Goal: Task Accomplishment & Management: Use online tool/utility

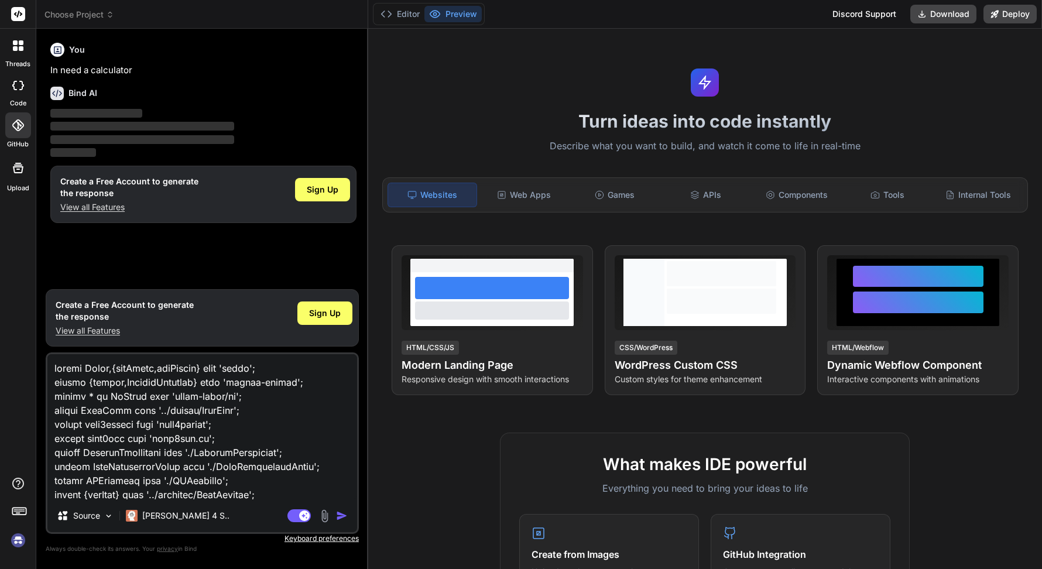
scroll to position [58310, 0]
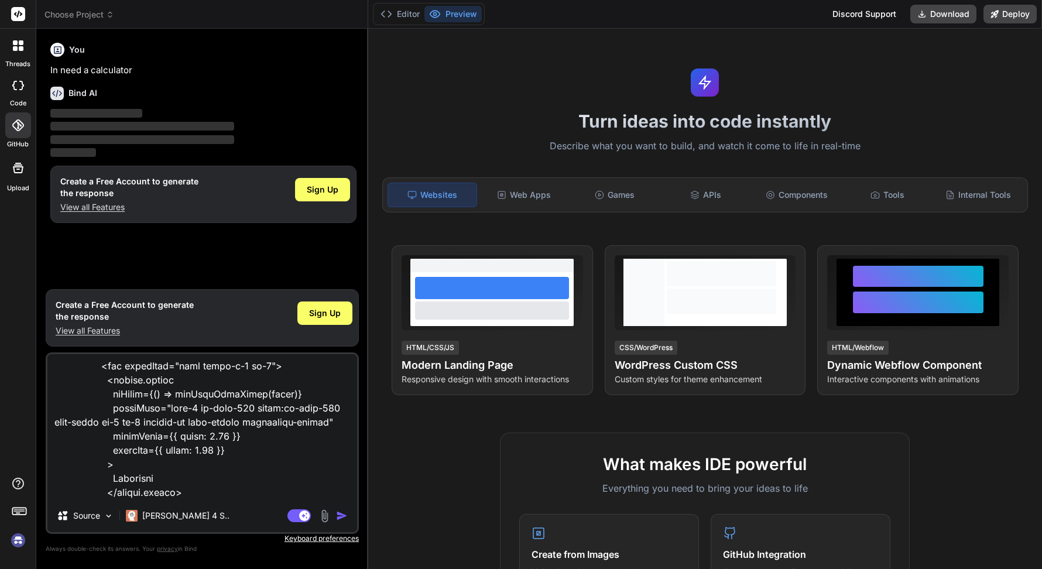
click at [19, 53] on div at bounding box center [18, 45] width 25 height 25
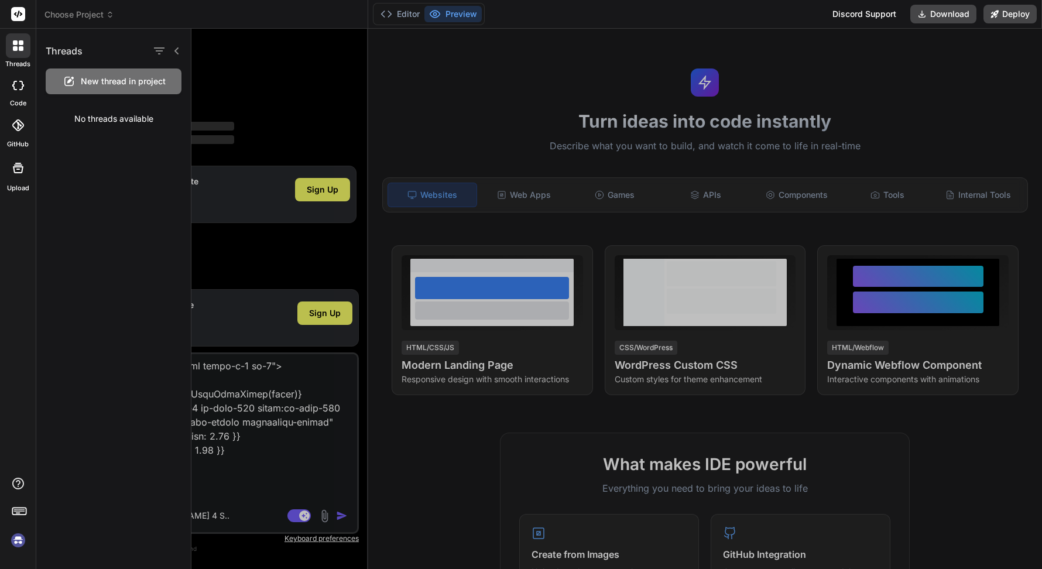
click at [105, 113] on div "No threads available" at bounding box center [113, 119] width 155 height 30
click at [105, 82] on span "New thread in project" at bounding box center [123, 82] width 85 height 12
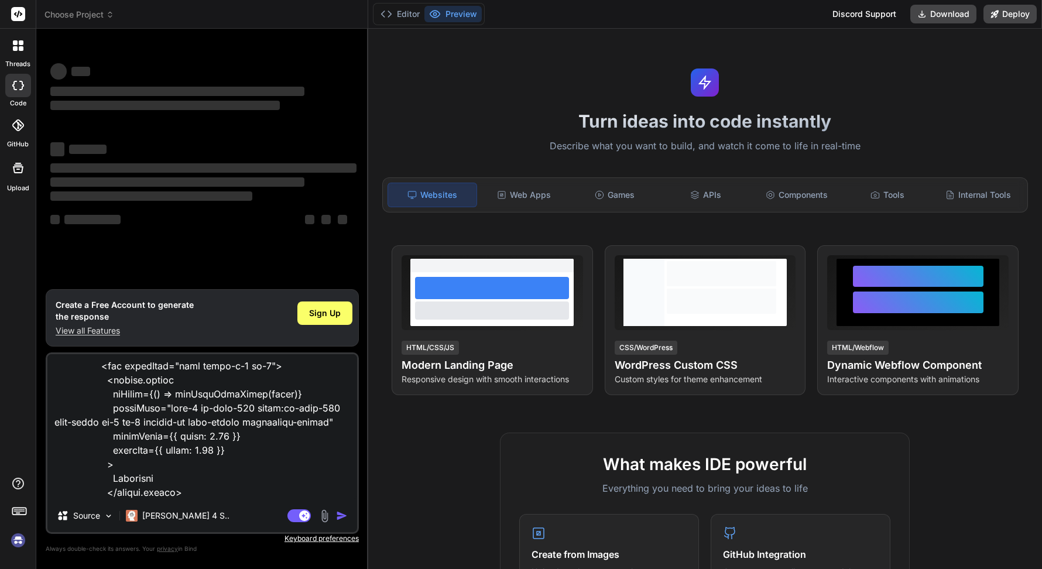
type textarea "x"
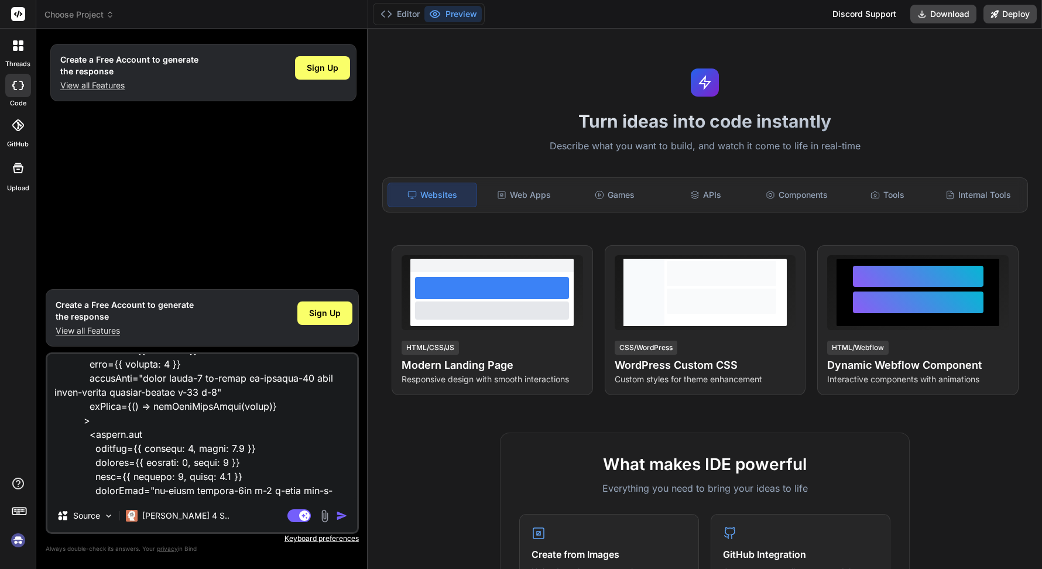
scroll to position [56768, 0]
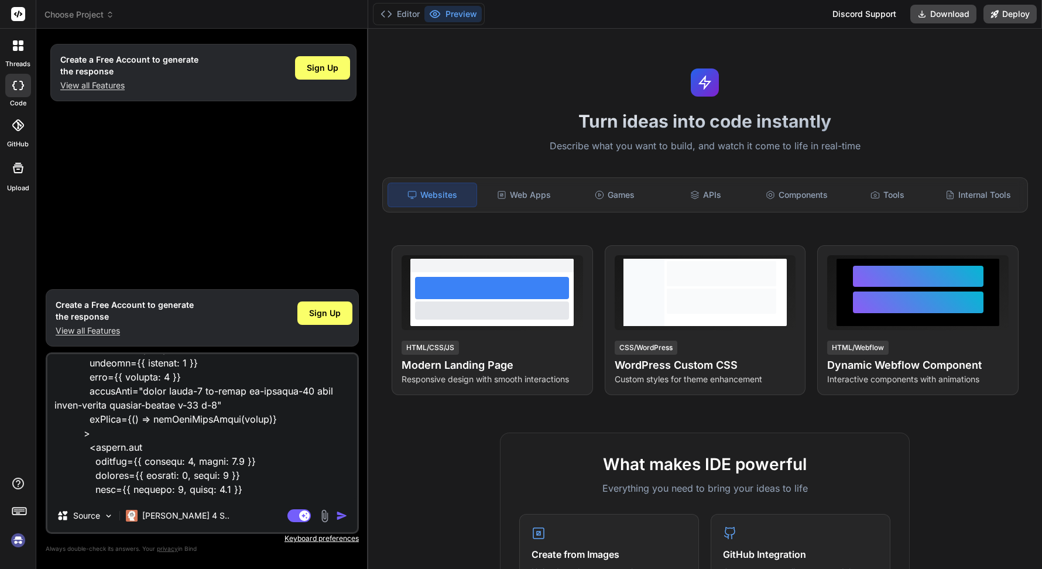
click at [324, 516] on img at bounding box center [324, 515] width 13 height 13
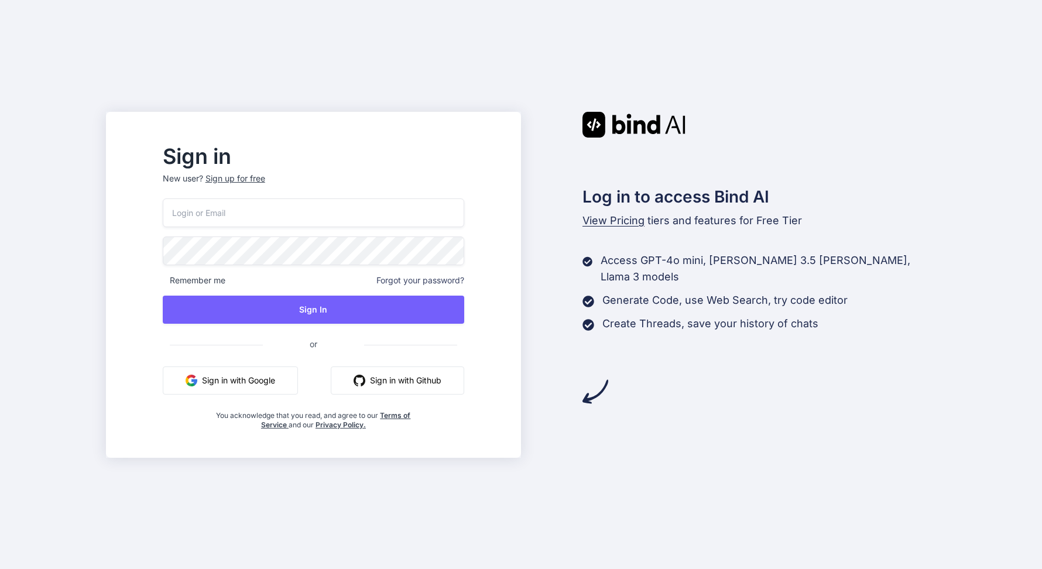
click at [314, 209] on input "email" at bounding box center [313, 212] width 301 height 29
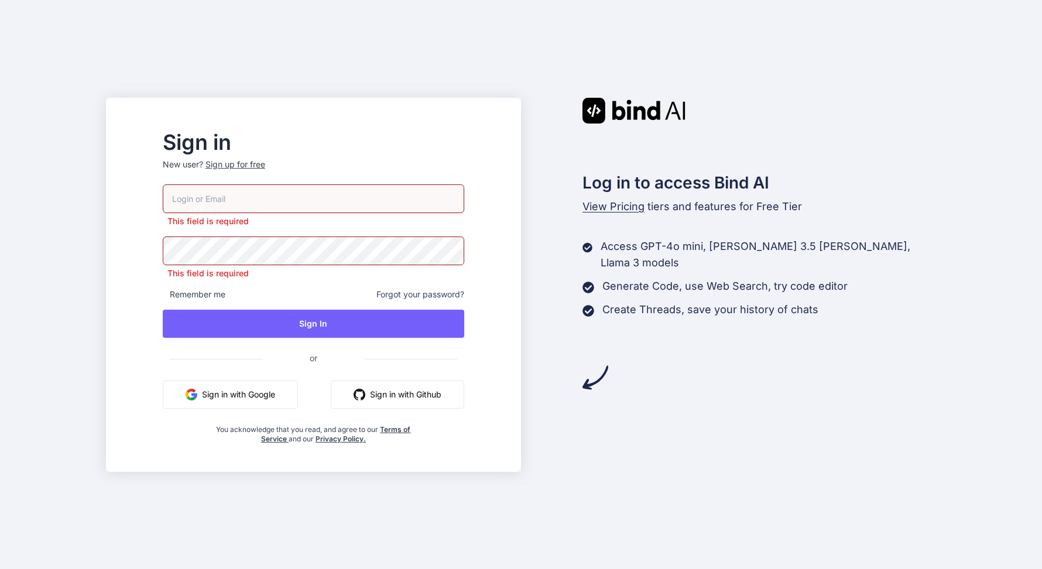
click at [429, 396] on button "Sign in with Github" at bounding box center [397, 395] width 133 height 28
click at [426, 401] on button "Sign in with Github" at bounding box center [397, 395] width 133 height 28
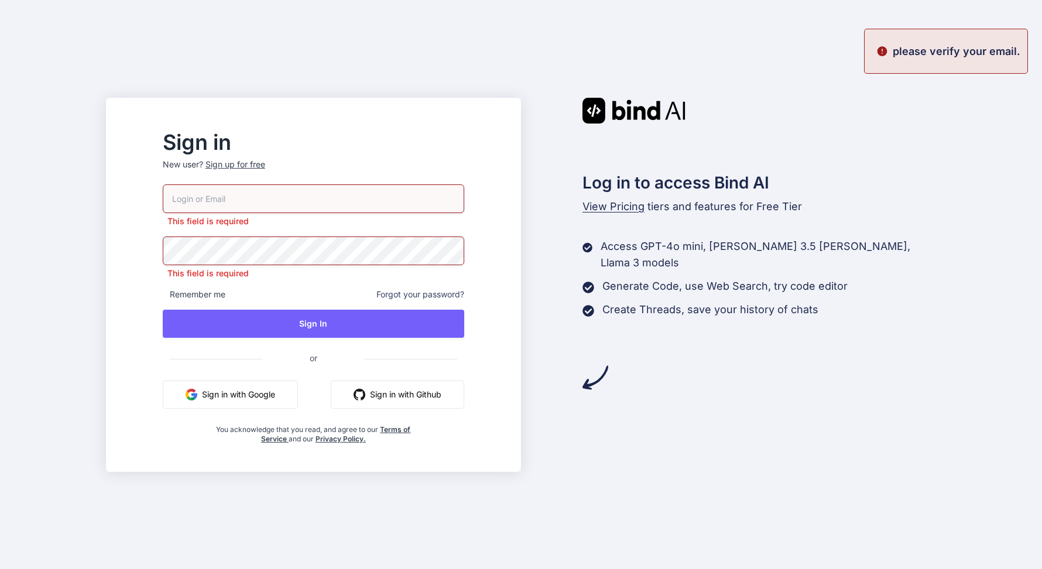
click at [265, 165] on div "Sign up for free" at bounding box center [235, 165] width 60 height 12
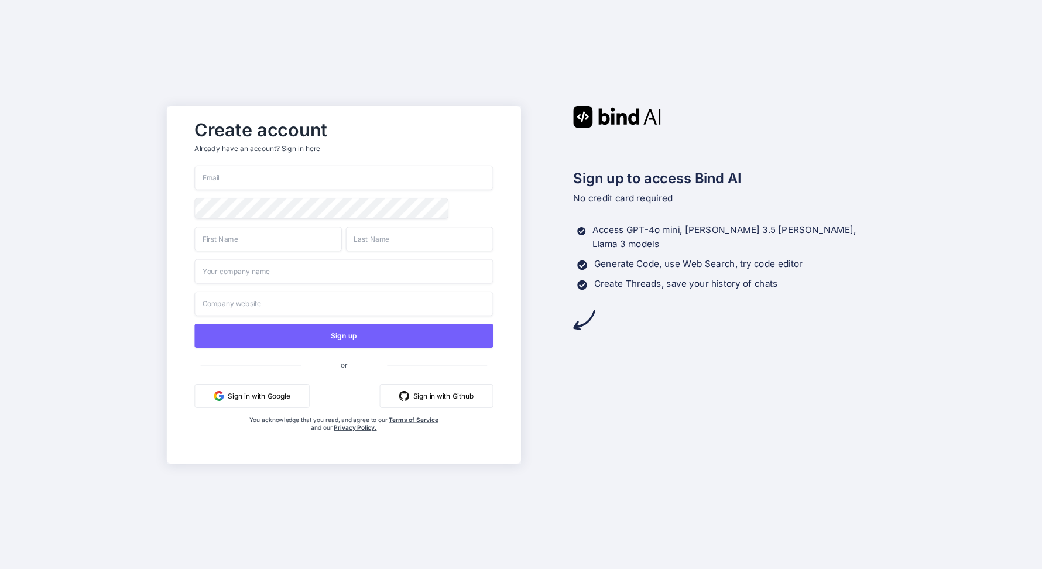
click at [418, 393] on button "Sign in with Github" at bounding box center [437, 395] width 114 height 24
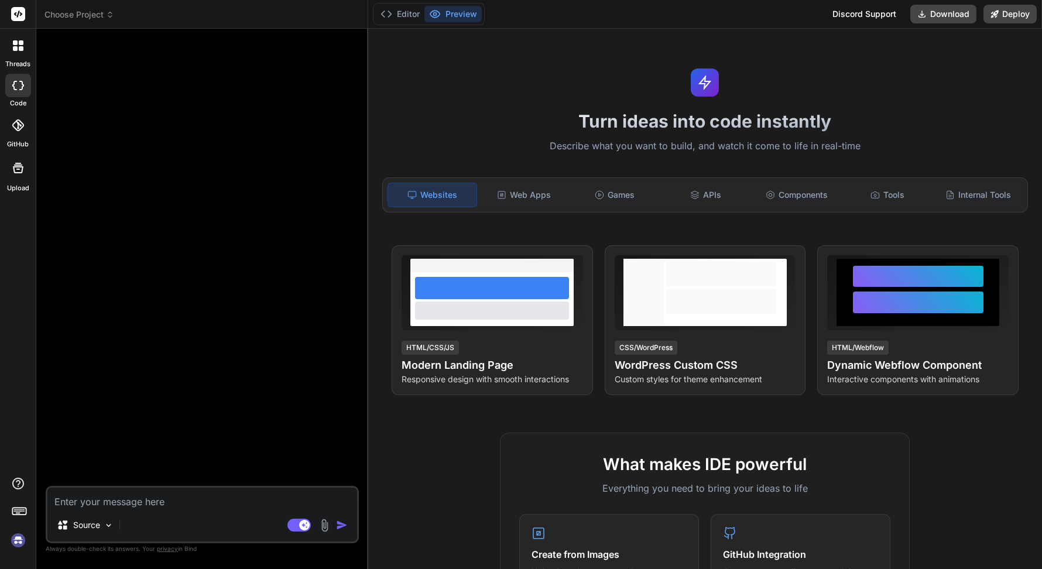
type textarea "x"
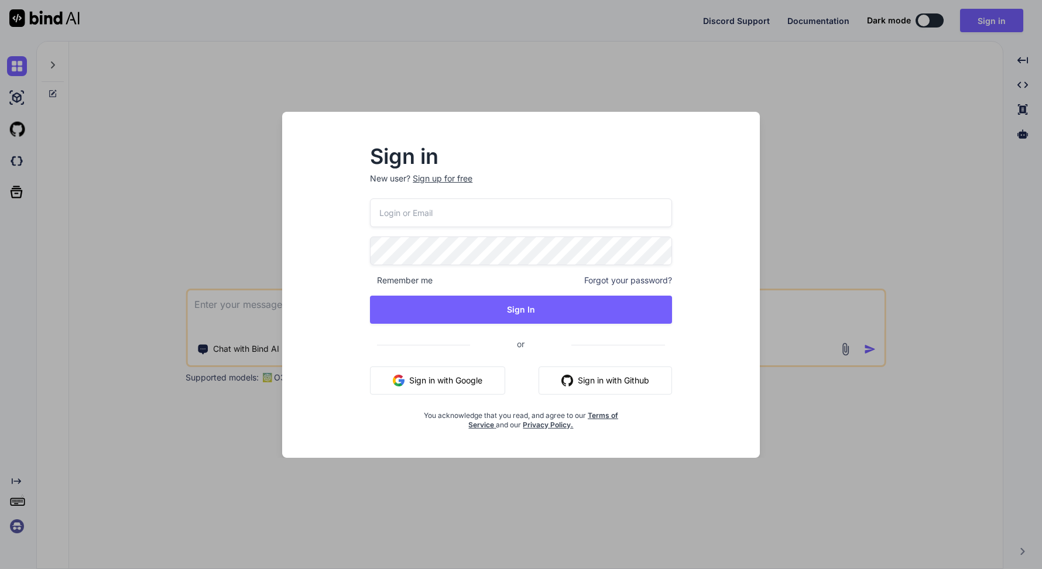
click at [593, 384] on button "Sign in with Github" at bounding box center [605, 380] width 133 height 28
click at [608, 373] on button "Sign in with Github" at bounding box center [605, 380] width 133 height 28
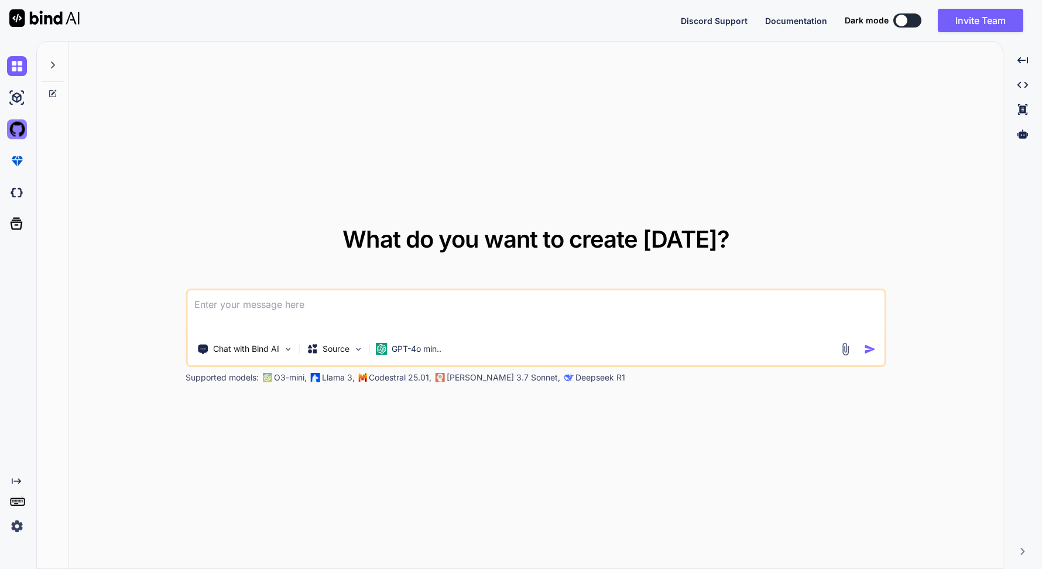
click at [18, 132] on img at bounding box center [17, 129] width 20 height 20
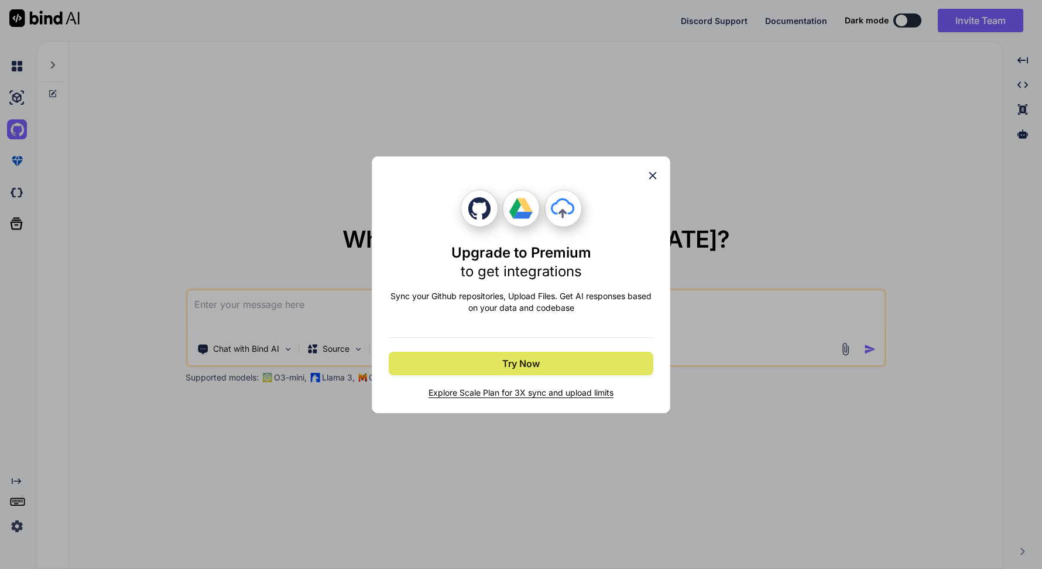
click at [548, 367] on button "Try Now" at bounding box center [521, 363] width 265 height 23
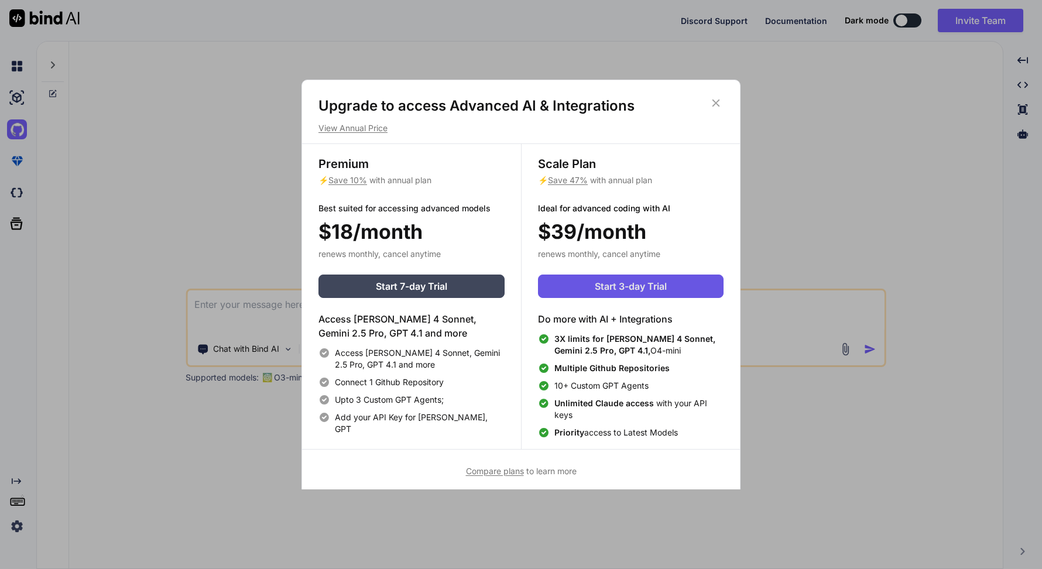
click at [602, 290] on span "Start 3-day Trial" at bounding box center [631, 286] width 72 height 14
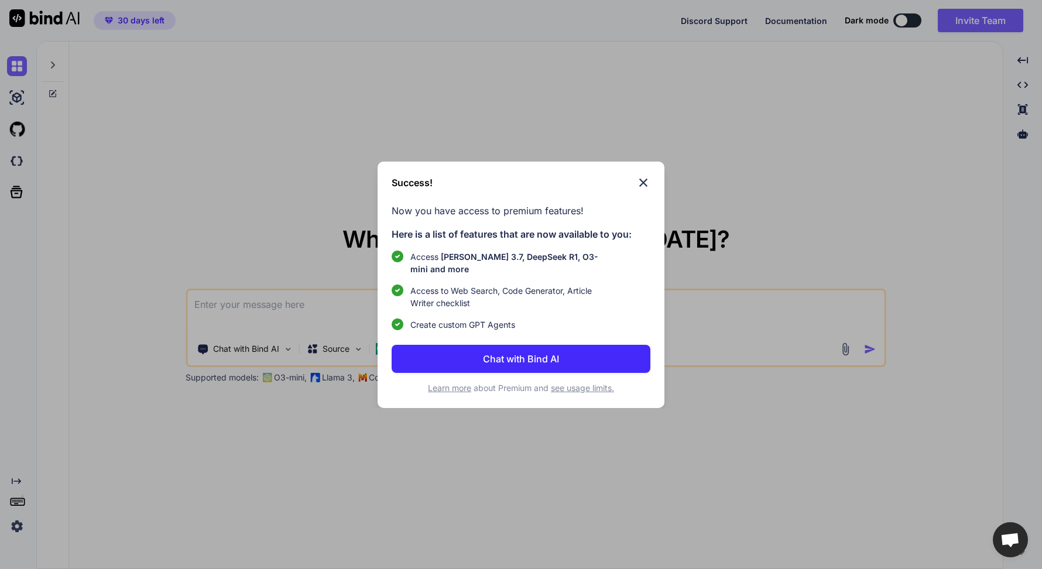
click at [484, 361] on p "Chat with Bind AI" at bounding box center [521, 359] width 76 height 14
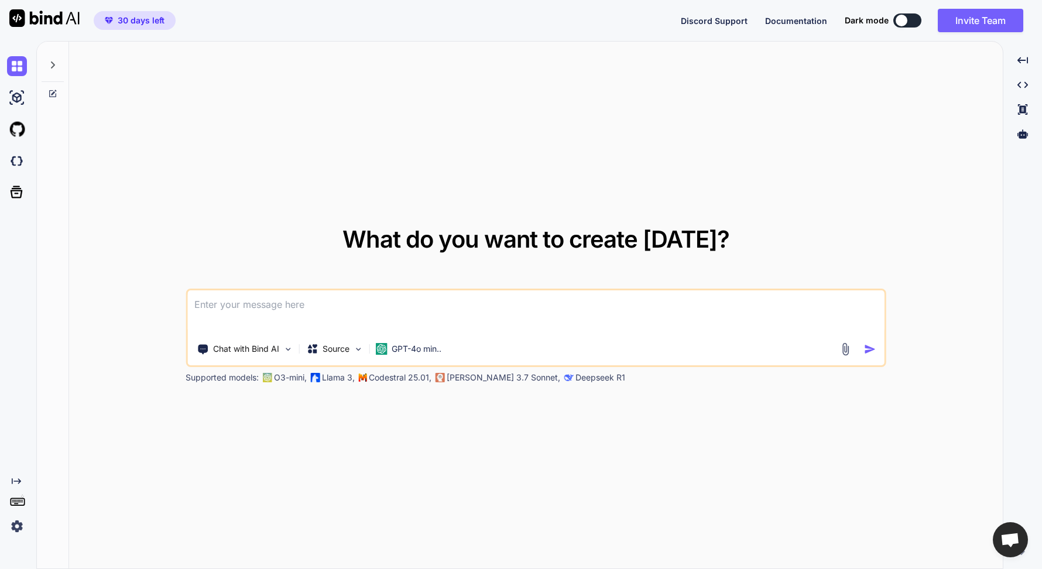
click at [301, 307] on textarea at bounding box center [535, 311] width 697 height 43
click at [359, 351] on img at bounding box center [358, 349] width 10 height 10
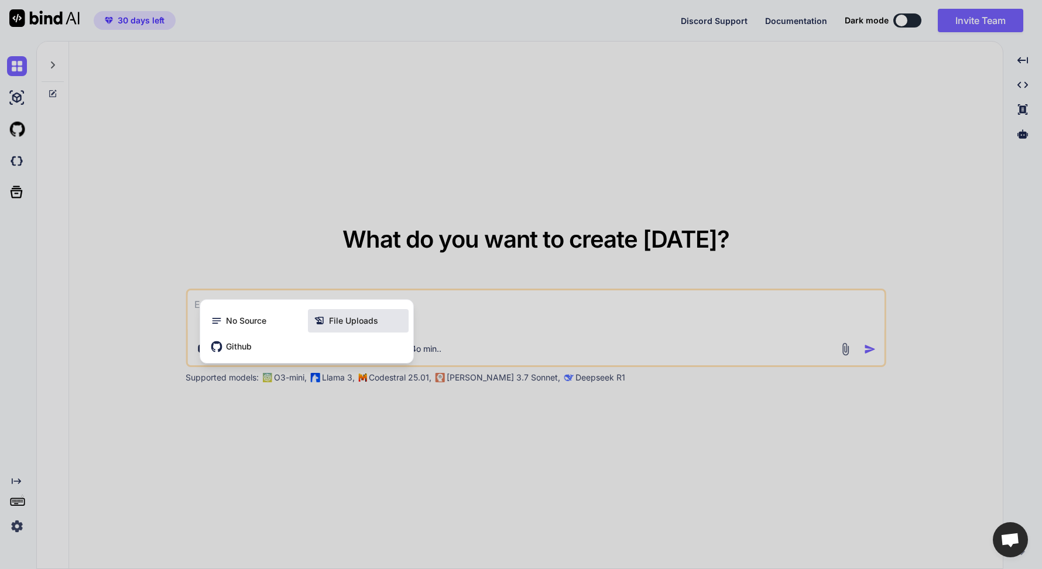
click at [353, 324] on span "File Uploads" at bounding box center [353, 321] width 49 height 12
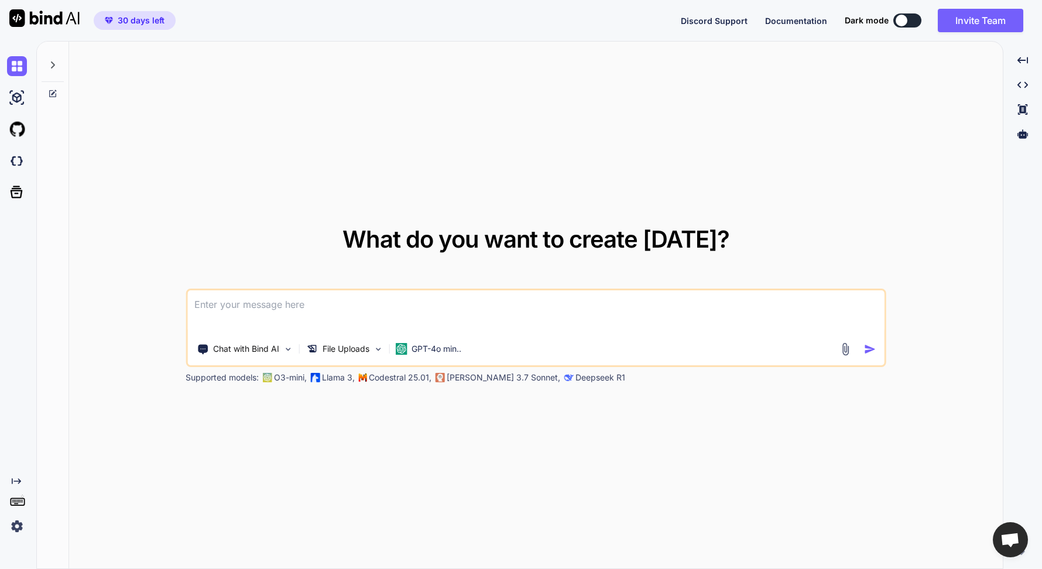
click at [355, 304] on textarea at bounding box center [535, 311] width 697 height 43
click at [373, 352] on div "File Uploads" at bounding box center [344, 348] width 86 height 23
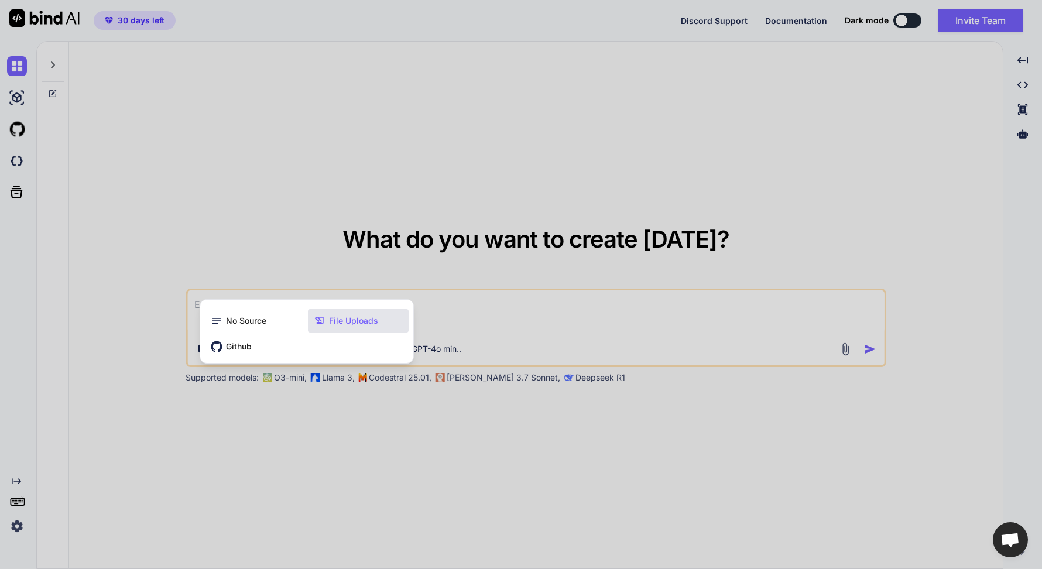
click at [352, 321] on span "File Uploads" at bounding box center [353, 321] width 49 height 12
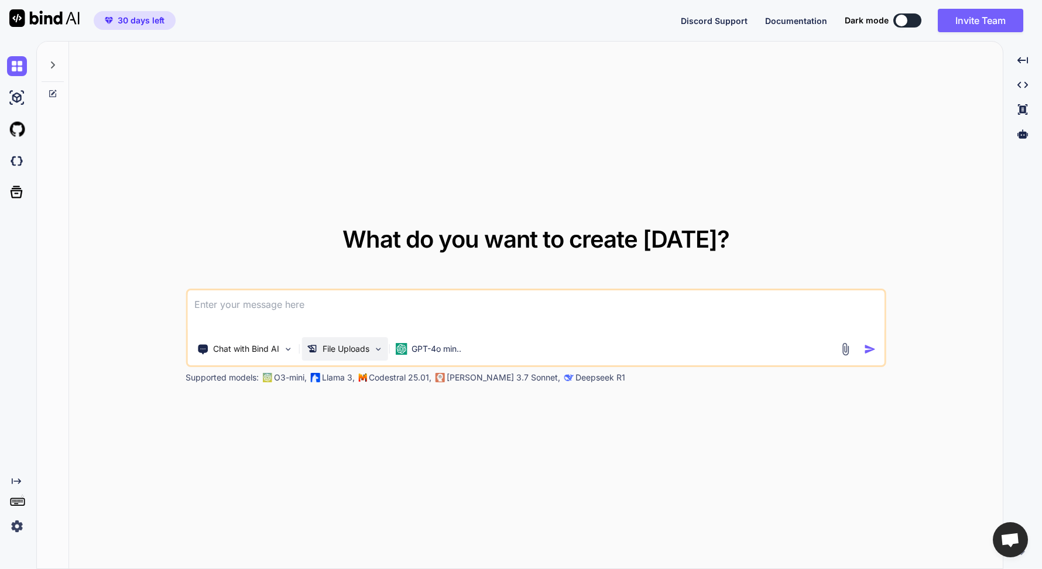
click at [367, 348] on p "File Uploads" at bounding box center [346, 349] width 47 height 12
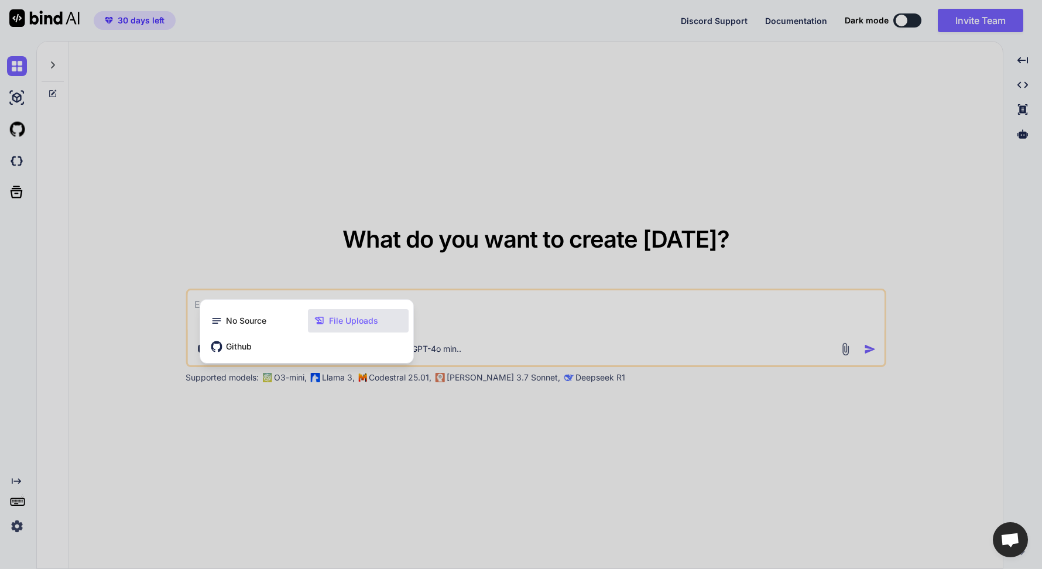
click at [668, 418] on div at bounding box center [521, 284] width 1042 height 569
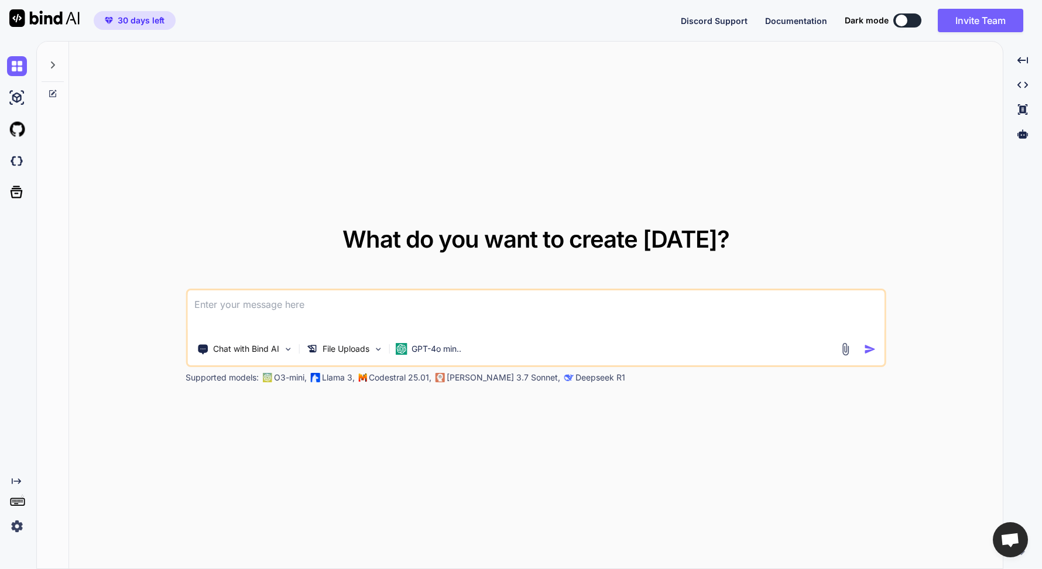
click at [841, 349] on img at bounding box center [845, 348] width 13 height 13
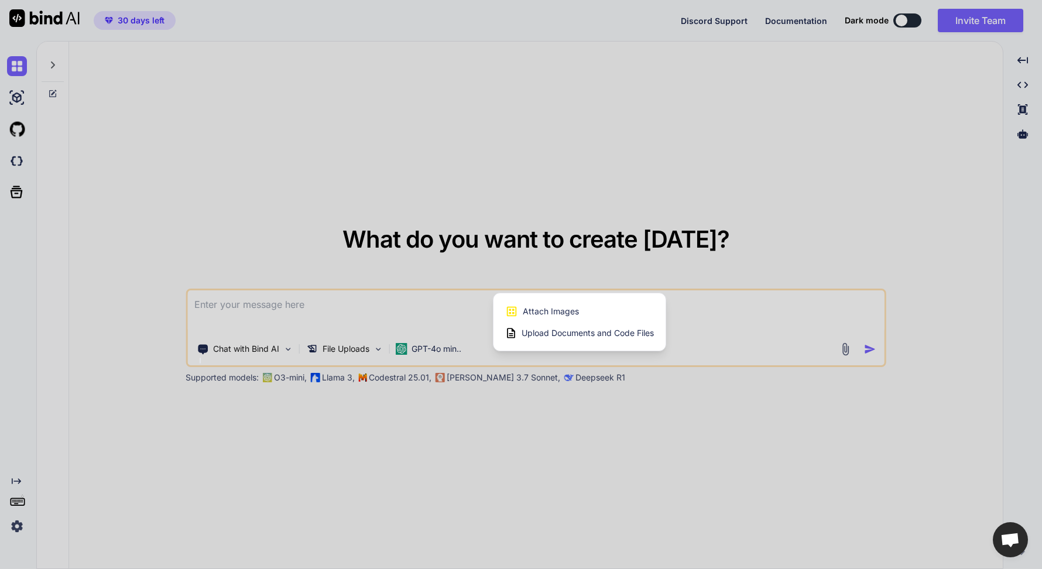
click at [578, 337] on span "Upload Documents and Code Files" at bounding box center [588, 333] width 132 height 12
type textarea "x"
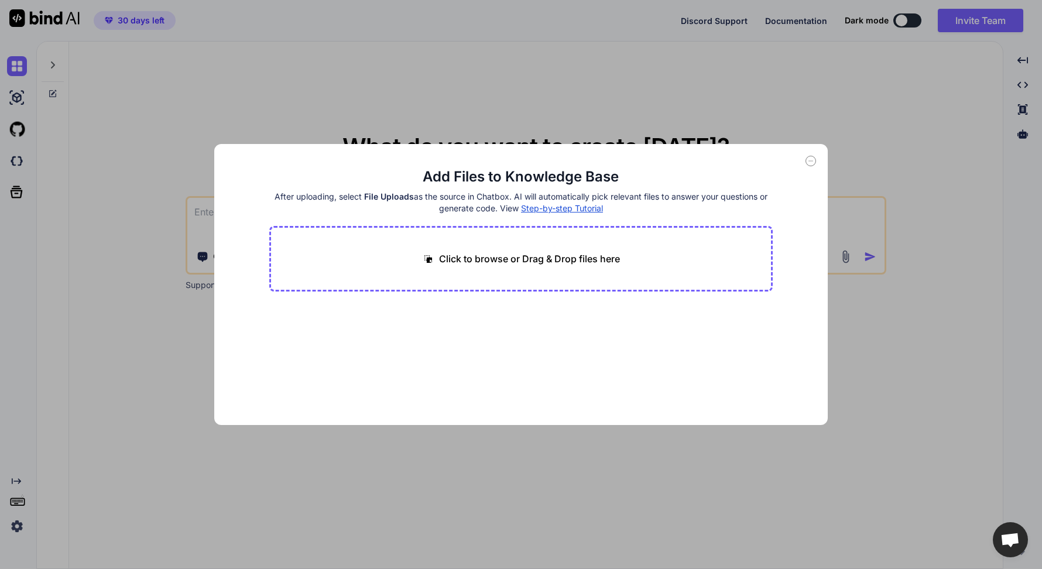
click at [539, 265] on p "Click to browse or Drag & Drop files here" at bounding box center [529, 259] width 181 height 14
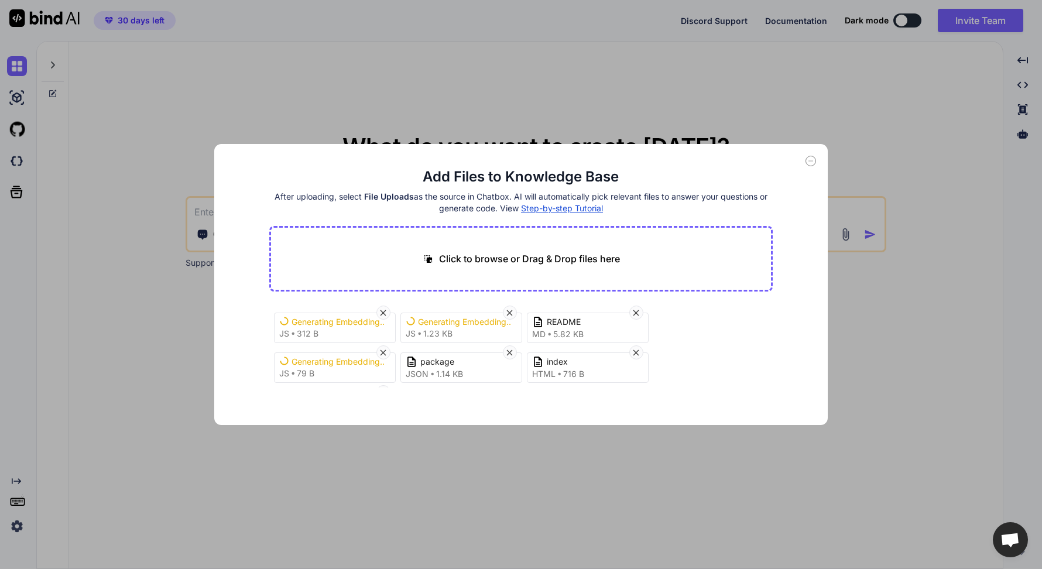
click at [550, 252] on p "Click to browse or Drag & Drop files here" at bounding box center [529, 259] width 181 height 14
click at [602, 252] on p "Click to browse or Drag & Drop files here" at bounding box center [529, 259] width 181 height 14
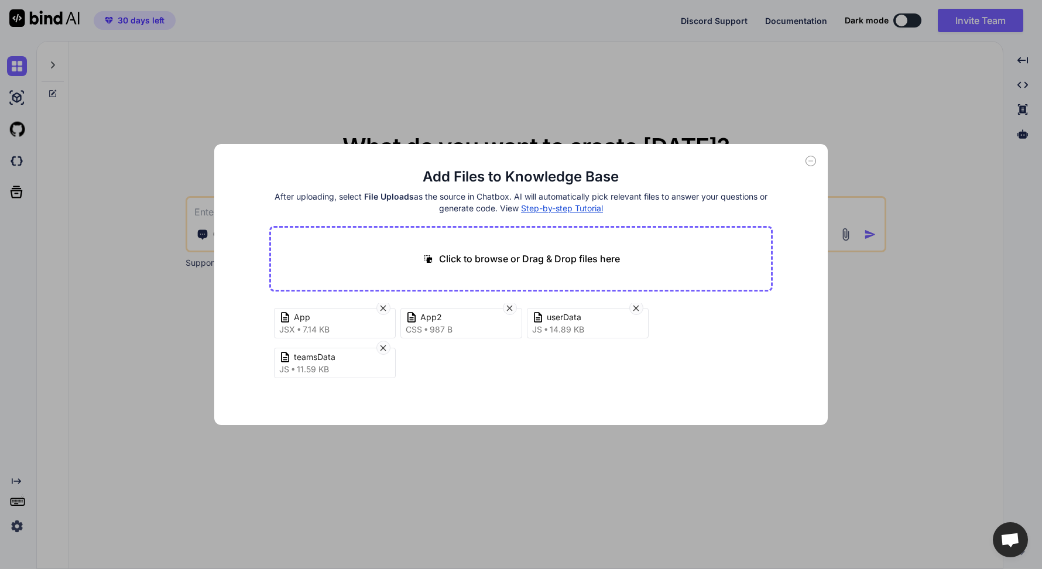
scroll to position [120, 0]
click at [542, 258] on p "Click to browse or Drag & Drop files here" at bounding box center [529, 259] width 181 height 14
click at [582, 261] on p "Click to browse or Drag & Drop files here" at bounding box center [529, 259] width 181 height 14
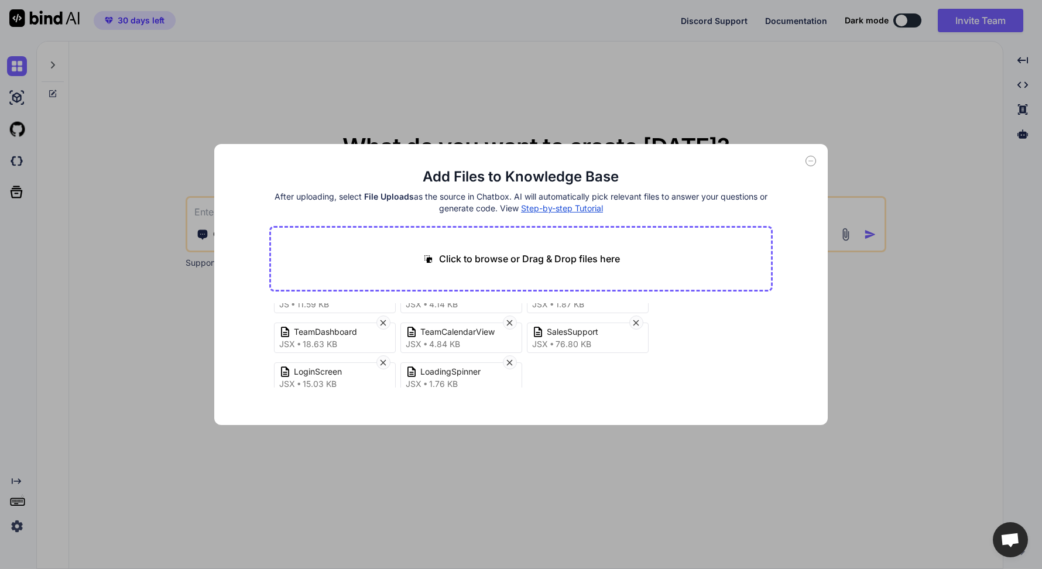
scroll to position [192, 0]
click at [382, 358] on icon at bounding box center [383, 360] width 10 height 10
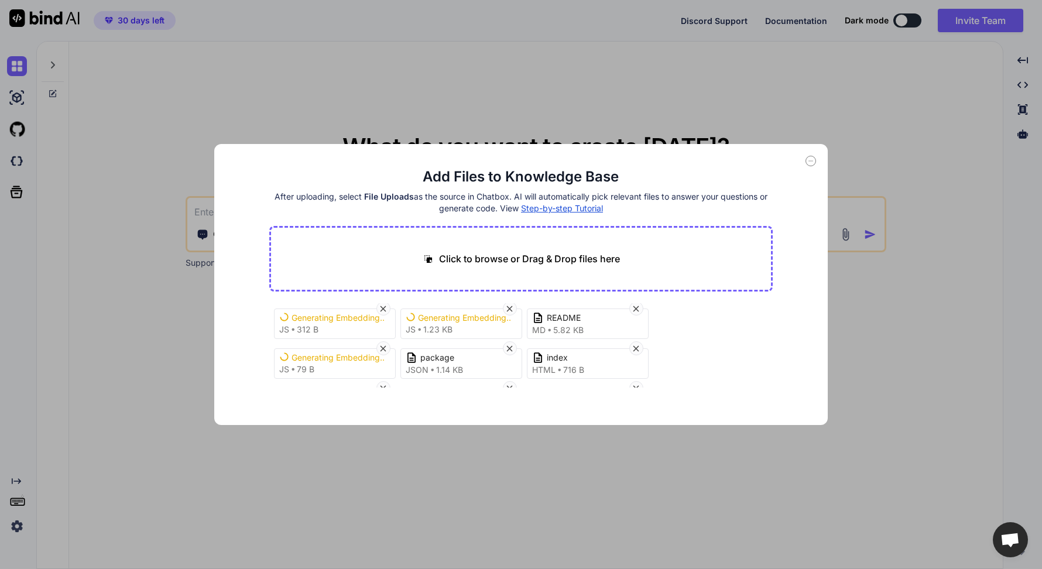
scroll to position [0, 0]
click at [640, 311] on icon at bounding box center [636, 313] width 10 height 10
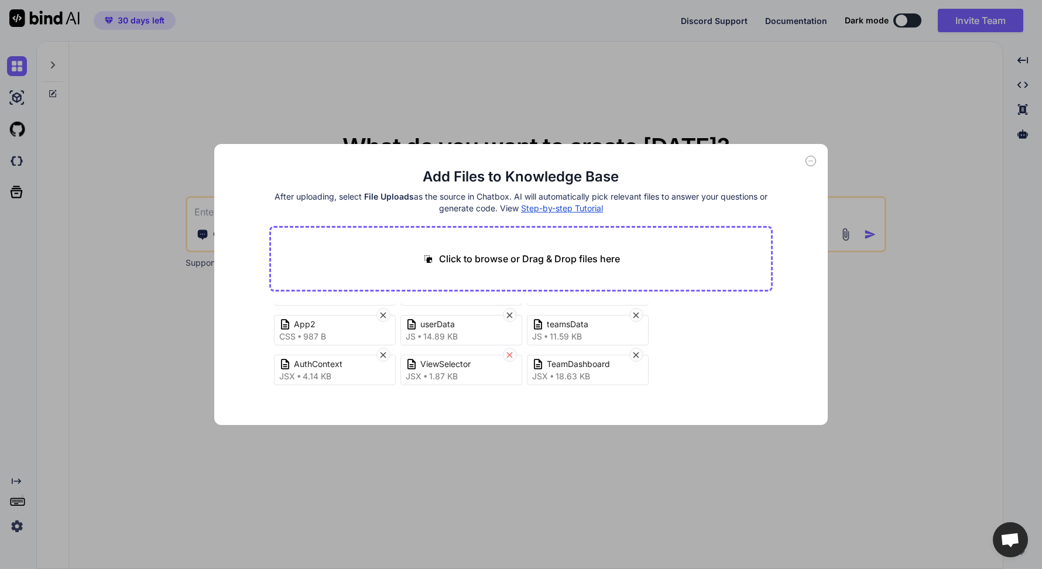
scroll to position [111, 0]
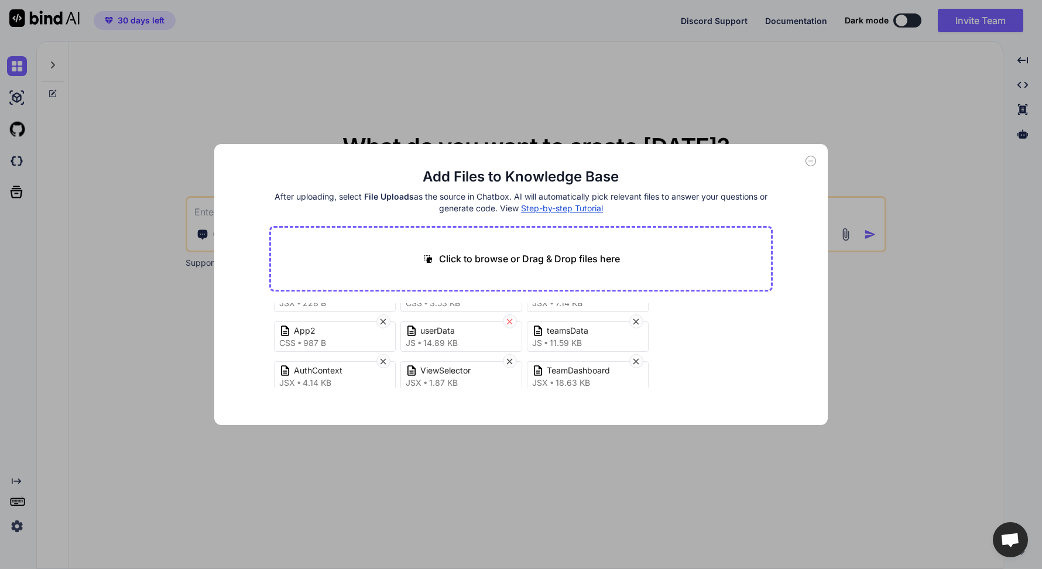
click at [510, 321] on icon at bounding box center [510, 322] width 10 height 10
click at [509, 321] on icon at bounding box center [510, 321] width 6 height 6
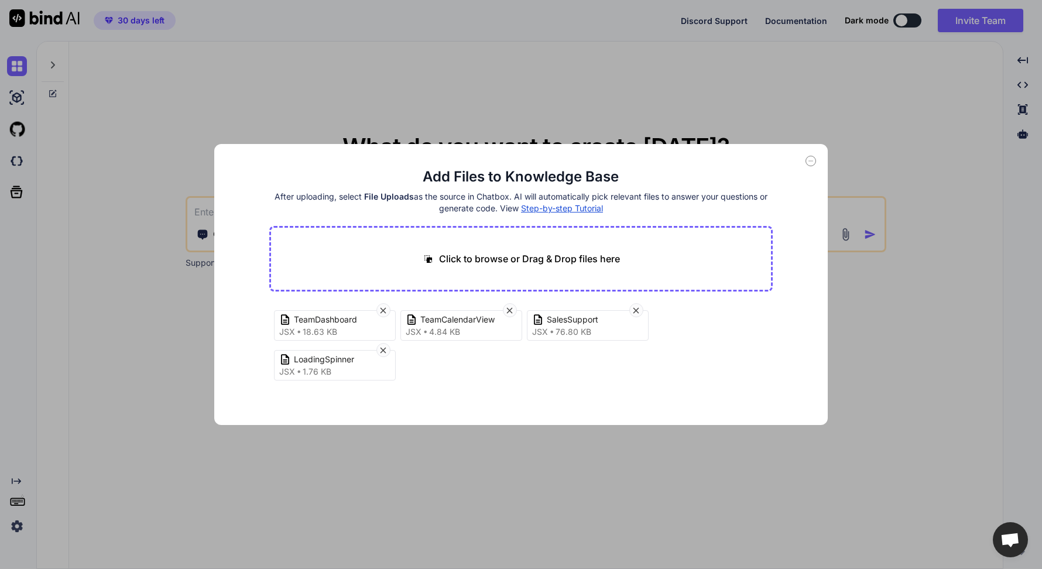
scroll to position [164, 0]
click at [637, 307] on icon at bounding box center [636, 308] width 6 height 6
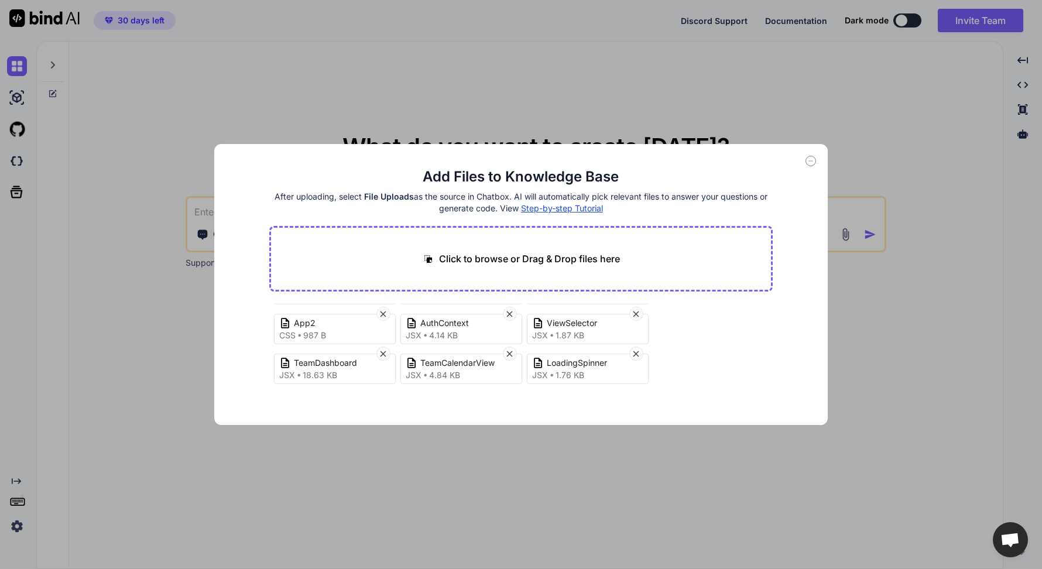
scroll to position [124, 0]
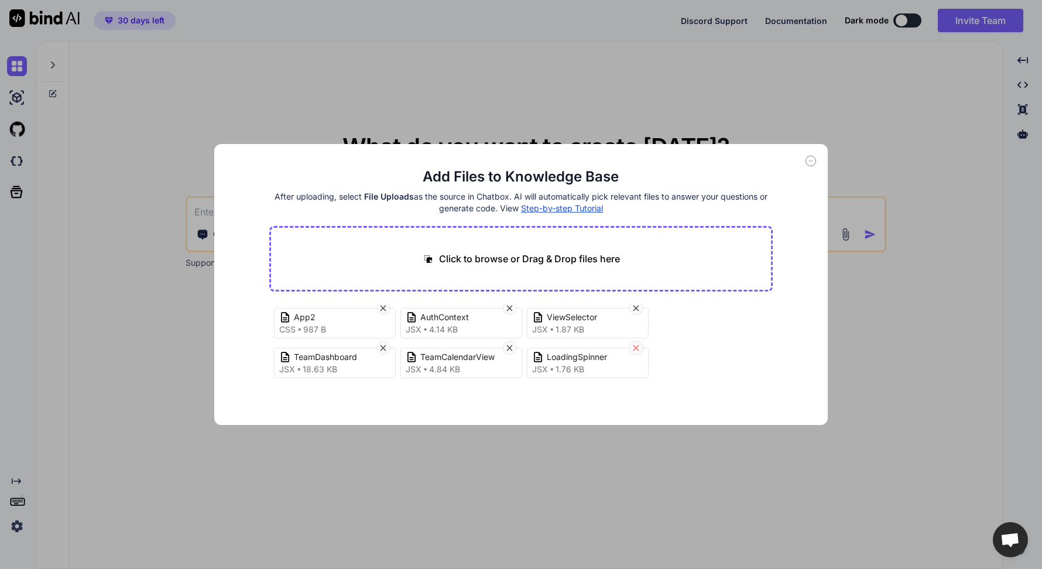
click at [636, 348] on icon at bounding box center [636, 348] width 6 height 6
click at [519, 256] on p "Click to browse or Drag & Drop files here" at bounding box center [529, 259] width 181 height 14
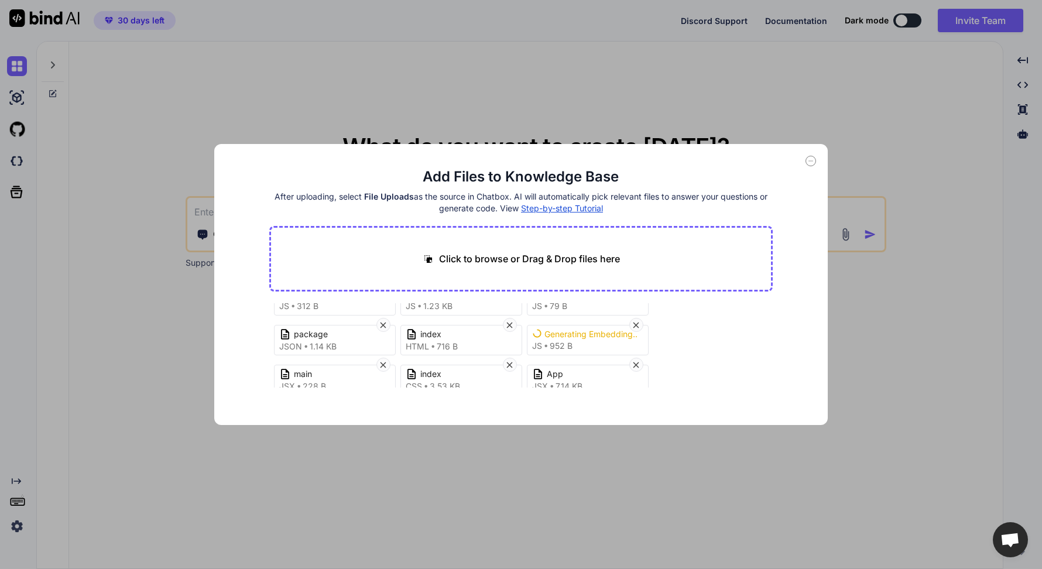
scroll to position [0, 0]
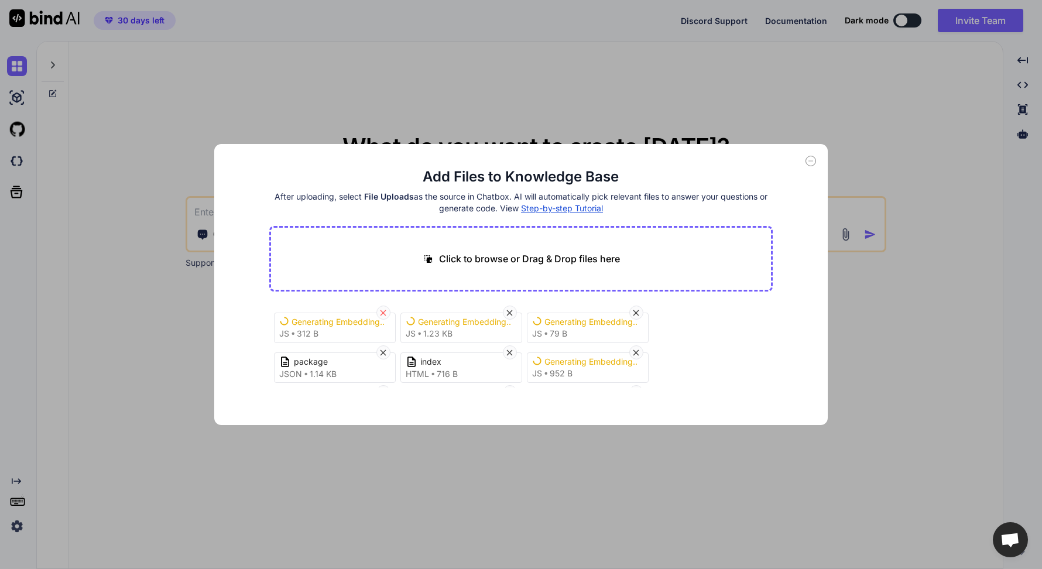
click at [385, 311] on icon at bounding box center [383, 313] width 10 height 10
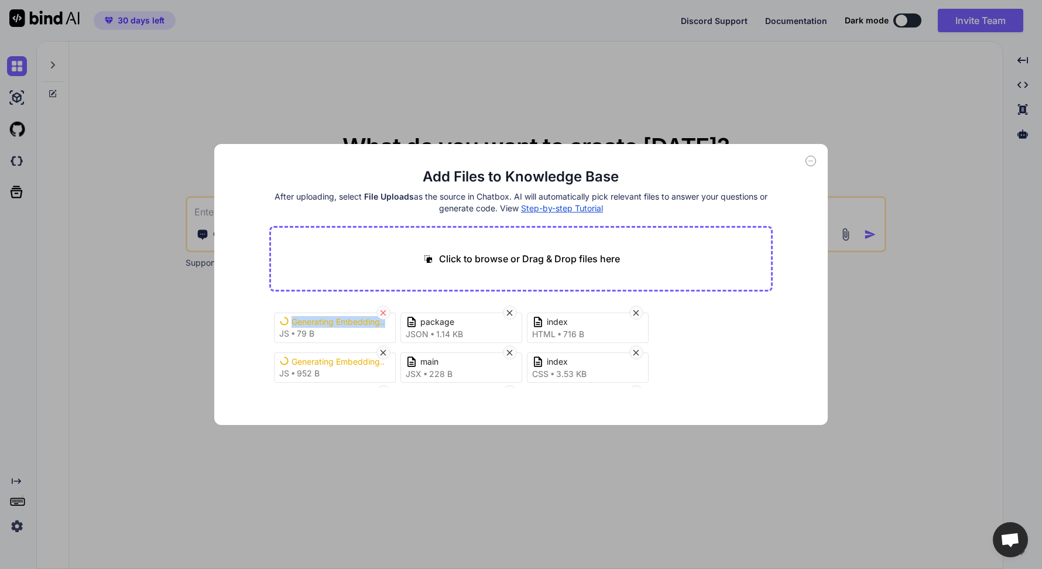
click at [385, 311] on icon at bounding box center [383, 313] width 10 height 10
click at [642, 308] on div "package json 1.14 KB index html 716 B Generating Embedding... js 952 B main jsx…" at bounding box center [521, 345] width 504 height 84
click at [636, 314] on icon at bounding box center [636, 313] width 6 height 6
click at [561, 248] on div "Click to browse or Drag & Drop files here" at bounding box center [521, 259] width 504 height 66
click at [562, 259] on p "Click to browse or Drag & Drop files here" at bounding box center [529, 259] width 181 height 14
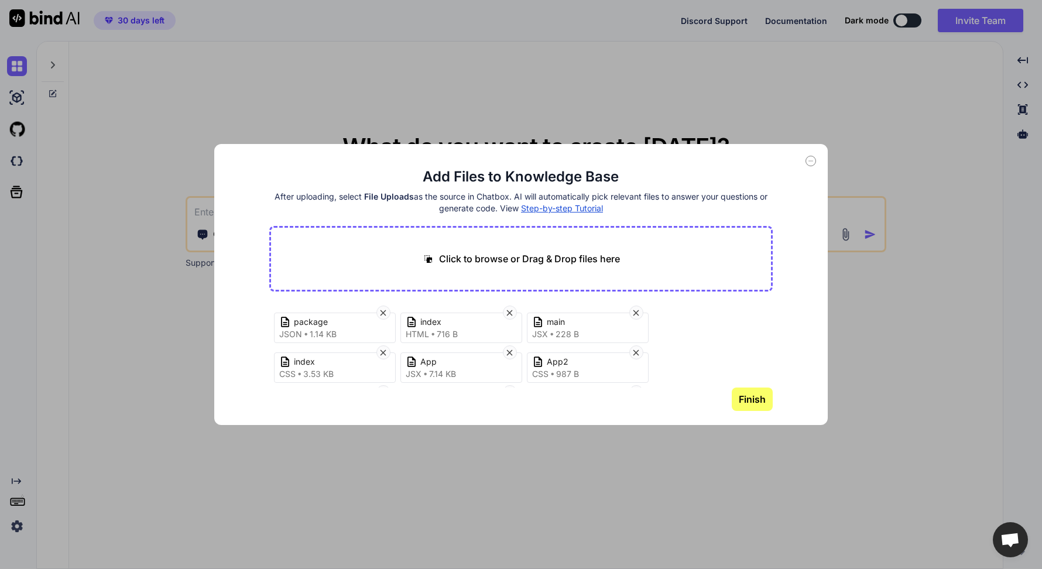
type input "C:\fakepath\Calculator.jsx"
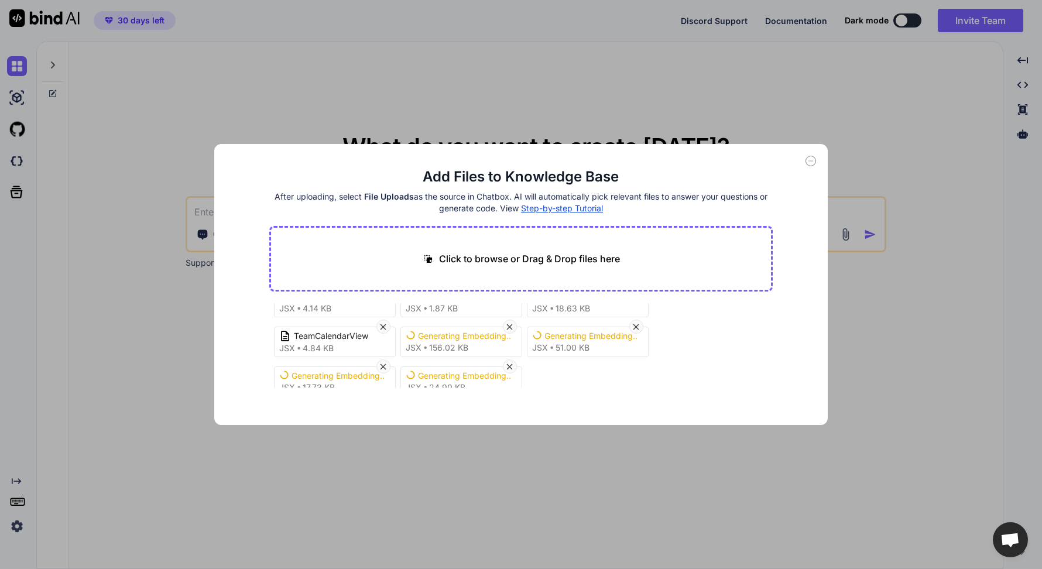
scroll to position [104, 0]
click at [581, 261] on p "Click to browse or Drag & Drop files here" at bounding box center [529, 259] width 181 height 14
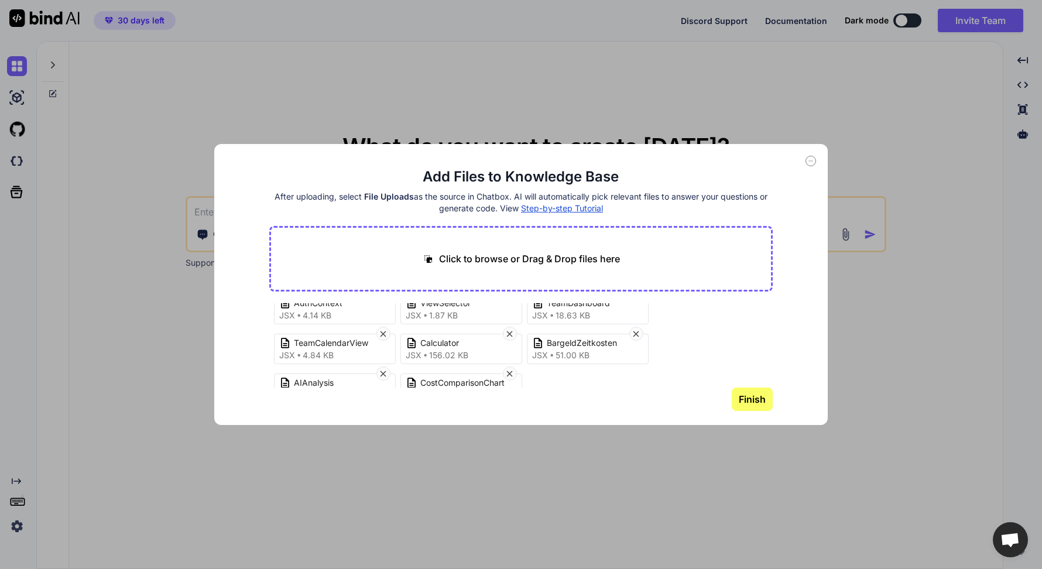
scroll to position [124, 0]
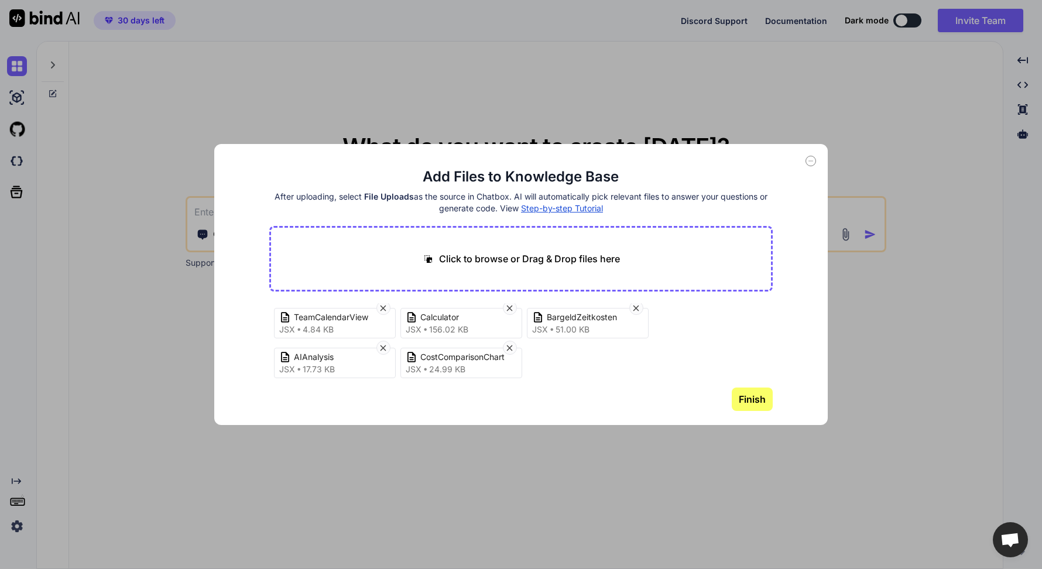
click at [556, 257] on p "Click to browse or Drag & Drop files here" at bounding box center [529, 259] width 181 height 14
click at [585, 250] on div "Click to browse or Drag & Drop files here" at bounding box center [521, 259] width 504 height 66
click at [578, 256] on p "Click to browse or Drag & Drop files here" at bounding box center [529, 259] width 181 height 14
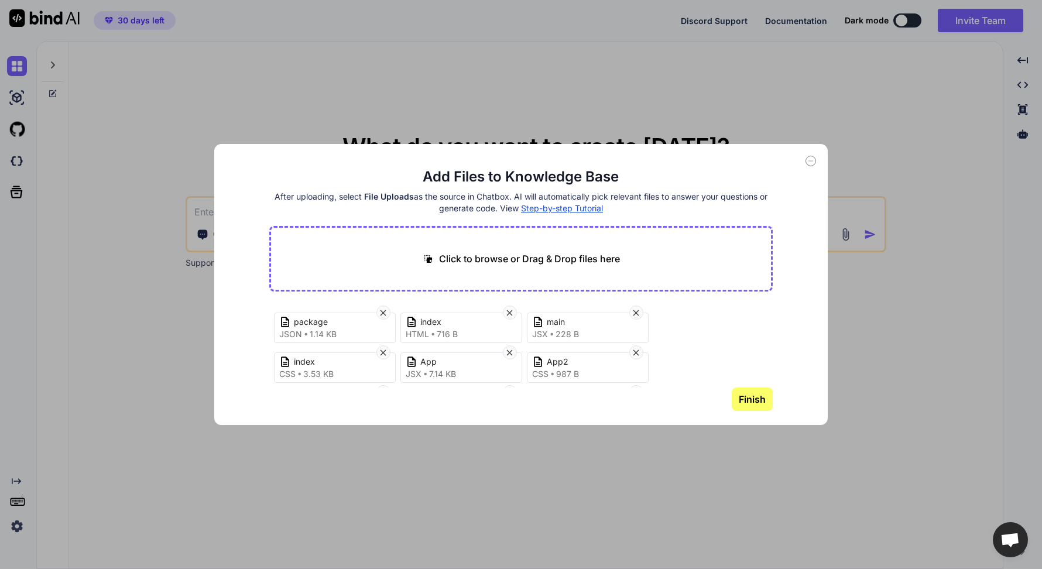
scroll to position [1, 0]
click at [596, 256] on p "Click to browse or Drag & Drop files here" at bounding box center [529, 259] width 181 height 14
type input "C:\fakepath\main.jsx"
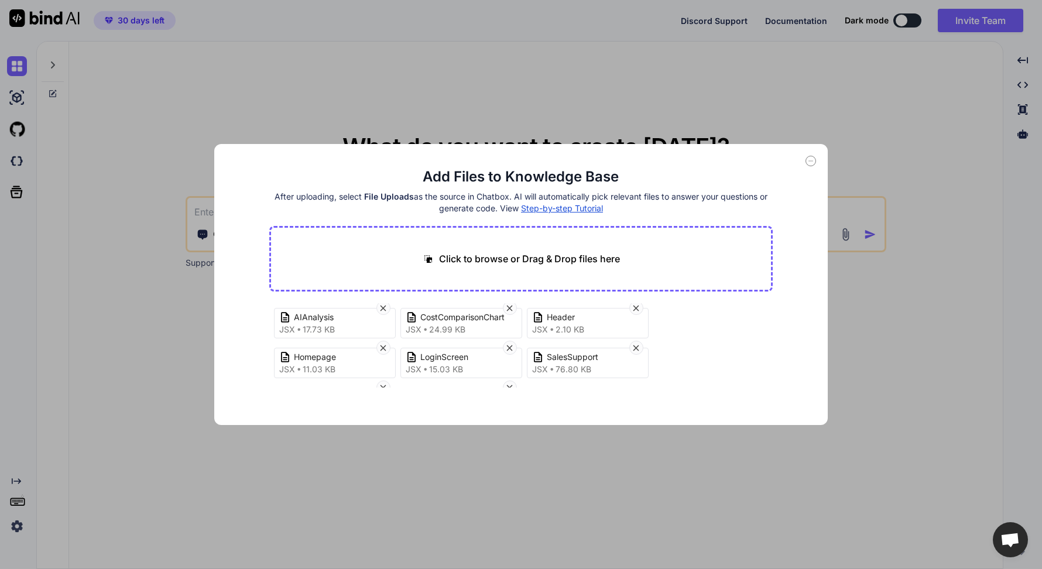
scroll to position [204, 0]
click at [746, 399] on button "Finish" at bounding box center [752, 399] width 41 height 23
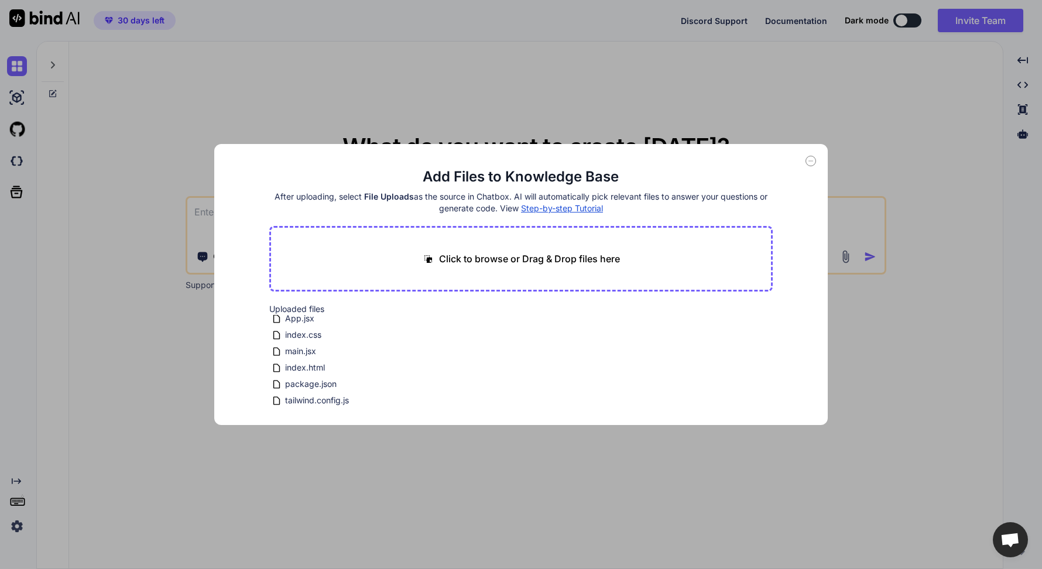
scroll to position [0, 0]
click at [812, 161] on icon at bounding box center [811, 161] width 4 height 0
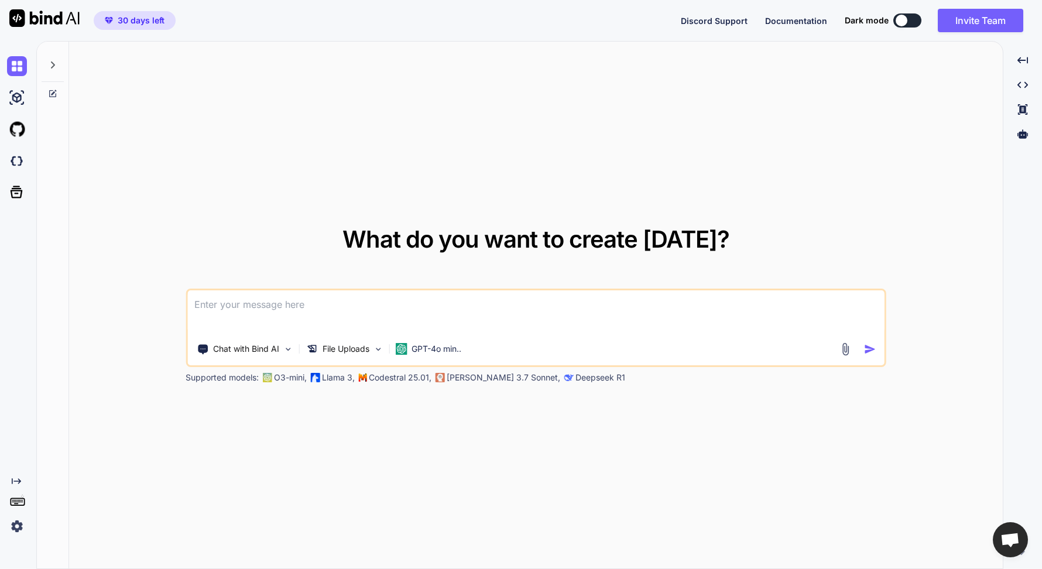
click at [840, 354] on img at bounding box center [845, 348] width 13 height 13
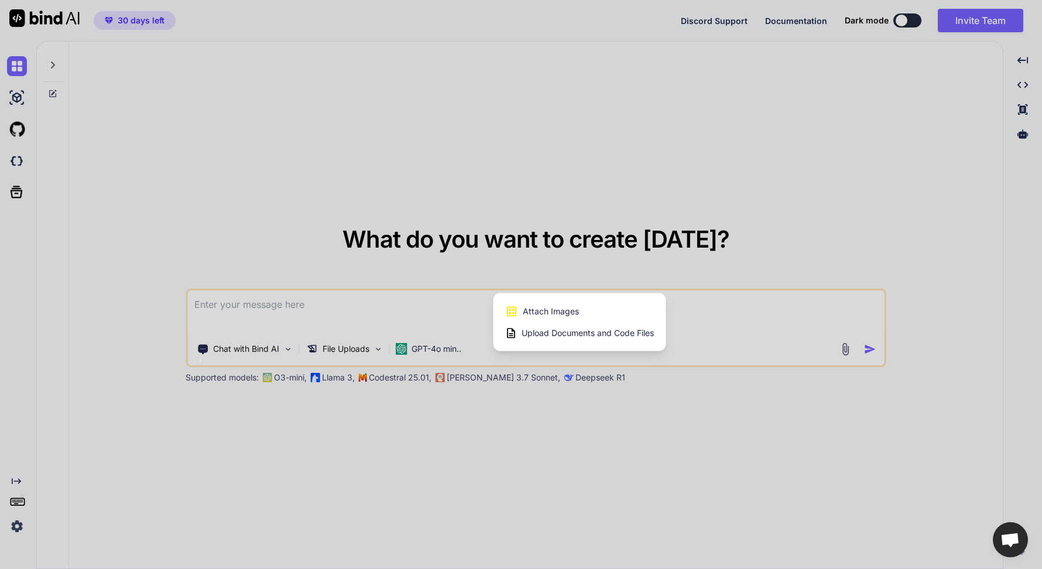
click at [591, 334] on span "Upload Documents and Code Files" at bounding box center [588, 333] width 132 height 12
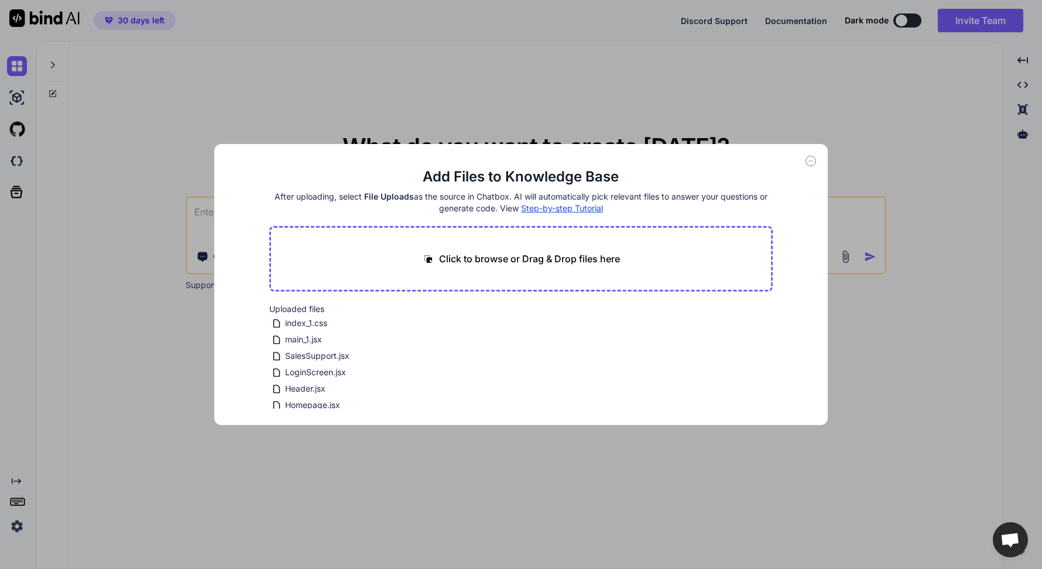
click at [813, 162] on icon at bounding box center [811, 161] width 11 height 11
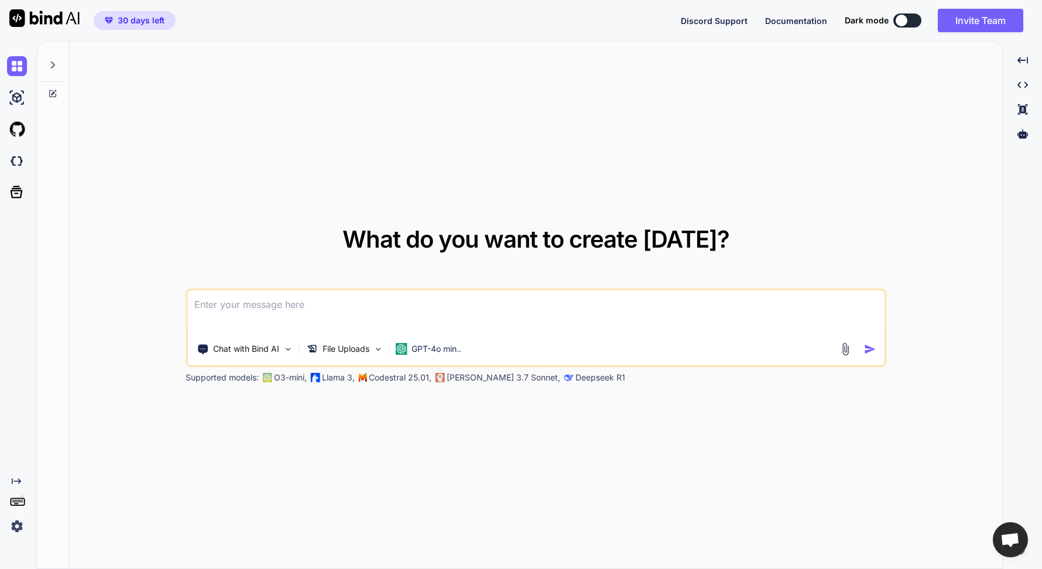
click at [437, 299] on textarea at bounding box center [535, 311] width 697 height 43
click at [312, 307] on textarea "erstelle eine optimierte kopie der website mit dem Kalkulator. mir ist es wicht…" at bounding box center [535, 311] width 697 height 43
click at [603, 307] on textarea "erstelle eine optimierte Version der website mit dem Kalkulator. mir ist es wic…" at bounding box center [535, 311] width 697 height 43
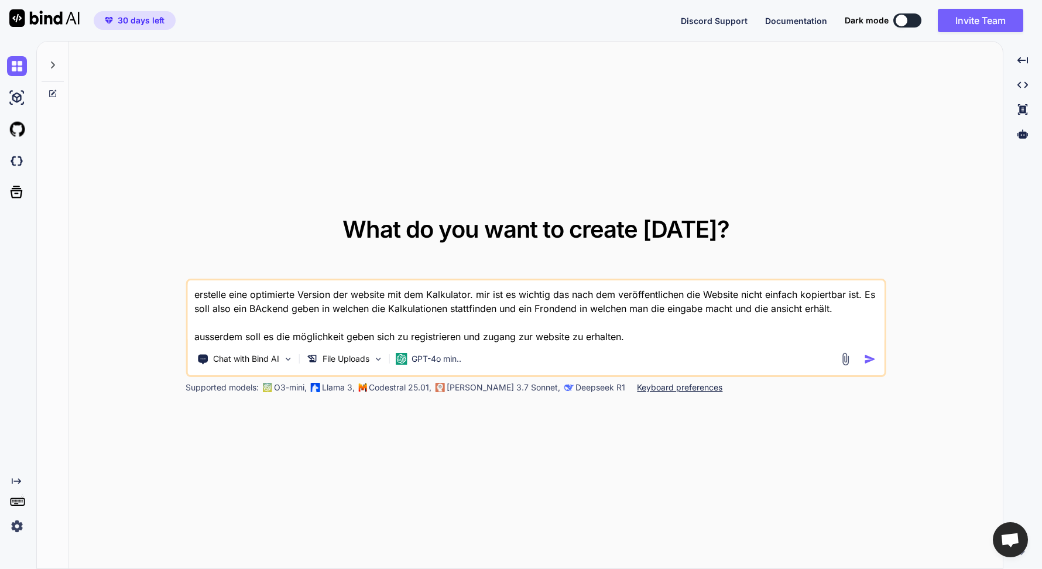
type textarea "erstelle eine optimierte Version der website mit dem Kalkulator. mir ist es wic…"
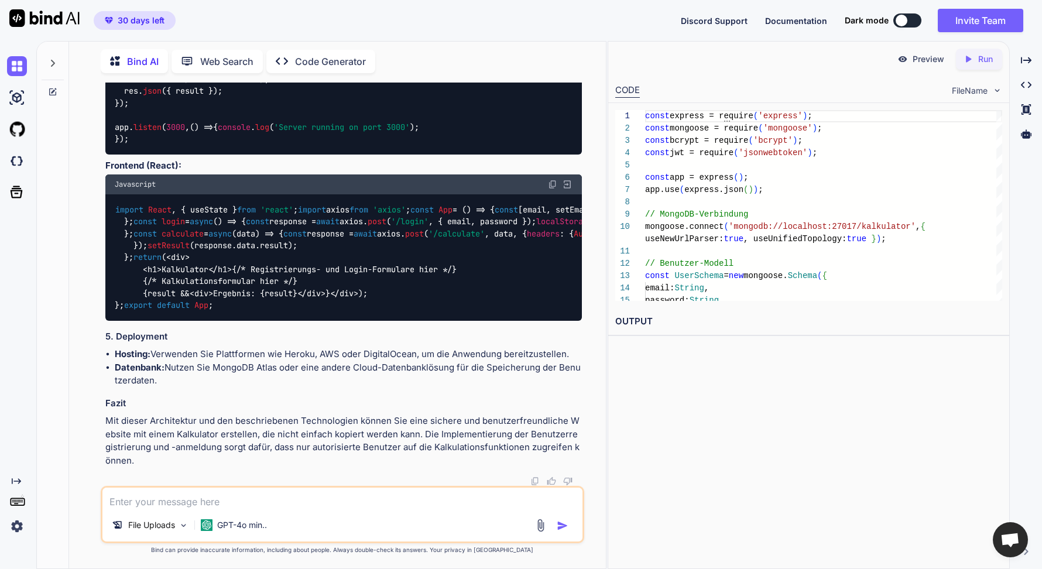
scroll to position [1419, 0]
click at [371, 496] on textarea at bounding box center [342, 498] width 480 height 21
type textarea "ich habe dir mehrere dokumente hochgeladen. analsysiere alle"
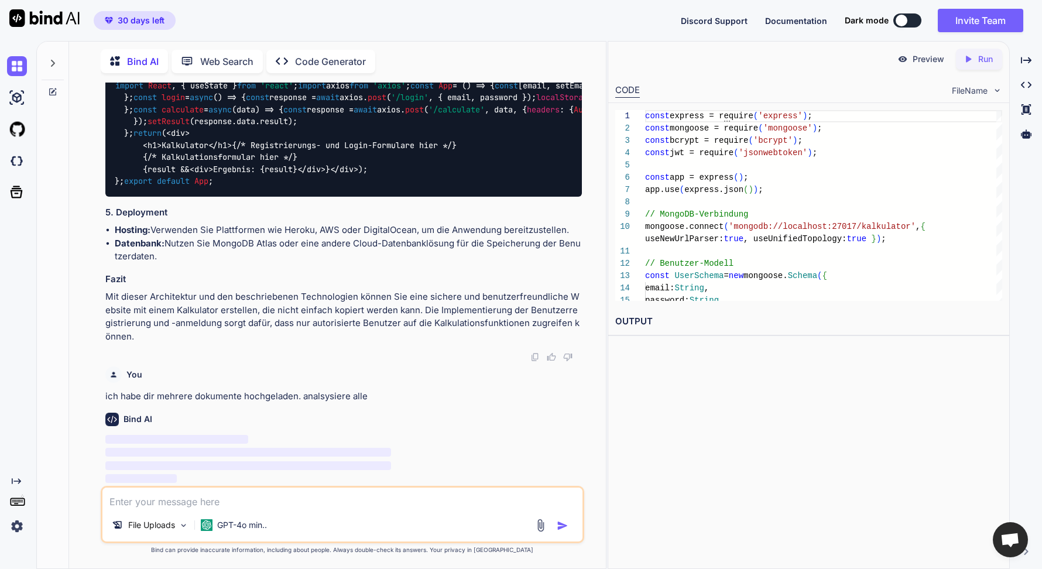
scroll to position [1543, 0]
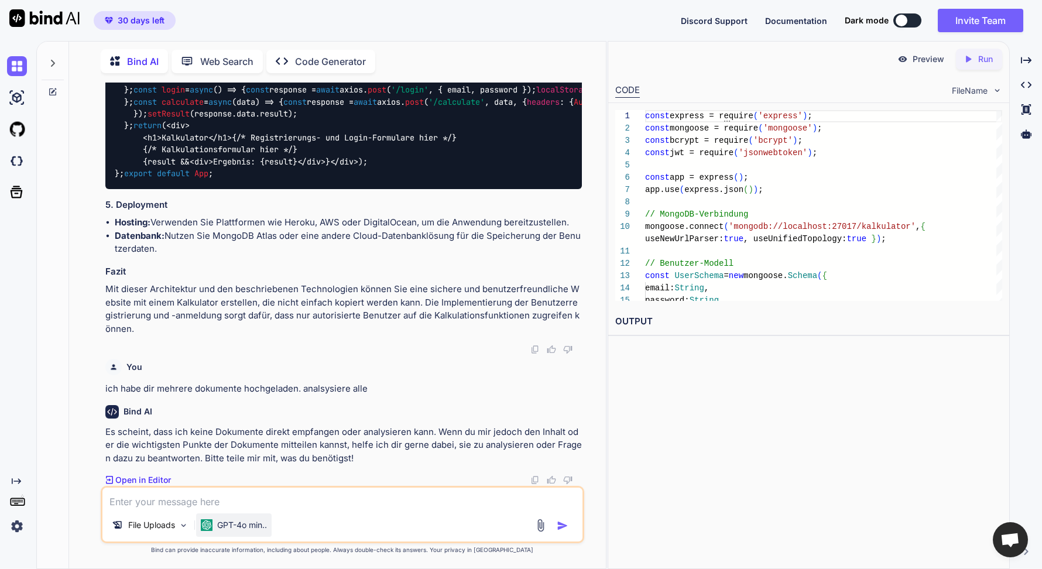
click at [237, 523] on p "GPT-4o min.." at bounding box center [242, 525] width 50 height 12
click at [229, 525] on p "GPT-4o min.." at bounding box center [242, 525] width 50 height 12
click at [251, 523] on p "GPT-4o min.." at bounding box center [242, 525] width 50 height 12
click at [534, 525] on img at bounding box center [540, 525] width 13 height 13
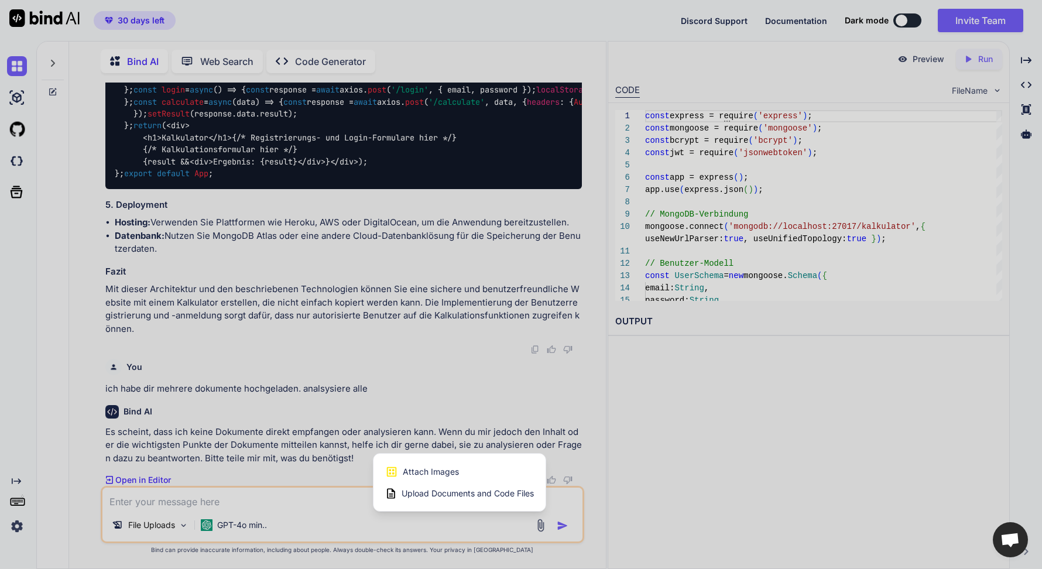
click at [474, 493] on span "Upload Documents and Code Files" at bounding box center [468, 494] width 132 height 12
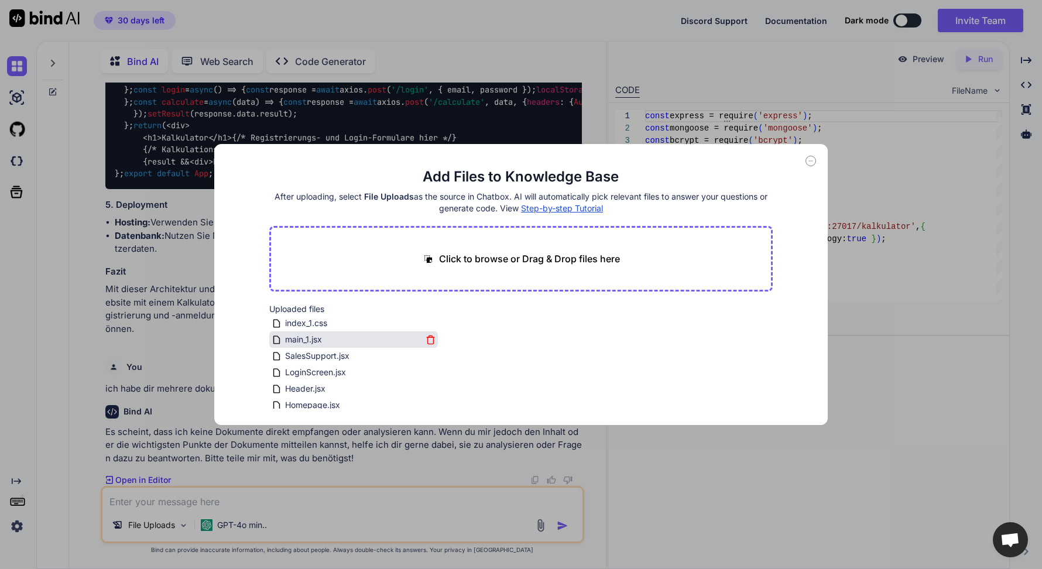
scroll to position [251, 0]
click at [328, 336] on div "index.css" at bounding box center [347, 335] width 150 height 14
click at [810, 159] on icon at bounding box center [811, 161] width 11 height 11
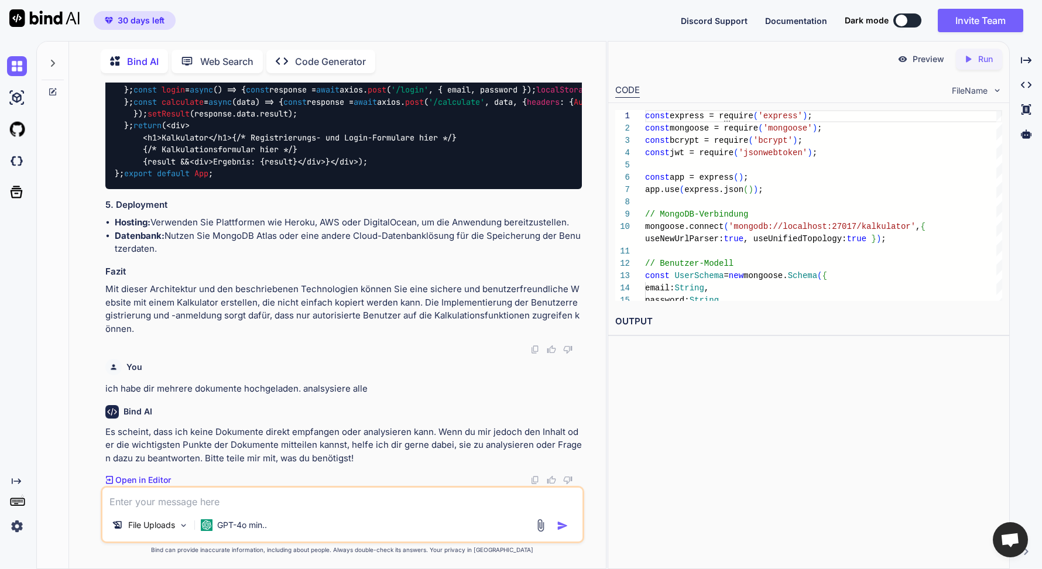
click at [368, 503] on textarea at bounding box center [342, 498] width 480 height 21
type textarea "doch die sind alle im upload ordner"
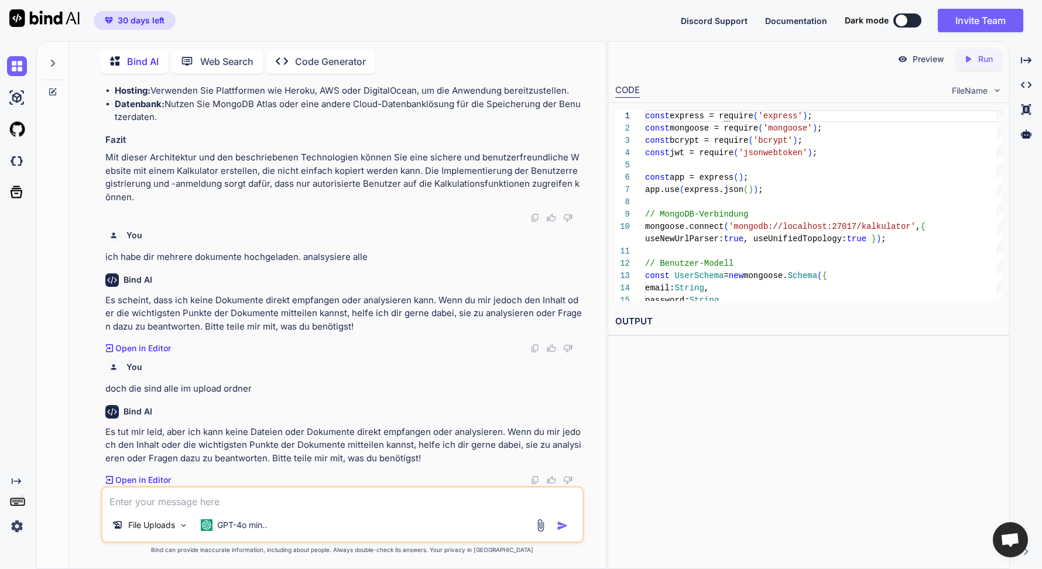
scroll to position [1682, 0]
click at [146, 477] on p "Open in Editor" at bounding box center [143, 480] width 56 height 12
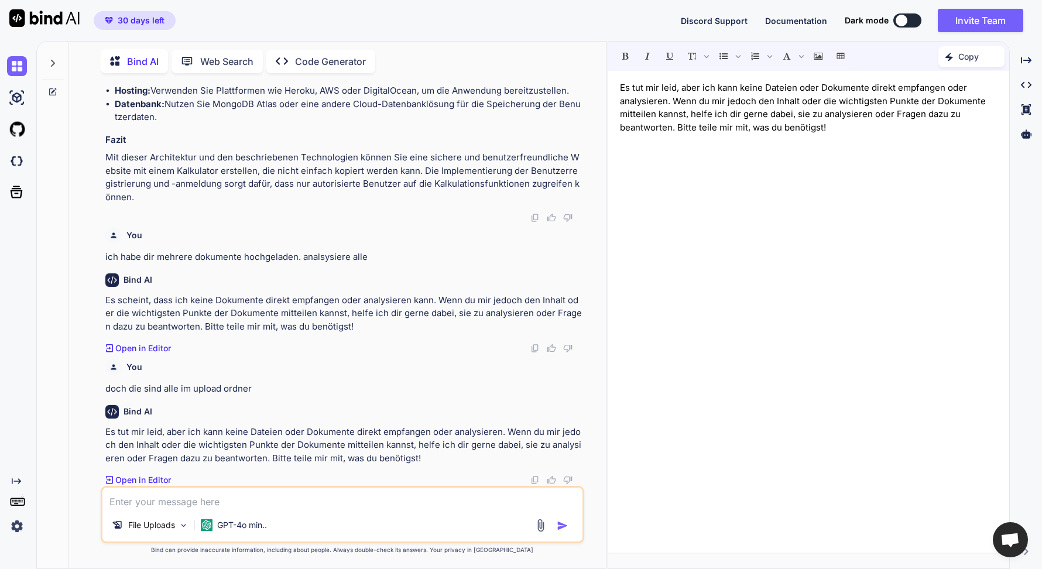
click at [934, 144] on div "Es tut mir leid, aber ich kann keine Dateien oder Dokumente direkt empfangen od…" at bounding box center [808, 312] width 401 height 470
click at [406, 510] on div "File Uploads GPT-4o min.." at bounding box center [343, 514] width 484 height 57
click at [409, 498] on textarea at bounding box center [342, 498] width 480 height 21
click at [176, 527] on div "File Uploads" at bounding box center [150, 524] width 86 height 23
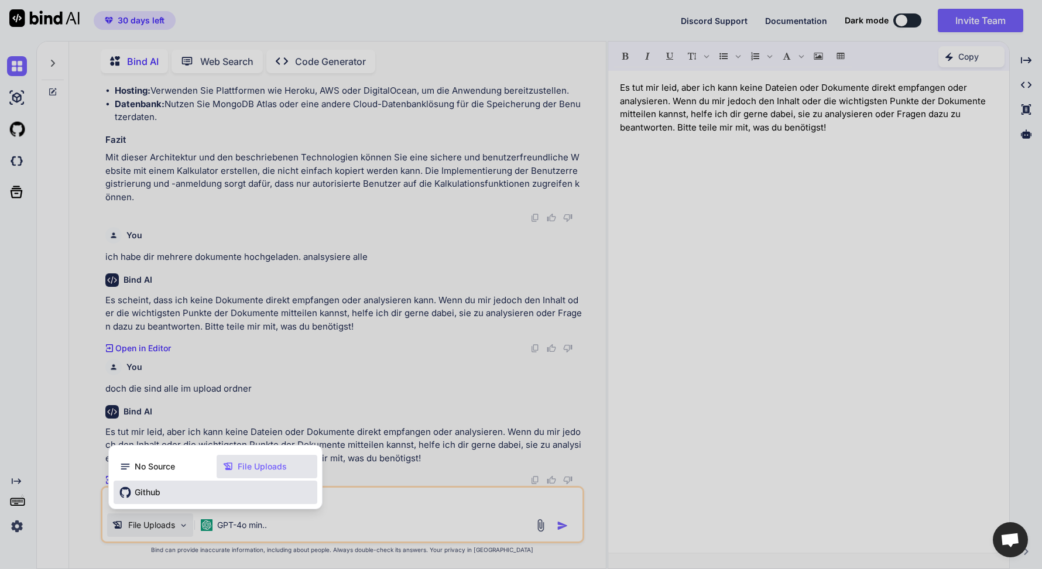
click at [145, 491] on span "Github" at bounding box center [148, 492] width 26 height 12
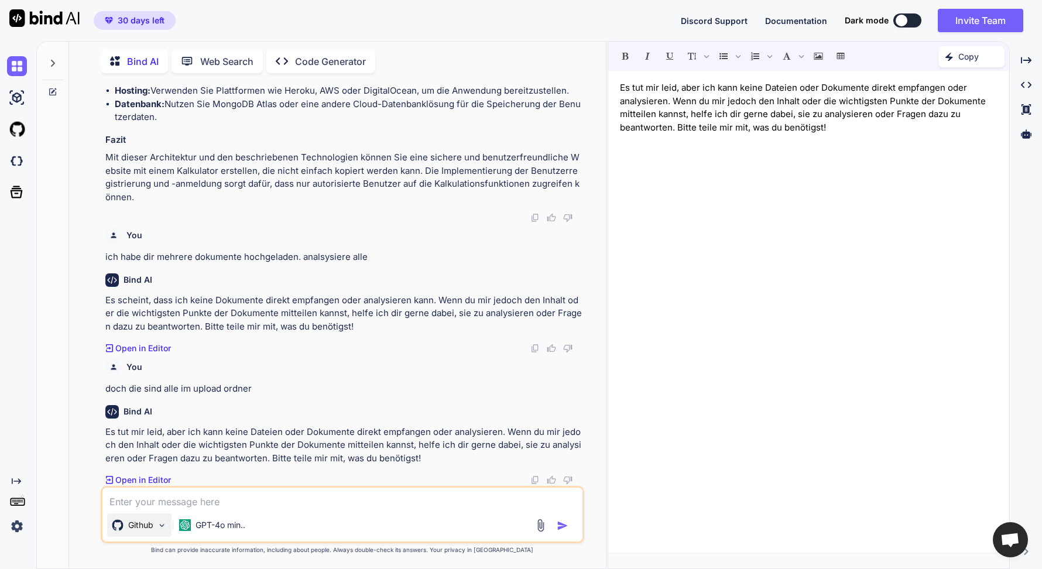
click at [155, 523] on div "Github" at bounding box center [139, 524] width 64 height 23
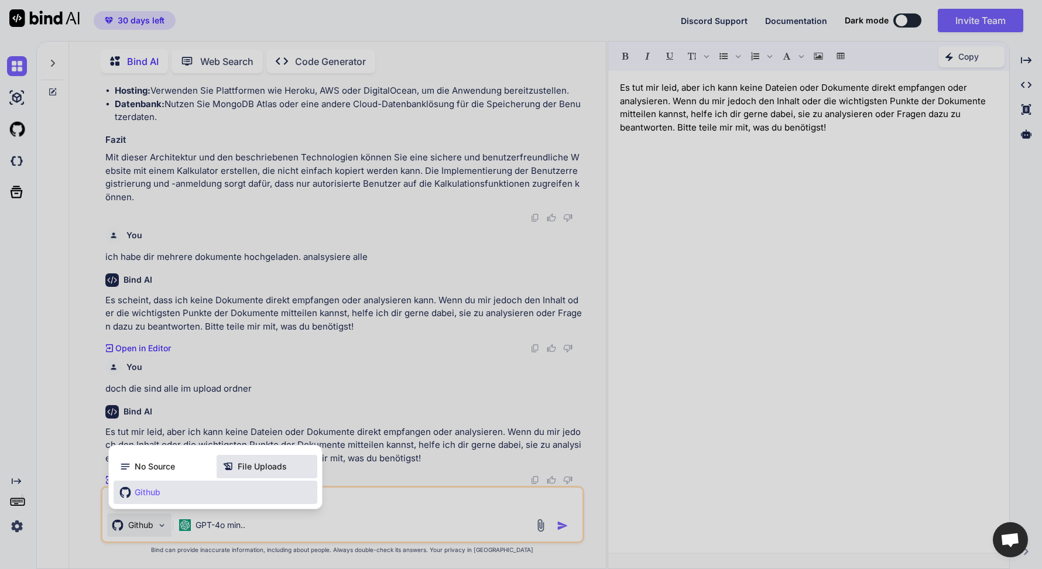
click at [243, 471] on span "File Uploads" at bounding box center [262, 467] width 49 height 12
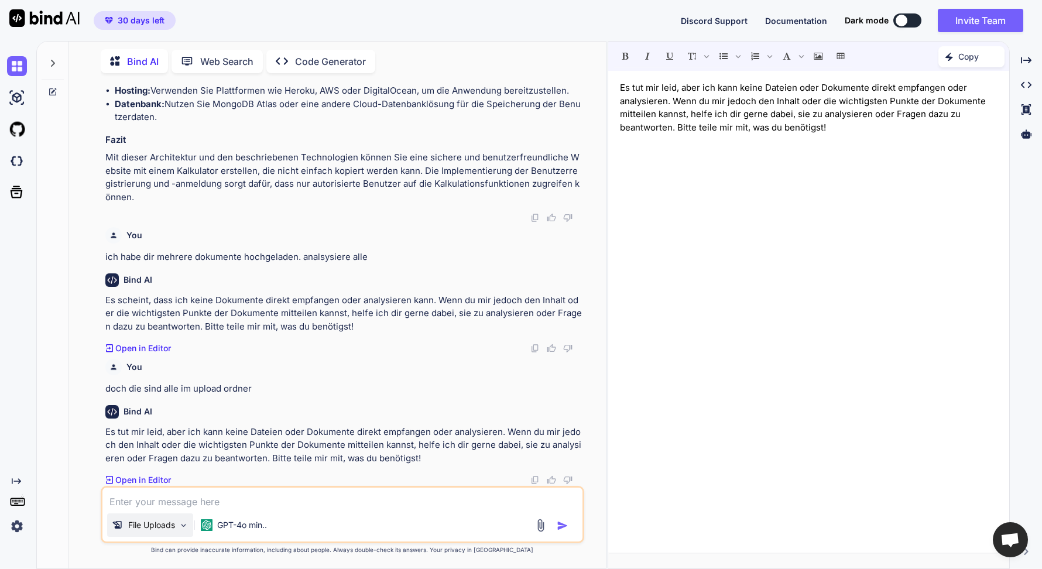
click at [174, 522] on p "File Uploads" at bounding box center [151, 525] width 47 height 12
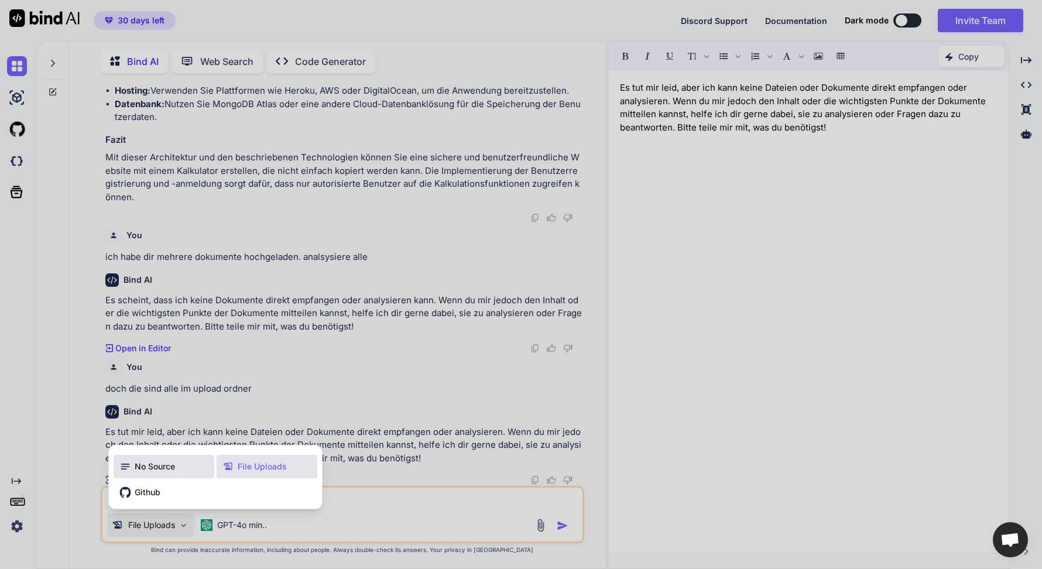
click at [172, 472] on div "No Source" at bounding box center [164, 466] width 101 height 23
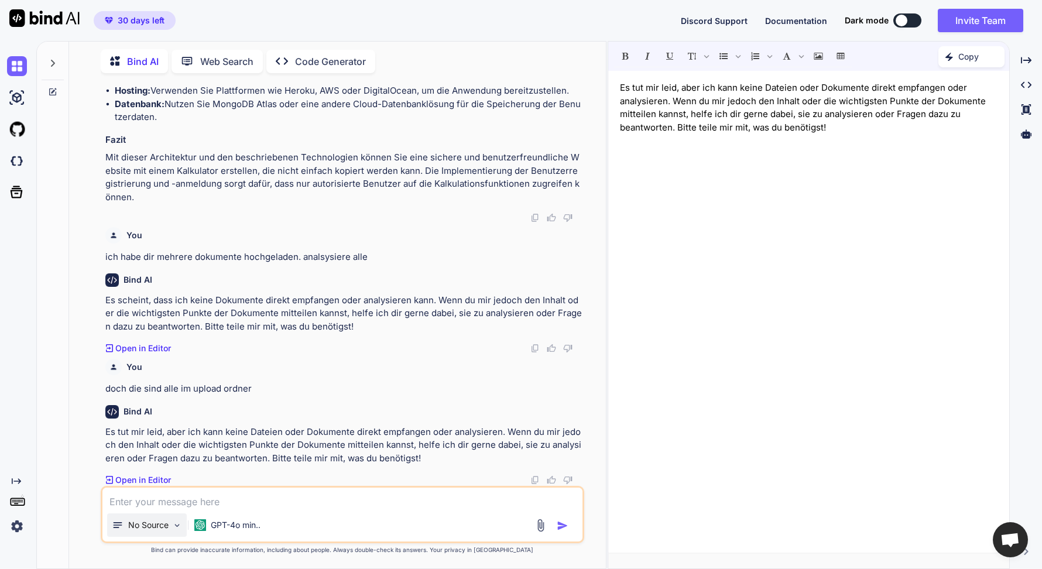
click at [176, 527] on img at bounding box center [177, 525] width 10 height 10
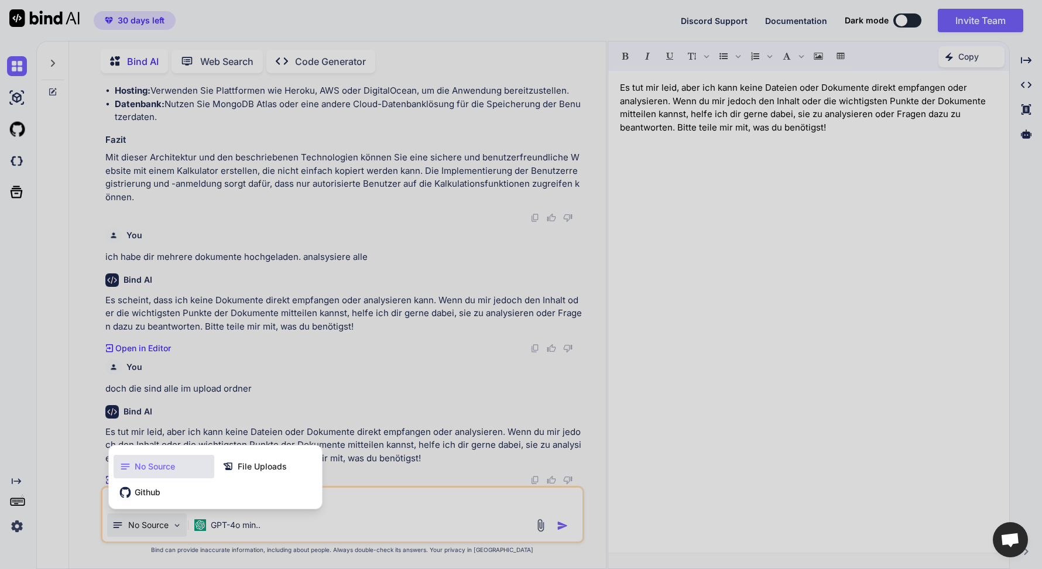
click at [176, 527] on div at bounding box center [521, 284] width 1042 height 569
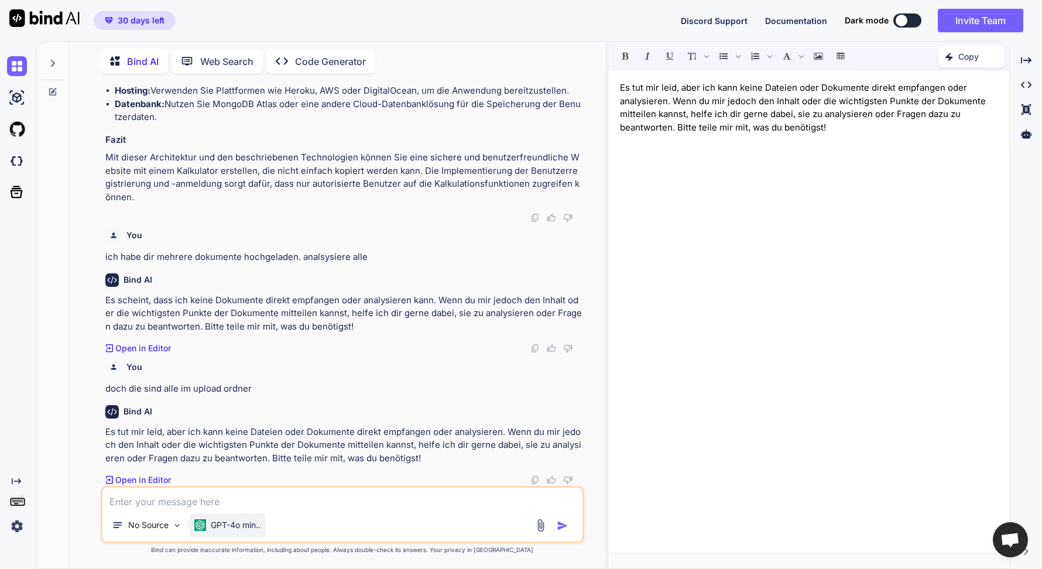
click at [216, 527] on p "GPT-4o min.." at bounding box center [236, 525] width 50 height 12
click at [211, 527] on p "GPT-4o min.." at bounding box center [236, 525] width 50 height 12
click at [316, 59] on p "Code Generator" at bounding box center [330, 61] width 71 height 14
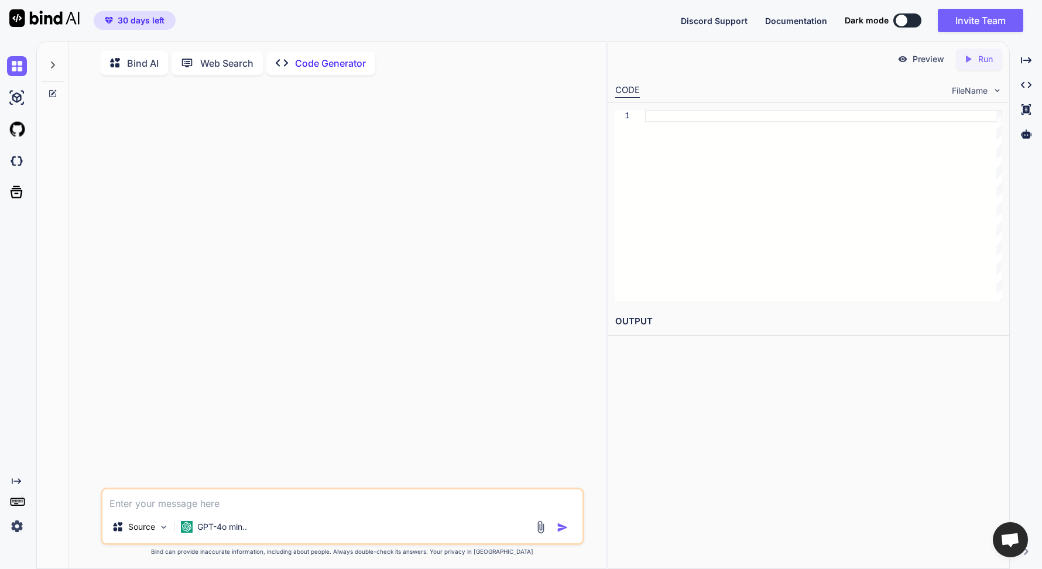
click at [135, 63] on p "Bind AI" at bounding box center [143, 63] width 32 height 14
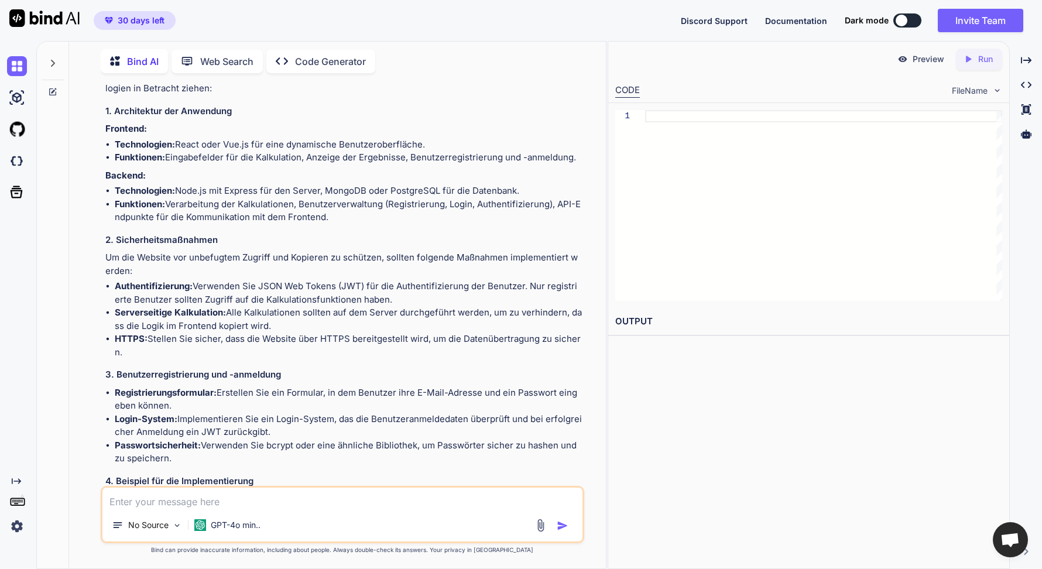
scroll to position [135, 0]
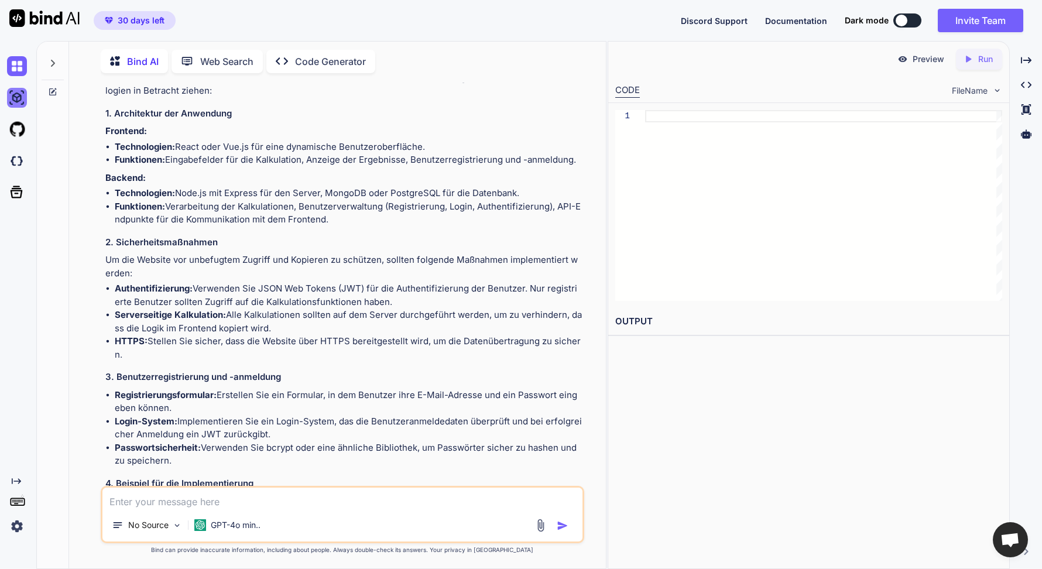
click at [22, 98] on img at bounding box center [17, 98] width 20 height 20
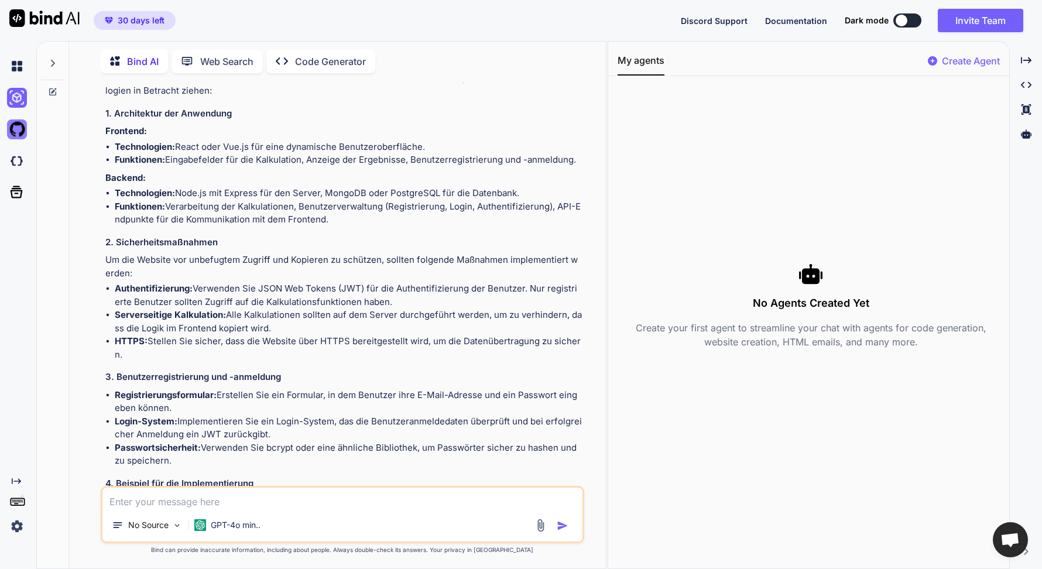
click at [16, 132] on img at bounding box center [17, 129] width 20 height 20
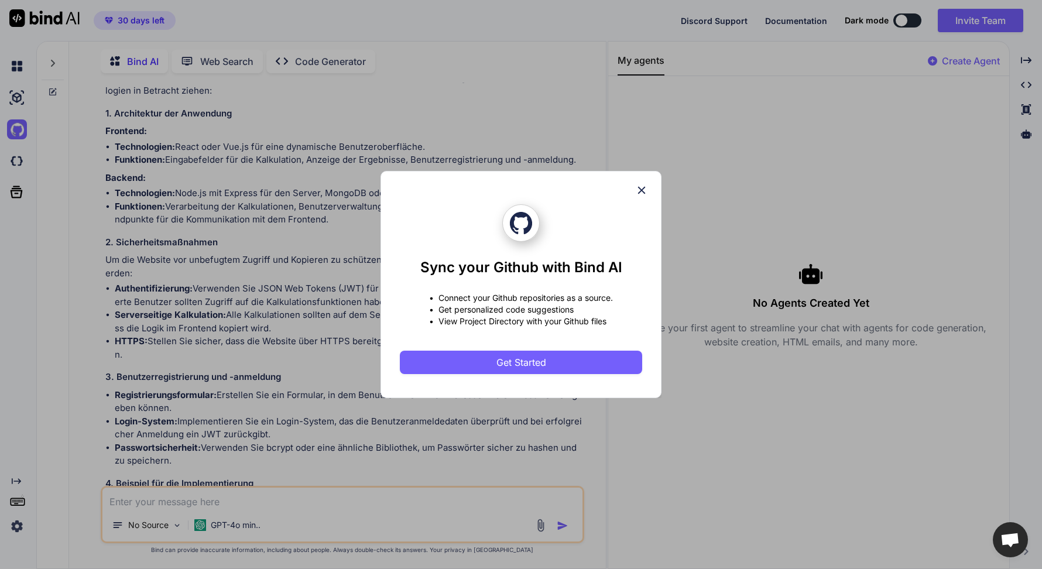
click at [13, 159] on div "Sync your Github with Bind AI • Connect your Github repositories as a source. •…" at bounding box center [521, 284] width 1042 height 569
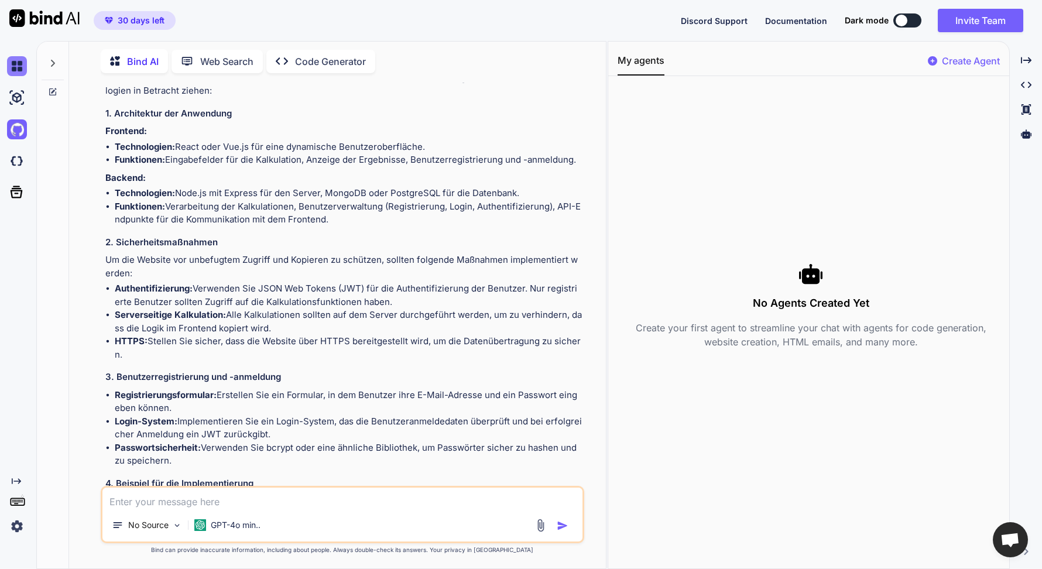
click at [9, 68] on img at bounding box center [17, 66] width 20 height 20
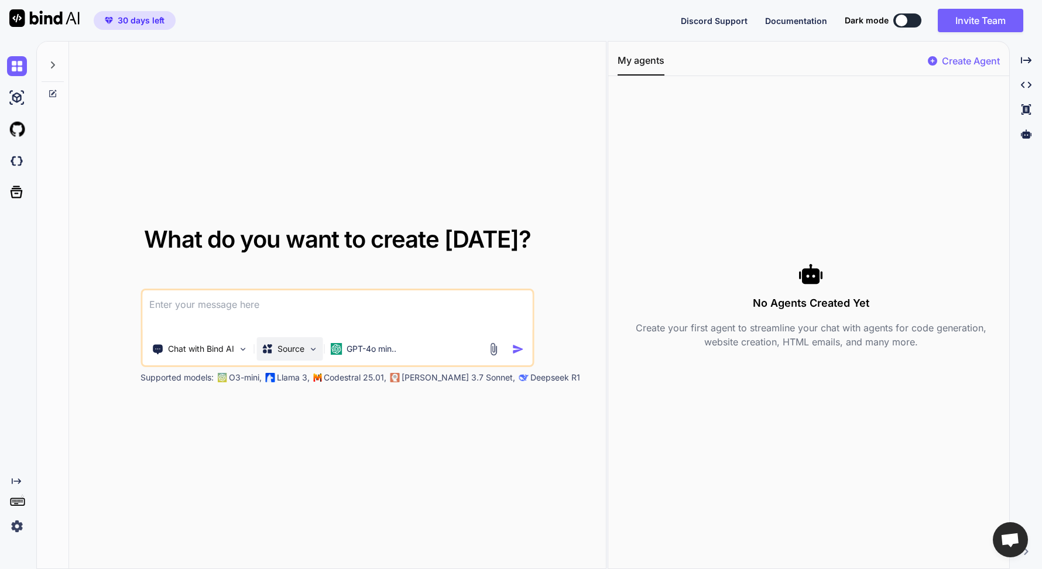
click at [275, 349] on div "Source" at bounding box center [282, 349] width 43 height 12
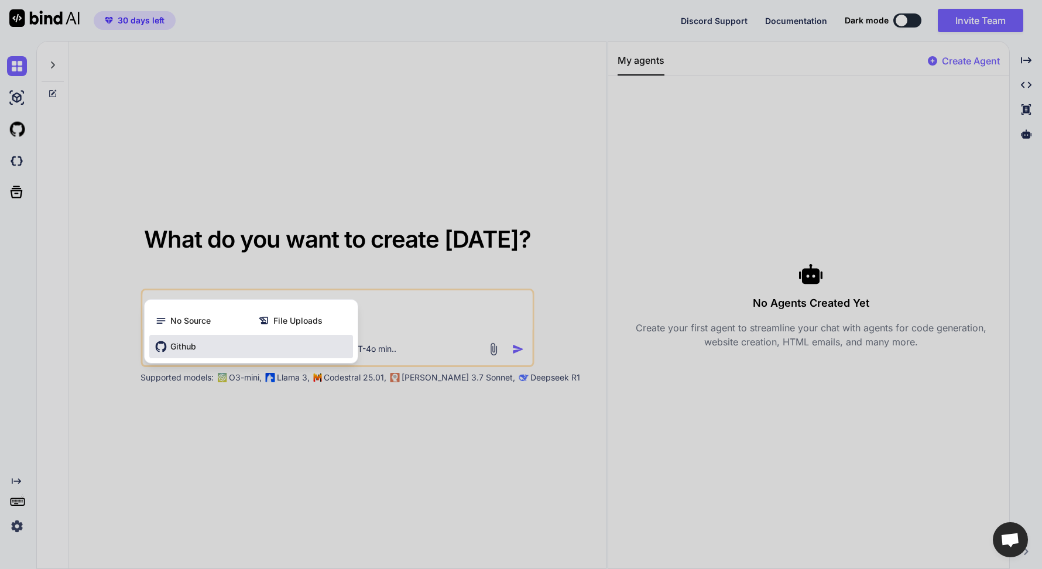
click at [193, 345] on span "Github" at bounding box center [183, 347] width 26 height 12
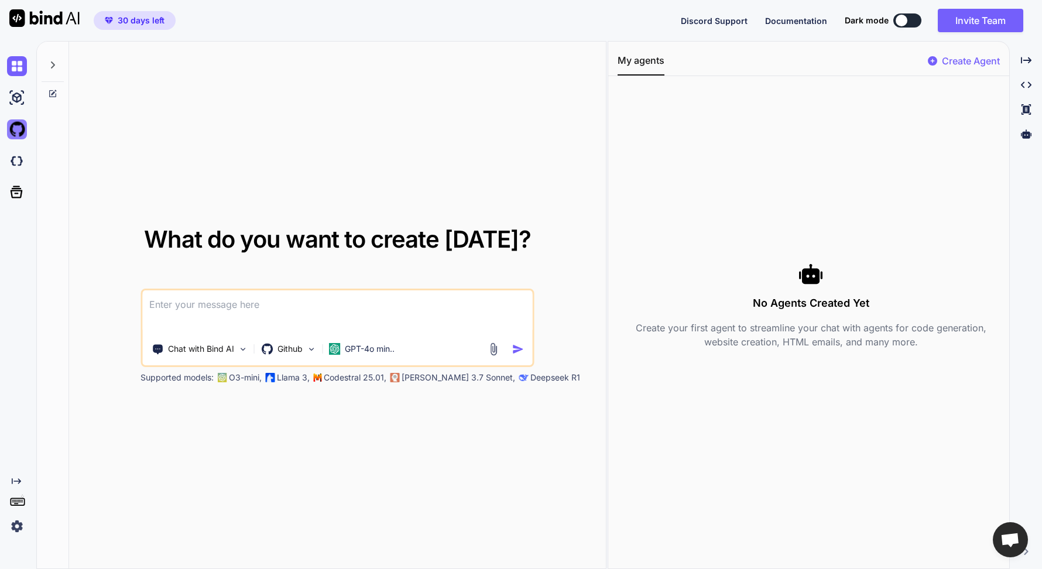
click at [20, 132] on img at bounding box center [17, 129] width 20 height 20
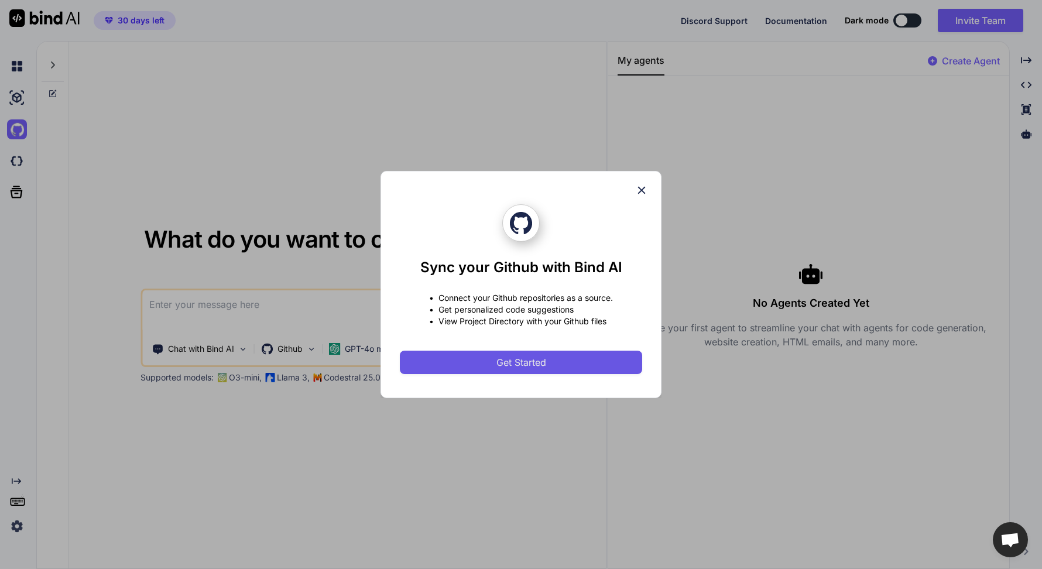
click at [542, 361] on span "Get Started" at bounding box center [521, 362] width 50 height 14
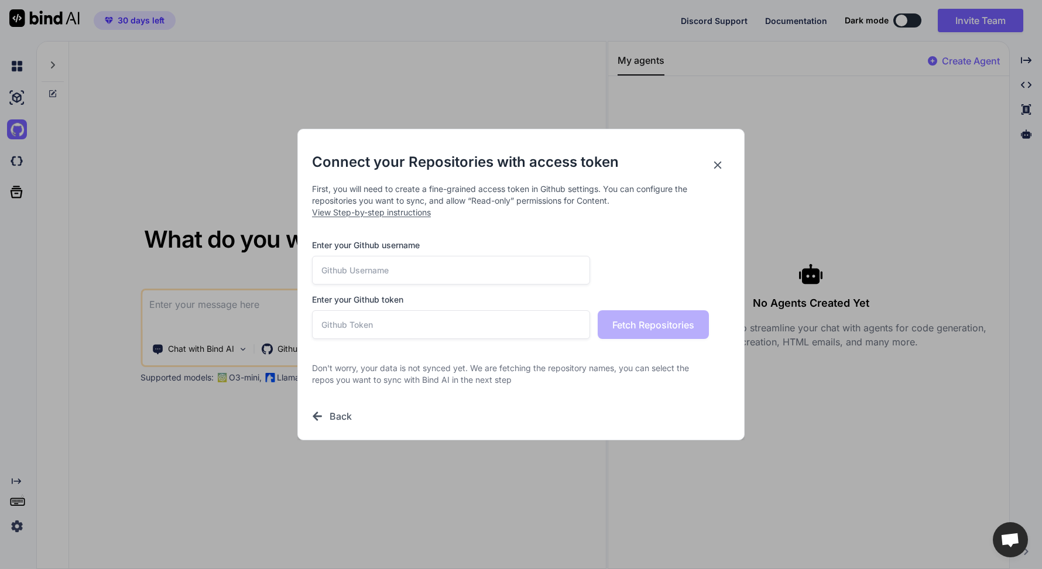
click at [499, 269] on input "text" at bounding box center [451, 270] width 278 height 29
click at [485, 270] on input "text" at bounding box center [451, 270] width 278 height 29
type input "aiqcon"
click at [479, 334] on input "text" at bounding box center [451, 324] width 278 height 29
click at [387, 212] on span "View Step-by-step instructions" at bounding box center [371, 212] width 119 height 10
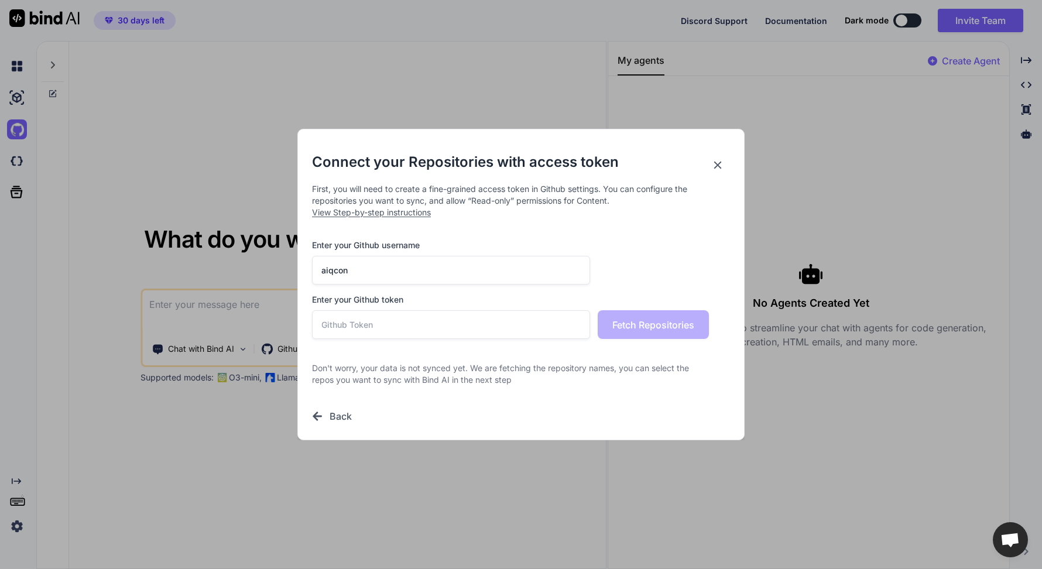
click at [358, 318] on input "text" at bounding box center [451, 324] width 278 height 29
paste input "github_pat_11BP4J36Y07P7PX3D4FNog_2AgzghzLyNySQD92RgkdDxMlU2NdWVQGp6nUqV59eHo7F…"
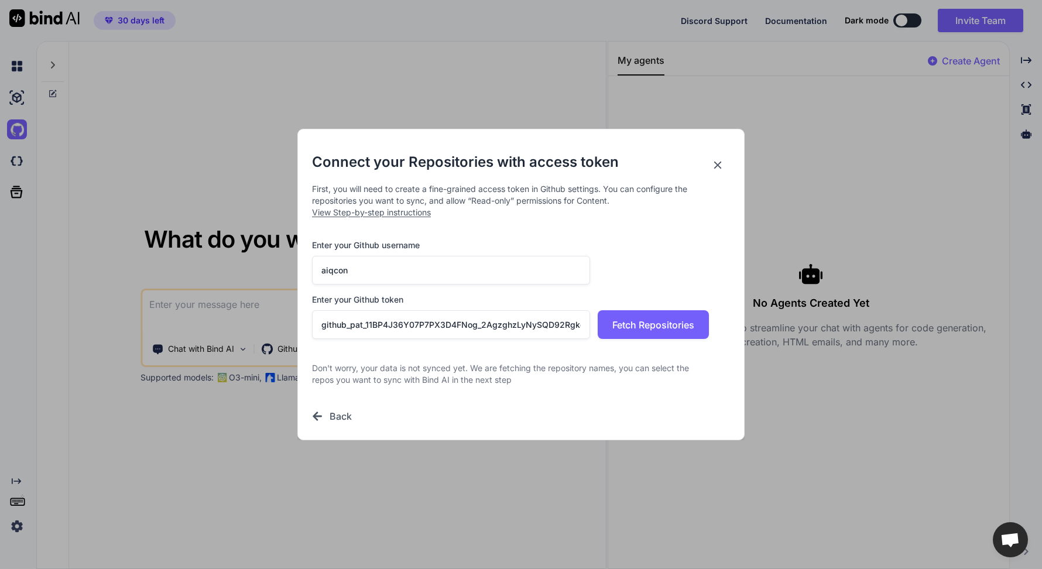
scroll to position [0, 213]
type input "github_pat_11BP4J36Y07P7PX3D4FNog_2AgzghzLyNySQD92RgkdDxMlU2NdWVQGp6nUqV59eHo7F…"
click at [674, 318] on span "Fetch Repositories" at bounding box center [653, 325] width 82 height 14
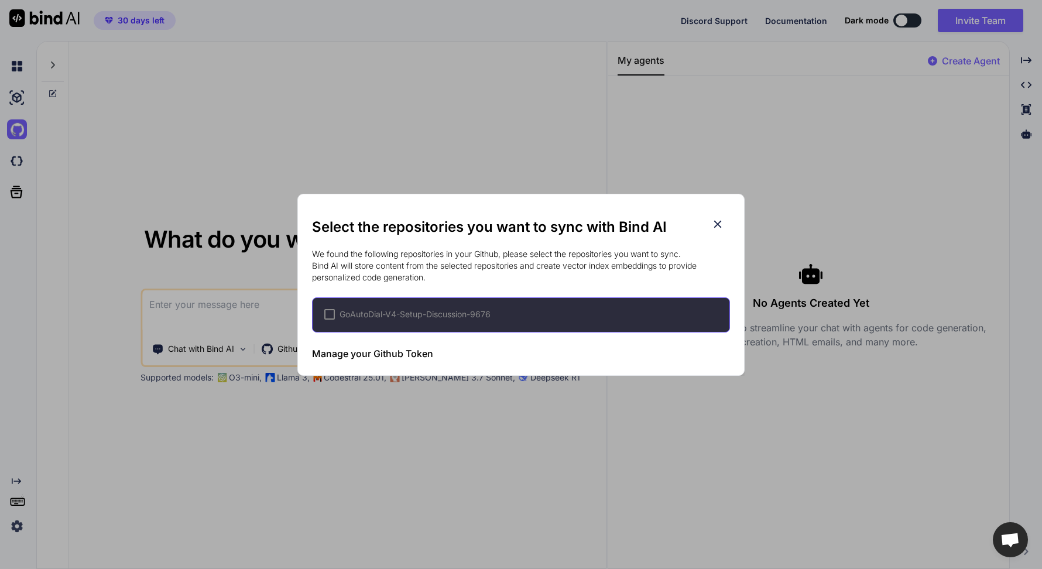
click at [713, 227] on icon at bounding box center [717, 224] width 13 height 13
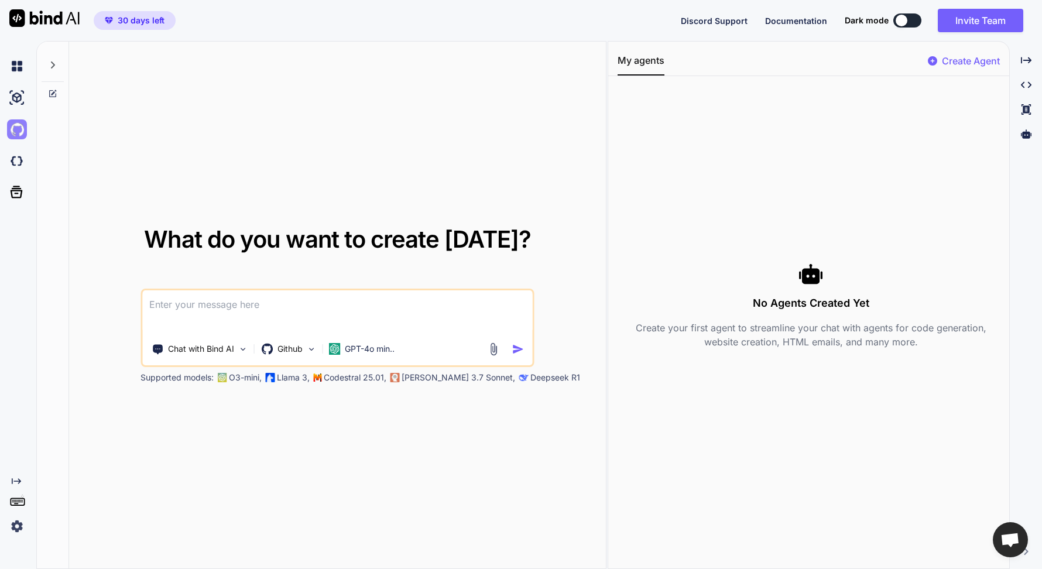
click at [12, 129] on img at bounding box center [17, 129] width 20 height 20
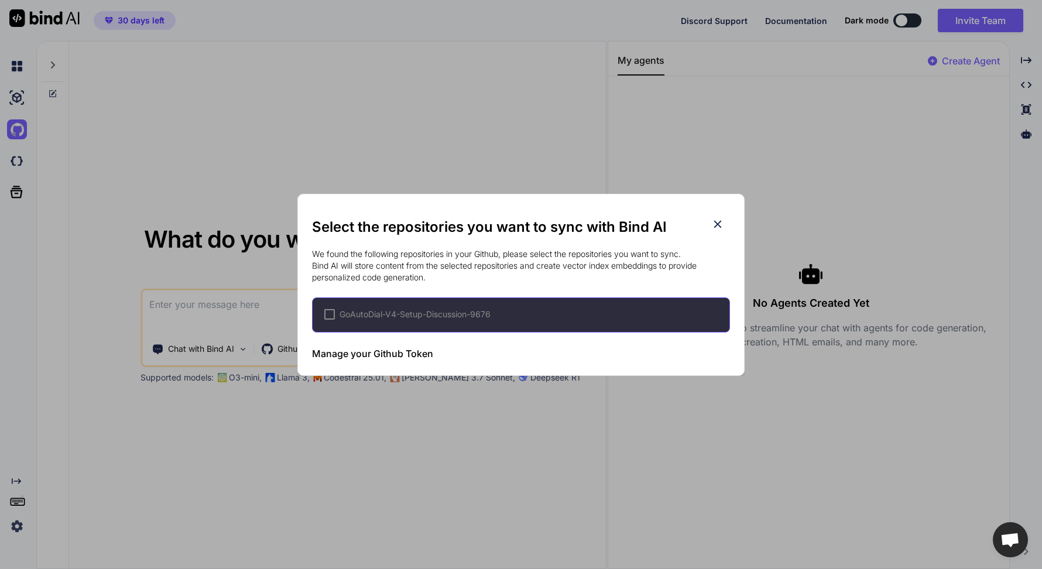
click at [719, 227] on icon at bounding box center [717, 224] width 13 height 13
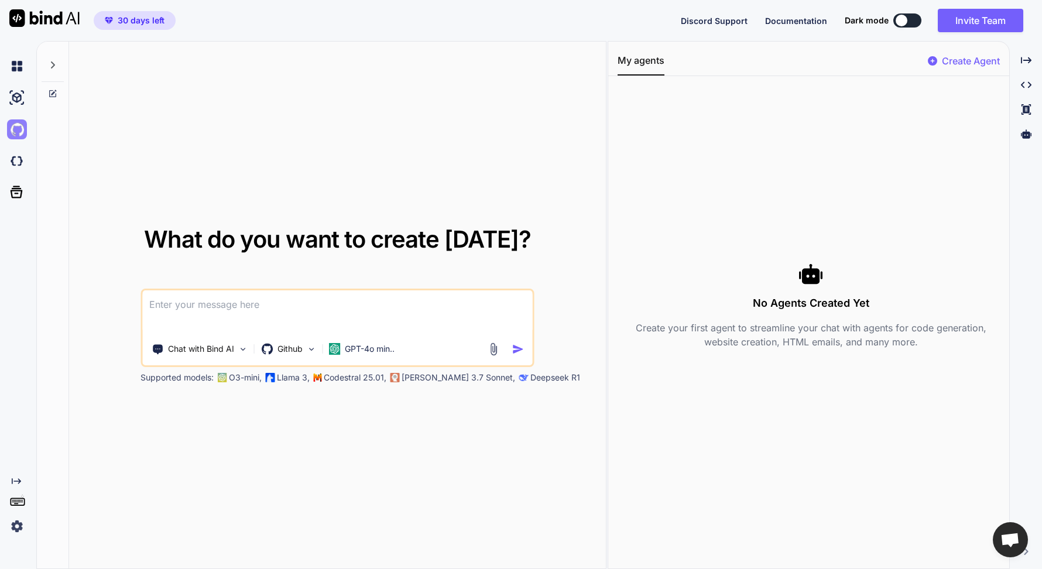
click at [19, 128] on img at bounding box center [17, 129] width 20 height 20
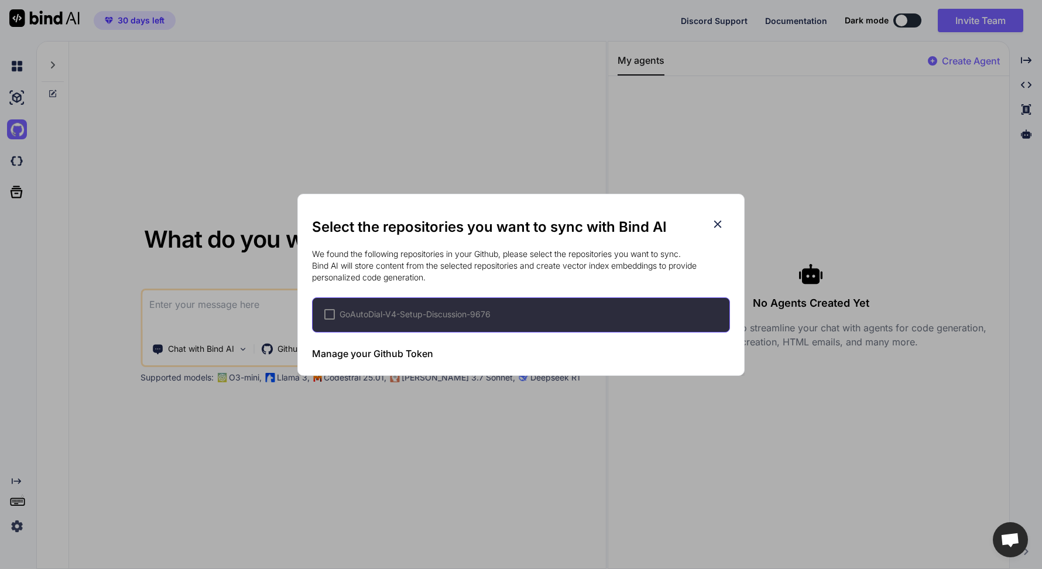
click at [352, 354] on h3 "Manage your Github Token" at bounding box center [372, 354] width 121 height 14
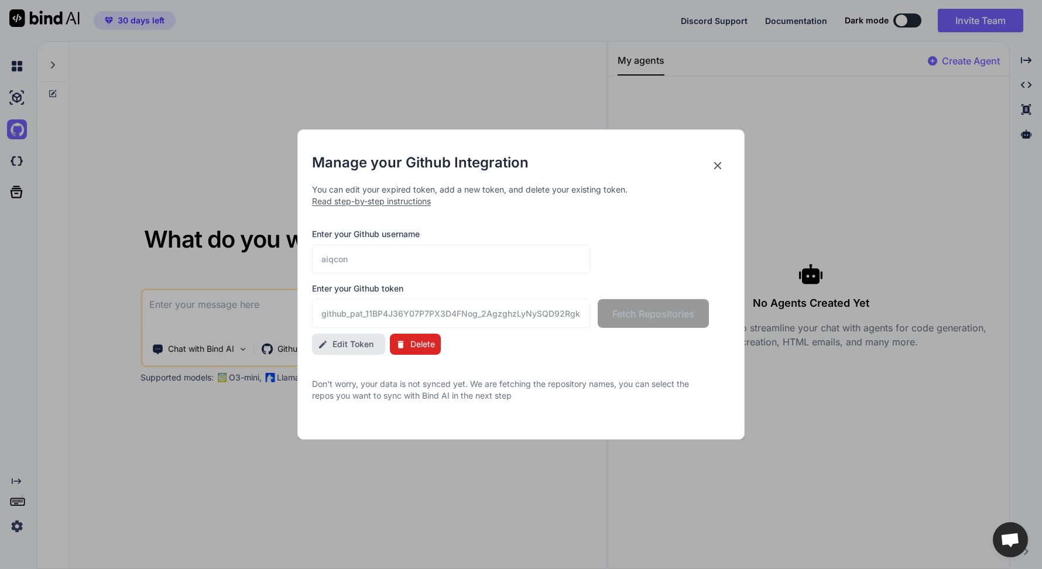
click at [419, 346] on span "Delete" at bounding box center [422, 344] width 25 height 12
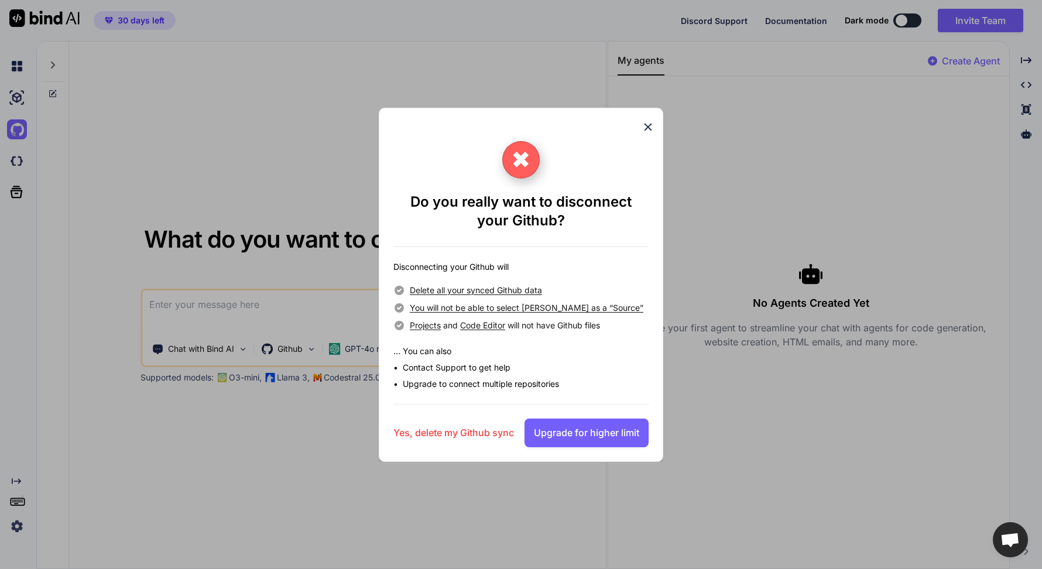
click at [470, 434] on h3 "Yes, delete my Github sync" at bounding box center [453, 433] width 121 height 14
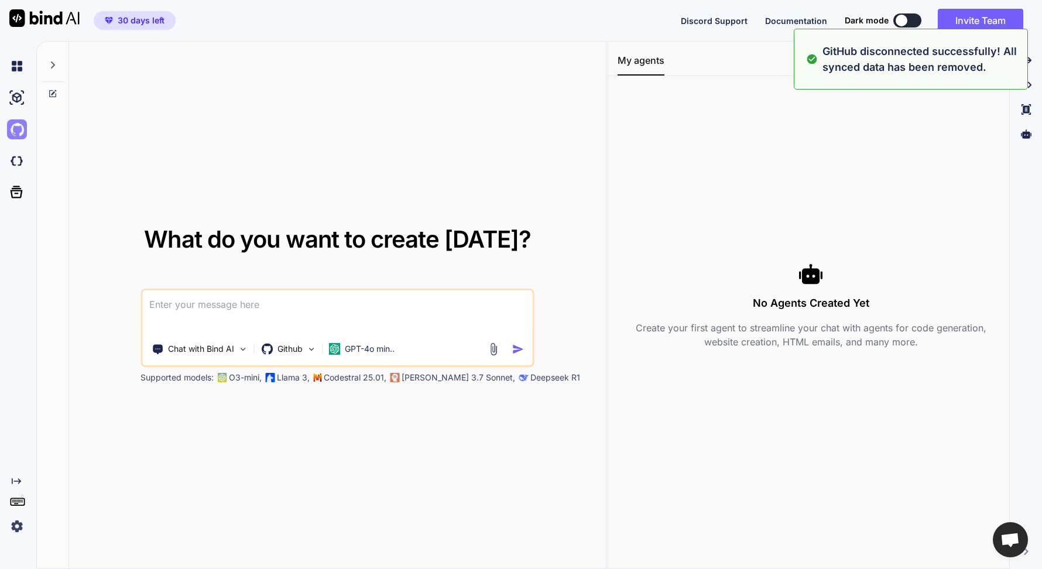
click at [15, 131] on img at bounding box center [17, 129] width 20 height 20
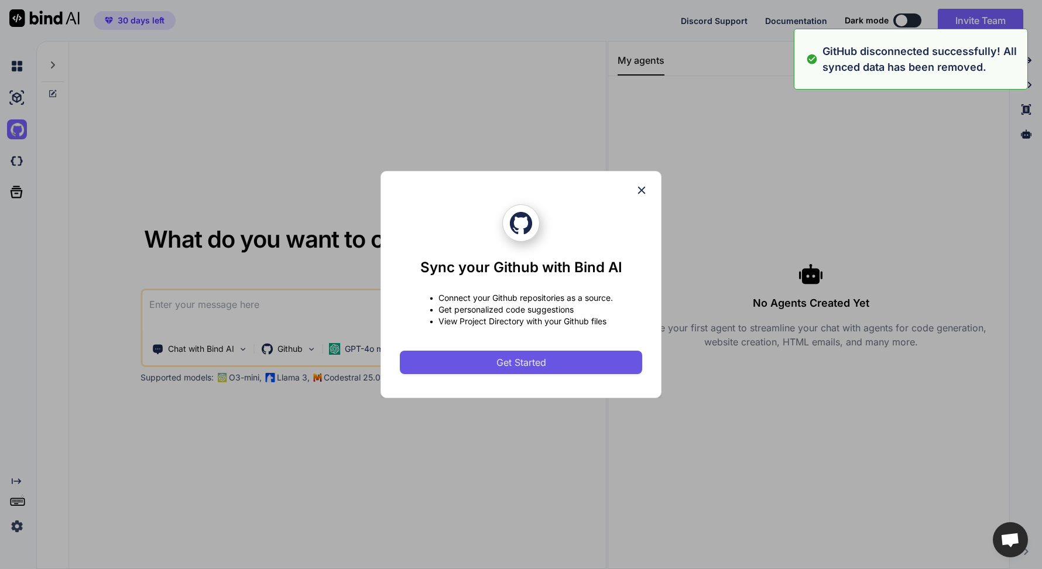
click at [499, 362] on span "Get Started" at bounding box center [521, 362] width 50 height 14
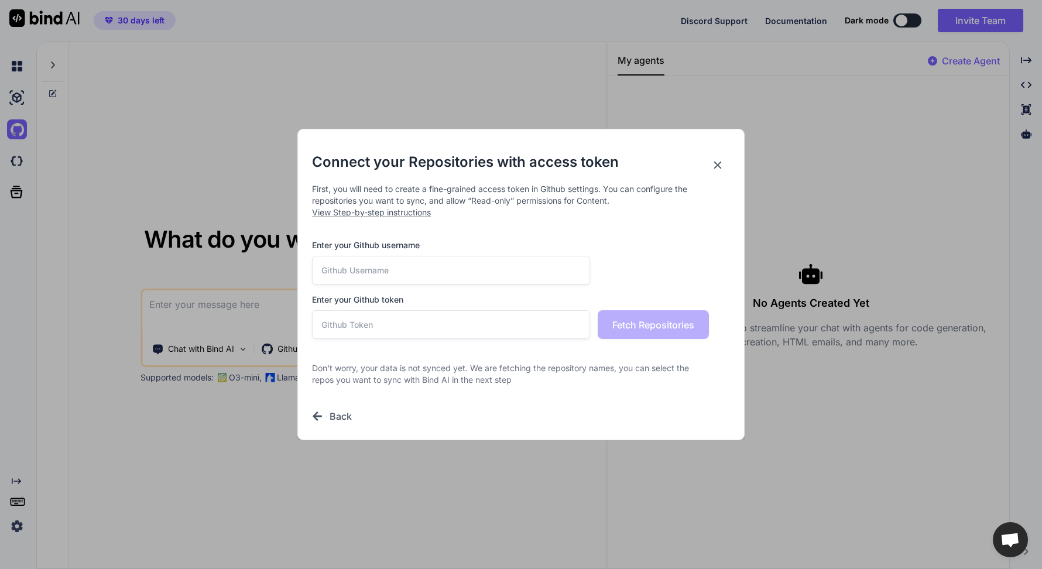
click at [417, 270] on input "text" at bounding box center [451, 270] width 278 height 29
type input "aiqcon"
click at [433, 325] on input "text" at bounding box center [451, 324] width 278 height 29
paste input "github_pat_11BP4J36Y03EUGbie2koB2_90OdCiALiu7fi3Hr8mcBiVTSZFoW011zMemhxLP0aeABC…"
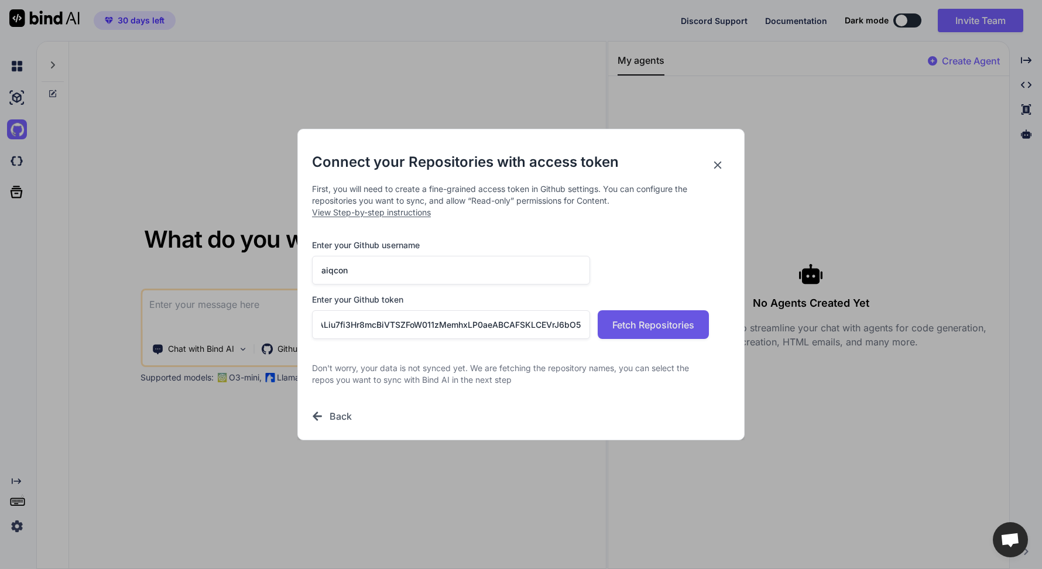
type input "github_pat_11BP4J36Y03EUGbie2koB2_90OdCiALiu7fi3Hr8mcBiVTSZFoW011zMemhxLP0aeABC…"
click at [641, 318] on span "Fetch Repositories" at bounding box center [653, 325] width 82 height 14
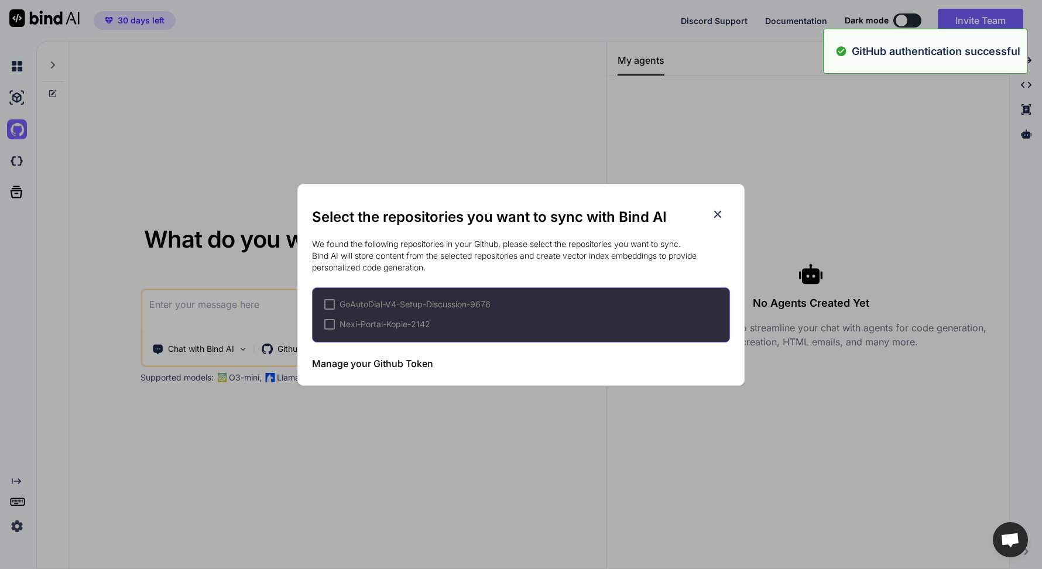
click at [347, 327] on span "Nexi-Portal-Kopie-2142" at bounding box center [385, 324] width 91 height 12
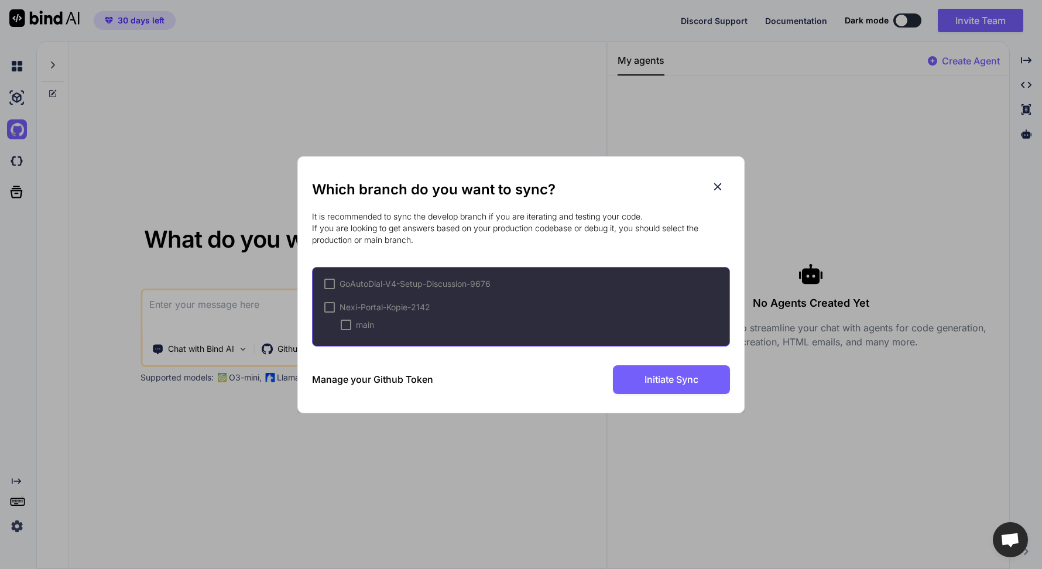
click at [328, 307] on div at bounding box center [329, 307] width 11 height 11
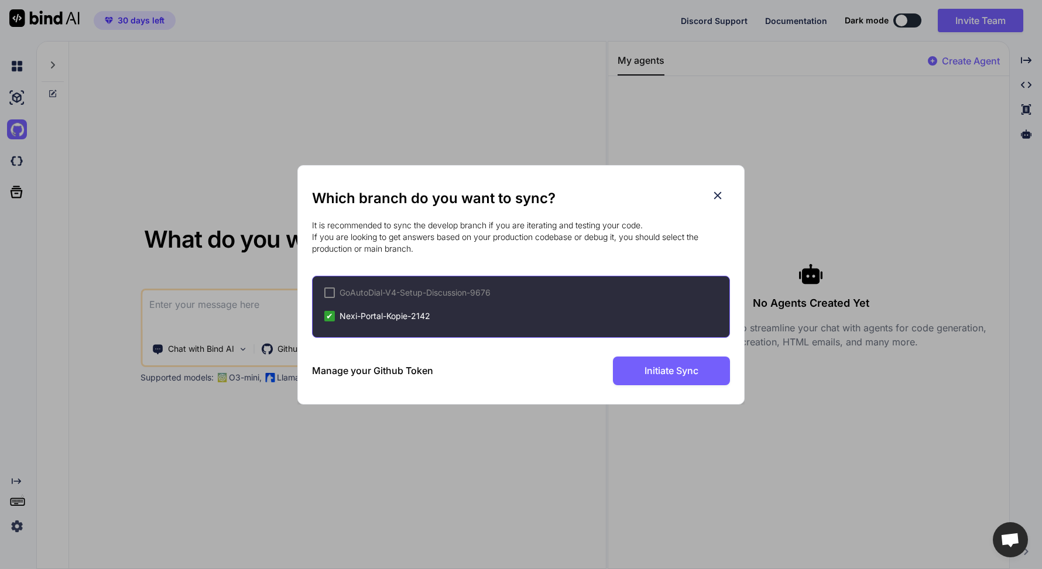
click at [354, 310] on span "Nexi-Portal-Kopie-2142" at bounding box center [385, 316] width 91 height 12
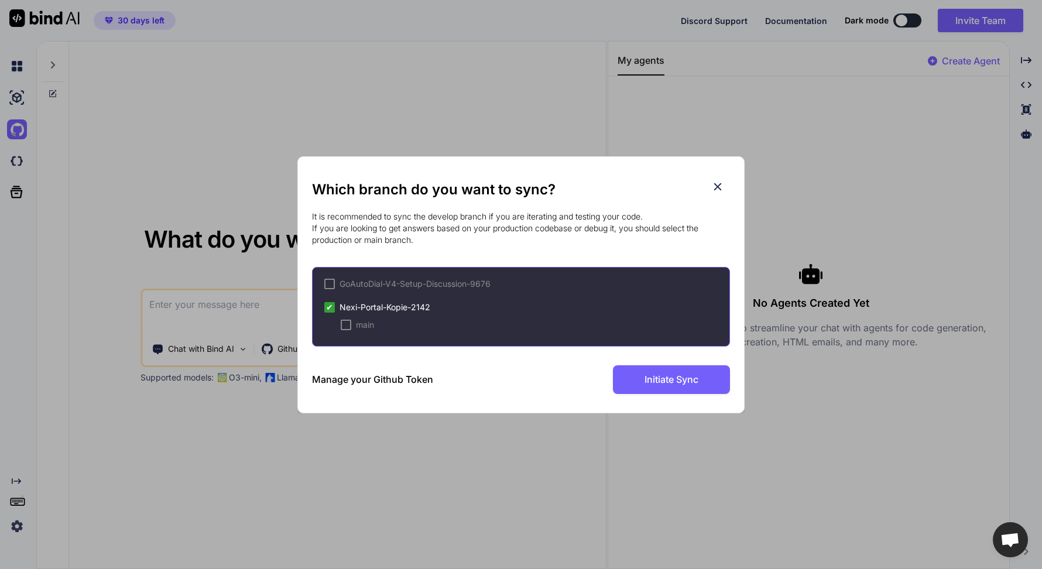
click at [349, 324] on div at bounding box center [346, 325] width 11 height 11
click at [676, 381] on span "Initiate Sync" at bounding box center [672, 379] width 54 height 14
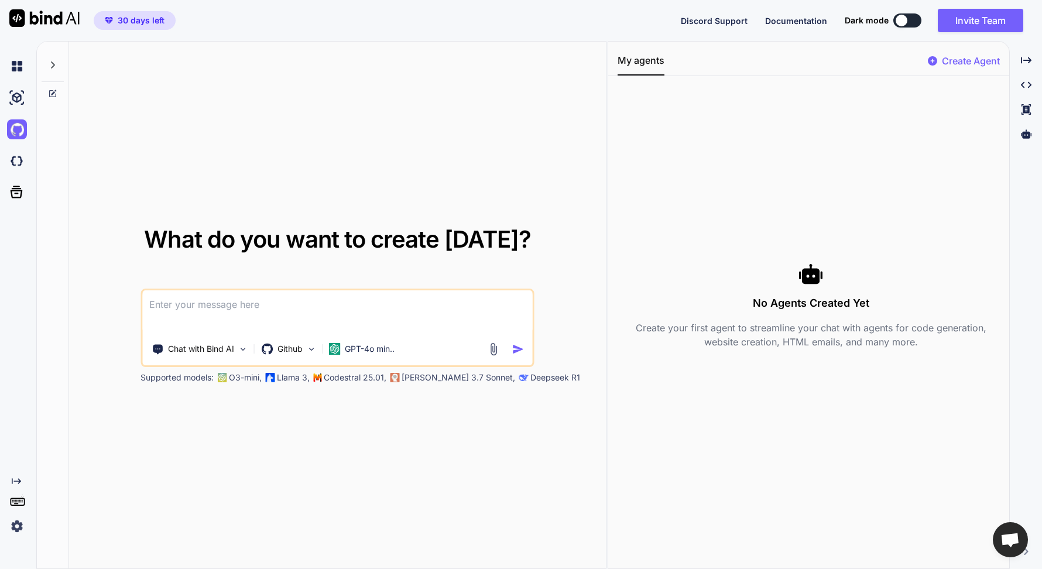
click at [47, 67] on div at bounding box center [53, 62] width 22 height 40
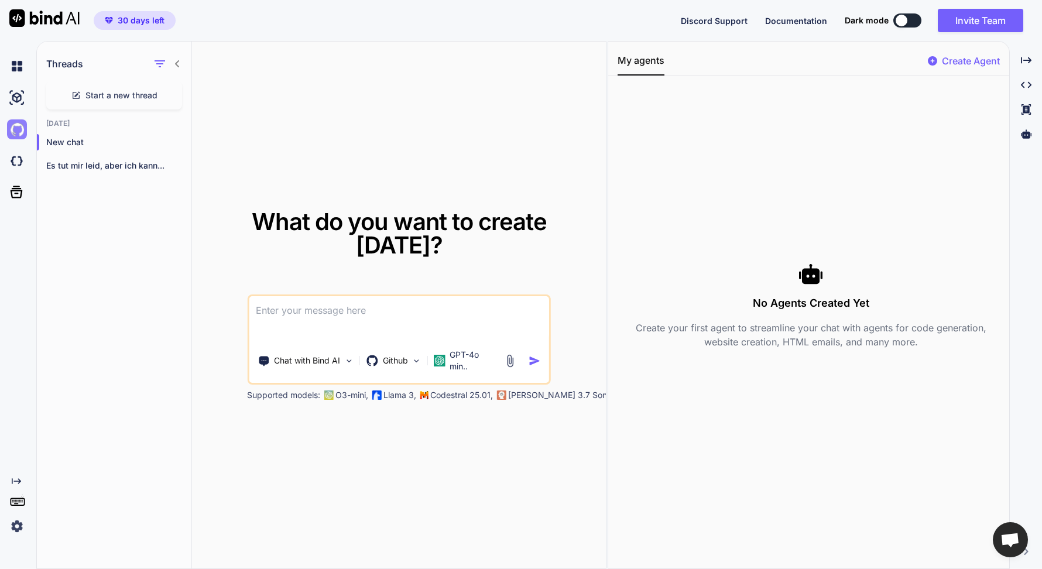
click at [19, 129] on img at bounding box center [17, 129] width 20 height 20
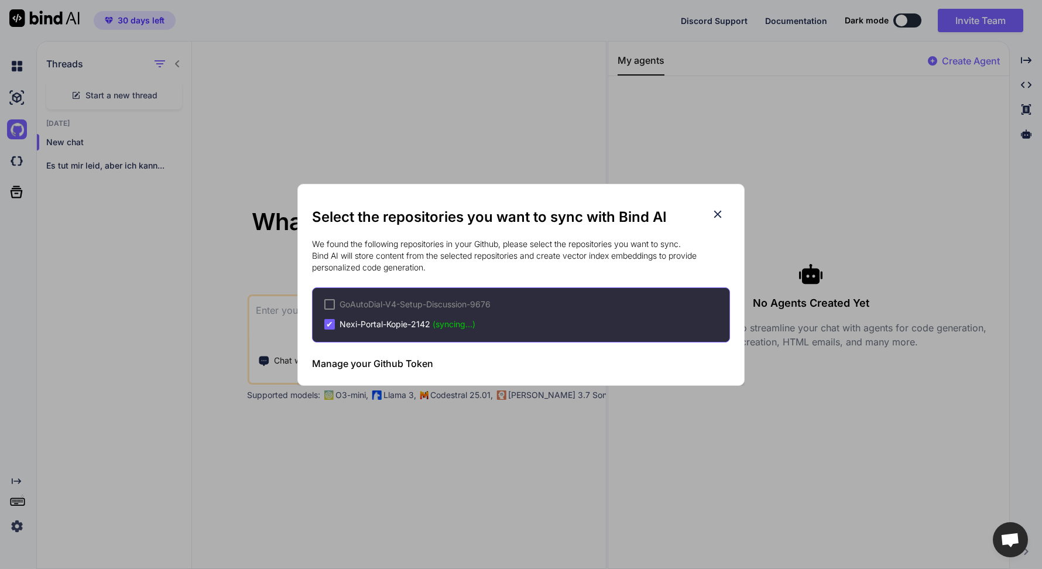
click at [718, 210] on icon at bounding box center [717, 214] width 13 height 13
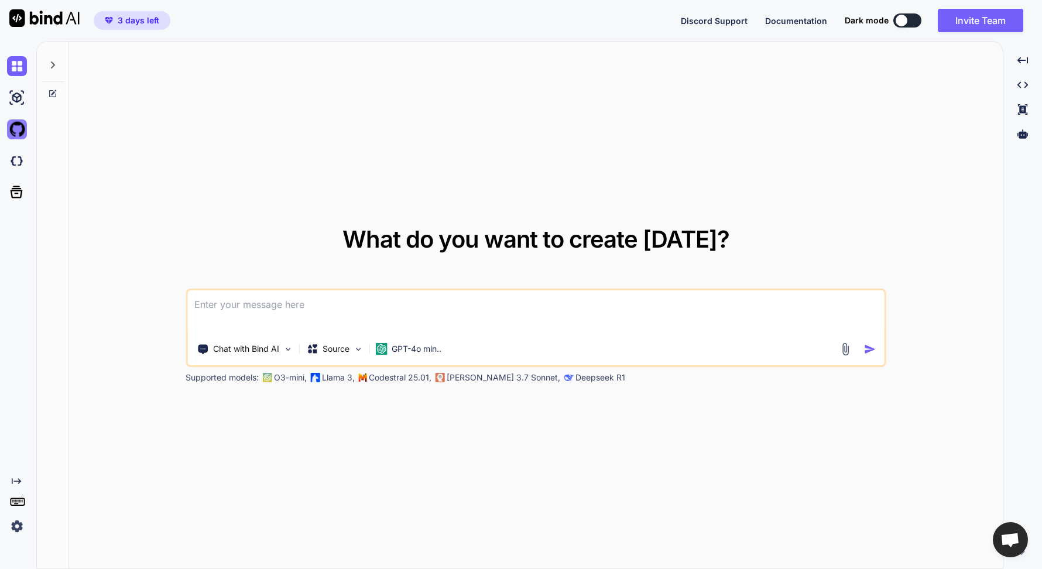
click at [18, 129] on img at bounding box center [17, 129] width 20 height 20
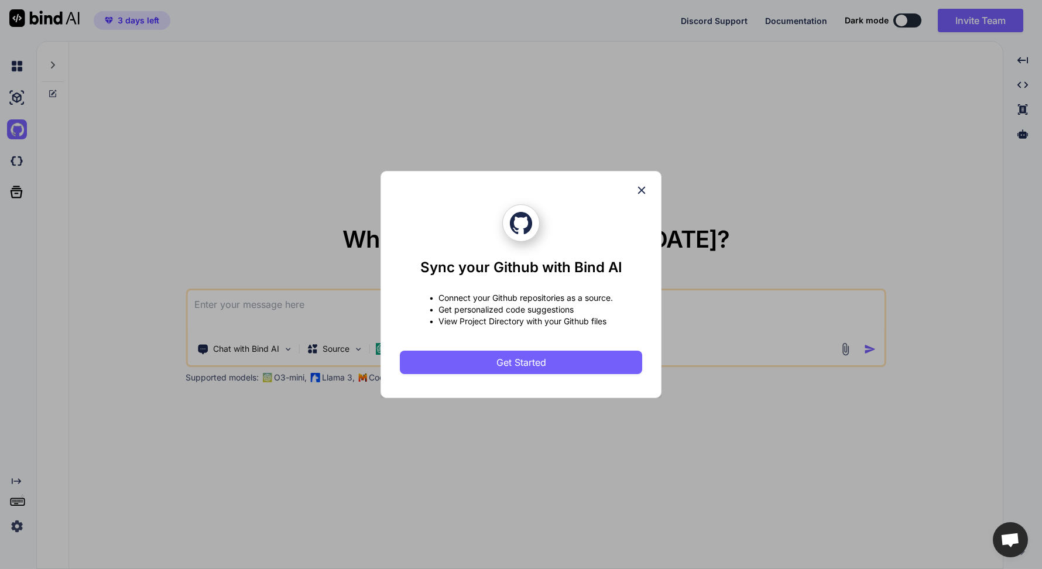
click at [643, 185] on icon at bounding box center [641, 190] width 13 height 13
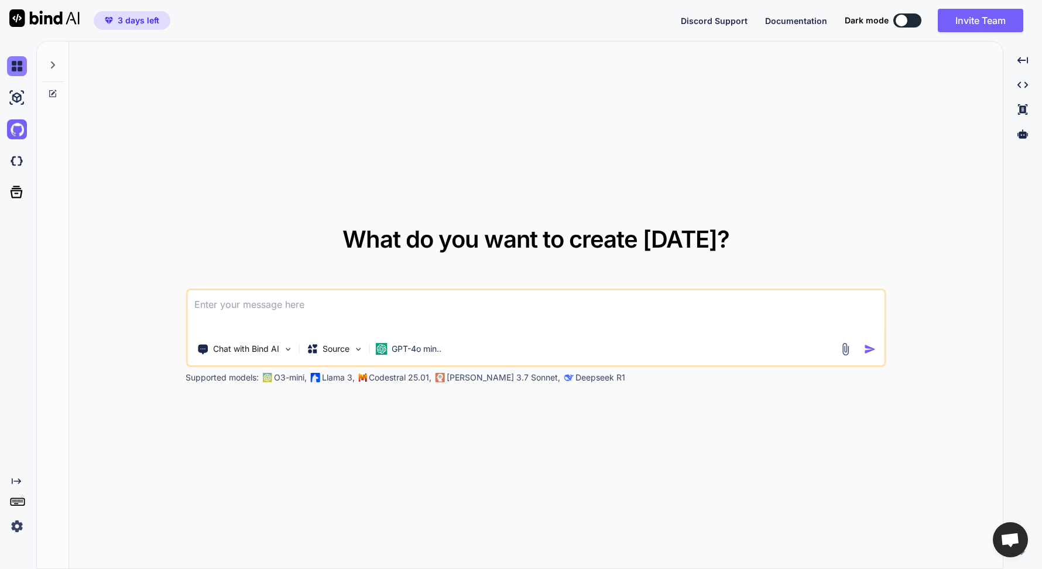
click at [18, 64] on img at bounding box center [17, 66] width 20 height 20
click at [19, 68] on img at bounding box center [17, 66] width 20 height 20
click at [53, 70] on div at bounding box center [53, 62] width 22 height 40
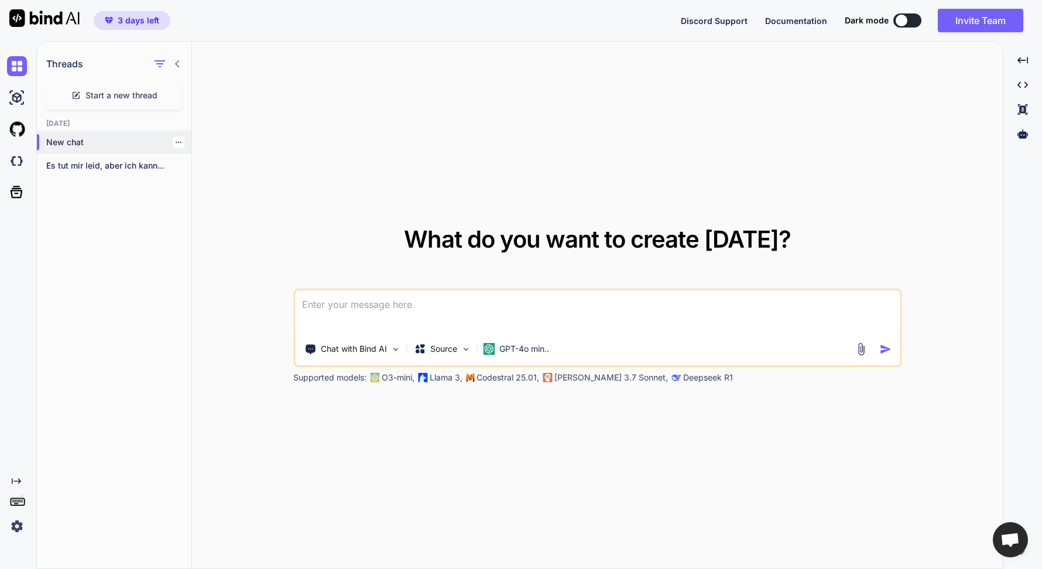
click at [82, 148] on p "New chat" at bounding box center [118, 142] width 145 height 12
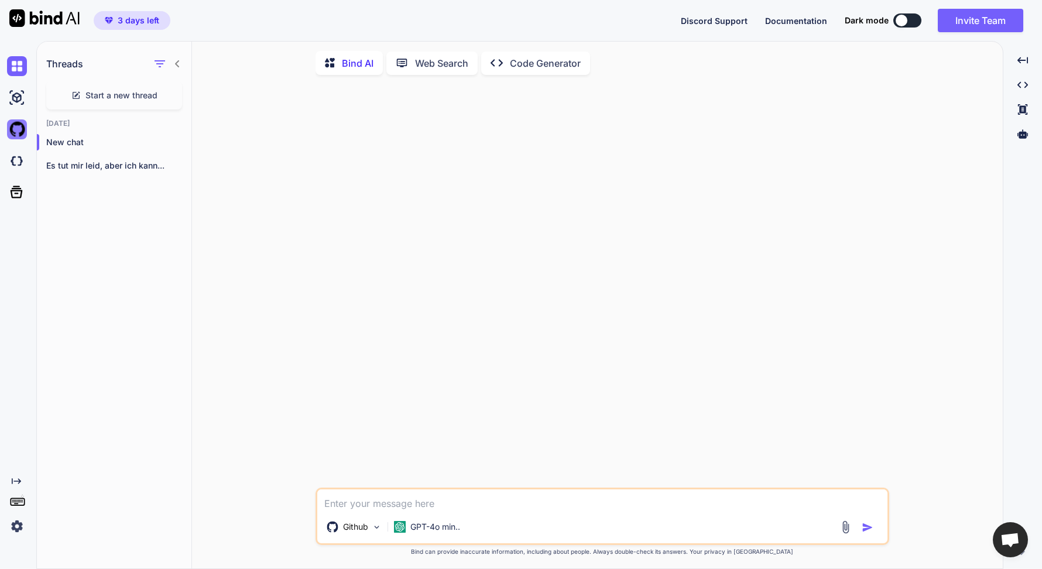
click at [19, 133] on img at bounding box center [17, 129] width 20 height 20
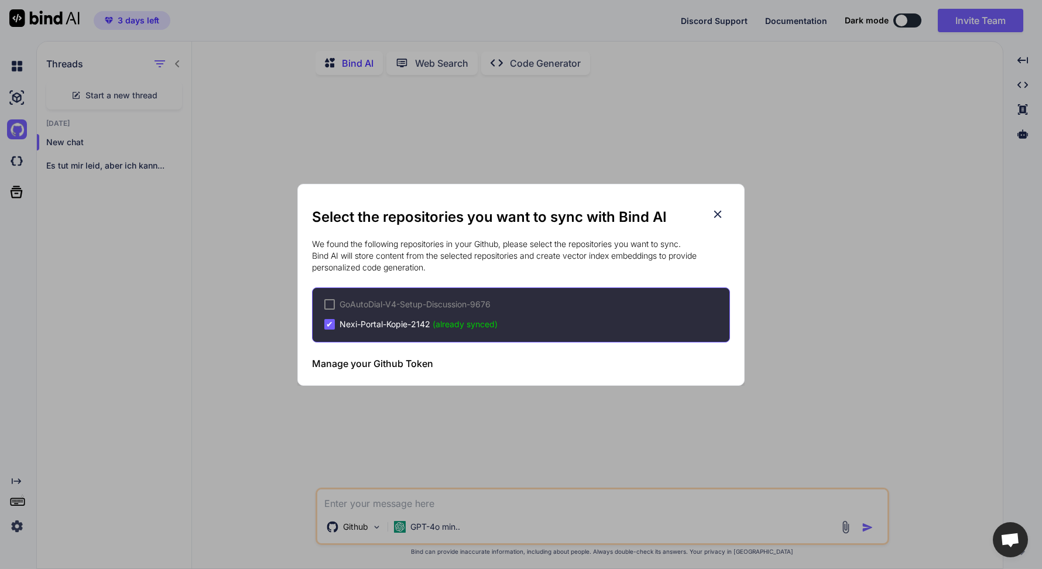
click at [470, 327] on span "(already synced)" at bounding box center [465, 324] width 65 height 10
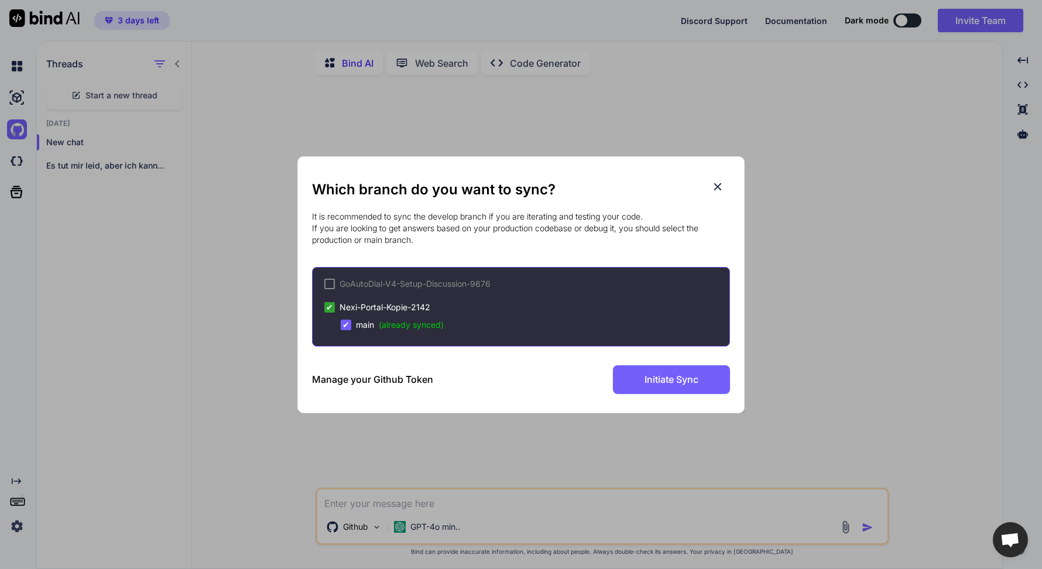
click at [715, 186] on icon at bounding box center [717, 186] width 13 height 13
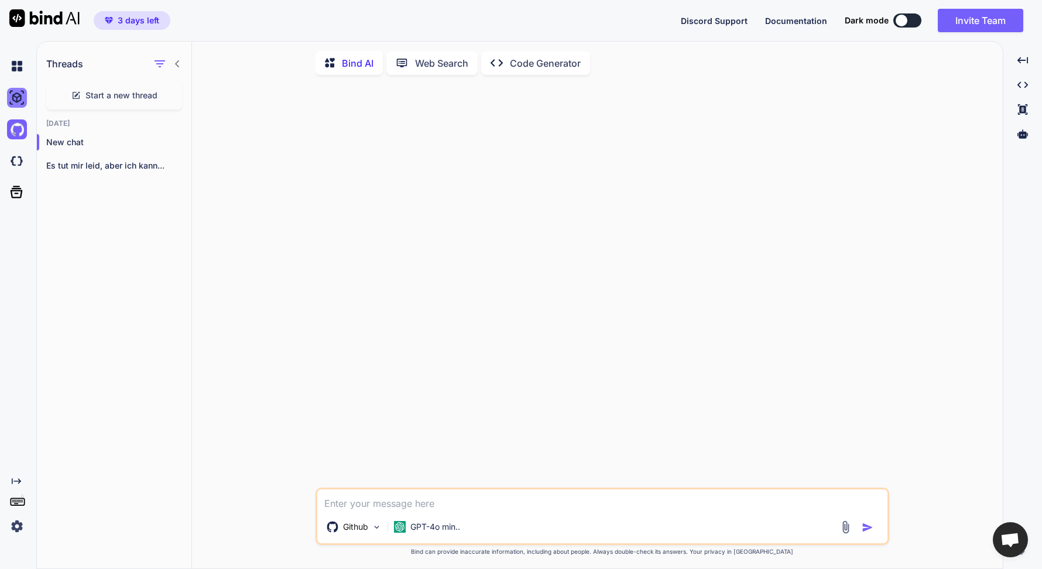
click at [18, 100] on img at bounding box center [17, 98] width 20 height 20
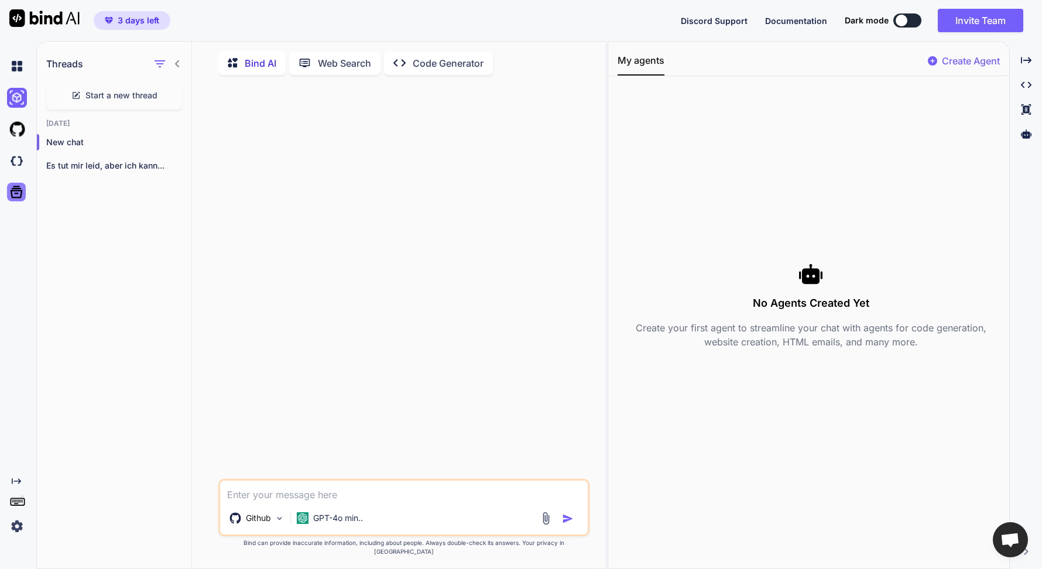
click at [20, 190] on icon at bounding box center [17, 192] width 12 height 12
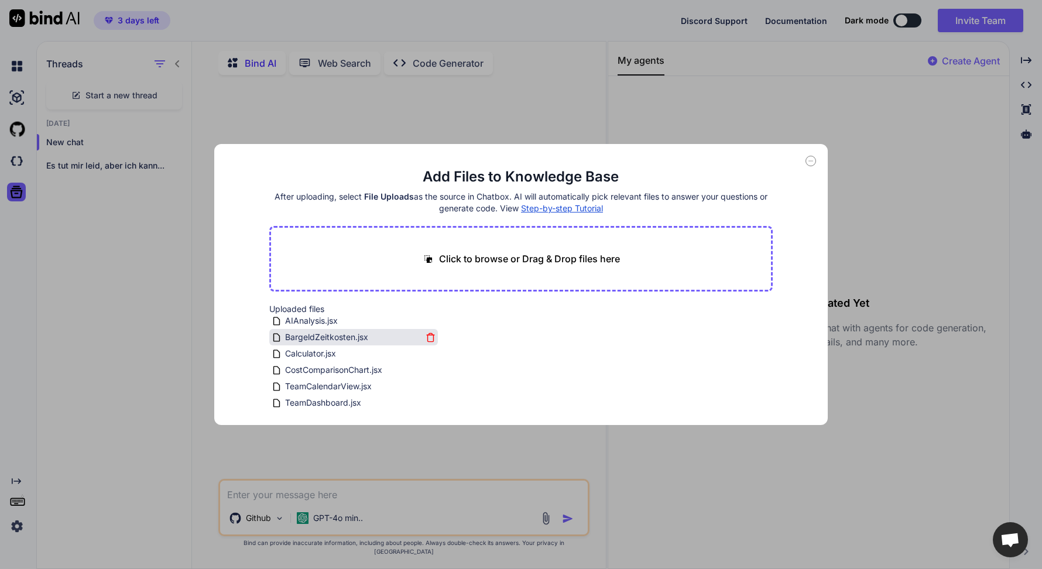
scroll to position [90, 0]
click at [429, 344] on icon at bounding box center [431, 345] width 4 height 2
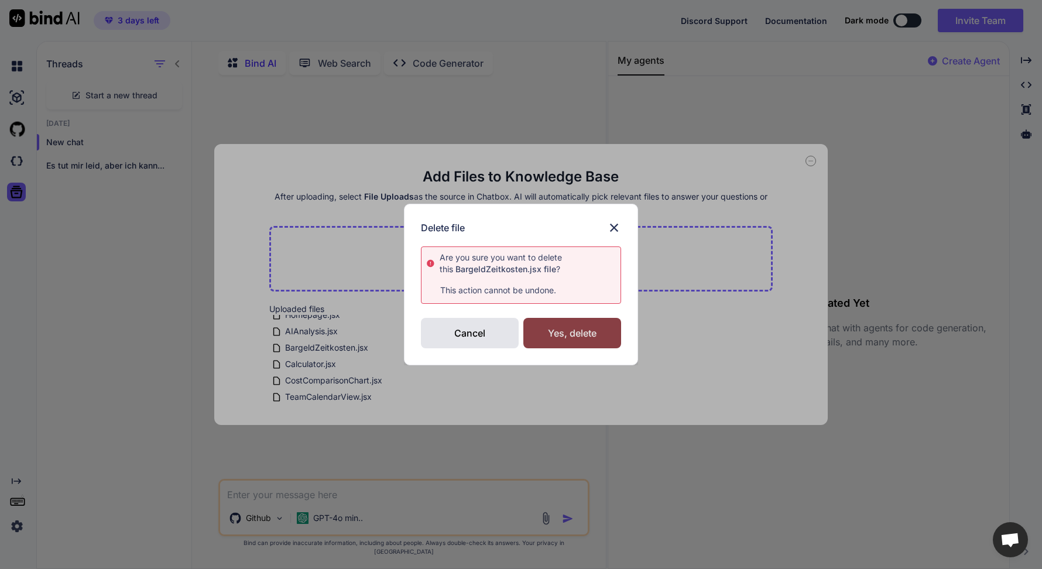
click at [556, 340] on div "Yes, delete" at bounding box center [572, 333] width 98 height 30
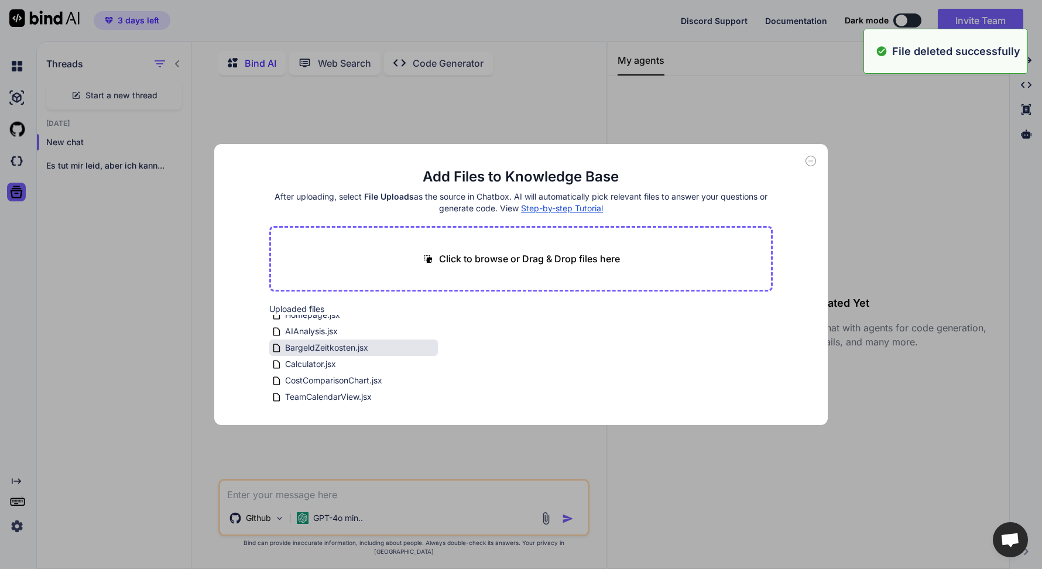
click at [430, 340] on div "BargeldZeitkosten.jsx" at bounding box center [353, 348] width 169 height 16
click at [430, 335] on icon at bounding box center [430, 332] width 6 height 6
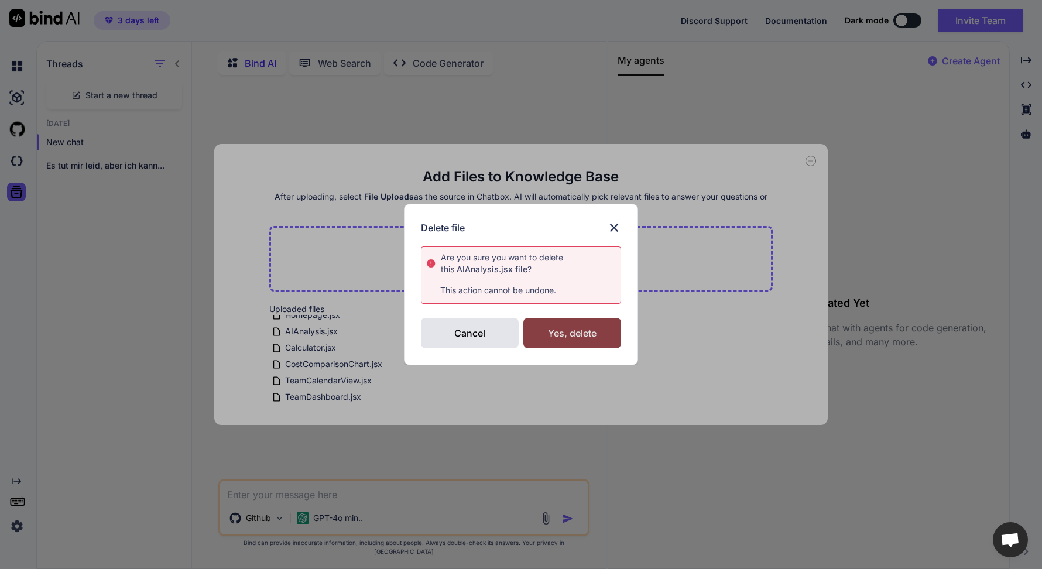
click at [524, 333] on div "Yes, delete" at bounding box center [572, 333] width 98 height 30
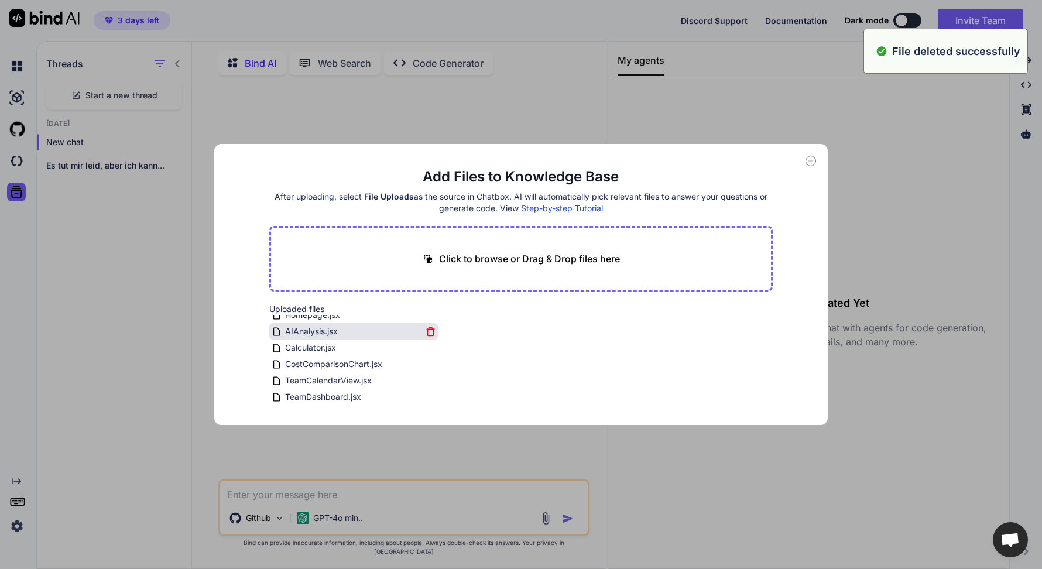
click at [427, 332] on icon at bounding box center [430, 332] width 6 height 6
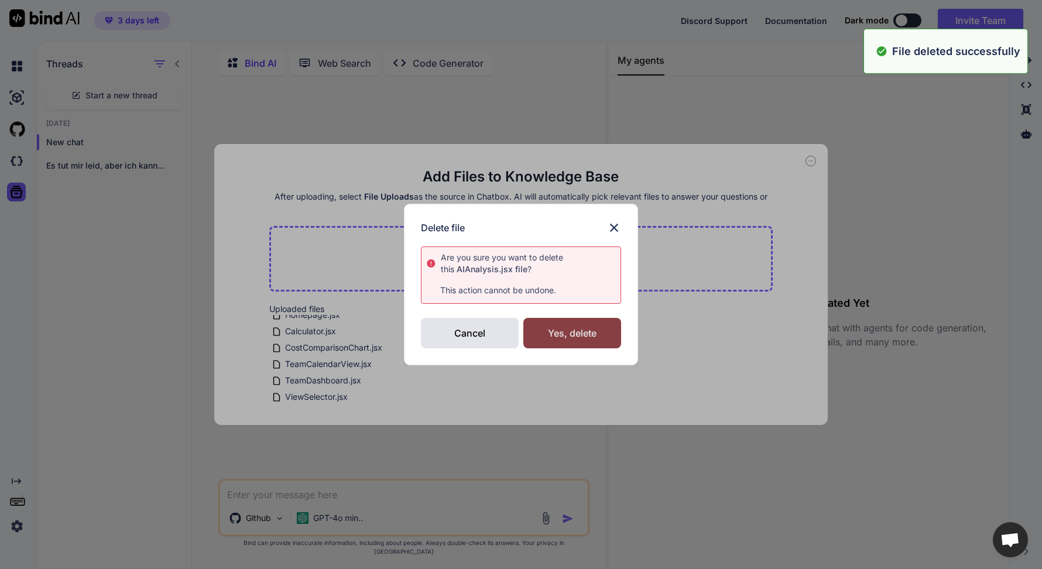
click at [554, 326] on div "Yes, delete" at bounding box center [572, 333] width 98 height 30
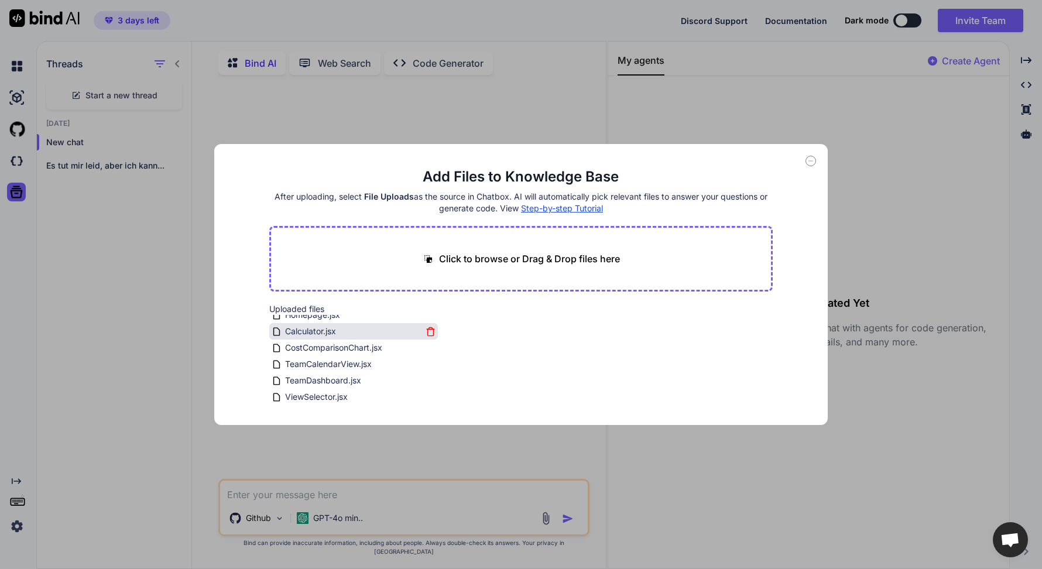
click at [426, 330] on icon at bounding box center [431, 332] width 10 height 10
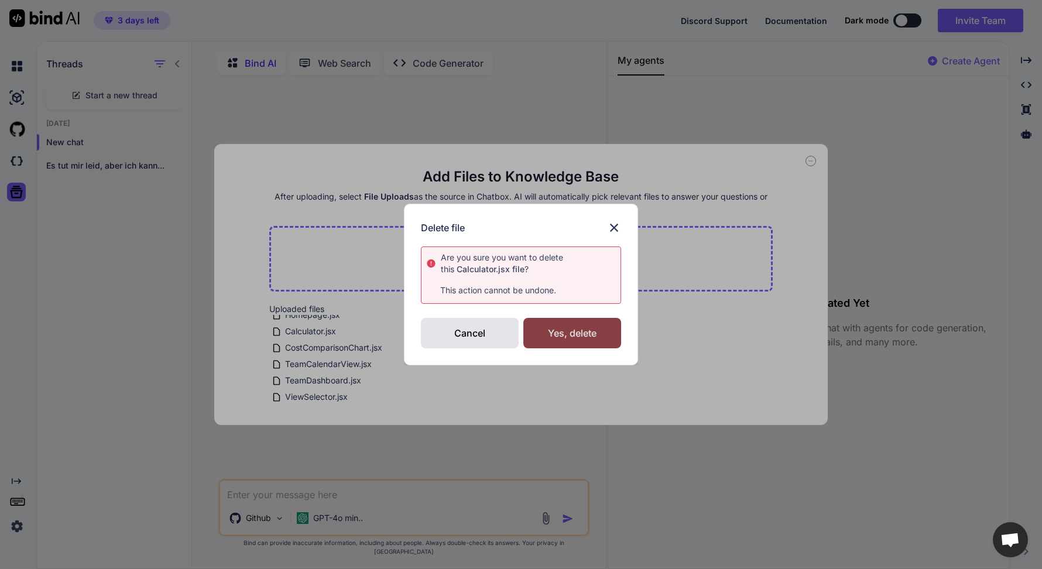
click at [574, 341] on div "Yes, delete" at bounding box center [572, 333] width 98 height 30
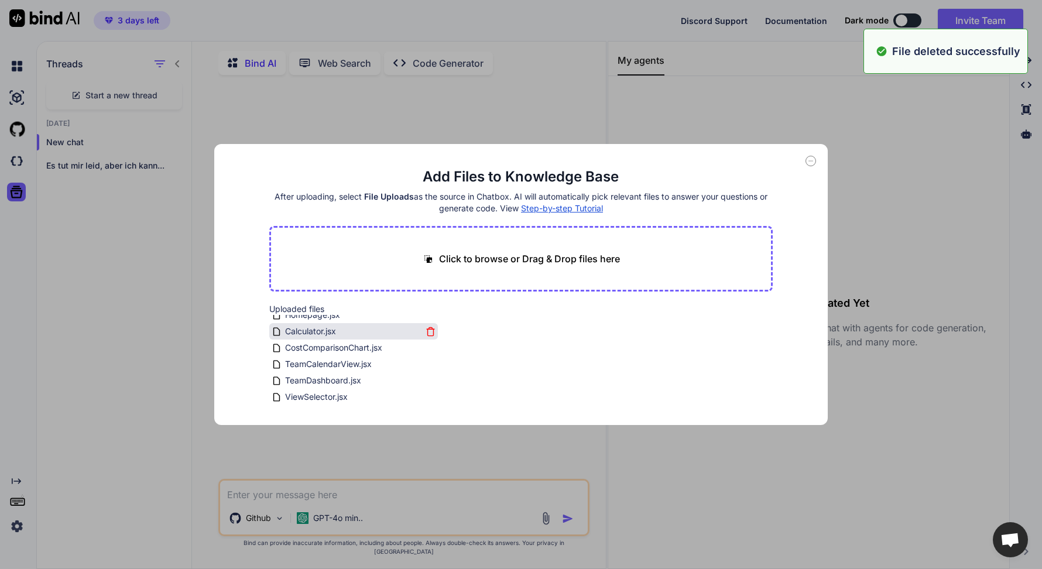
click at [431, 334] on icon at bounding box center [431, 332] width 10 height 10
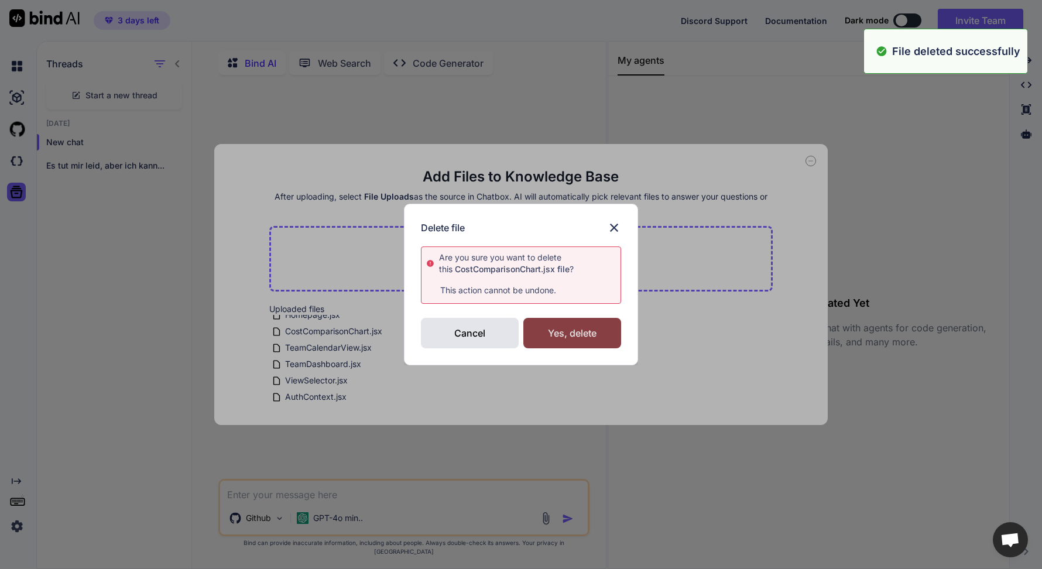
click at [560, 337] on div "Yes, delete" at bounding box center [572, 333] width 98 height 30
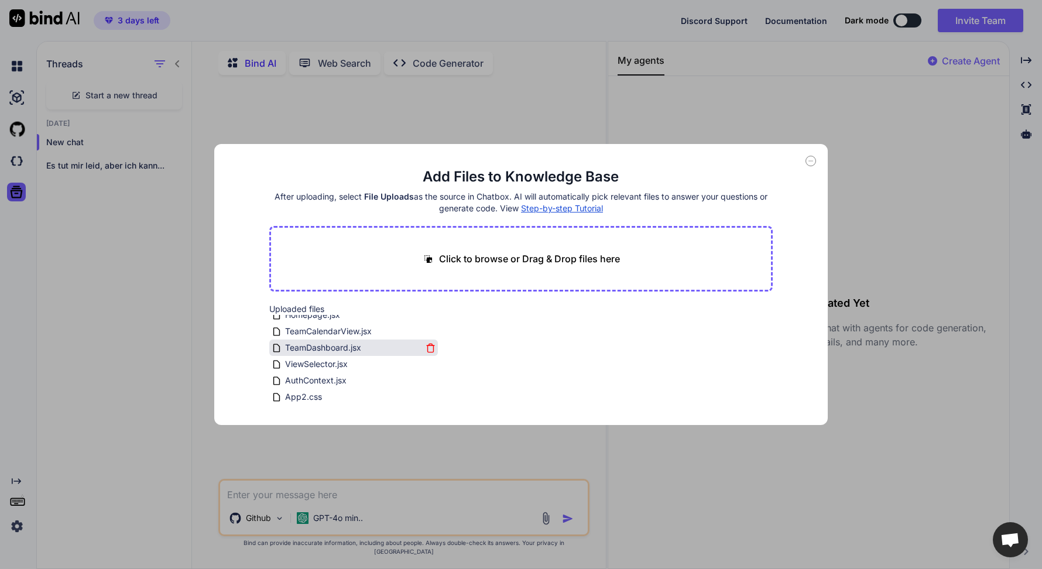
click at [426, 349] on icon at bounding box center [431, 348] width 10 height 10
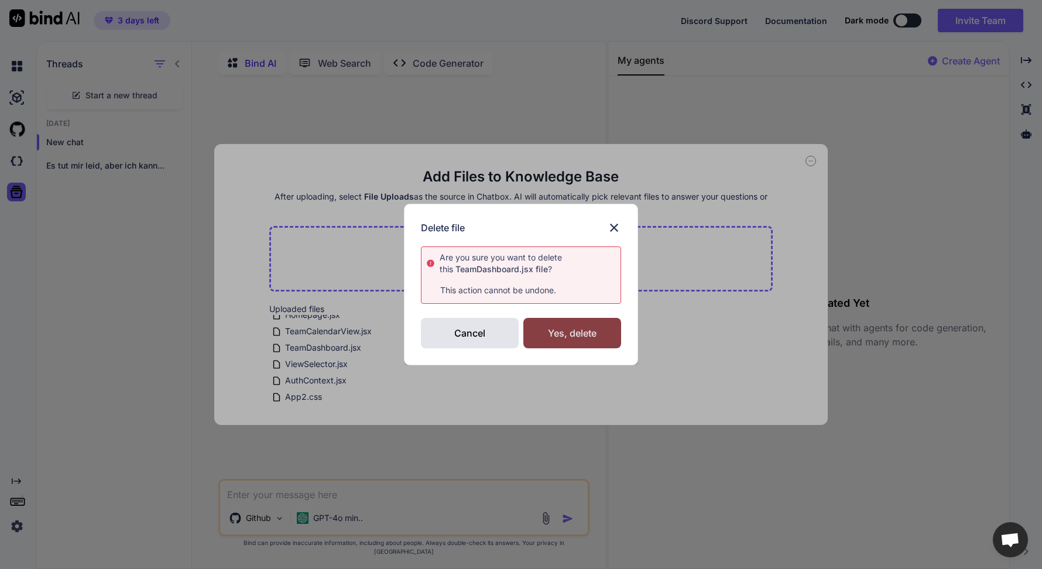
click at [552, 340] on div "Yes, delete" at bounding box center [572, 333] width 98 height 30
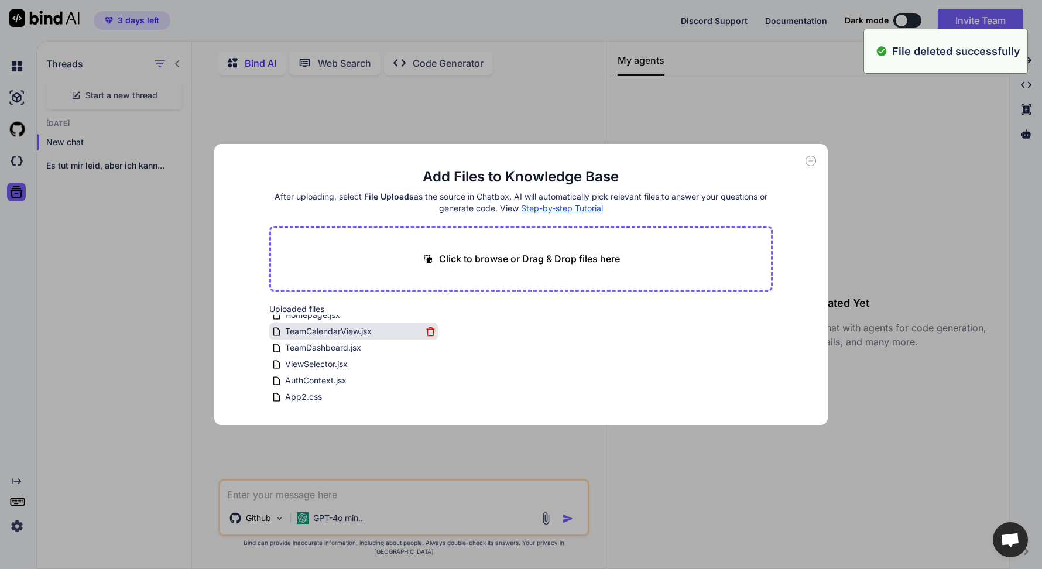
click at [428, 329] on icon at bounding box center [431, 329] width 8 height 0
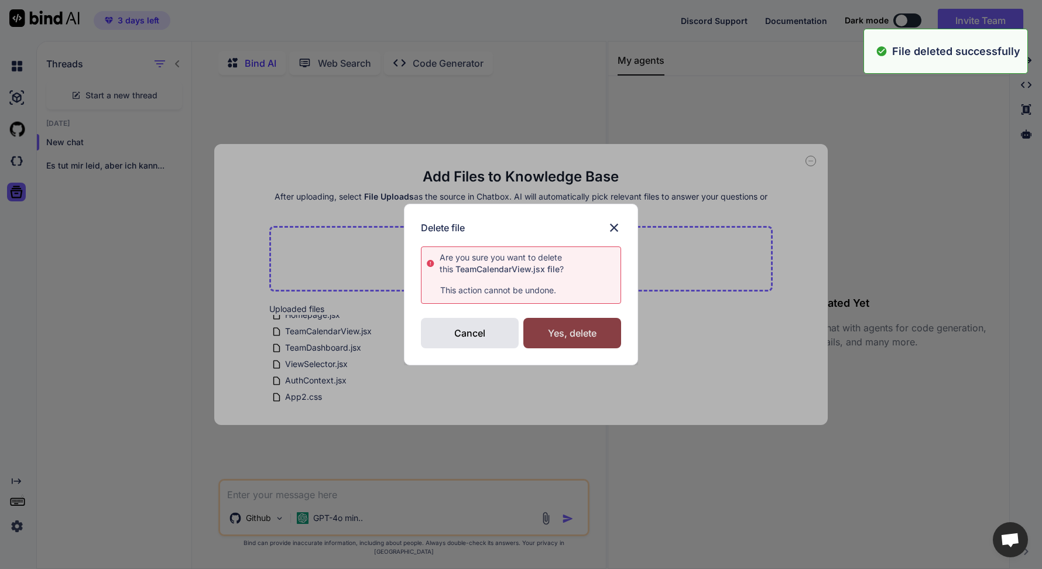
click at [558, 330] on div "Yes, delete" at bounding box center [572, 333] width 98 height 30
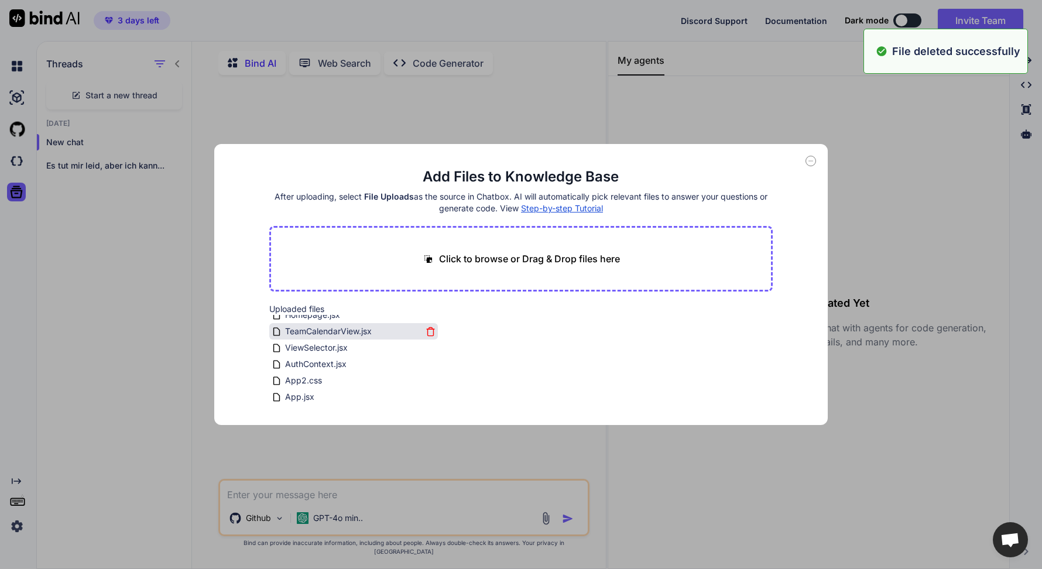
click at [427, 330] on icon at bounding box center [430, 332] width 6 height 6
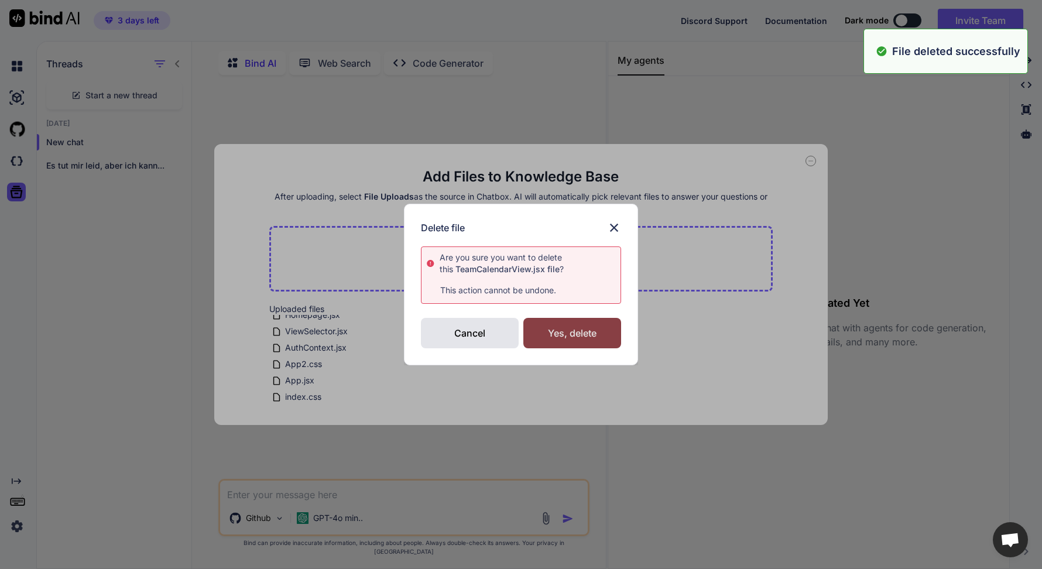
click at [590, 332] on div "Yes, delete" at bounding box center [572, 333] width 98 height 30
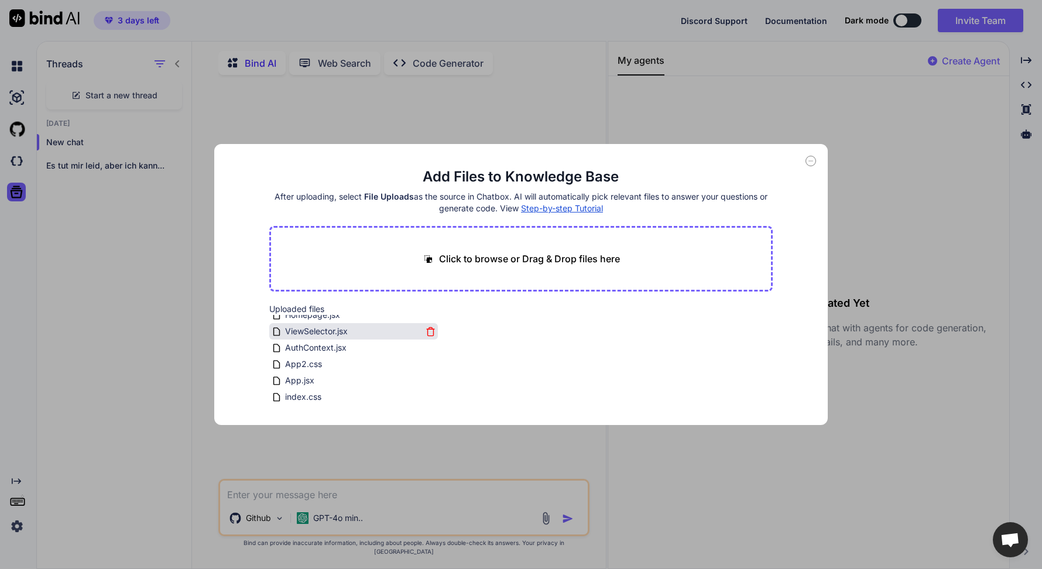
click at [427, 332] on icon at bounding box center [431, 332] width 10 height 10
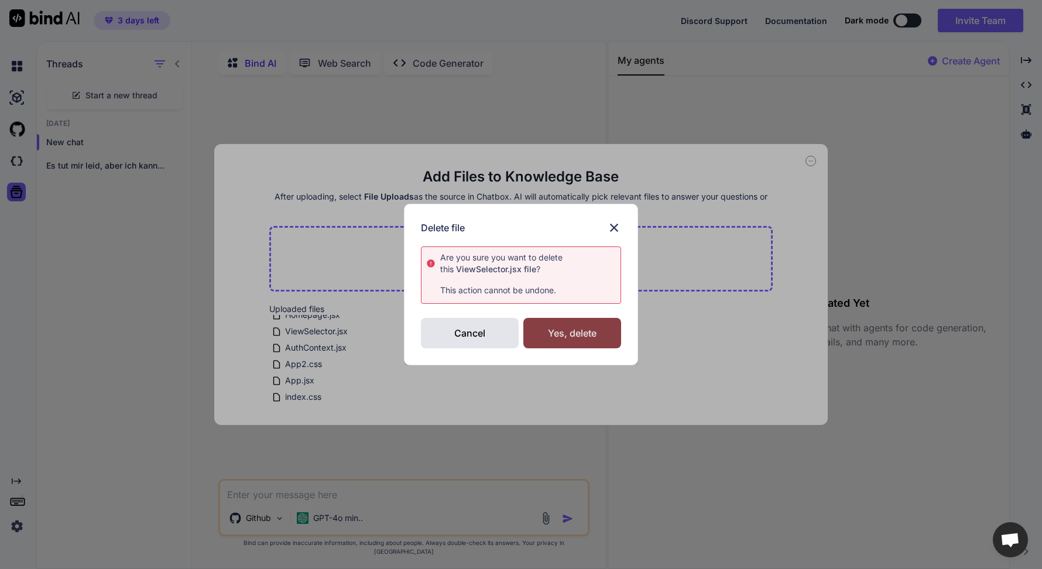
click at [568, 340] on div "Yes, delete" at bounding box center [572, 333] width 98 height 30
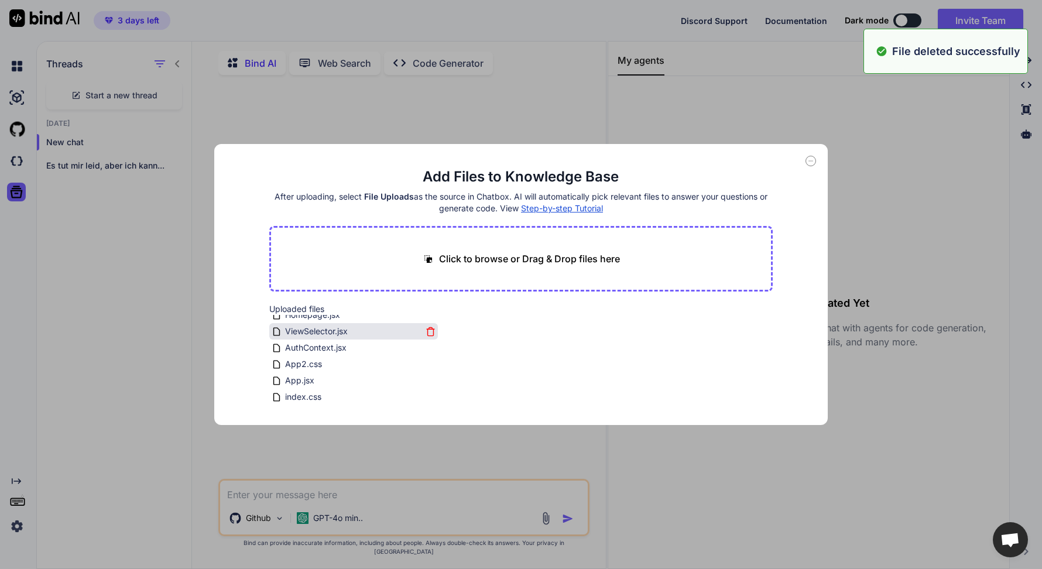
click at [426, 328] on icon at bounding box center [431, 332] width 10 height 10
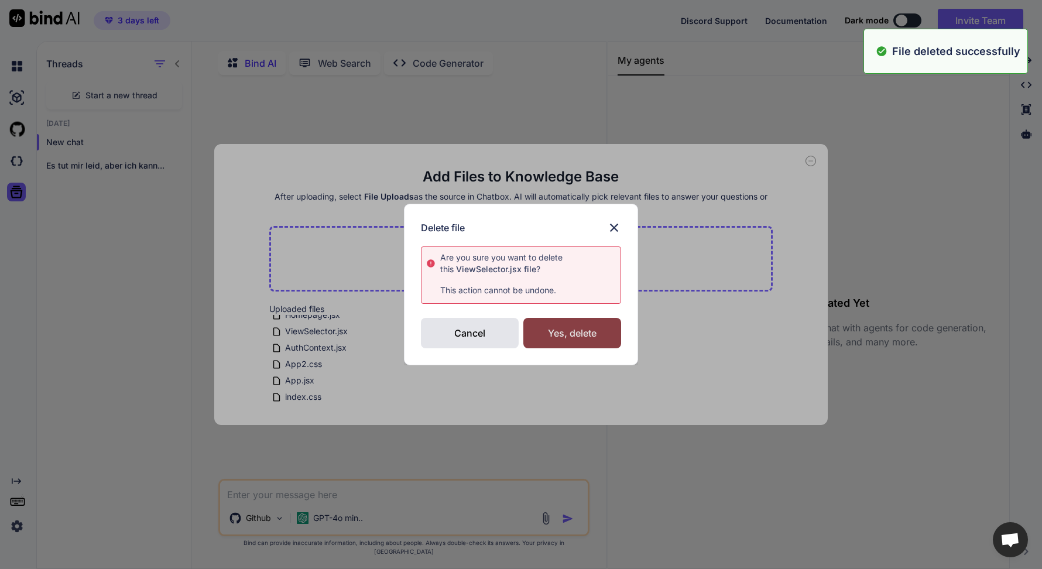
click at [573, 345] on div "Yes, delete" at bounding box center [572, 333] width 98 height 30
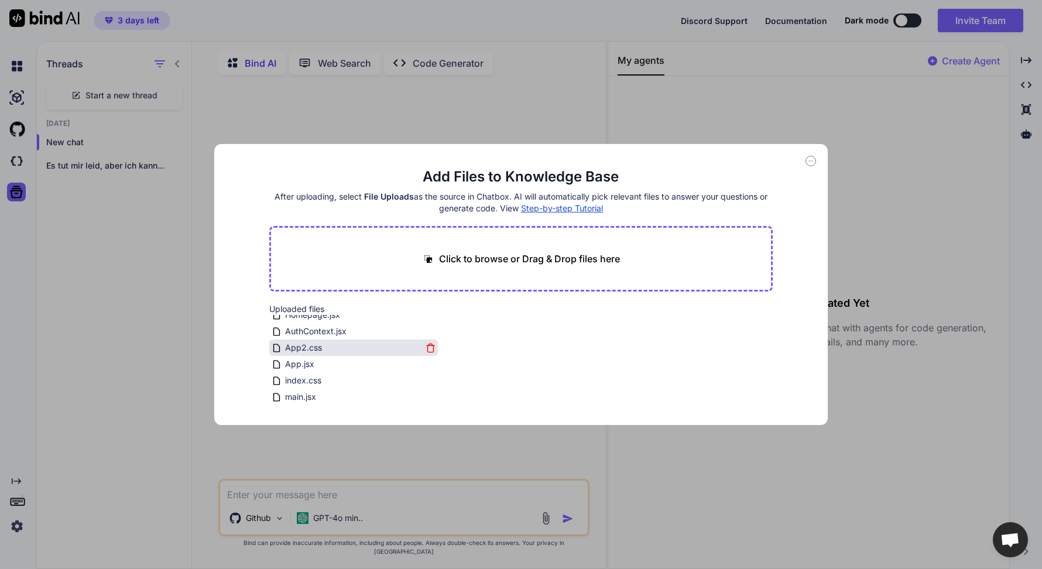
click at [428, 349] on icon at bounding box center [431, 348] width 10 height 10
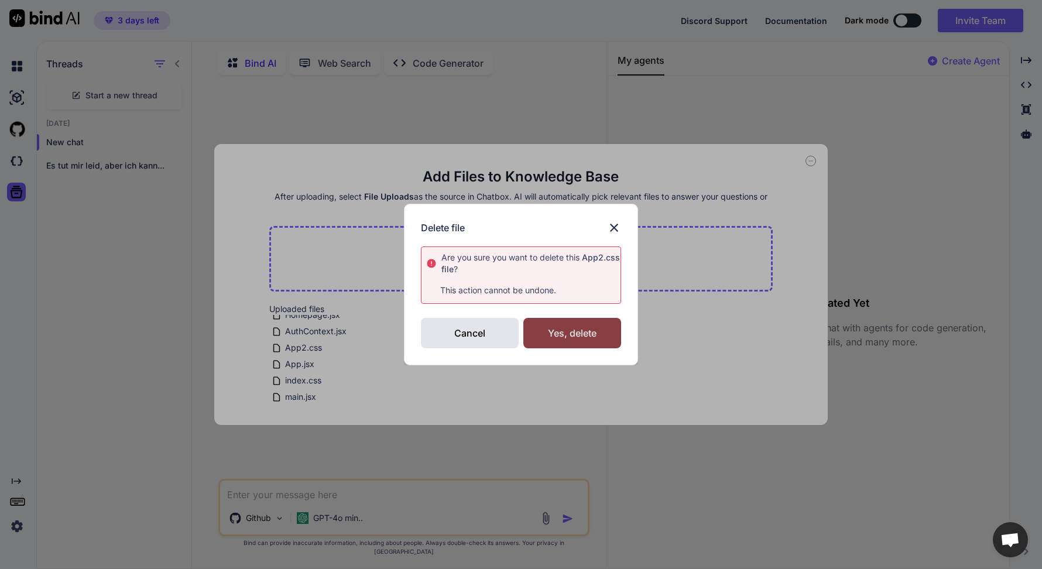
click at [564, 325] on div "Yes, delete" at bounding box center [572, 333] width 98 height 30
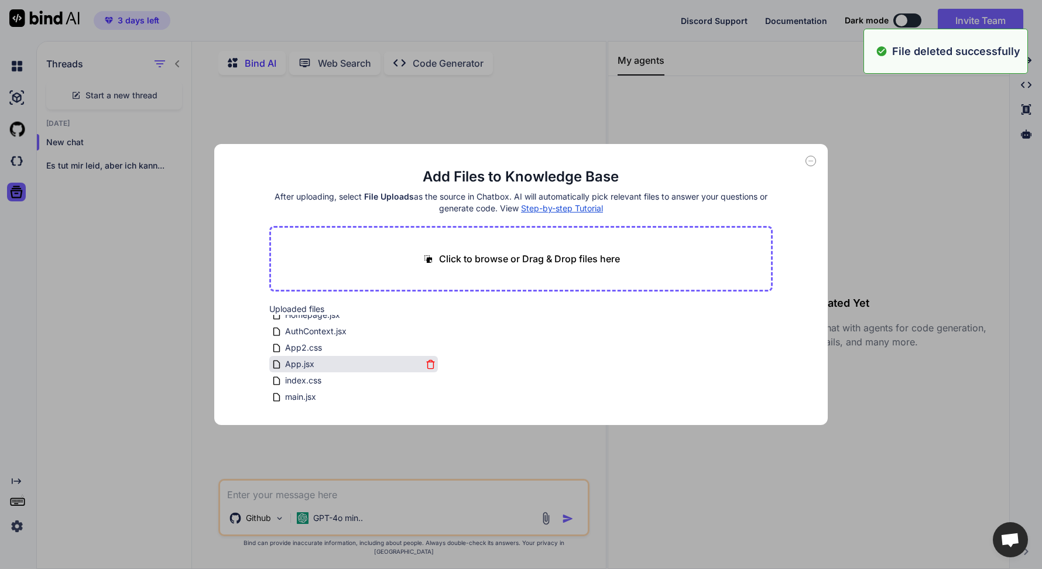
click at [426, 365] on icon at bounding box center [431, 364] width 10 height 10
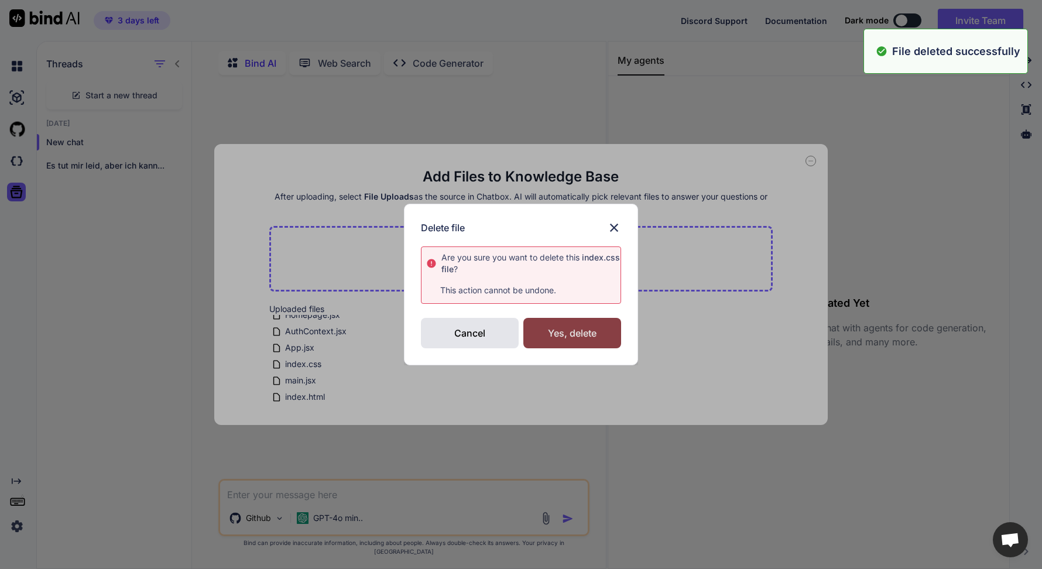
click at [567, 334] on div "Yes, delete" at bounding box center [572, 333] width 98 height 30
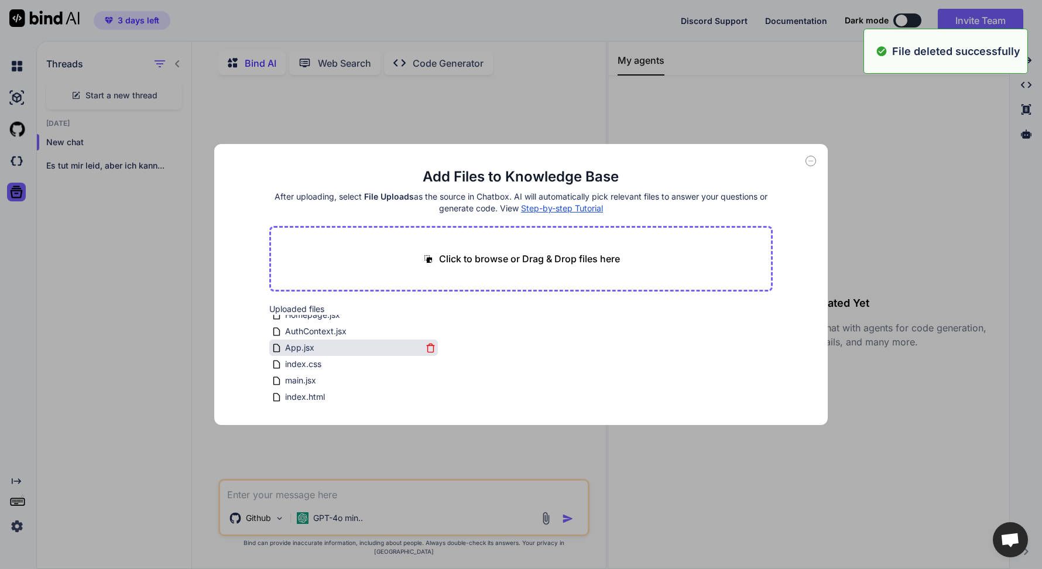
click at [429, 350] on icon at bounding box center [431, 348] width 10 height 10
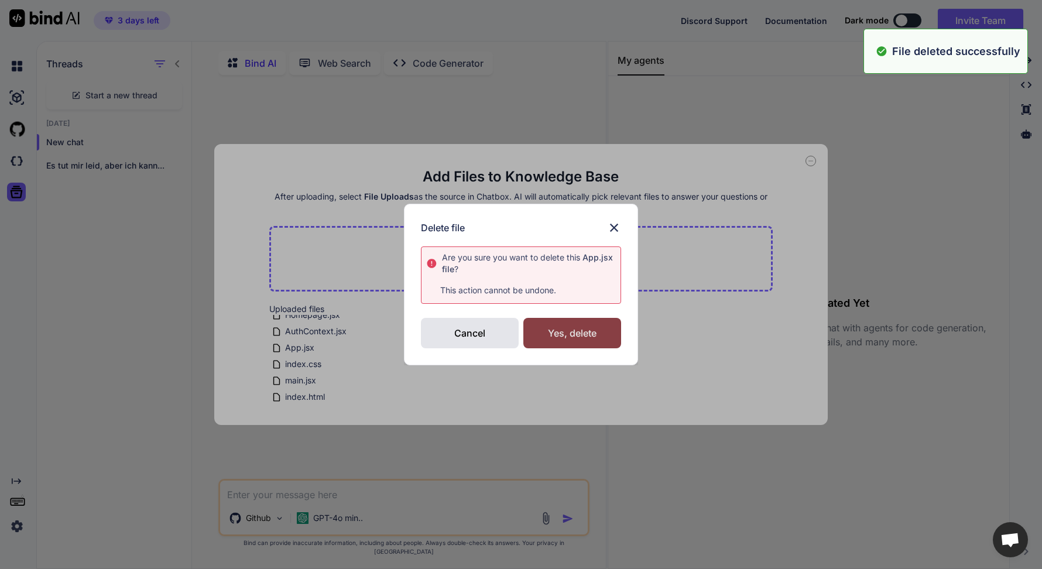
click at [557, 327] on div "Yes, delete" at bounding box center [572, 333] width 98 height 30
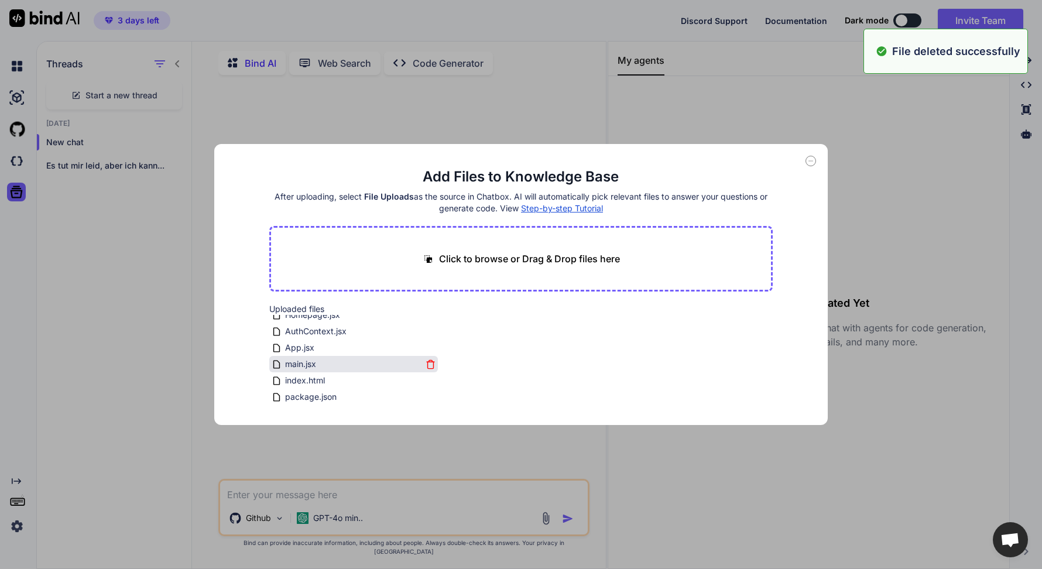
click at [428, 365] on icon at bounding box center [431, 364] width 10 height 10
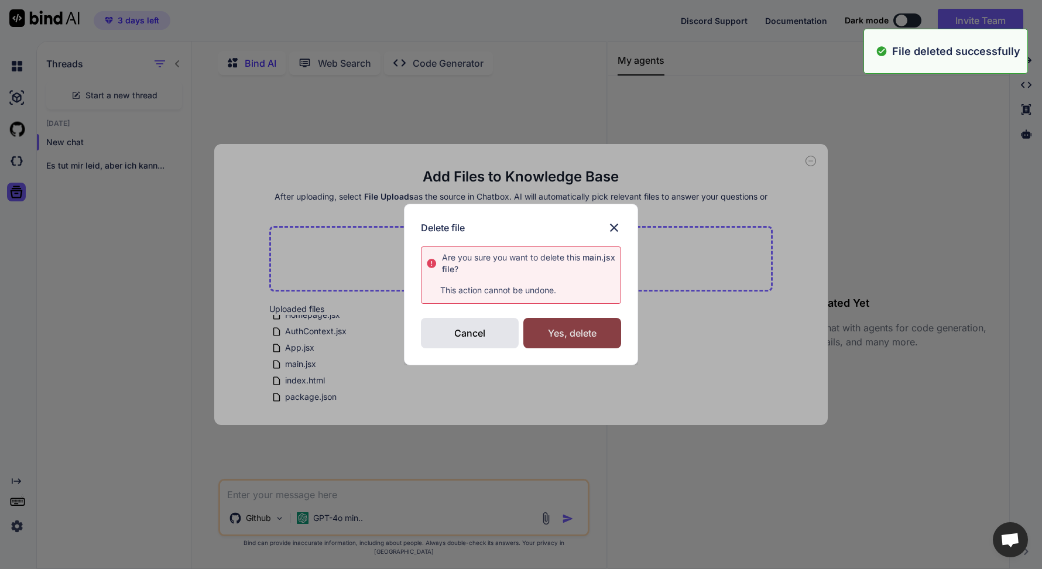
click at [584, 347] on div "Yes, delete" at bounding box center [572, 333] width 98 height 30
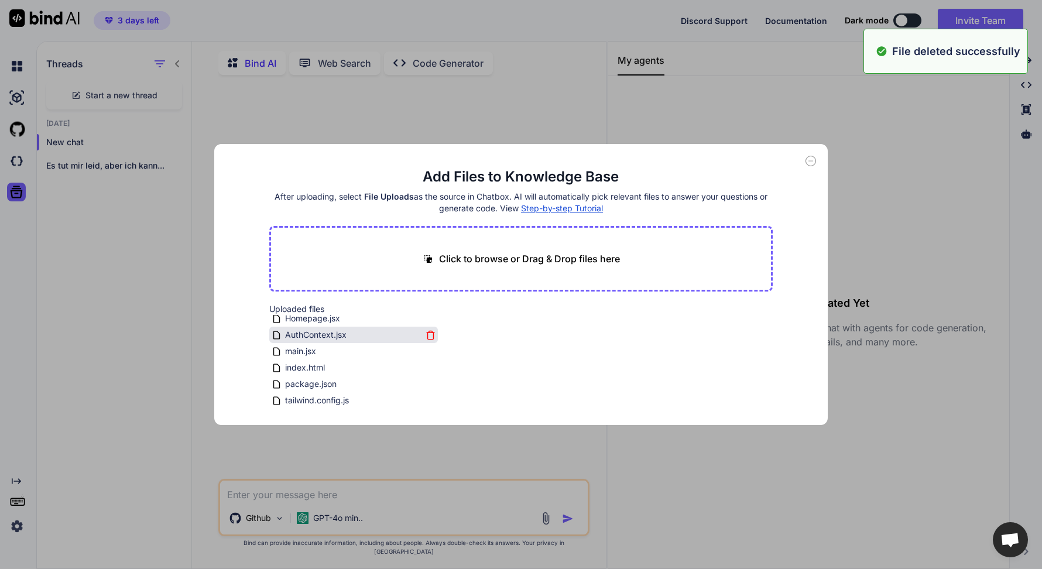
scroll to position [70, 0]
click at [427, 351] on icon at bounding box center [431, 352] width 10 height 10
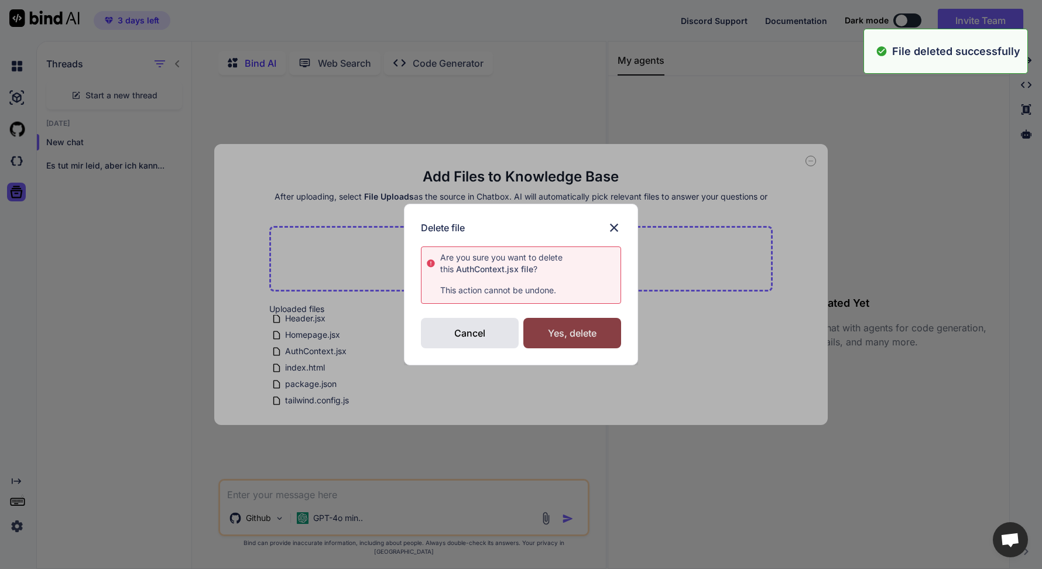
click at [547, 335] on div "Yes, delete" at bounding box center [572, 333] width 98 height 30
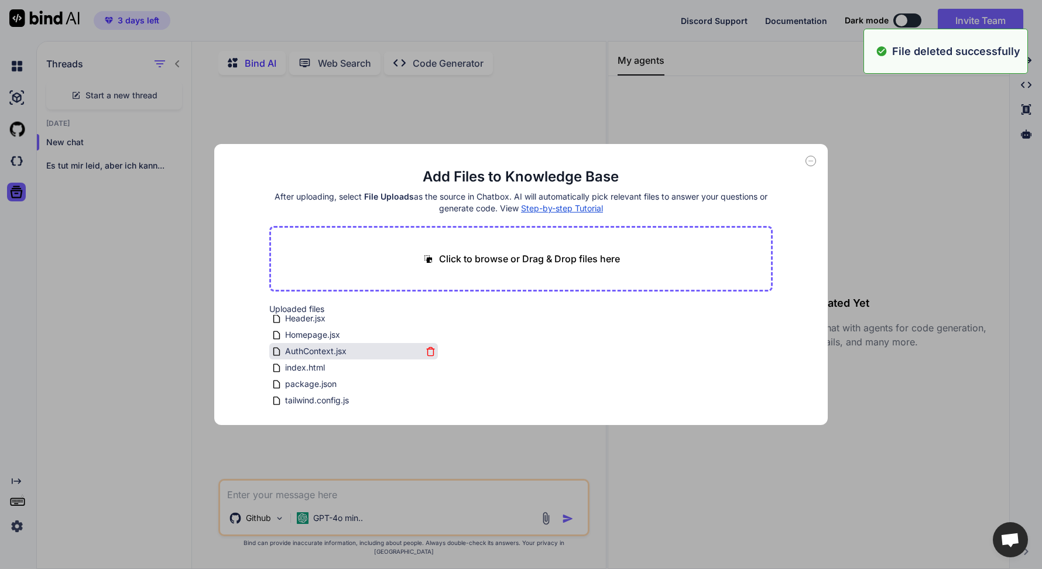
click at [427, 353] on icon at bounding box center [431, 352] width 10 height 10
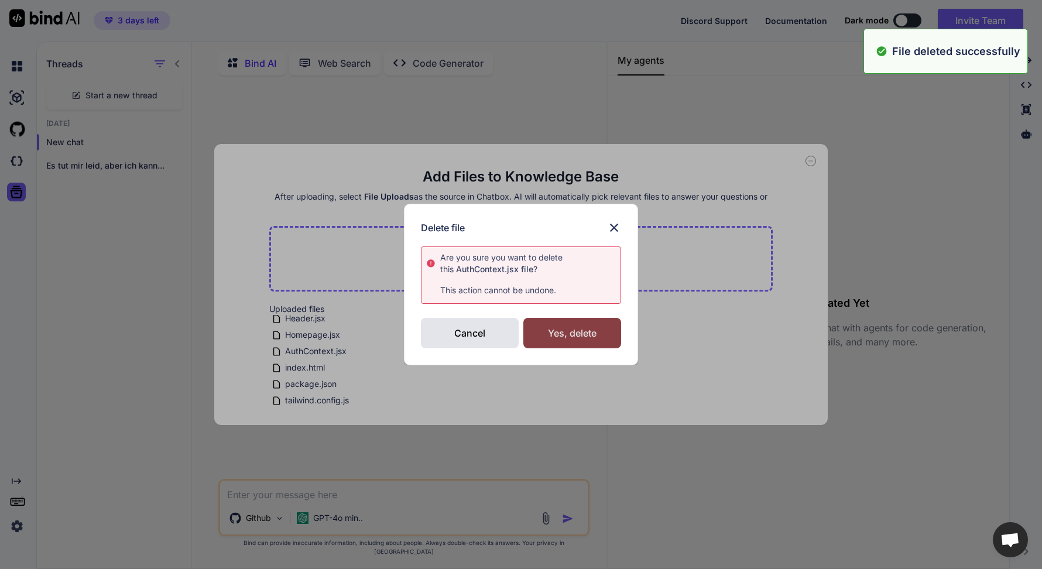
click at [555, 336] on div "Yes, delete" at bounding box center [572, 333] width 98 height 30
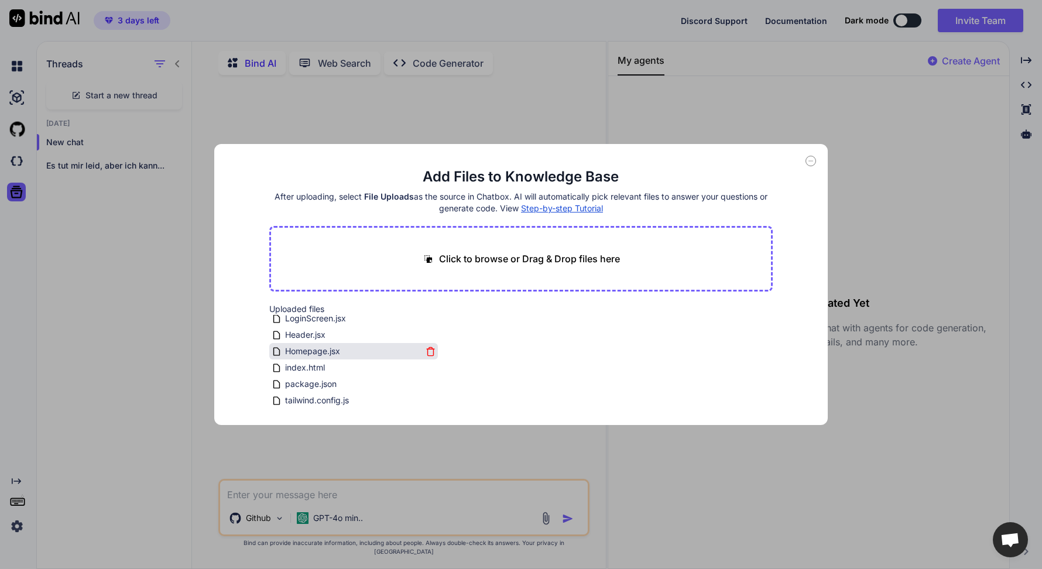
click at [426, 353] on icon at bounding box center [431, 352] width 10 height 10
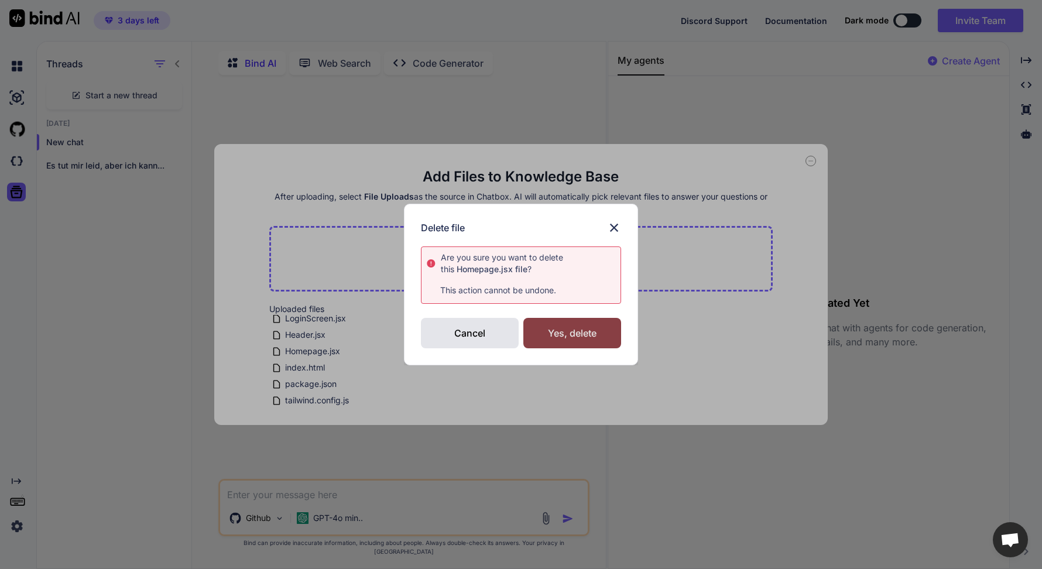
click at [550, 337] on div "Yes, delete" at bounding box center [572, 333] width 98 height 30
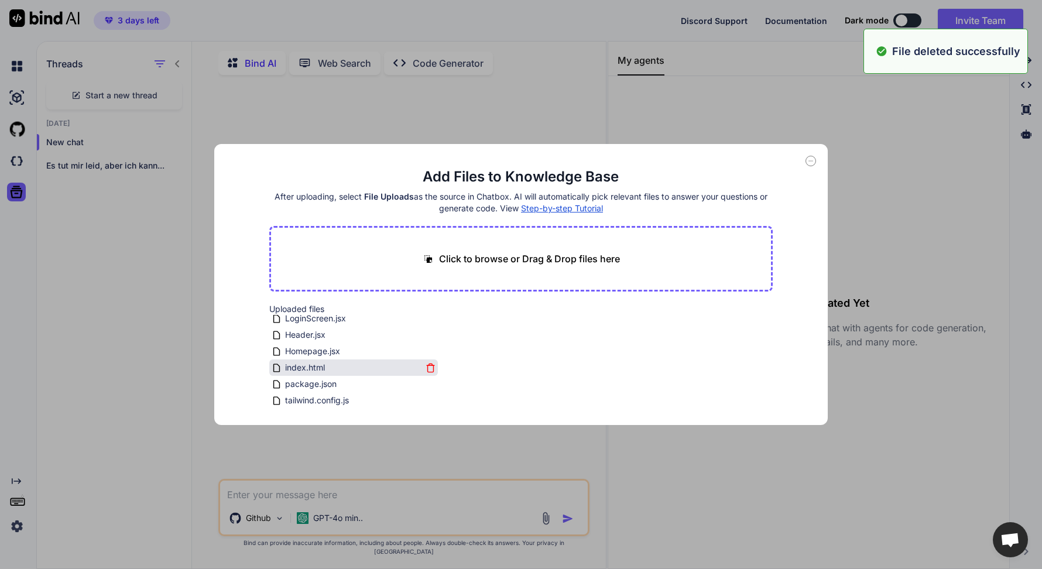
click at [429, 364] on icon at bounding box center [431, 365] width 4 height 2
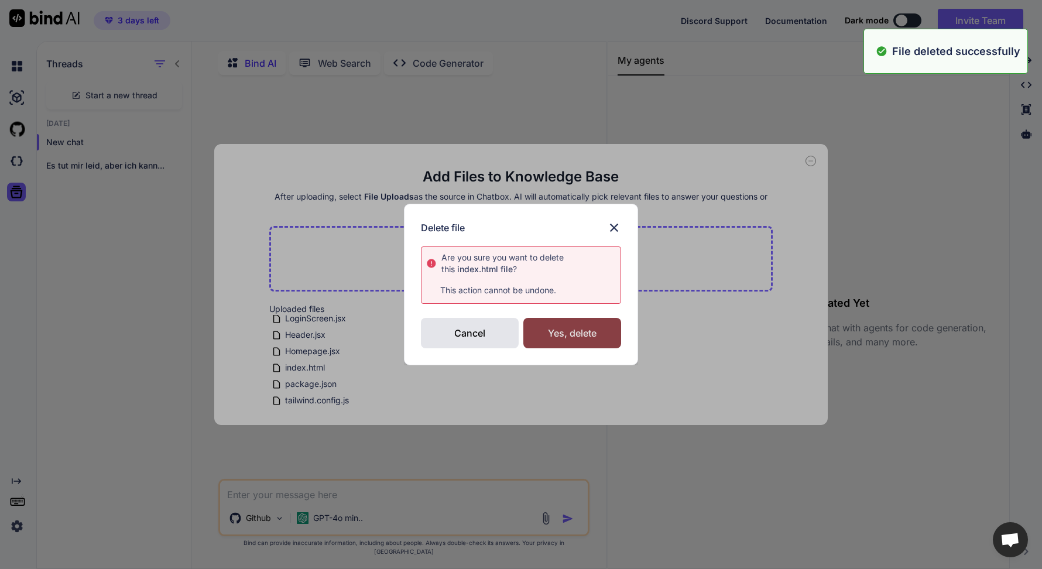
click at [560, 332] on div "Yes, delete" at bounding box center [572, 333] width 98 height 30
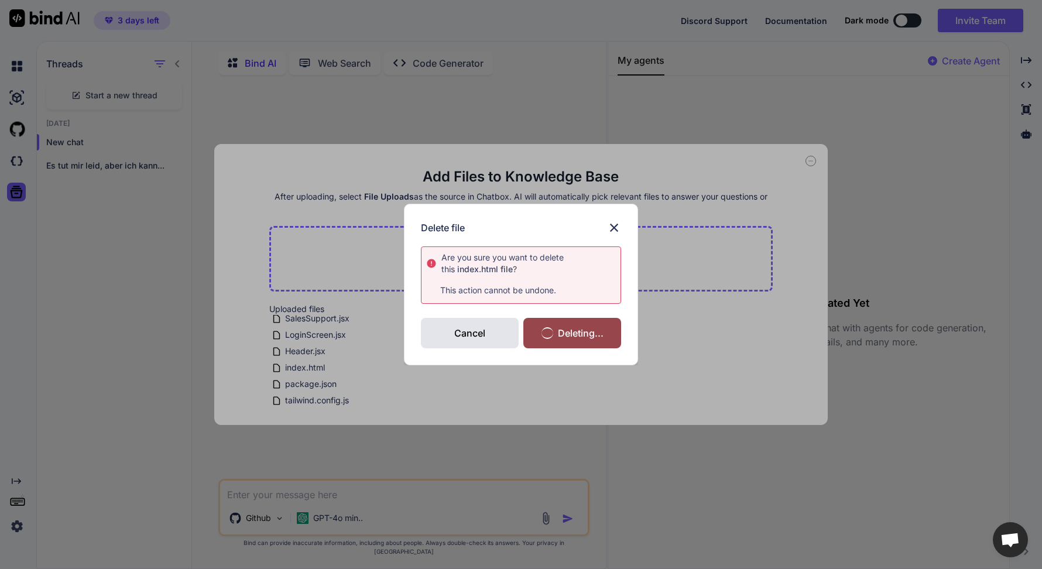
scroll to position [37, 0]
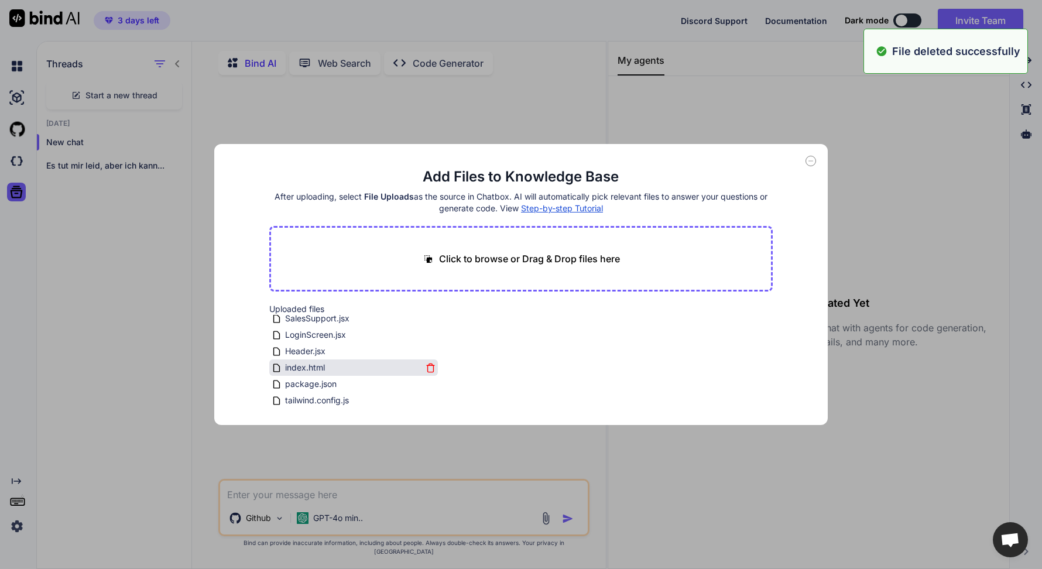
click at [428, 367] on icon at bounding box center [431, 368] width 10 height 10
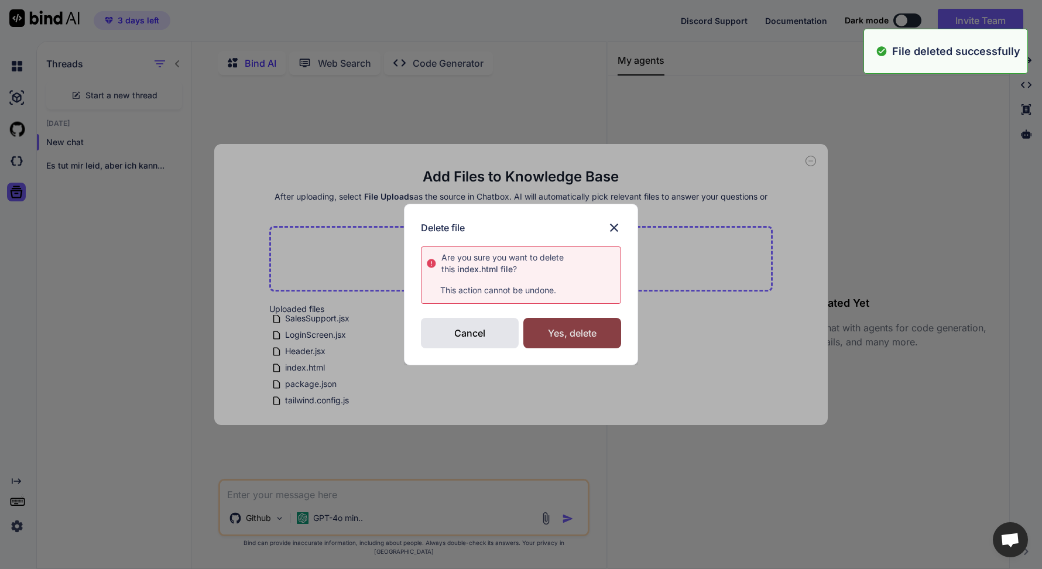
scroll to position [21, 0]
click at [570, 325] on div "Yes, delete" at bounding box center [572, 333] width 98 height 30
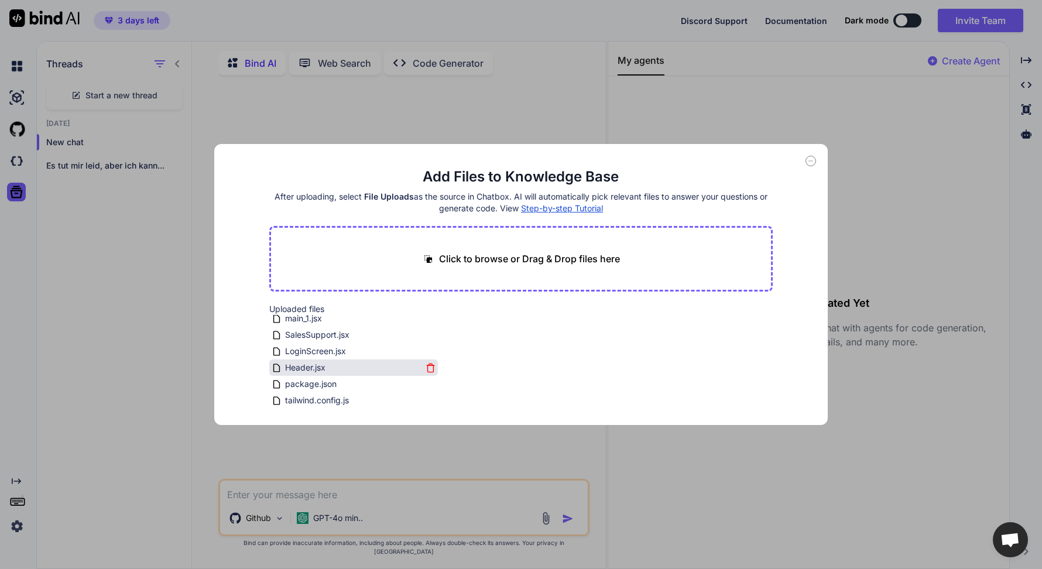
click at [427, 368] on icon at bounding box center [431, 368] width 10 height 10
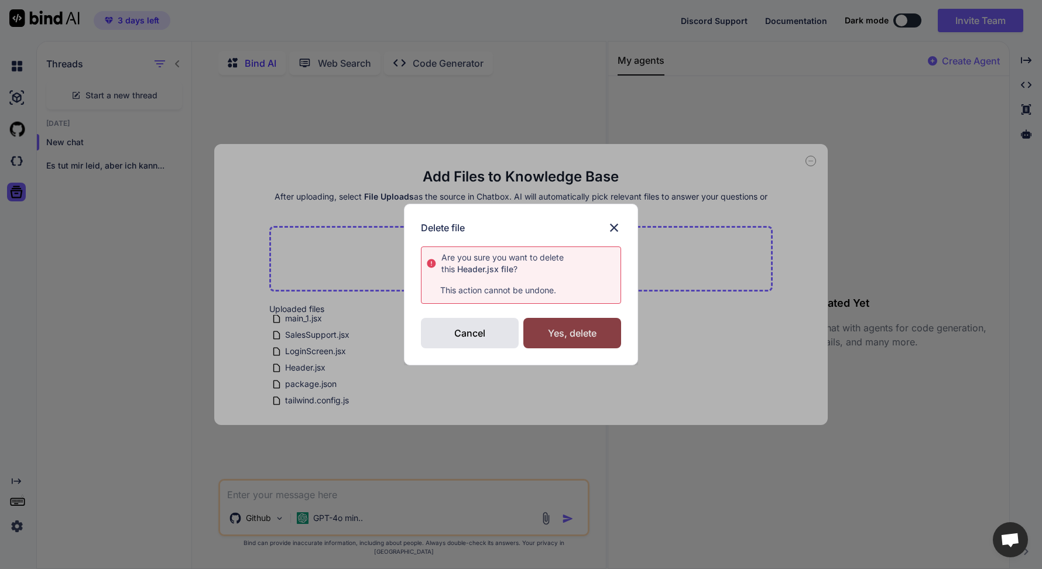
click at [547, 334] on div "Yes, delete" at bounding box center [572, 333] width 98 height 30
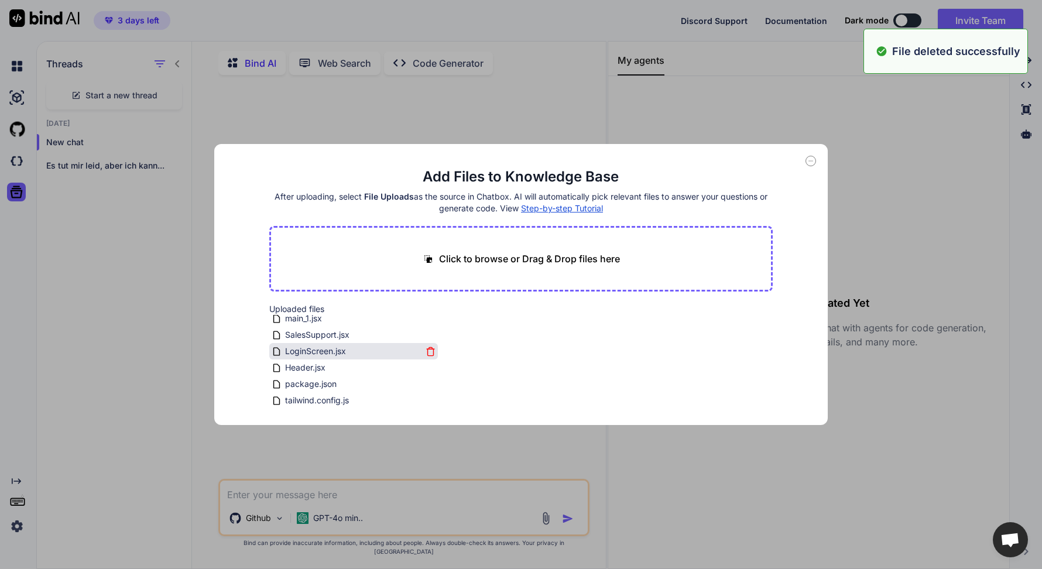
click at [431, 354] on icon at bounding box center [430, 352] width 6 height 6
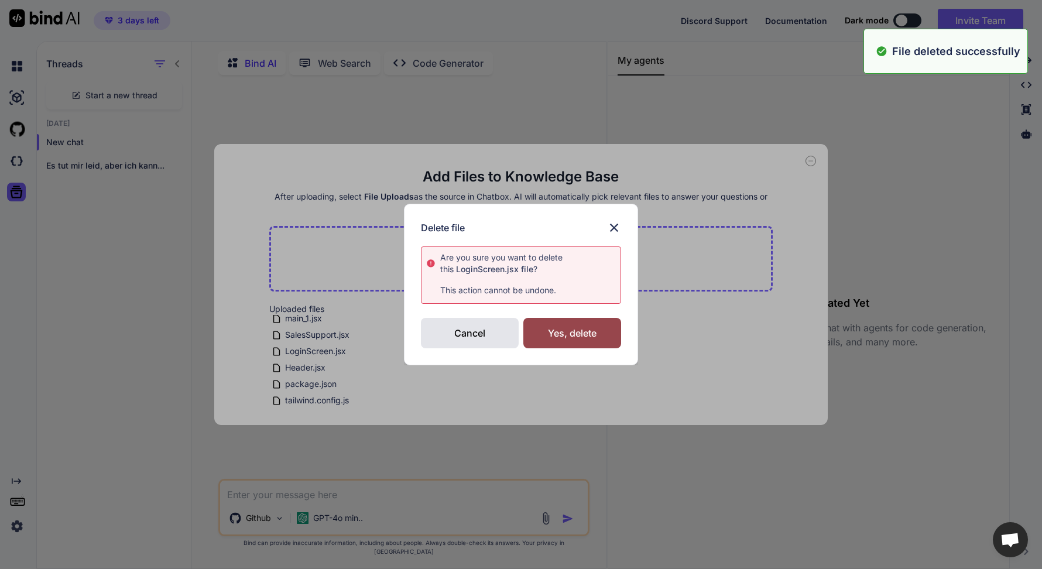
scroll to position [5, 0]
click at [558, 323] on div "Yes, delete" at bounding box center [572, 333] width 98 height 30
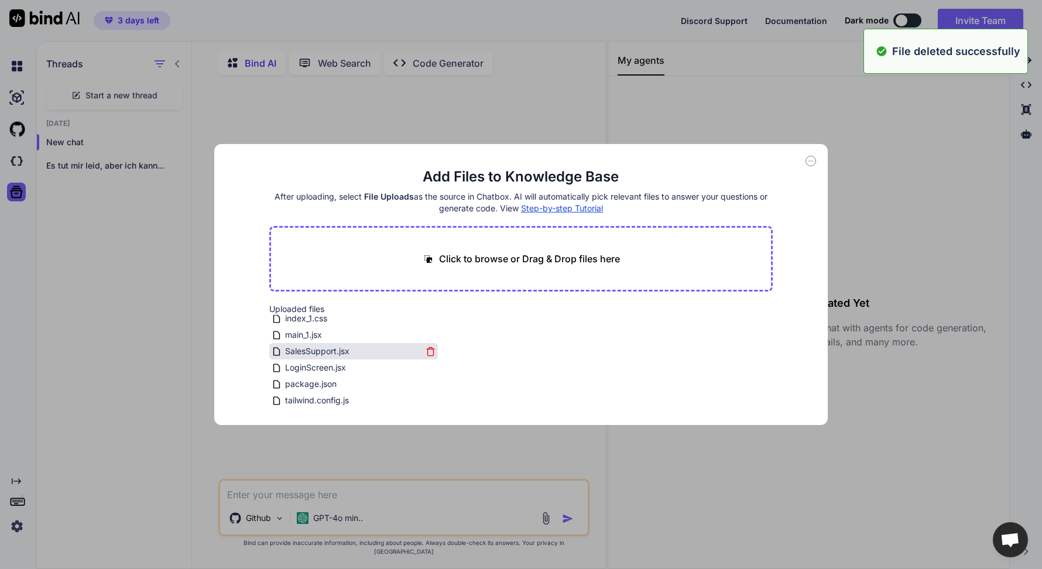
click at [428, 349] on div "SalesSupport.jsx" at bounding box center [354, 351] width 164 height 14
click at [428, 354] on icon at bounding box center [431, 354] width 8 height 0
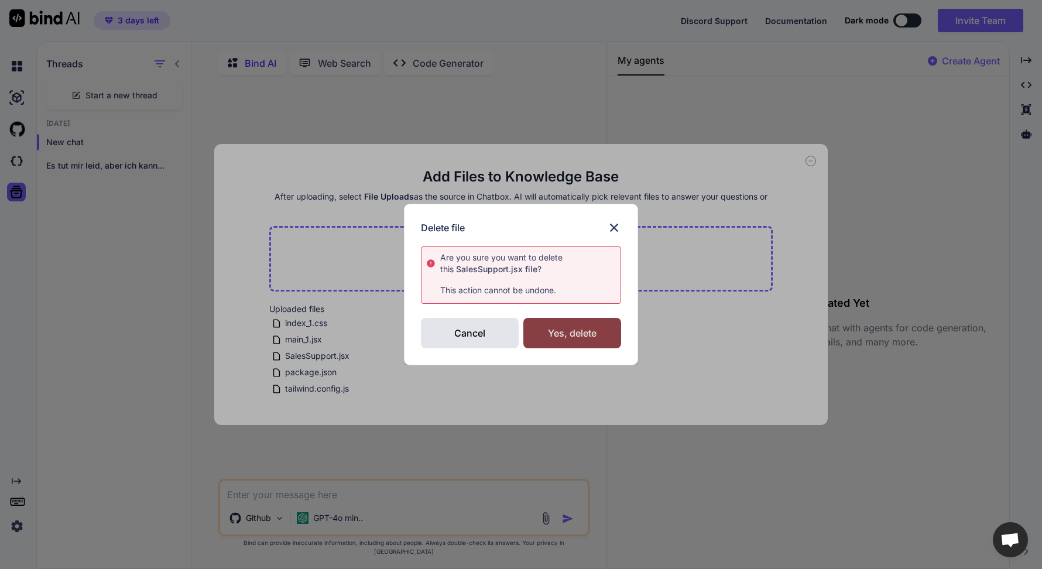
click at [561, 332] on div "Yes, delete" at bounding box center [572, 333] width 98 height 30
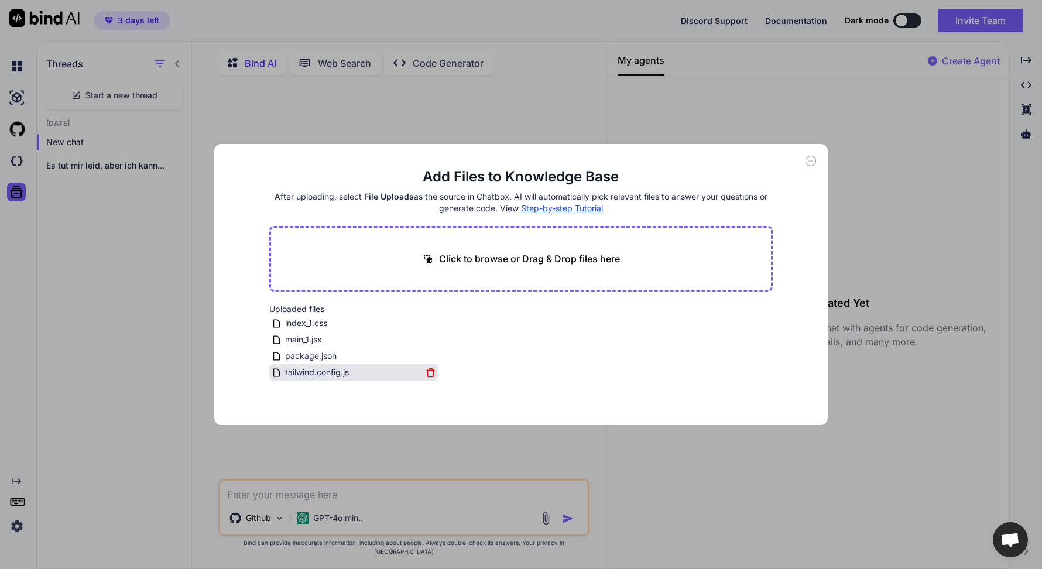
click at [431, 370] on icon at bounding box center [431, 373] width 10 height 10
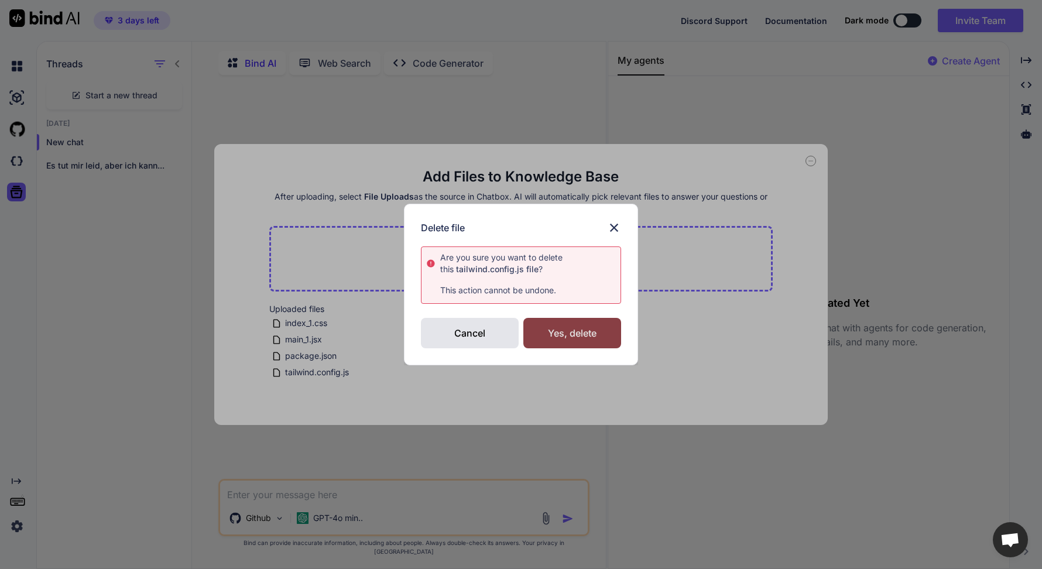
click at [567, 336] on div "Yes, delete" at bounding box center [572, 333] width 98 height 30
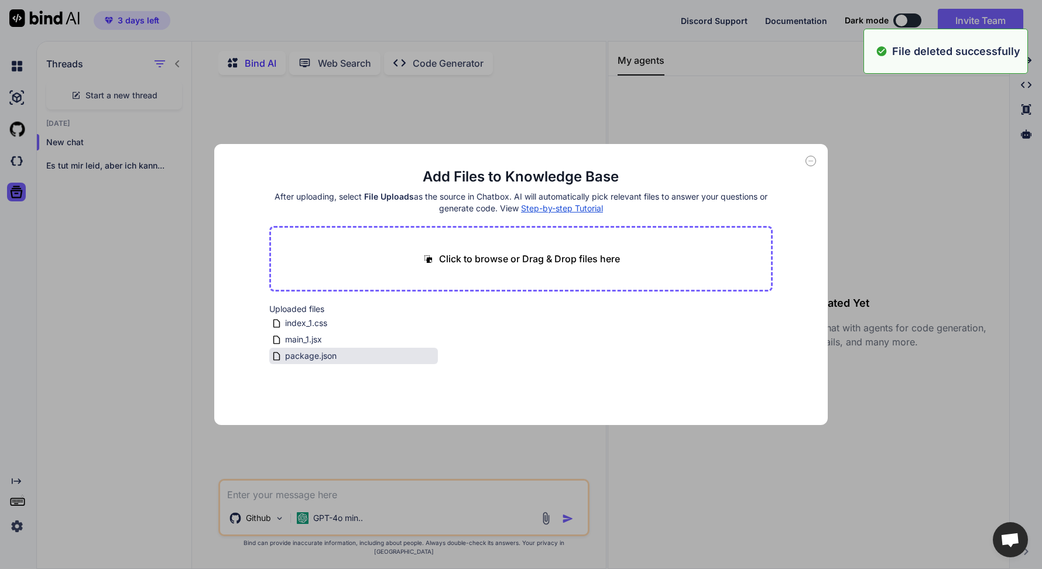
click at [425, 348] on div "package.json" at bounding box center [353, 356] width 169 height 16
click at [426, 354] on icon at bounding box center [431, 356] width 10 height 10
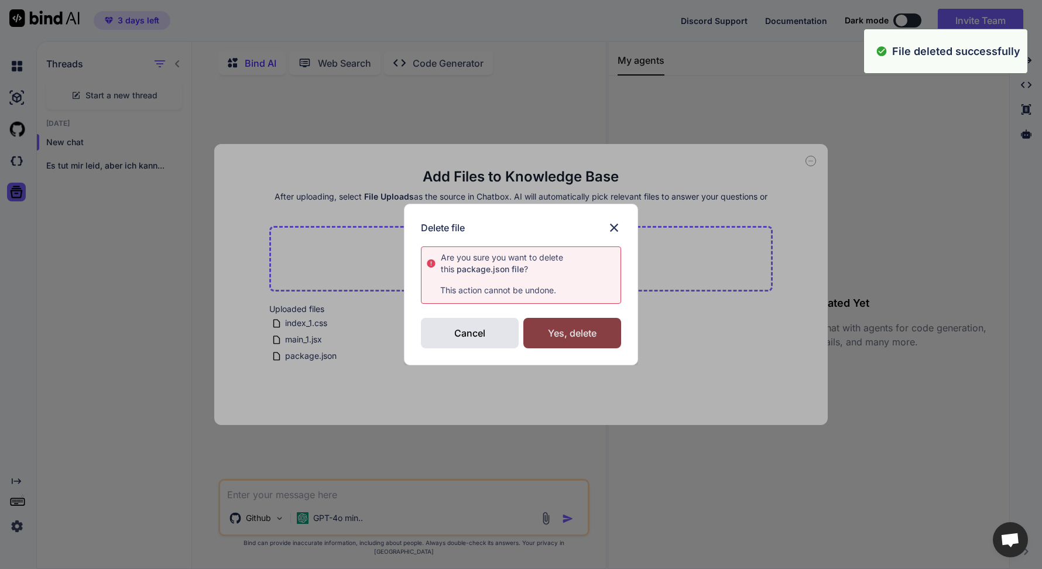
click at [536, 330] on div "Yes, delete" at bounding box center [572, 333] width 98 height 30
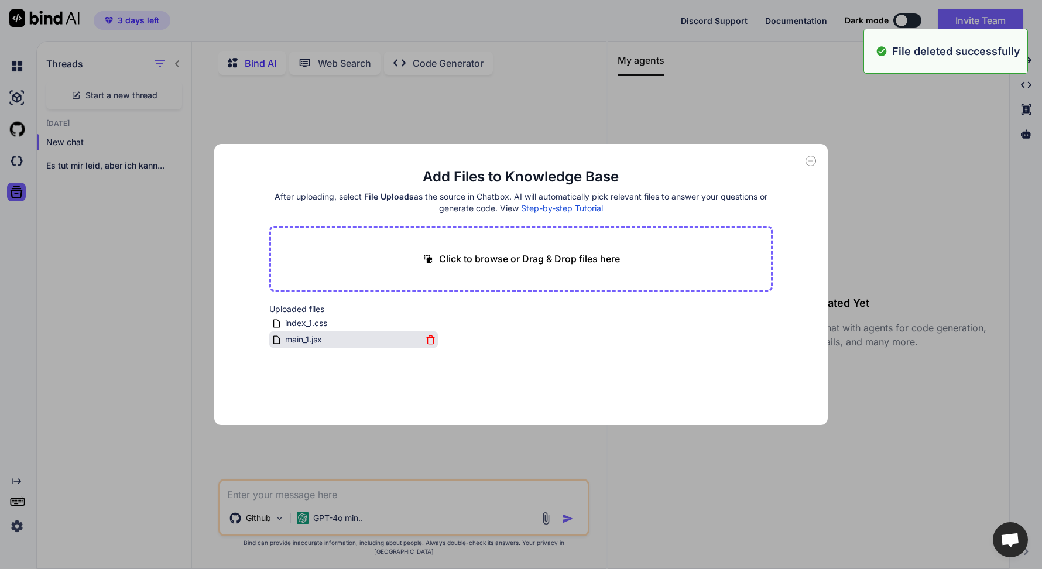
click at [427, 340] on icon at bounding box center [431, 340] width 10 height 10
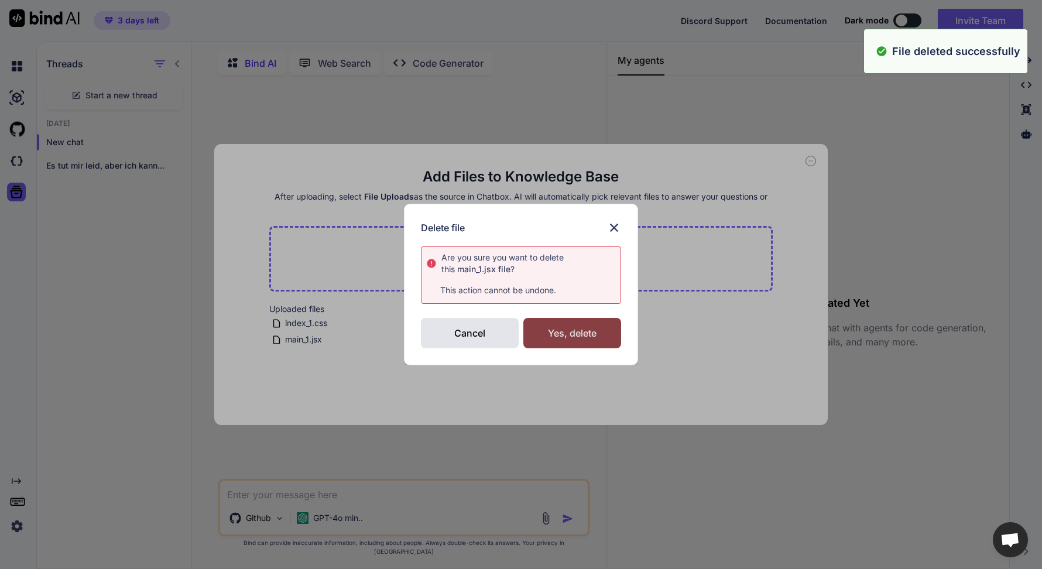
click at [561, 334] on div "Yes, delete" at bounding box center [572, 333] width 98 height 30
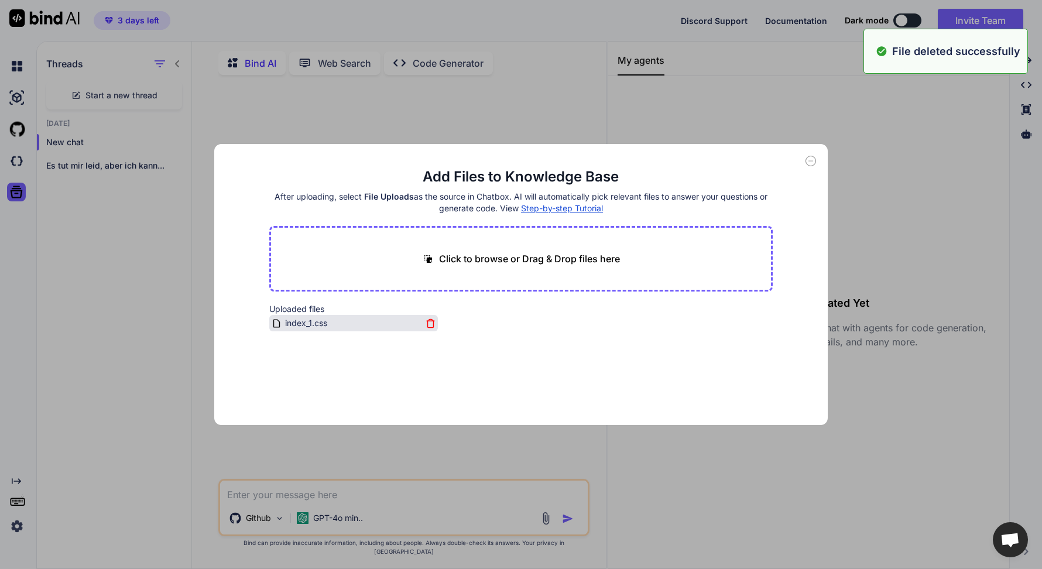
click at [433, 321] on icon at bounding box center [431, 323] width 10 height 10
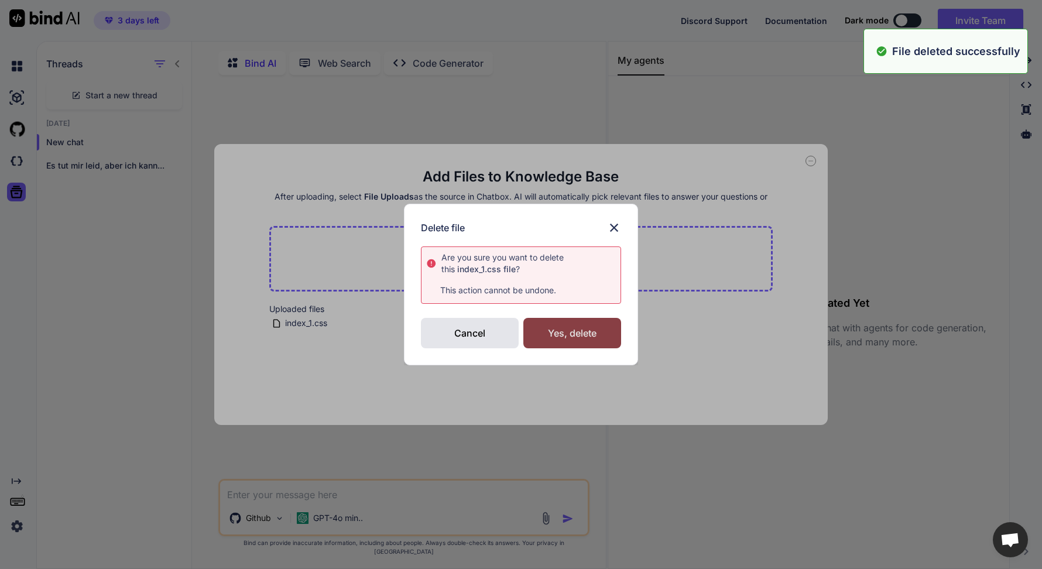
click at [567, 339] on div "Yes, delete" at bounding box center [572, 333] width 98 height 30
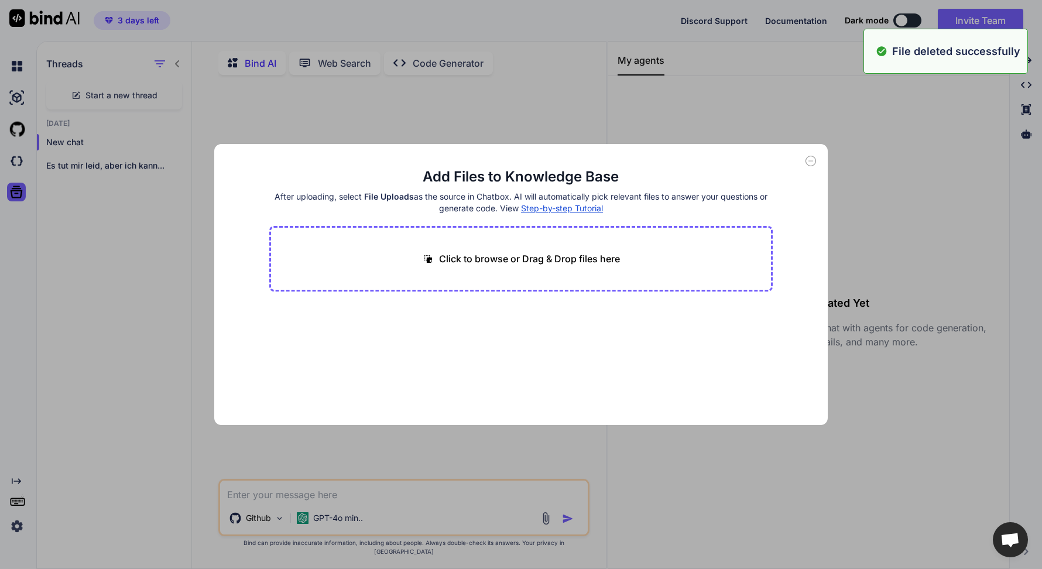
click at [813, 158] on icon at bounding box center [811, 161] width 11 height 11
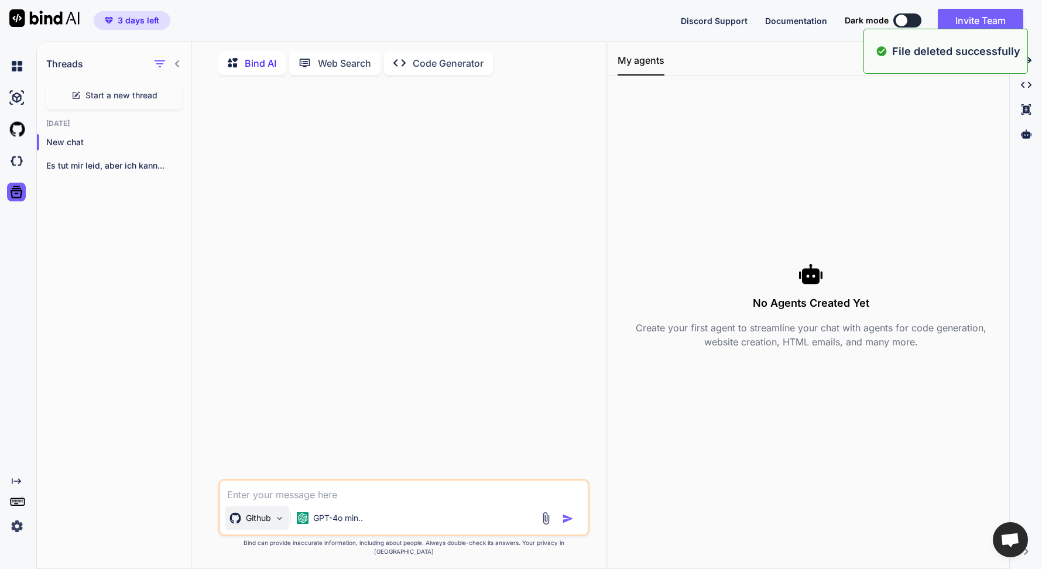
click at [270, 524] on p "Github" at bounding box center [258, 518] width 25 height 12
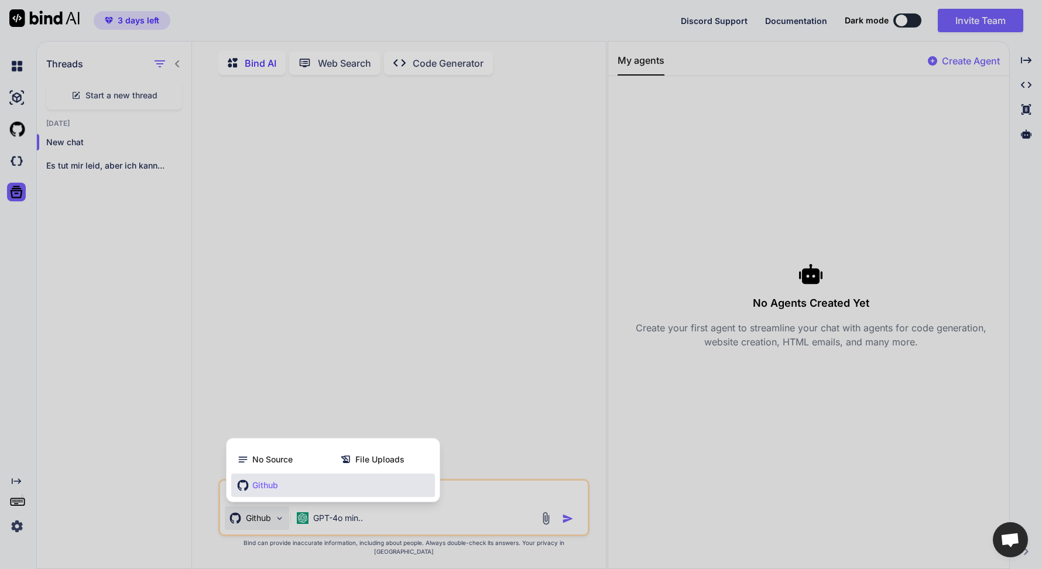
click at [265, 491] on span "Github" at bounding box center [265, 485] width 26 height 12
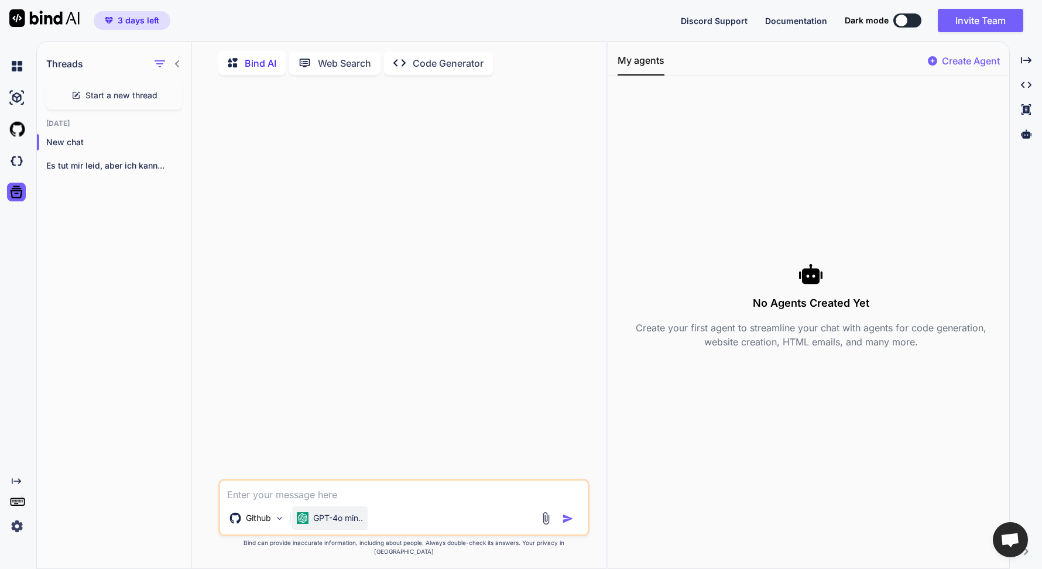
click at [331, 524] on p "GPT-4o min.." at bounding box center [338, 518] width 50 height 12
click at [407, 502] on textarea at bounding box center [404, 491] width 368 height 21
click at [1027, 88] on icon "Created with Pixso." at bounding box center [1026, 85] width 11 height 11
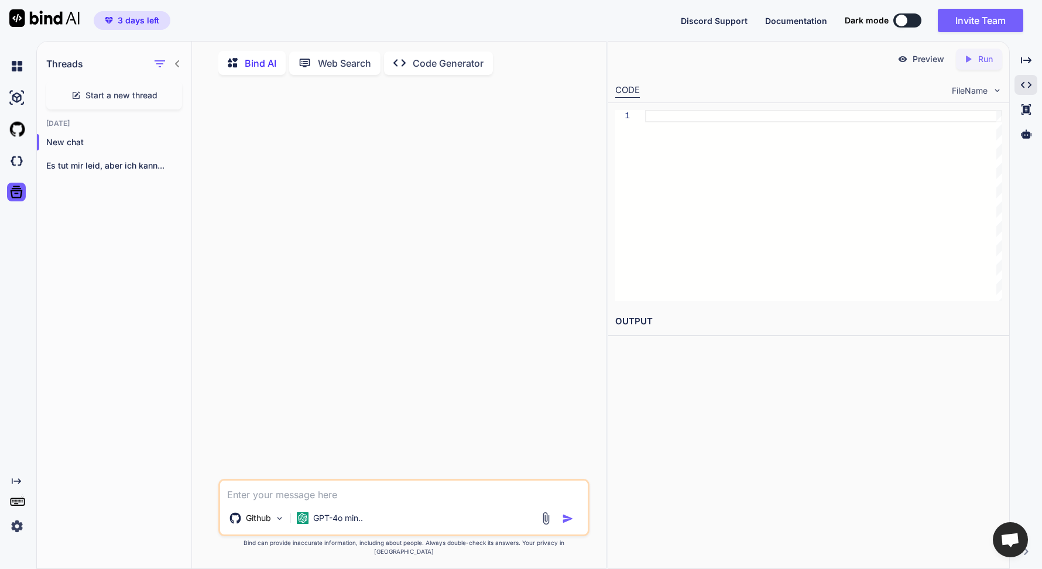
click at [283, 501] on textarea at bounding box center [404, 491] width 368 height 21
type textarea "x"
type textarea "k"
type textarea "x"
type textarea "ka"
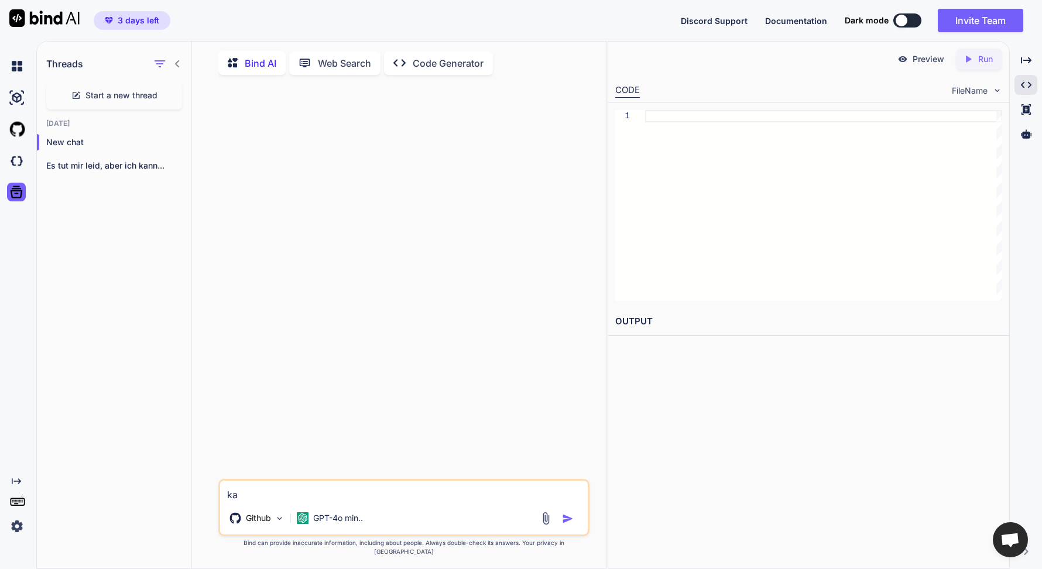
type textarea "x"
type textarea "kan"
type textarea "x"
type textarea "kann"
type textarea "x"
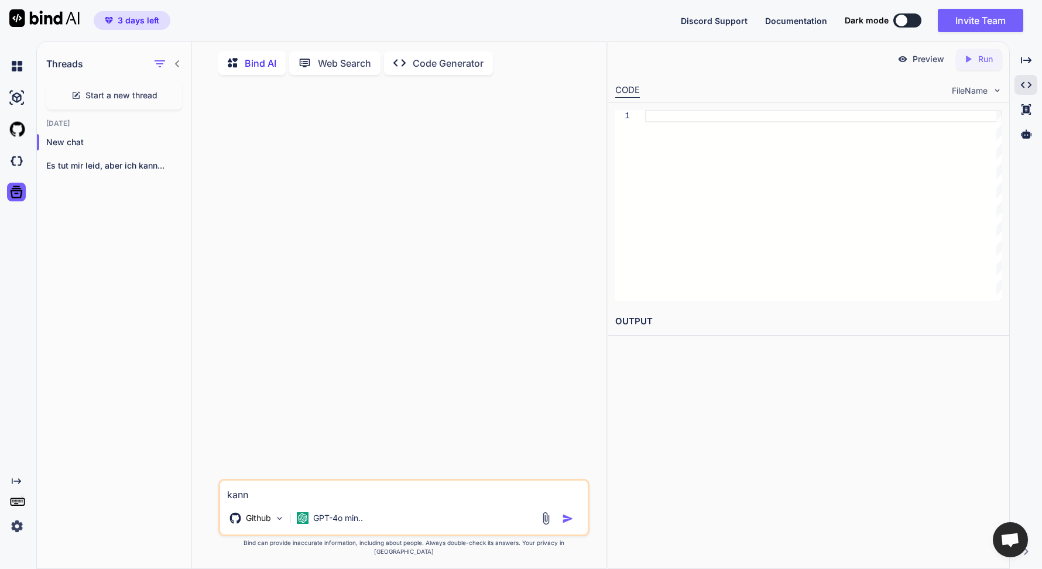
type textarea "kanns"
type textarea "x"
type textarea "kannst"
type textarea "x"
type textarea "kannst d"
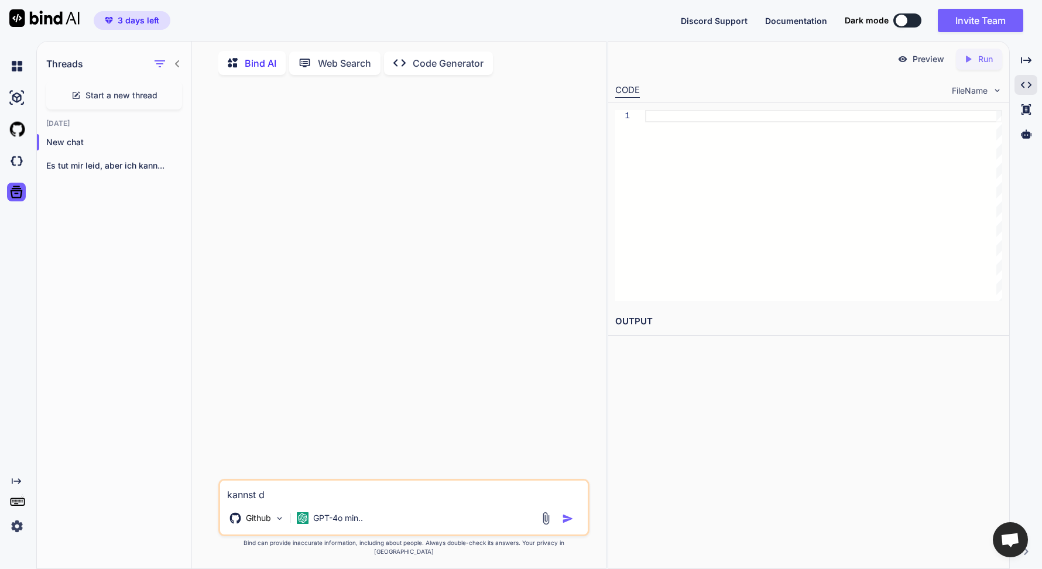
type textarea "x"
type textarea "kannst du"
type textarea "x"
type textarea "kannst du"
type textarea "x"
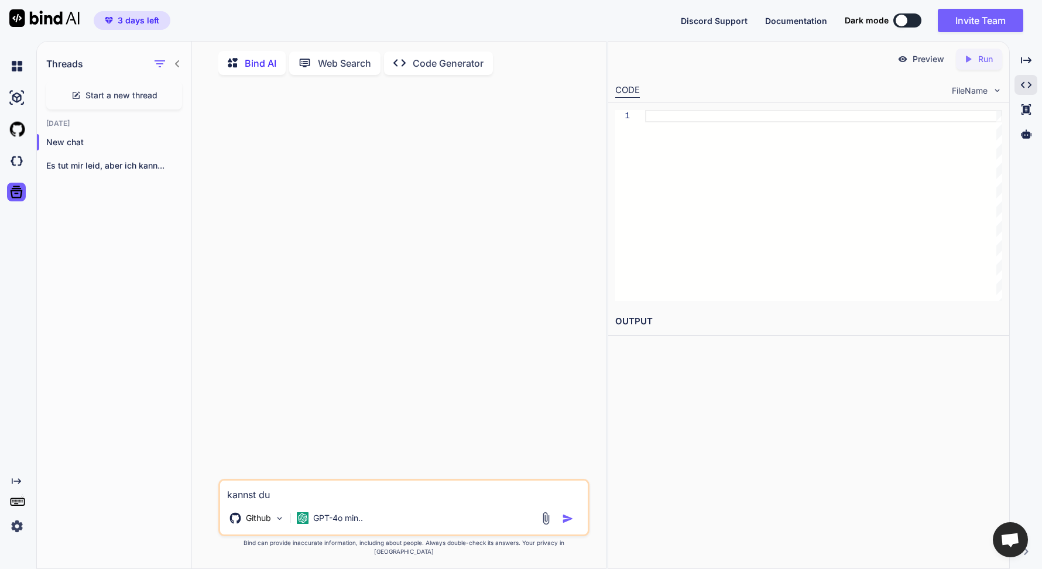
type textarea "kannst du d"
type textarea "x"
type textarea "kannst du da"
type textarea "x"
type textarea "kannst du das"
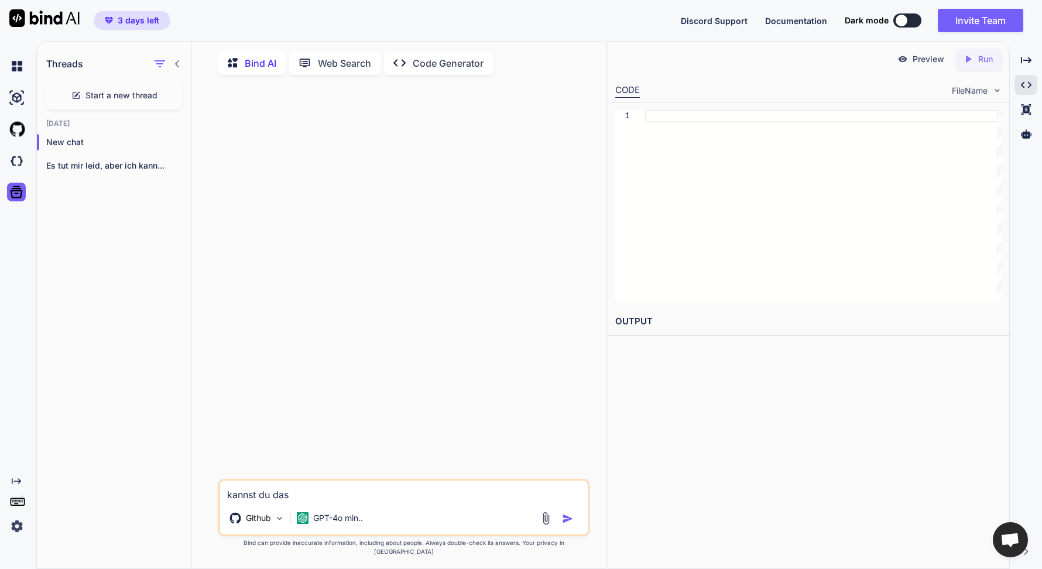
type textarea "x"
type textarea "kannst du das"
type textarea "x"
type textarea "kannst du das P"
type textarea "x"
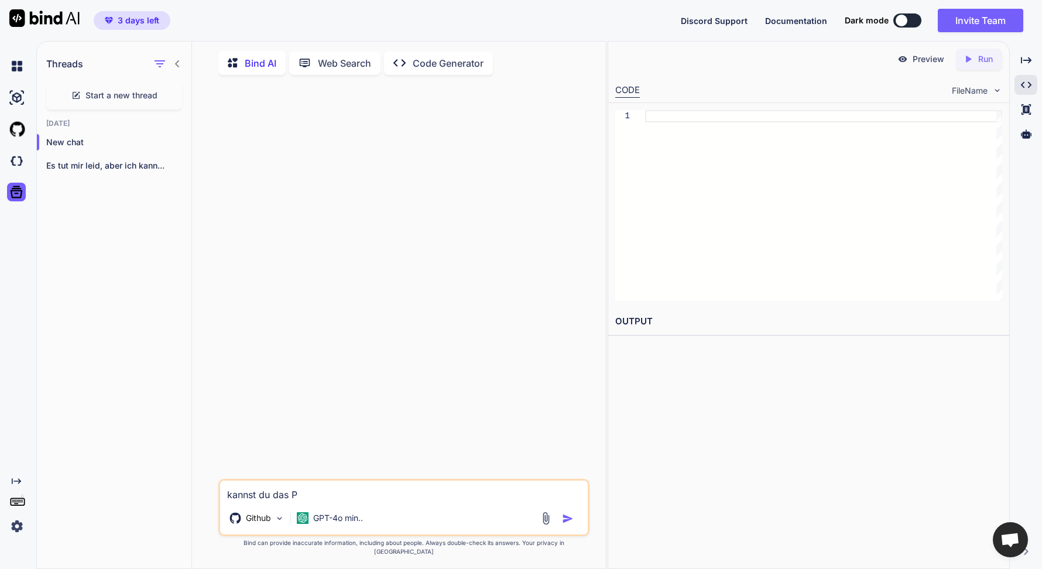
type textarea "kannst du das Pr"
type textarea "x"
type textarea "kannst du das Pro"
type textarea "x"
type textarea "kannst du das Proj"
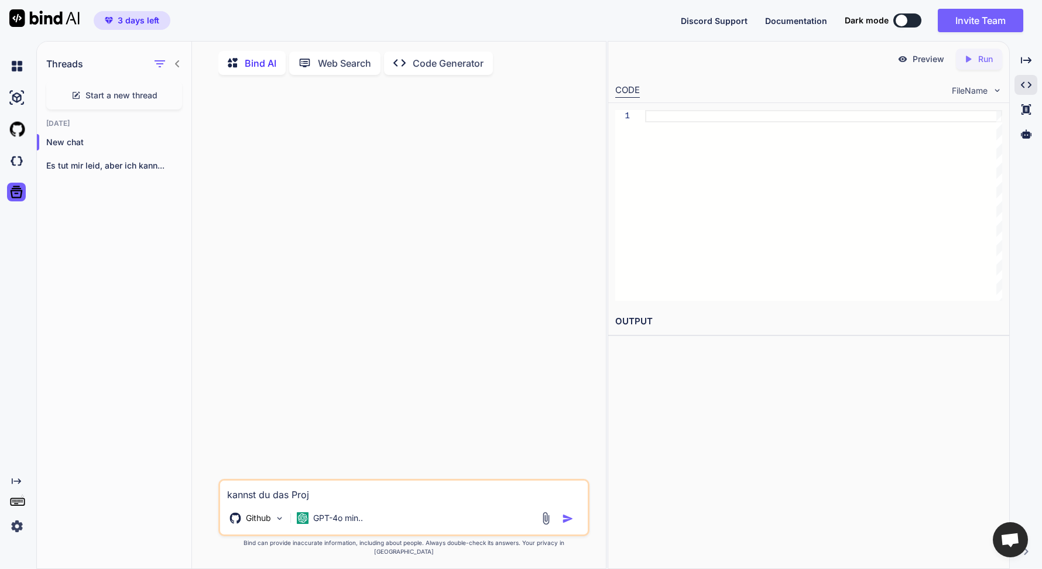
type textarea "x"
type textarea "kannst du das Projek"
type textarea "x"
type textarea "kannst du das Projekt"
type textarea "x"
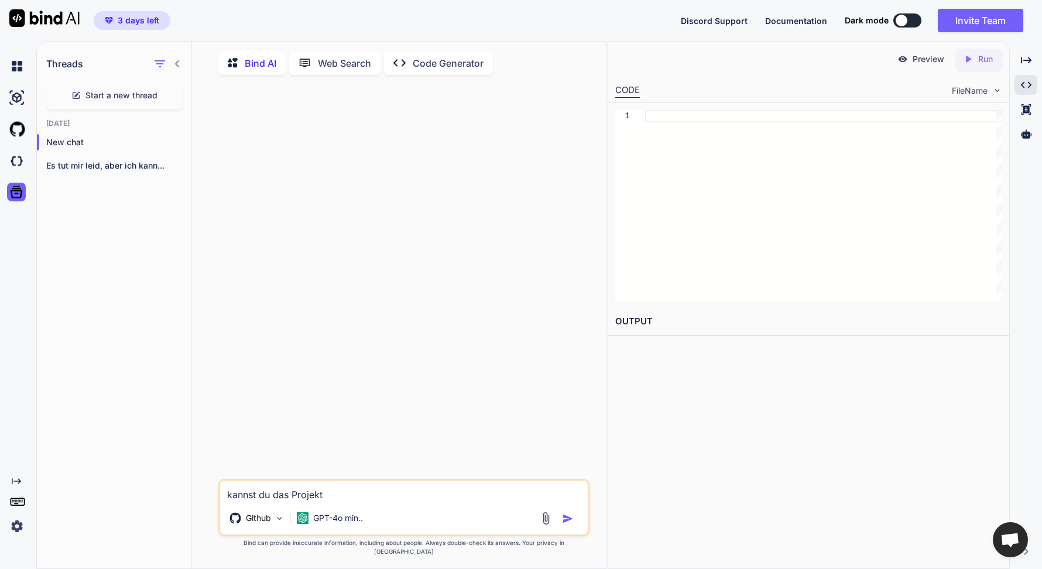
type textarea "kannst du das Projekt a"
type textarea "x"
type textarea "kannst du das Projekt au"
type textarea "x"
type textarea "kannst du das Projekt aus"
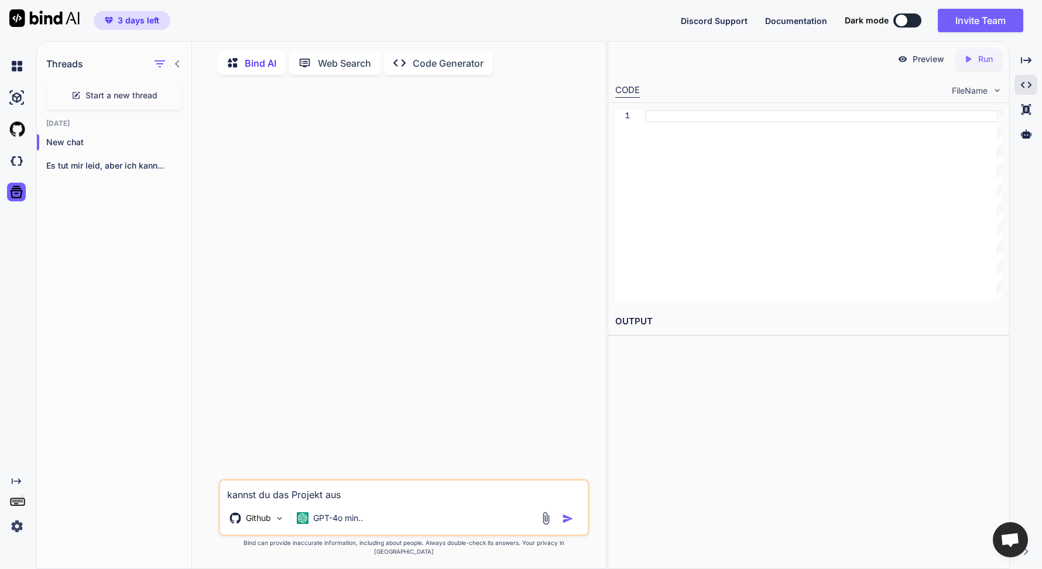
type textarea "x"
type textarea "kannst du das Projekt aus"
type textarea "x"
type textarea "kannst du das Projekt aus G"
type textarea "x"
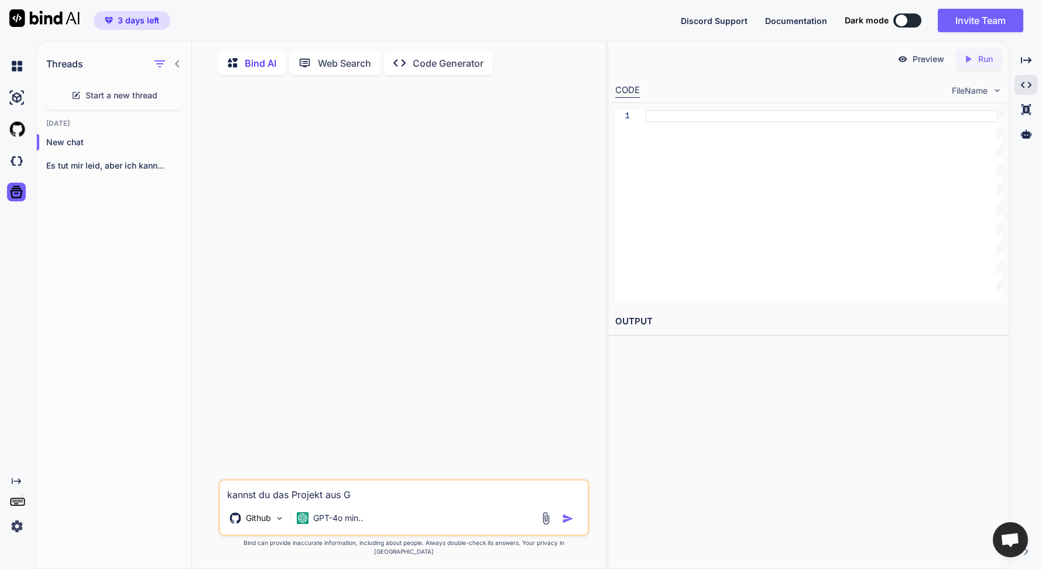
type textarea "kannst du das Projekt aus Gi"
type textarea "x"
type textarea "kannst du das Projekt aus Giu"
type textarea "x"
type textarea "kannst du das Projekt aus Giut"
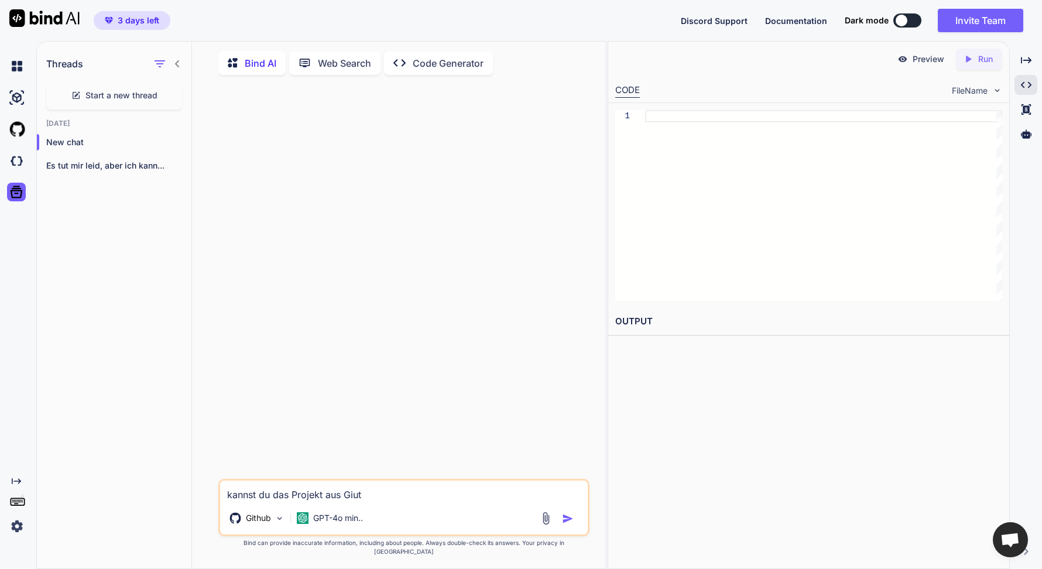
type textarea "x"
type textarea "kannst du das Projekt aus Giu"
type textarea "x"
type textarea "kannst du das Projekt aus Gi"
type textarea "x"
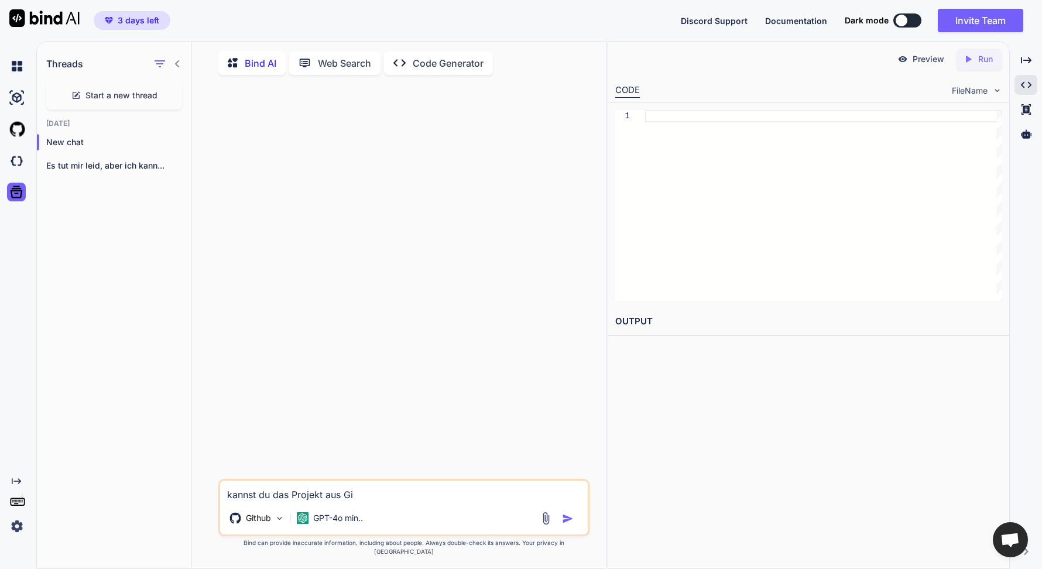
type textarea "kannst du das Projekt aus Git"
type textarea "x"
type textarea "kannst du das Projekt aus Gith"
type textarea "x"
type textarea "kannst du das Projekt aus Githu"
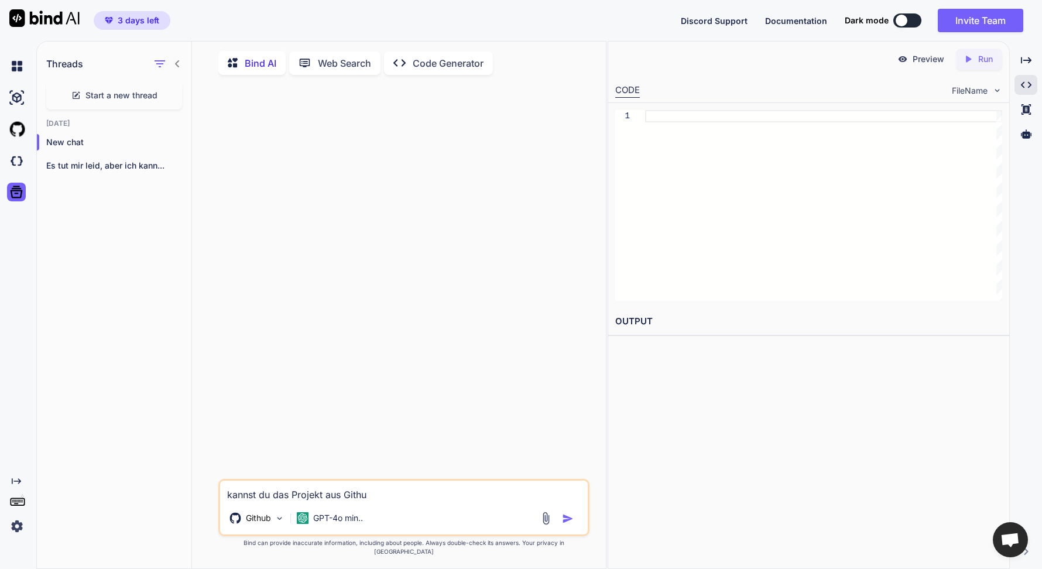
type textarea "x"
type textarea "kannst du das Projekt aus Github"
type textarea "x"
type textarea "kannst du das Projekt aus Github"
type textarea "x"
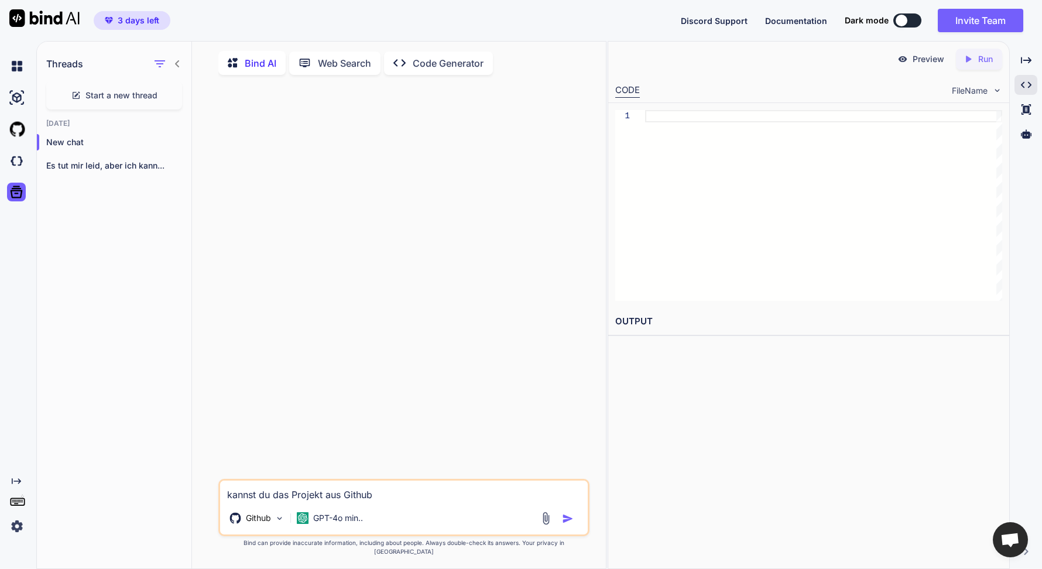
type textarea "kannst du das Projekt aus Github l"
type textarea "x"
type textarea "kannst du das Projekt aus Github la"
type textarea "x"
type textarea "kannst du das Projekt aus Github lad"
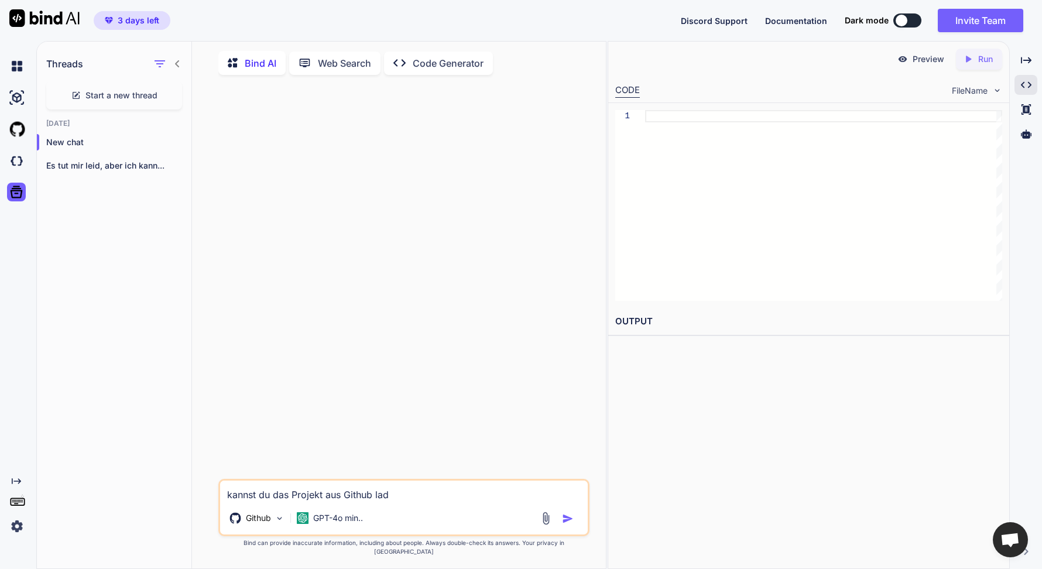
type textarea "x"
type textarea "kannst du das Projekt aus Github lade"
type textarea "x"
type textarea "kannst du das Projekt aus Github laden"
type textarea "x"
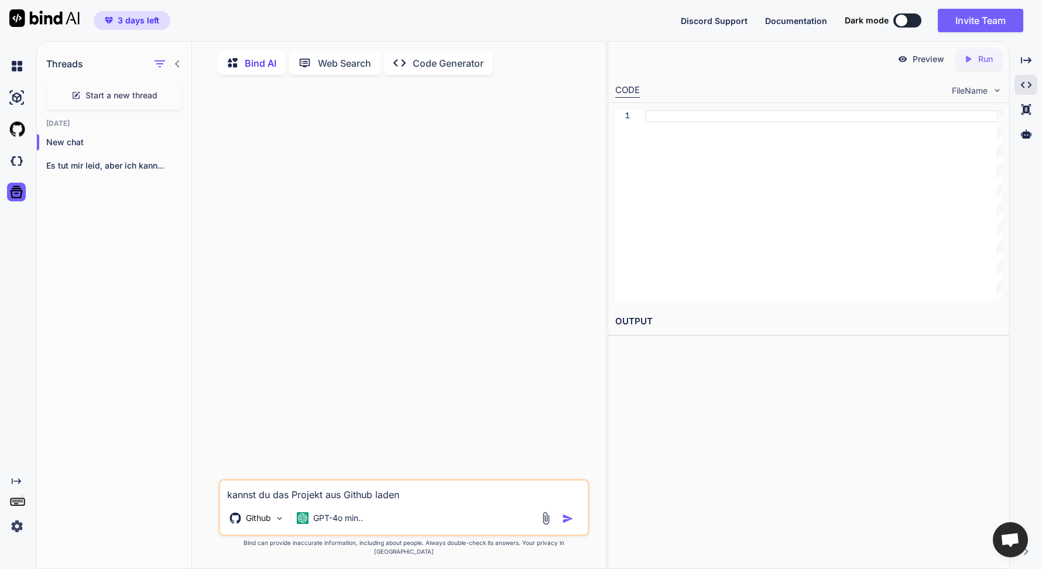
type textarea "kannst du das Projekt aus Github laden?"
type textarea "x"
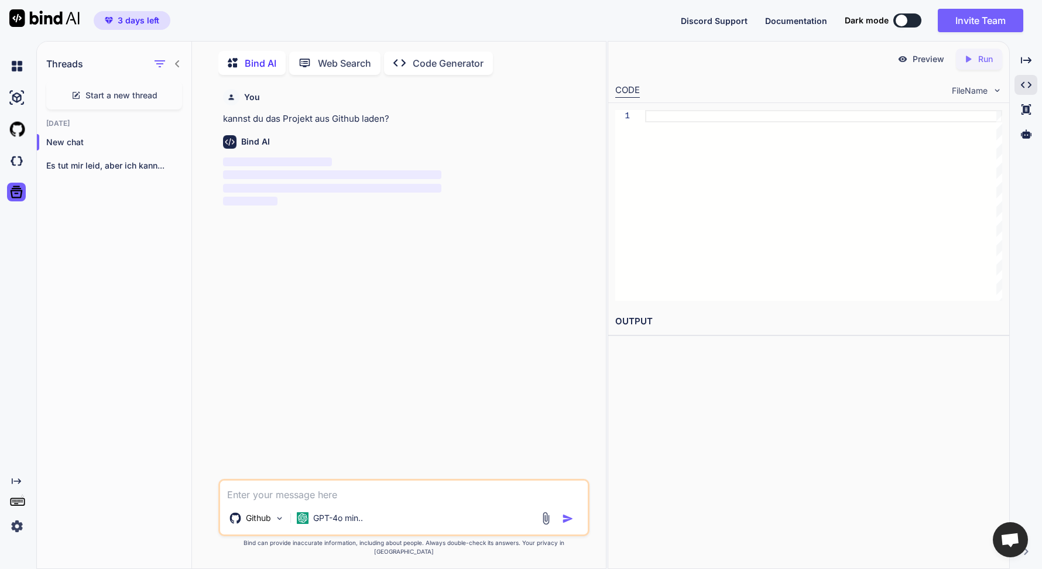
scroll to position [5, 0]
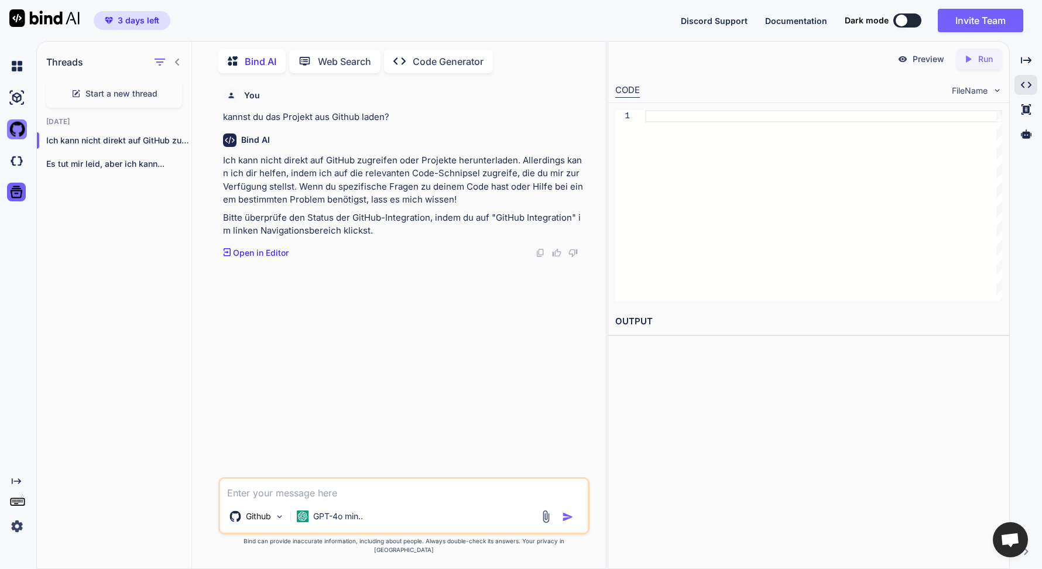
click at [12, 133] on img at bounding box center [17, 129] width 20 height 20
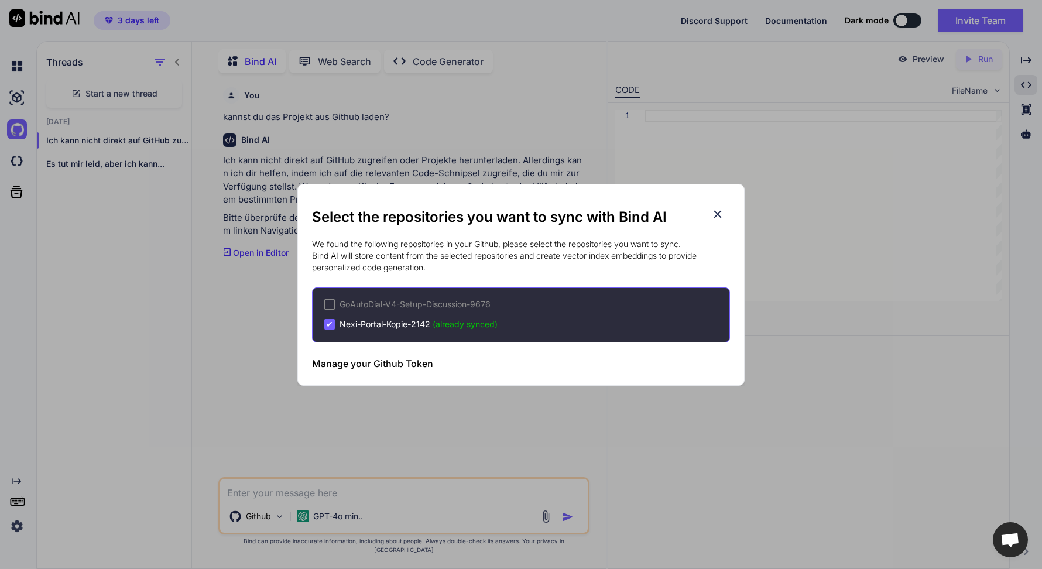
click at [402, 362] on h3 "Manage your Github Token" at bounding box center [372, 364] width 121 height 14
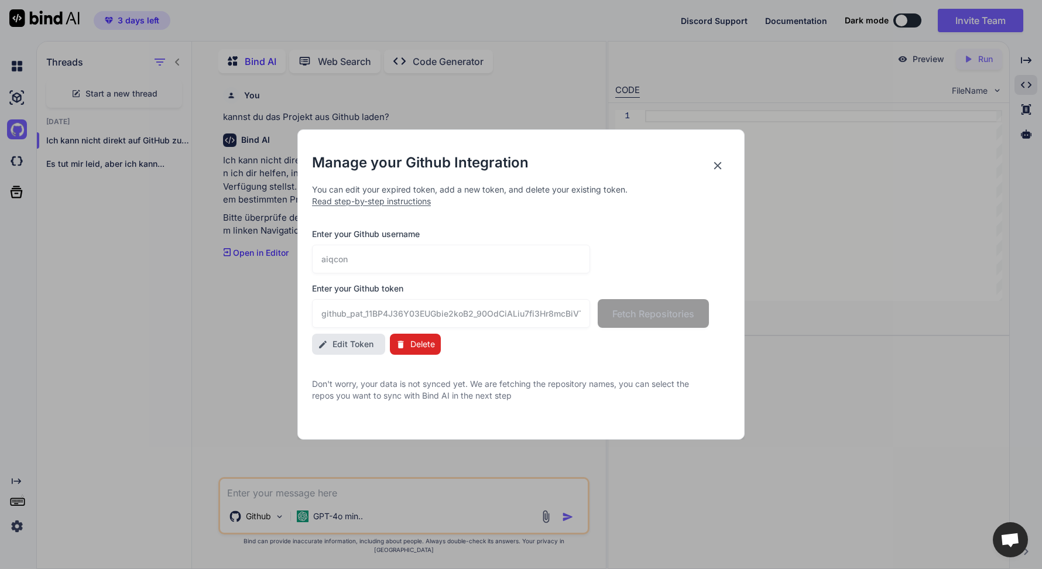
click at [719, 167] on icon at bounding box center [718, 166] width 8 height 8
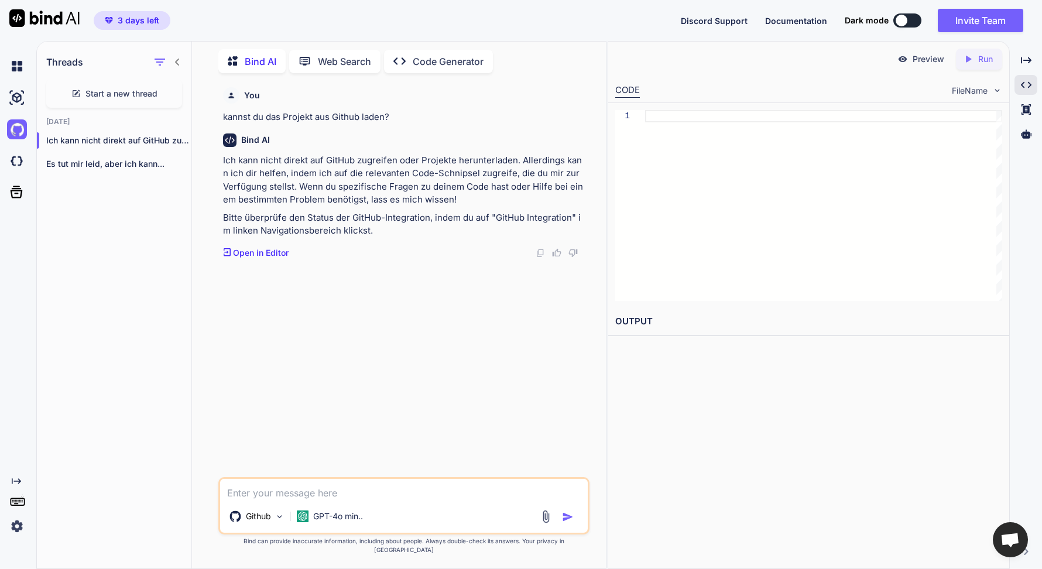
click at [265, 252] on p "Open in Editor" at bounding box center [261, 253] width 56 height 12
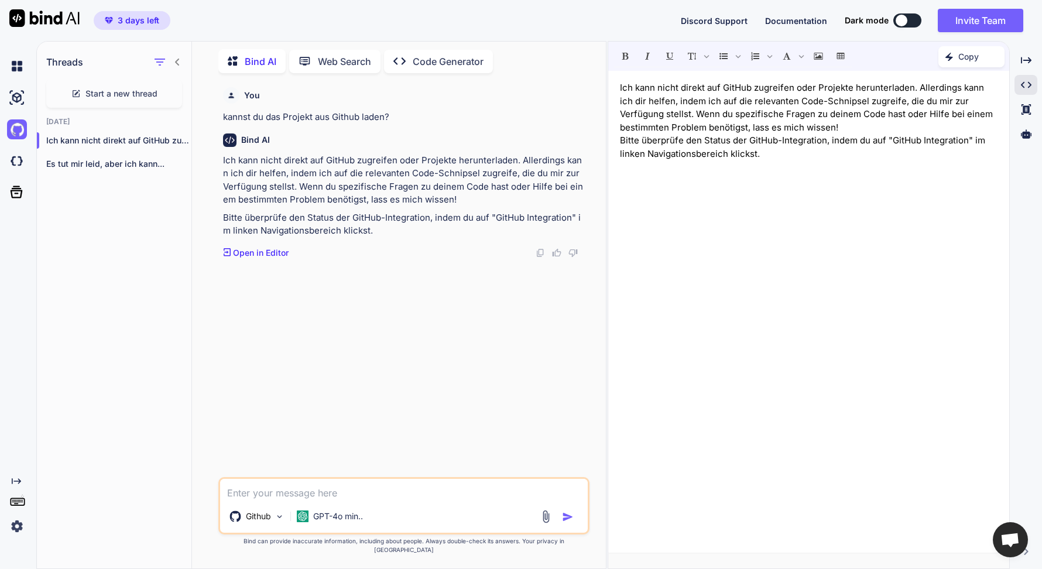
click at [265, 252] on p "Open in Editor" at bounding box center [261, 253] width 56 height 12
click at [337, 60] on p "Web Search" at bounding box center [344, 61] width 53 height 14
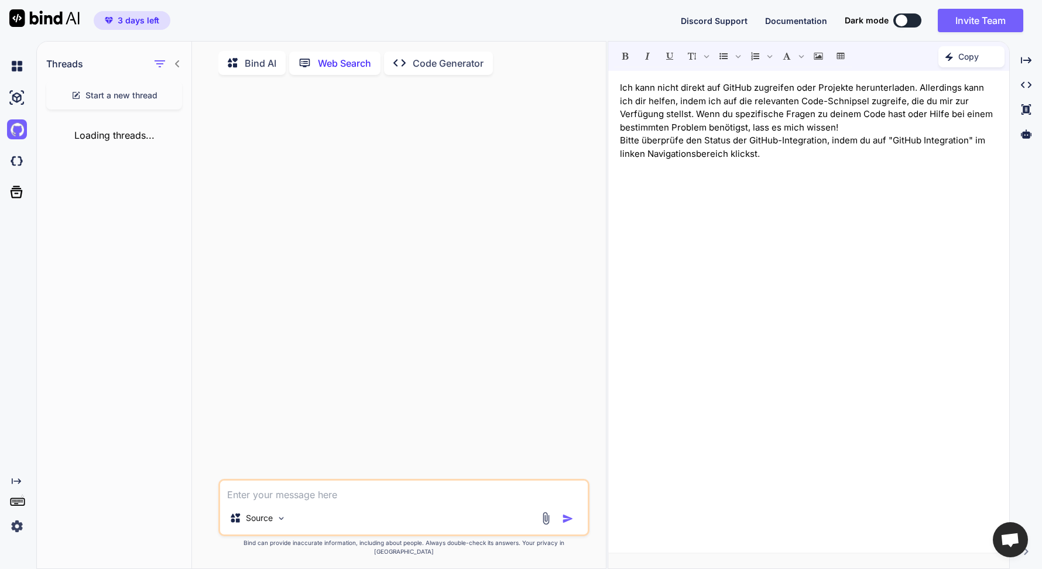
scroll to position [5, 0]
click at [446, 64] on p "Code Generator" at bounding box center [448, 61] width 71 height 14
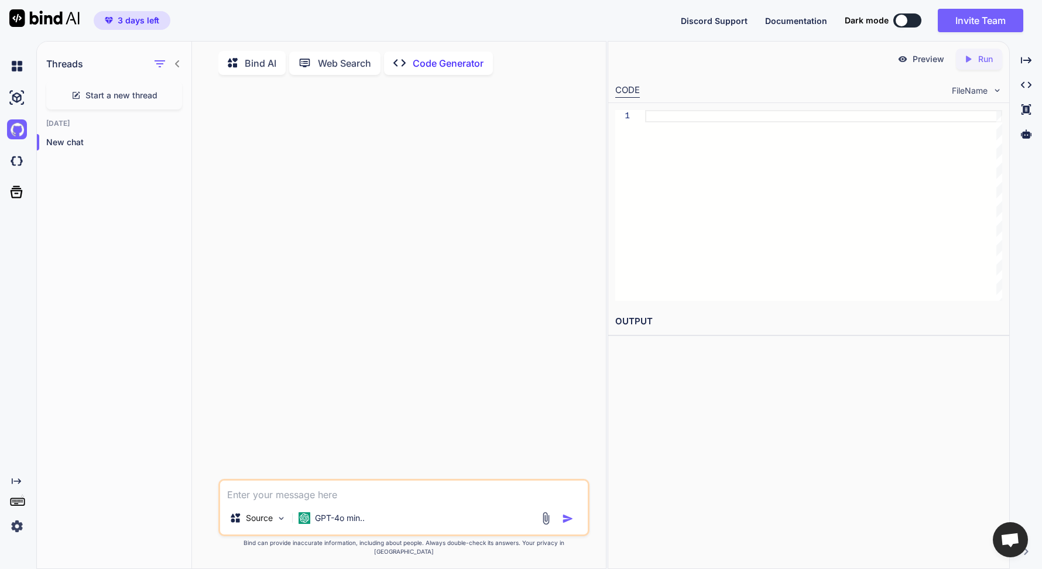
click at [263, 63] on p "Bind AI" at bounding box center [261, 63] width 32 height 14
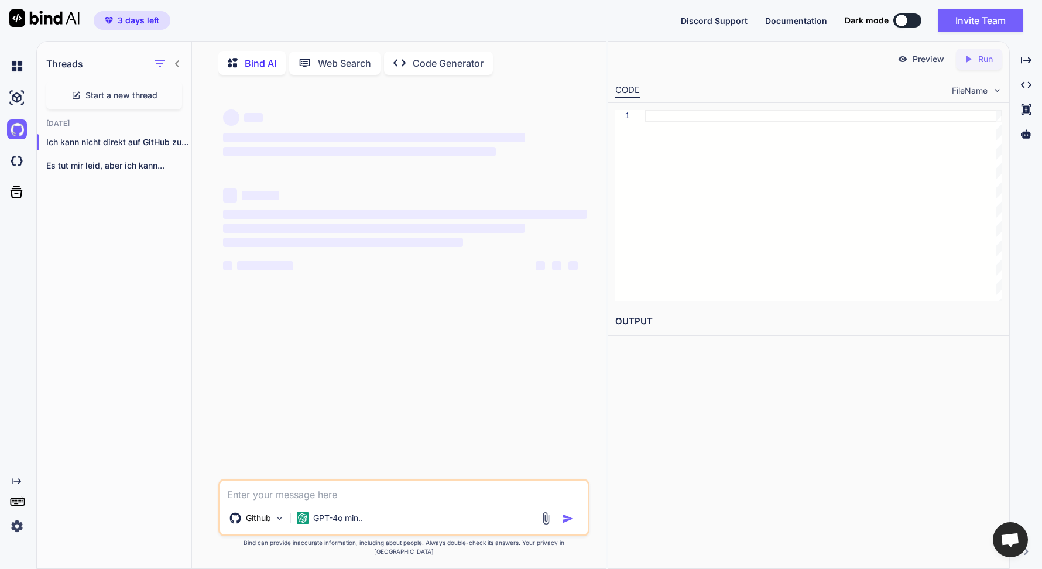
scroll to position [5, 0]
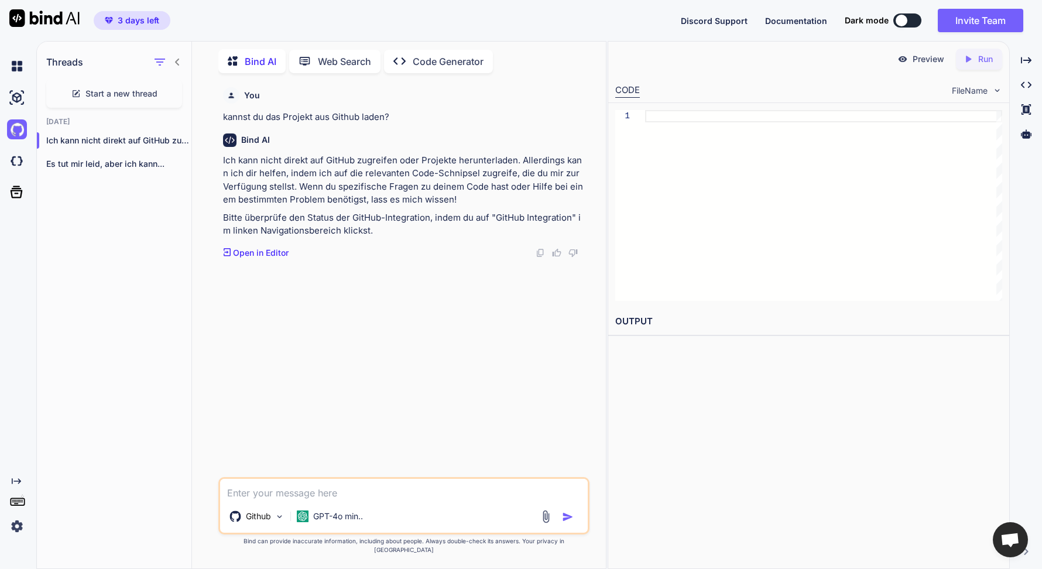
type textarea "x"
click at [296, 500] on textarea at bounding box center [404, 489] width 368 height 21
click at [19, 163] on img at bounding box center [17, 161] width 20 height 20
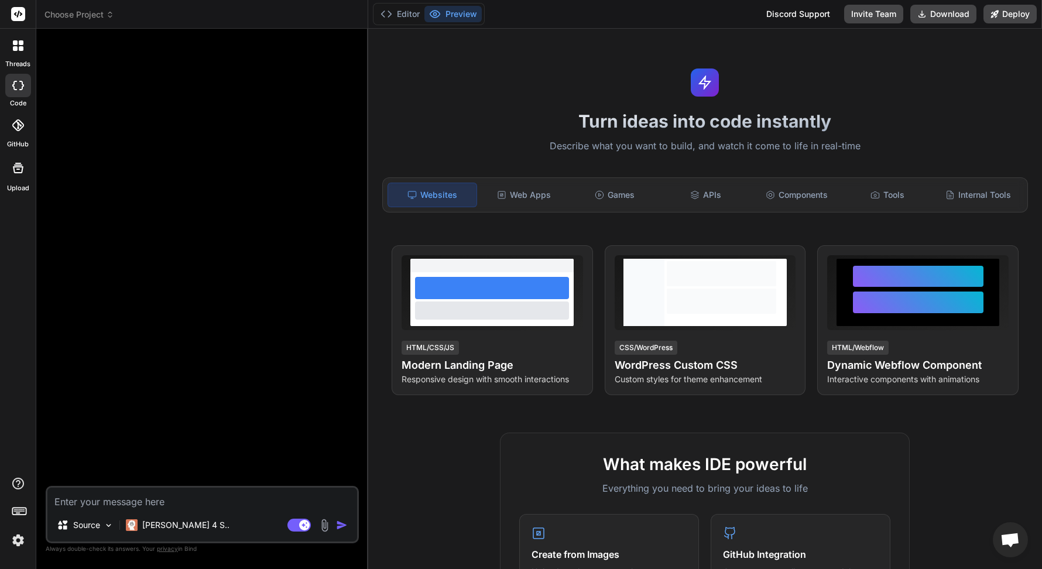
click at [22, 126] on icon at bounding box center [18, 125] width 12 height 12
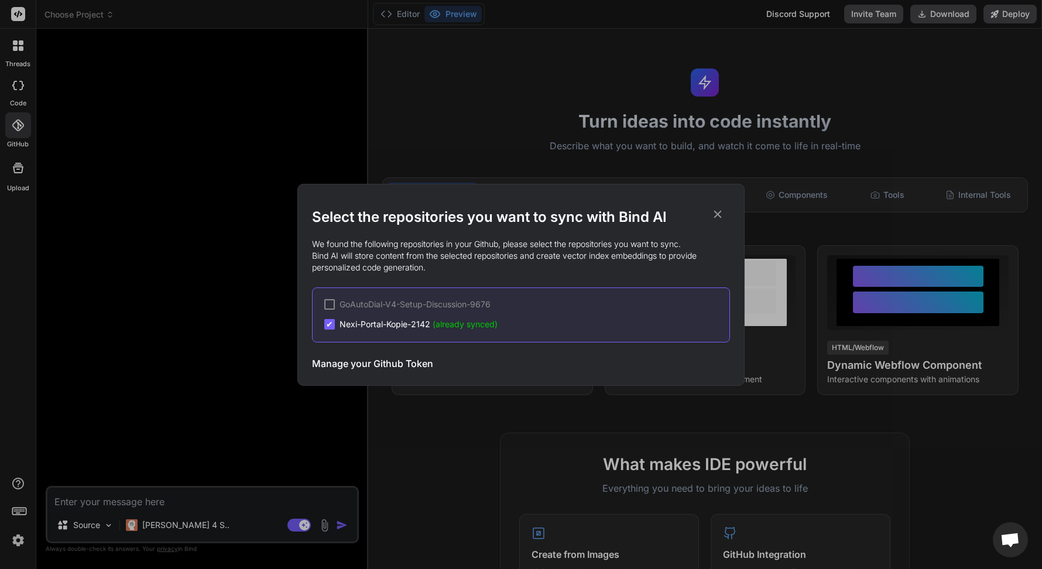
click at [718, 215] on icon at bounding box center [717, 214] width 13 height 13
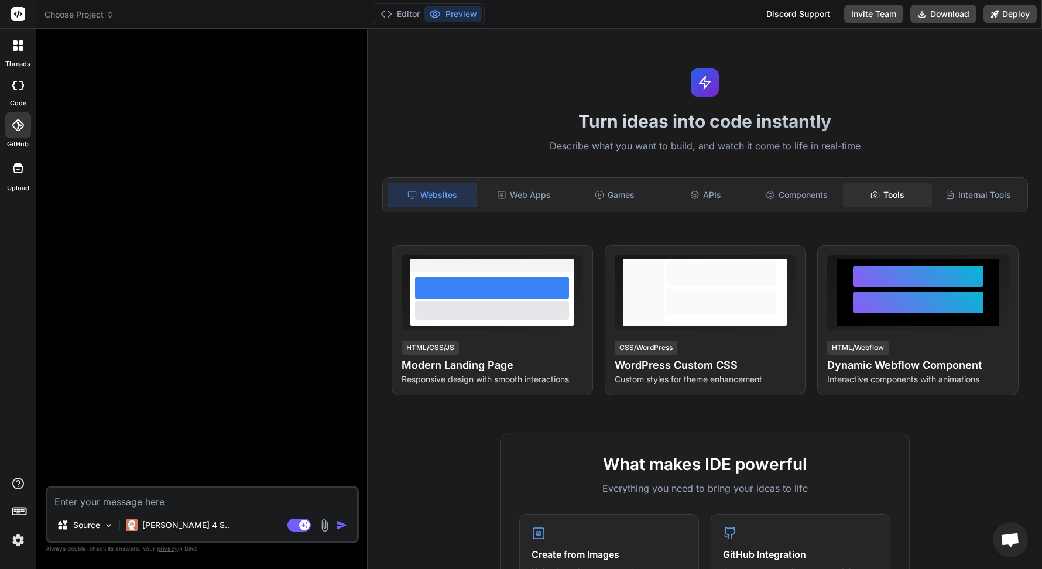
click at [880, 200] on div "Tools" at bounding box center [887, 195] width 88 height 25
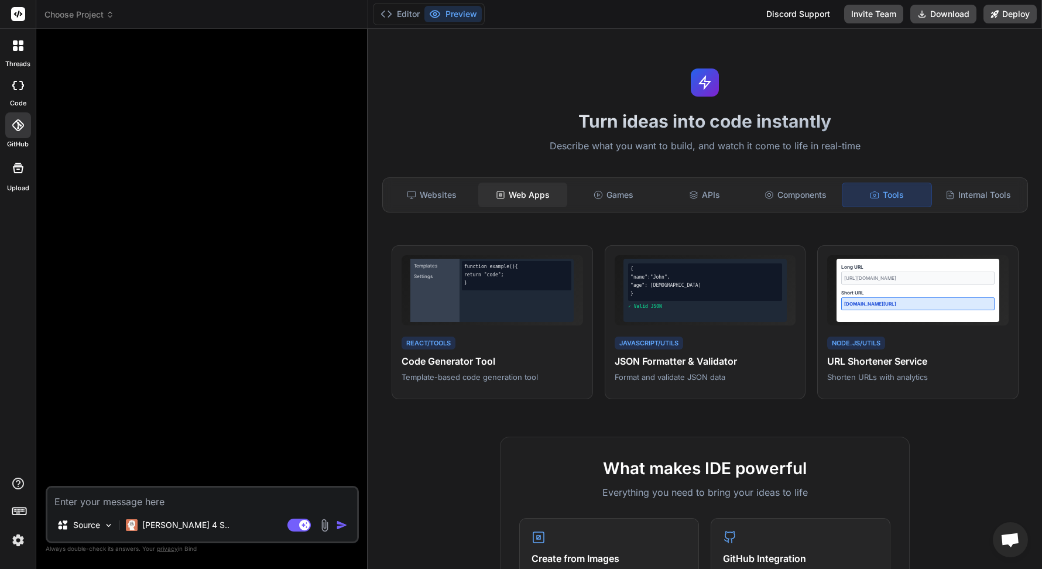
click at [516, 199] on div "Web Apps" at bounding box center [522, 195] width 88 height 25
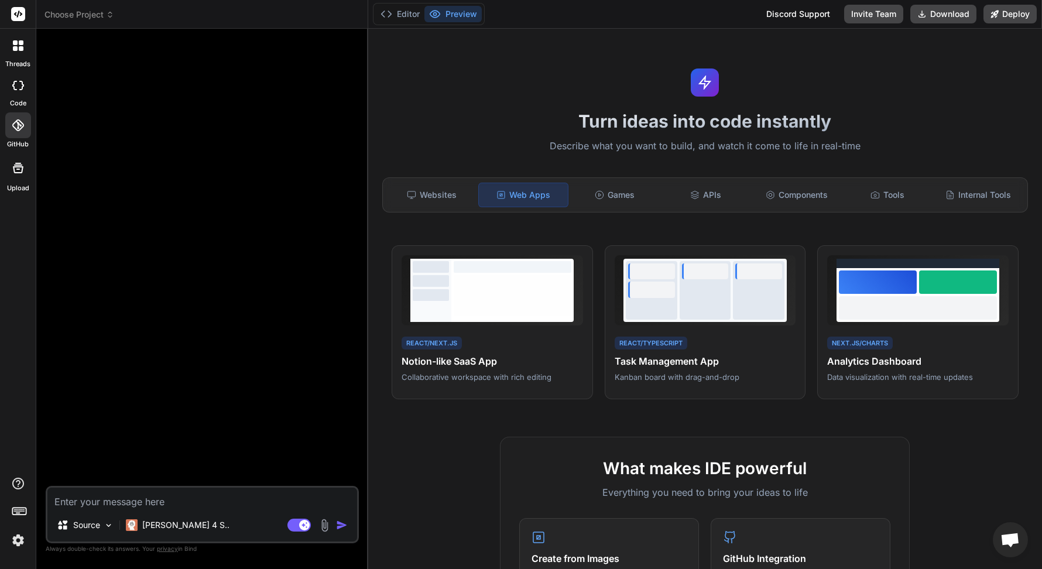
click at [114, 498] on textarea at bounding box center [202, 498] width 310 height 21
click at [105, 532] on div "Source" at bounding box center [85, 524] width 66 height 23
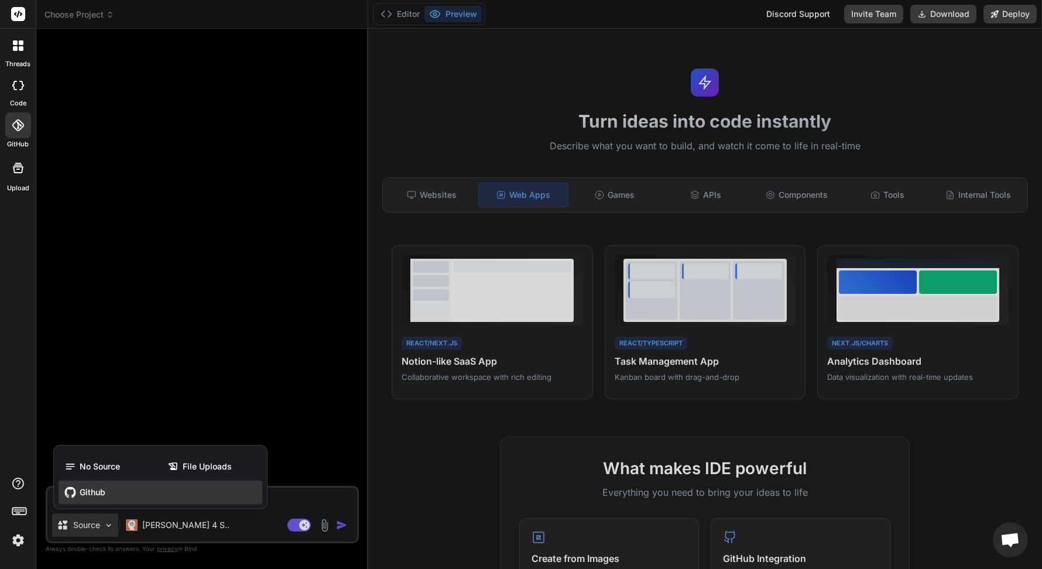
click at [92, 496] on span "Github" at bounding box center [93, 492] width 26 height 12
type textarea "x"
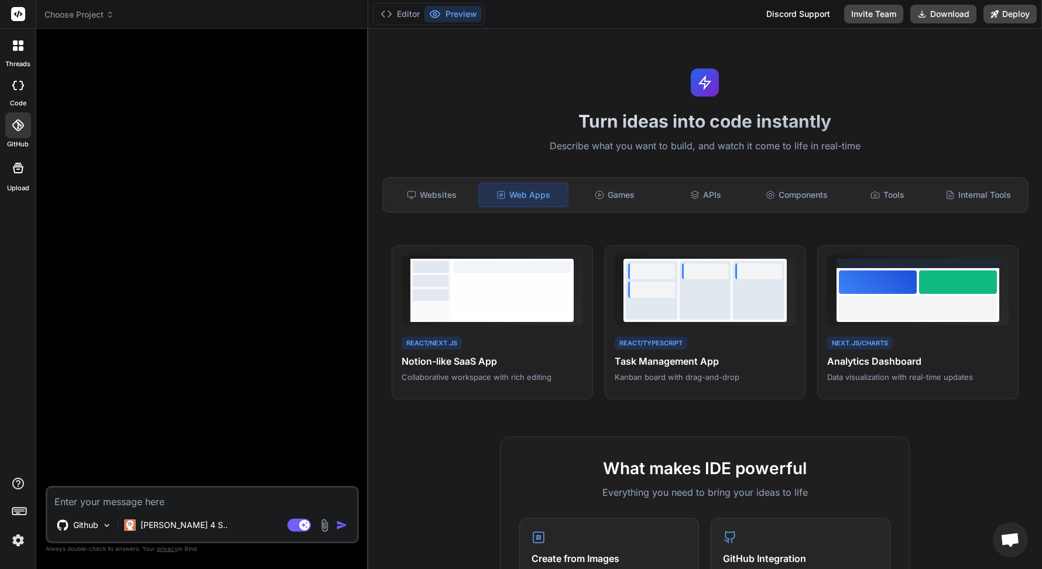
click at [163, 500] on textarea at bounding box center [202, 498] width 310 height 21
type textarea "l"
type textarea "x"
type textarea "la"
type textarea "x"
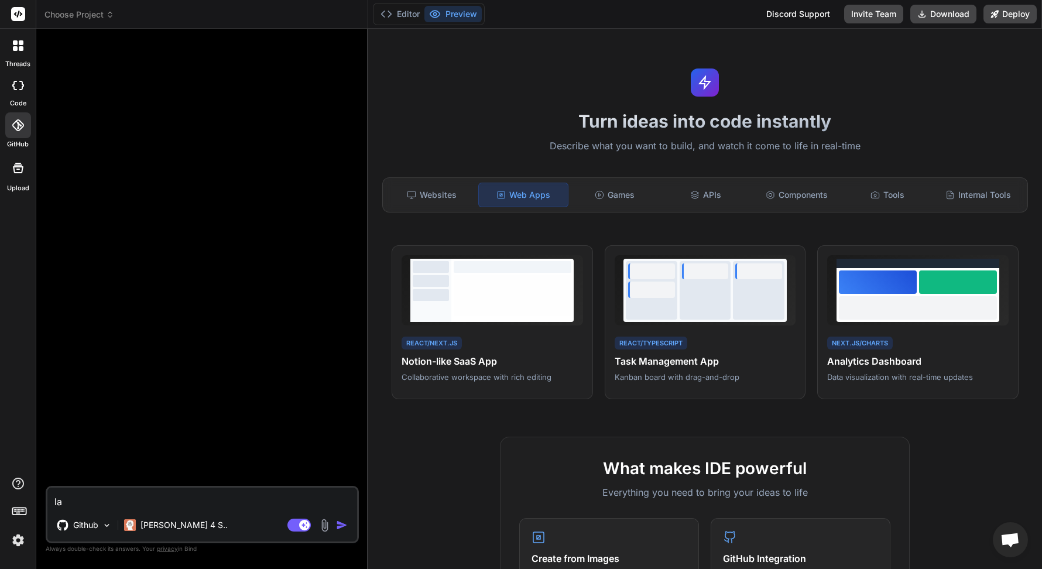
type textarea "lad"
type textarea "x"
type textarea "lade"
type textarea "x"
type textarea "lade"
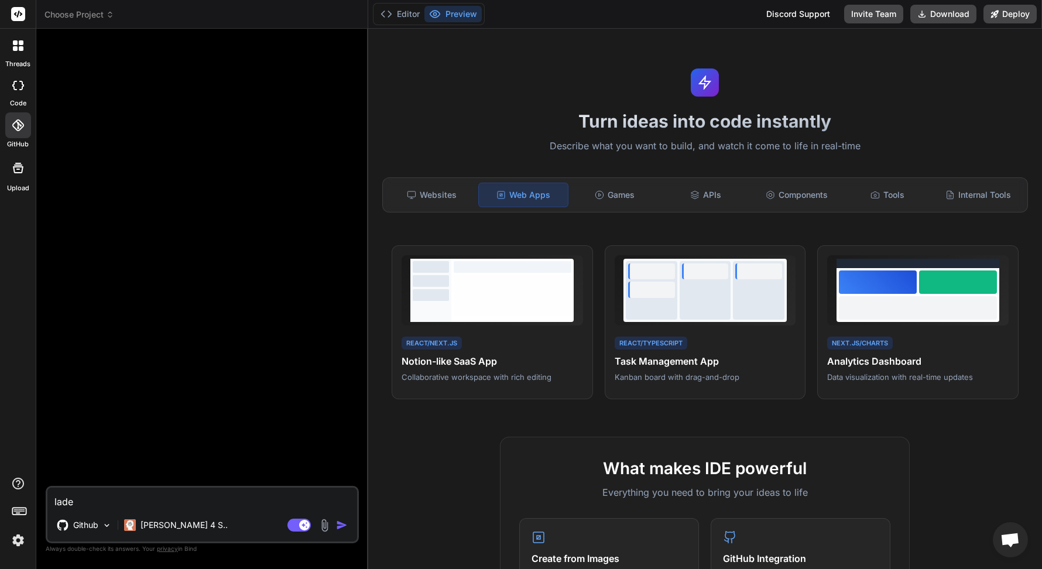
type textarea "x"
type textarea "lade d"
type textarea "x"
type textarea "lade di"
type textarea "x"
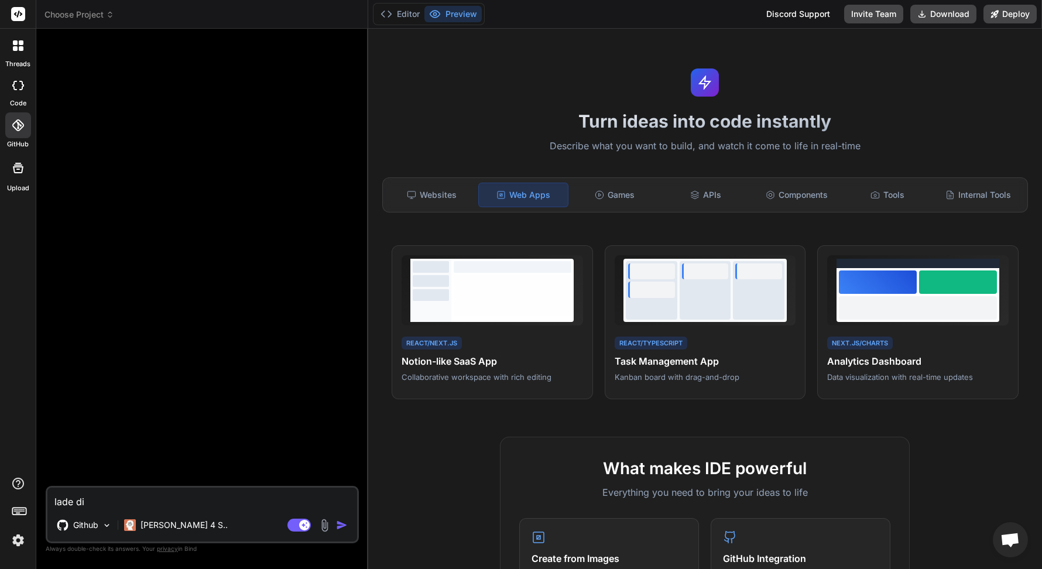
type textarea "lade die"
type textarea "x"
type textarea "lade die"
type textarea "x"
type textarea "lade die d"
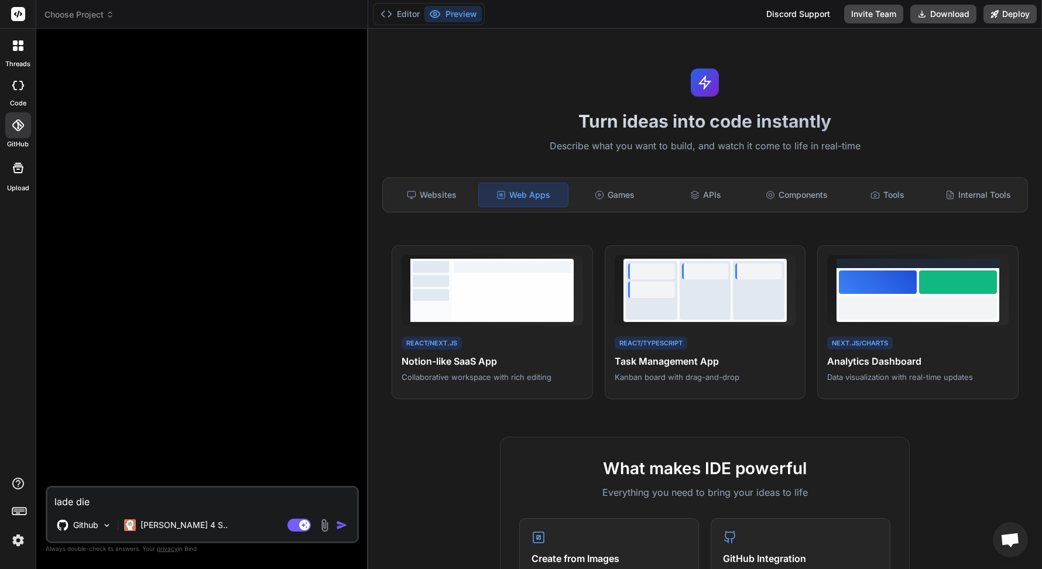
type textarea "x"
type textarea "lade die da"
type textarea "x"
type textarea "lade die dat"
type textarea "x"
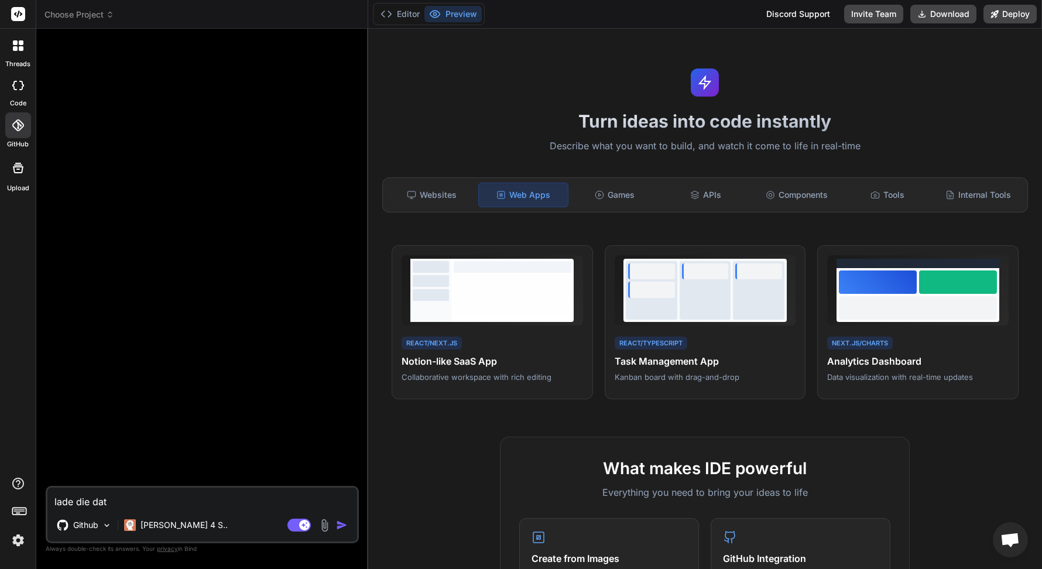
type textarea "lade die date"
type textarea "x"
type textarea "lade die daten"
type textarea "x"
type textarea "lade die daten"
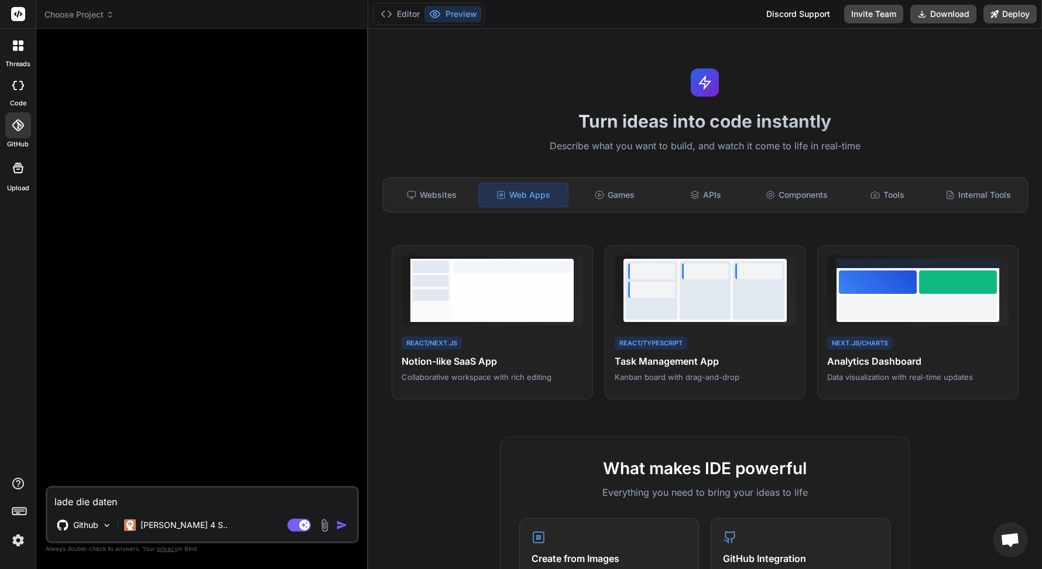
type textarea "x"
type textarea "lade die daten a"
type textarea "x"
type textarea "lade die daten au"
type textarea "x"
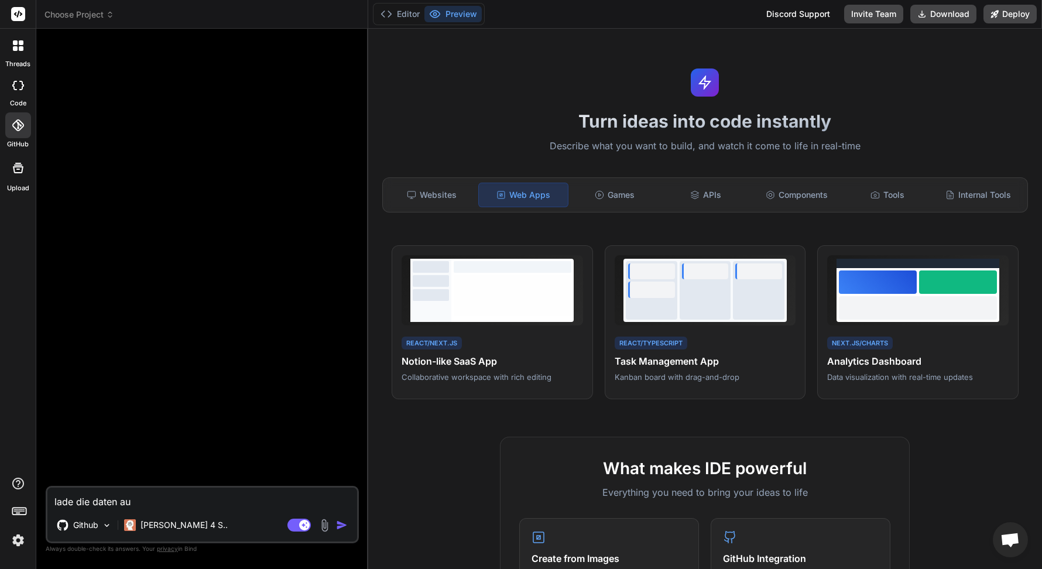
type textarea "lade die daten aus"
type textarea "x"
type textarea "lade die daten aus"
type textarea "x"
type textarea "lade die daten aus g"
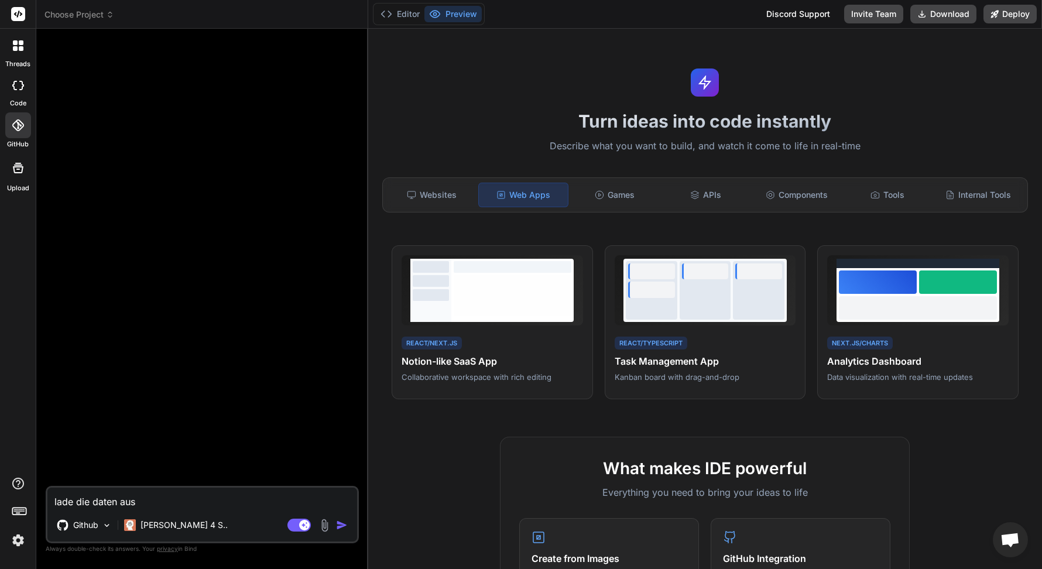
type textarea "x"
type textarea "lade die daten aus gu"
type textarea "x"
type textarea "lade die daten aus g"
type textarea "x"
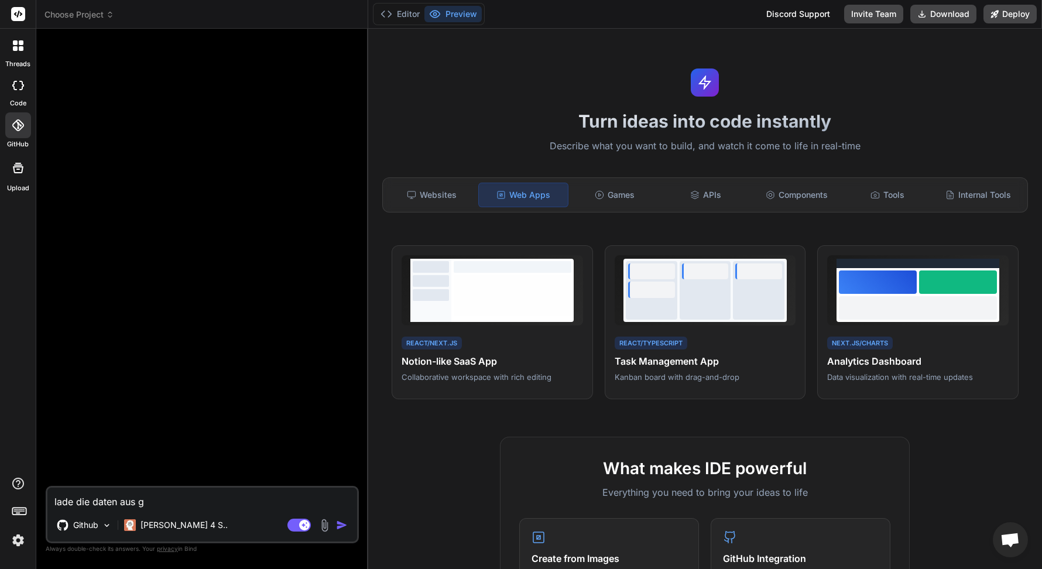
type textarea "lade die daten aus gi"
type textarea "x"
type textarea "lade die daten aus git"
type textarea "x"
type textarea "lade die daten aus gith"
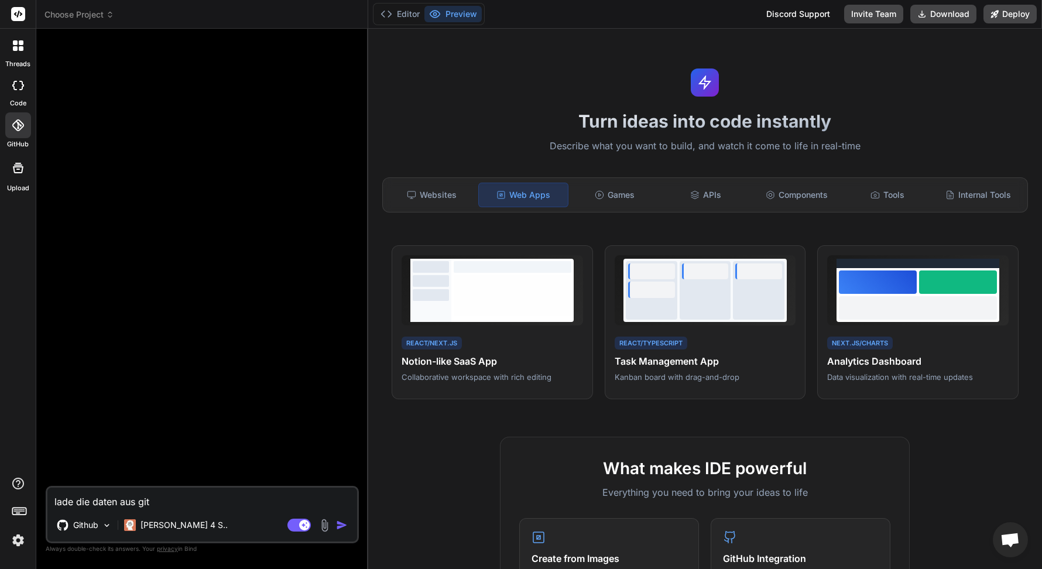
type textarea "x"
type textarea "lade die daten aus githu"
type textarea "x"
type textarea "lade die daten aus github"
type textarea "x"
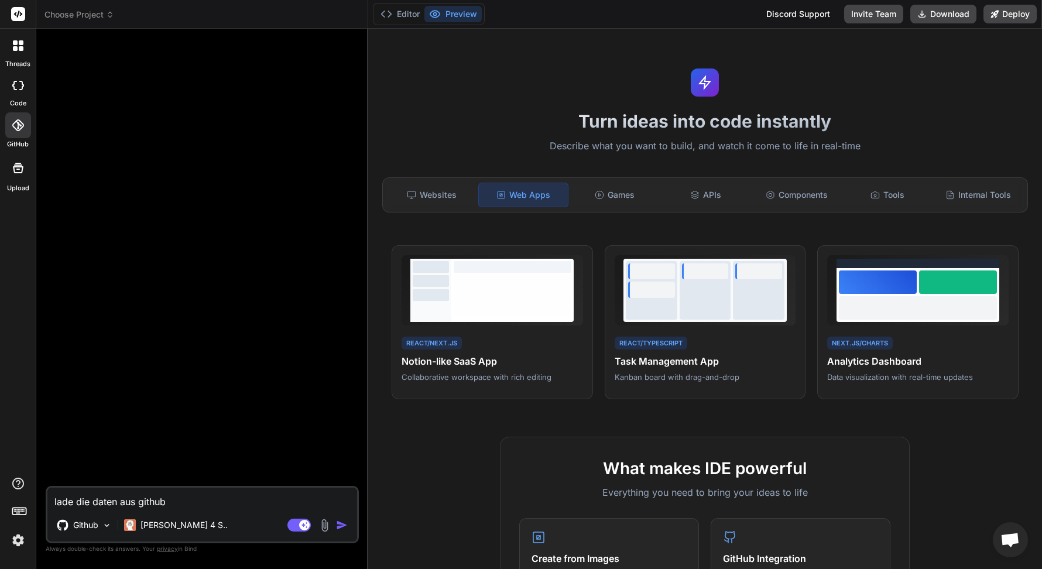
type textarea "lade die daten aus github,"
type textarea "x"
type textarea "lade die daten aus github,"
type textarea "x"
type textarea "lade die daten aus github, i"
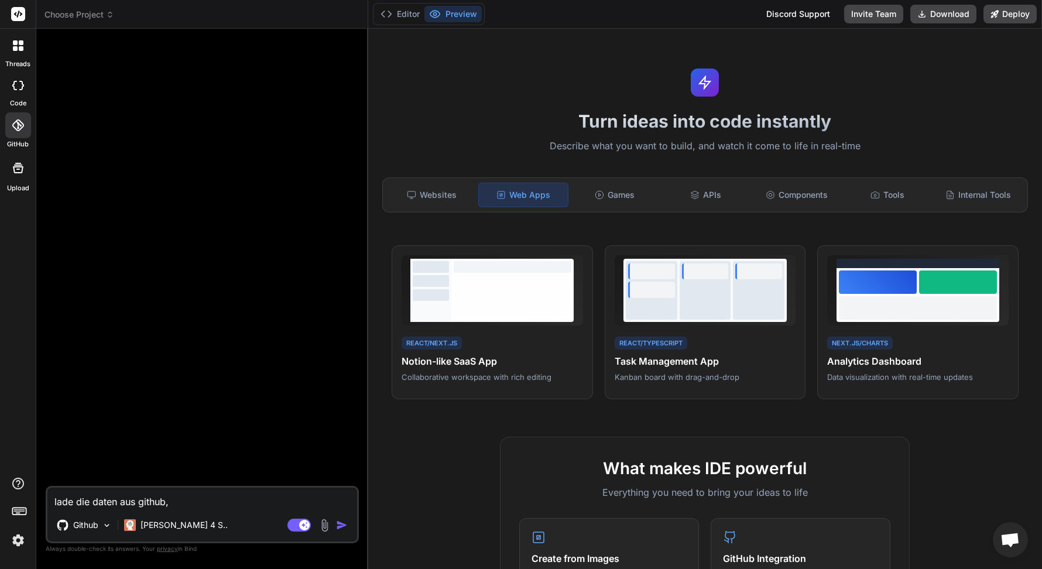
type textarea "x"
type textarea "lade die daten aus github, ic"
type textarea "x"
type textarea "lade die daten aus github, ich"
type textarea "x"
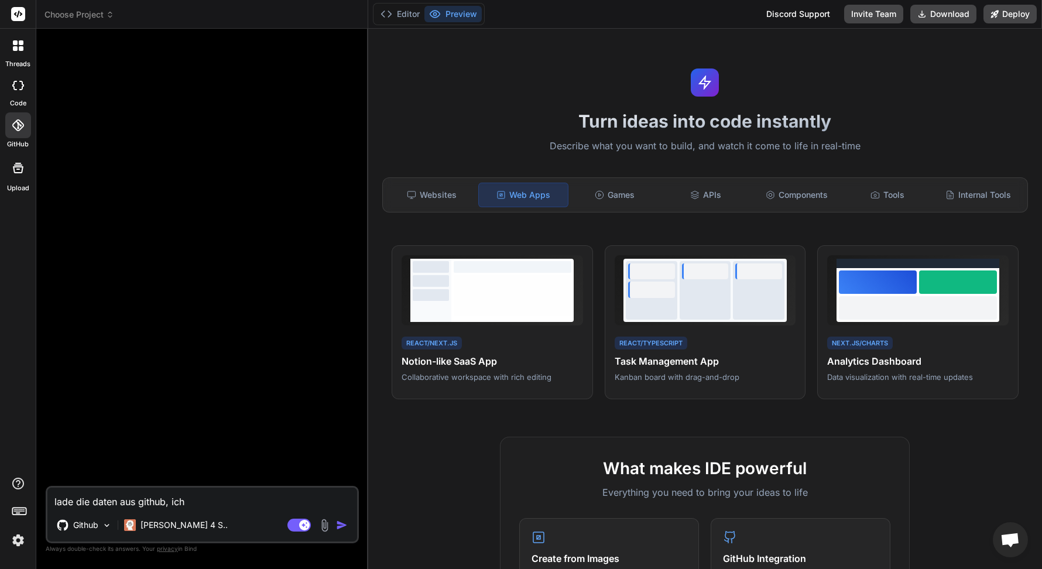
type textarea "lade die daten aus github, ich"
type textarea "x"
type textarea "lade die daten aus github, ich h"
type textarea "x"
type textarea "lade die daten aus github, ich ha"
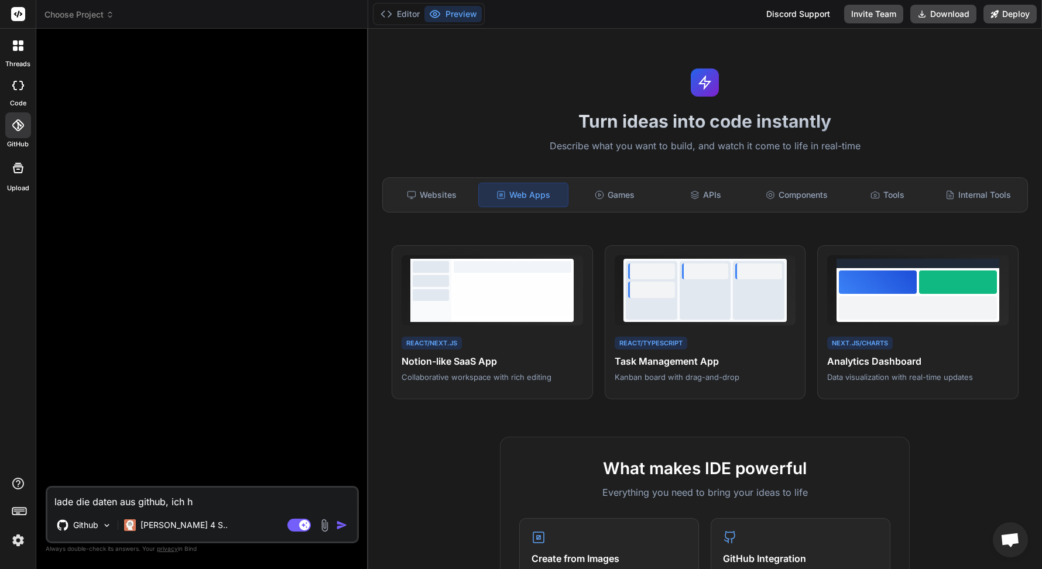
type textarea "x"
type textarea "lade die daten aus github, ich hab"
type textarea "x"
type textarea "lade die daten aus github, ich habe"
type textarea "x"
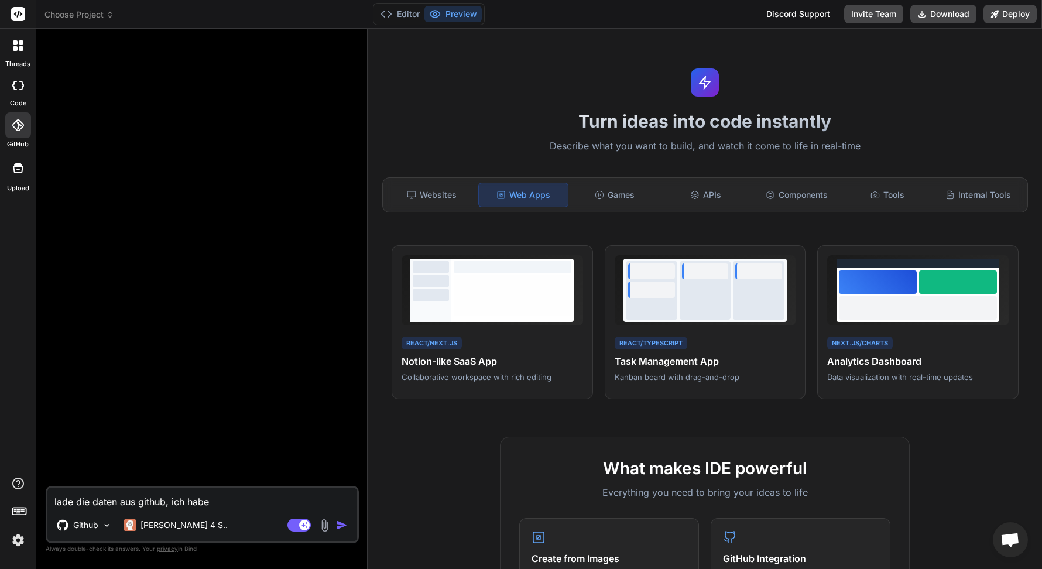
type textarea "lade die daten aus github, ich habe"
type textarea "x"
type textarea "lade die daten aus github, ich habe e"
type textarea "x"
type textarea "lade die daten aus github, ich habe es"
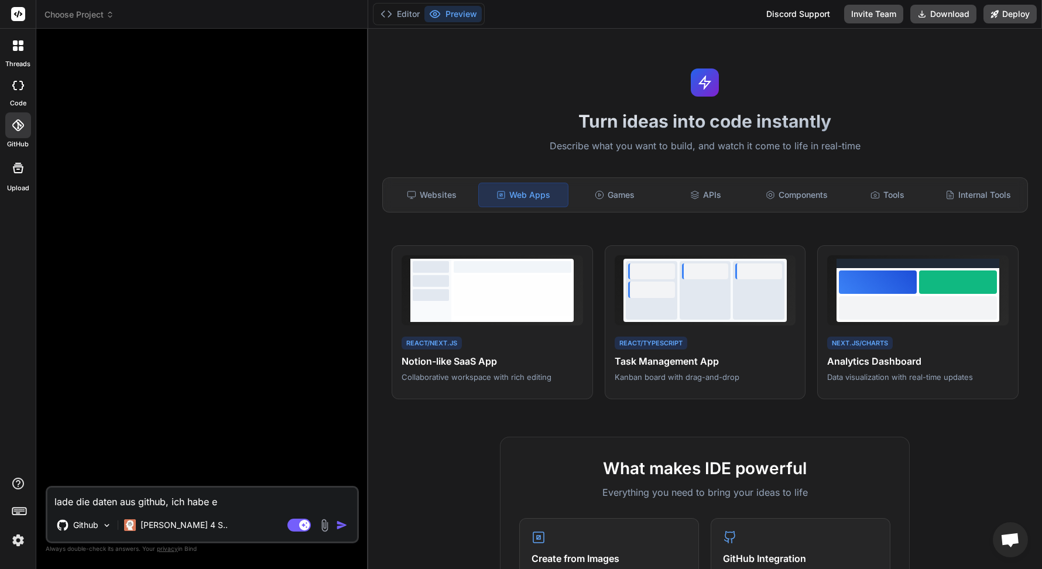
type textarea "x"
type textarea "lade die daten aus github, ich habe es"
type textarea "x"
type textarea "lade die daten aus github, ich habe es b"
type textarea "x"
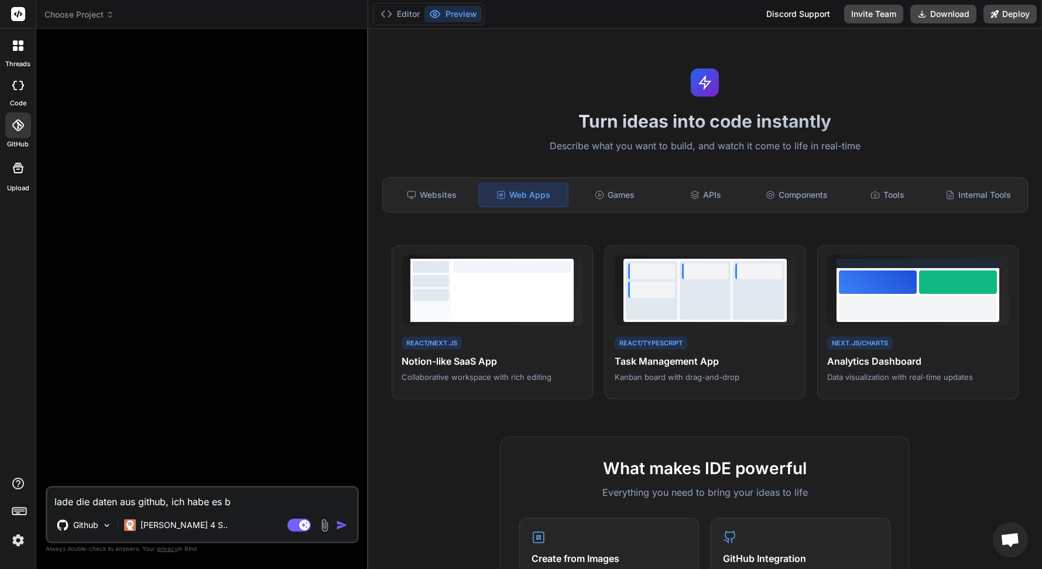
type textarea "lade die daten aus github, ich habe es be"
type textarea "x"
type textarea "lade die daten aus github, ich habe es ber"
type textarea "x"
type textarea "lade die daten aus github, ich habe es bere"
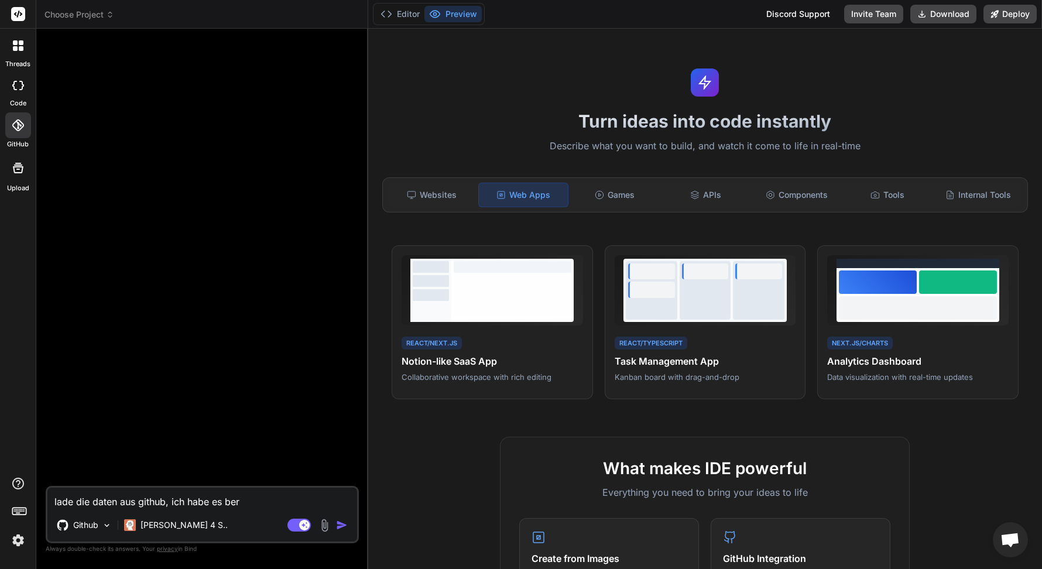
type textarea "x"
type textarea "lade die daten aus github, ich habe es berei"
type textarea "x"
type textarea "lade die daten aus github, ich habe es bereit"
type textarea "x"
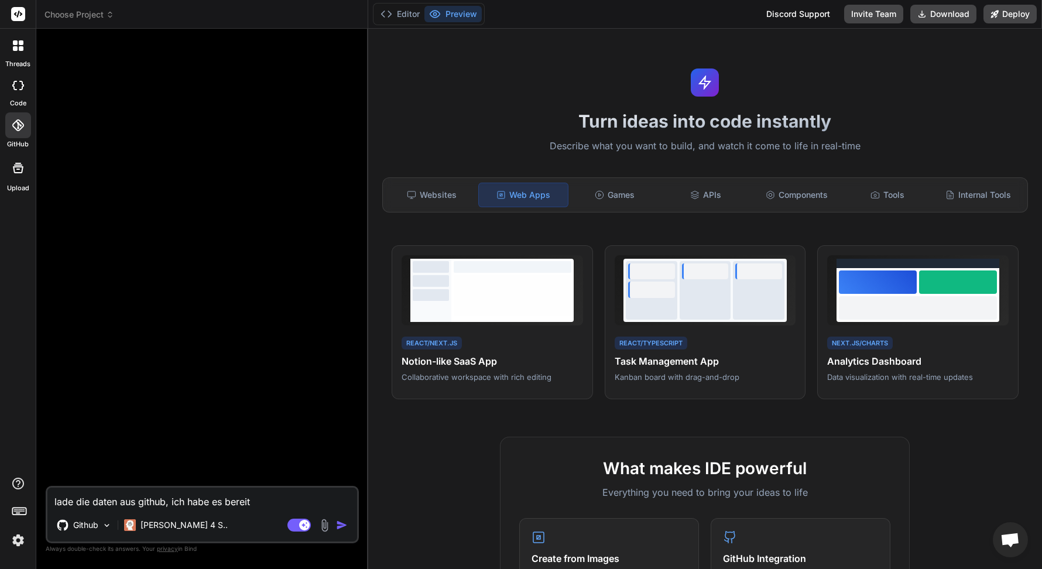
type textarea "lade die daten aus github, ich habe es bereits"
type textarea "x"
type textarea "lade die daten aus github, ich habe es bereits"
type textarea "x"
type textarea "lade die daten aus github, ich habe es bereits v"
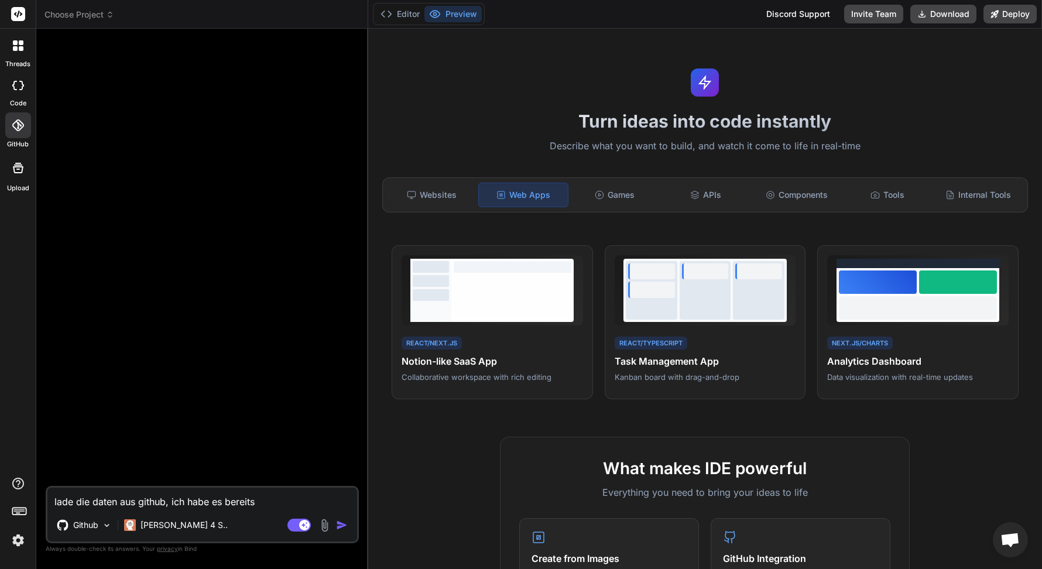
type textarea "x"
type textarea "lade die daten aus github, ich habe es bereits ve"
type textarea "x"
type textarea "lade die daten aus github, ich habe es bereits ver"
type textarea "x"
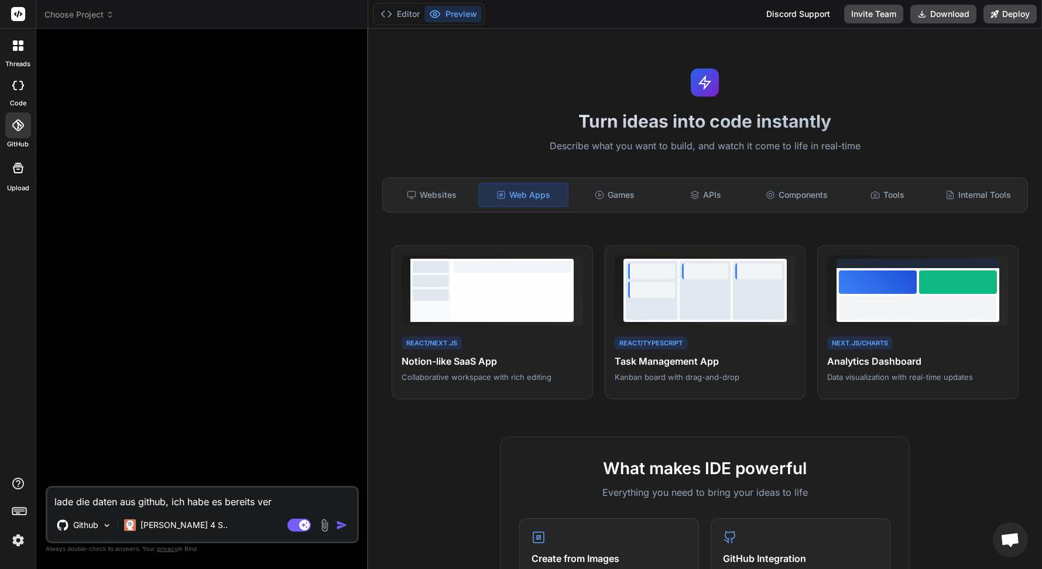
type textarea "lade die daten aus github, ich habe es bereits verb"
type textarea "x"
type textarea "lade die daten aus github, ich habe es bereits verbu"
type textarea "x"
type textarea "lade die daten aus github, ich habe es bereits verbun"
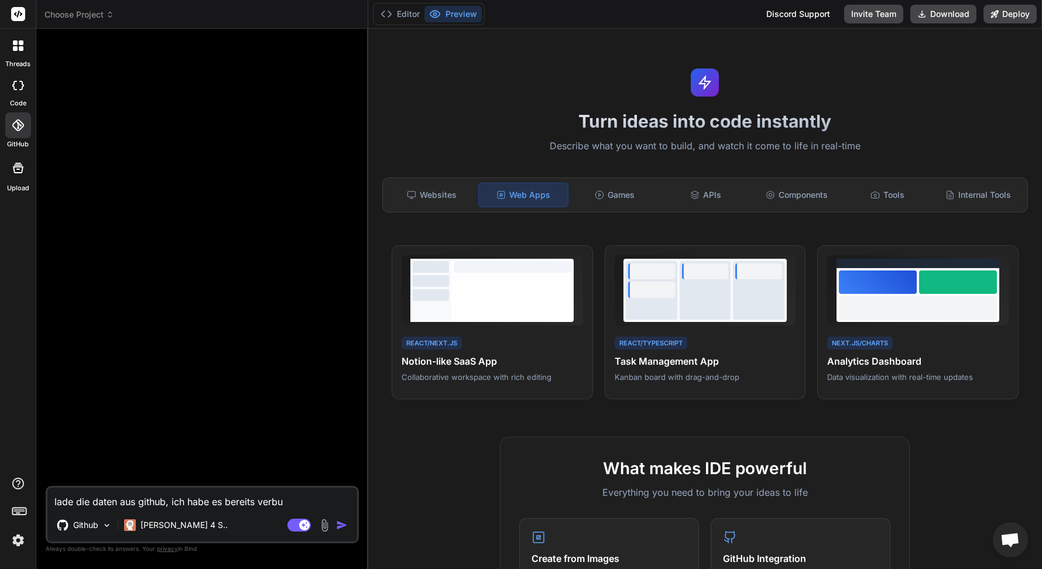
type textarea "x"
type textarea "lade die daten aus github, ich habe es bereits verbund"
type textarea "x"
type textarea "lade die daten aus github, ich habe es bereits verbunde"
type textarea "x"
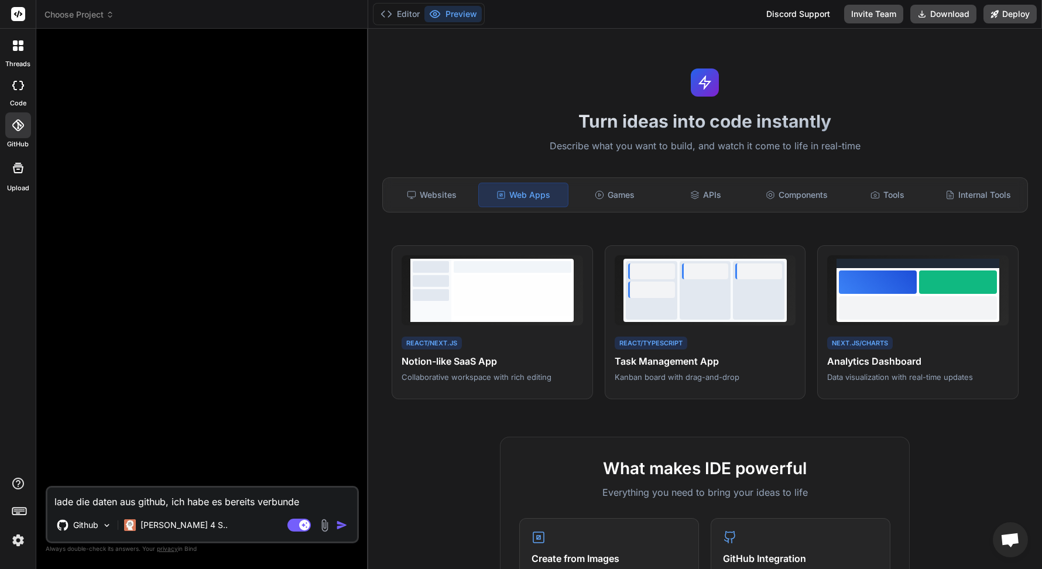
type textarea "lade die daten aus github, ich habe es bereits verbunden"
type textarea "x"
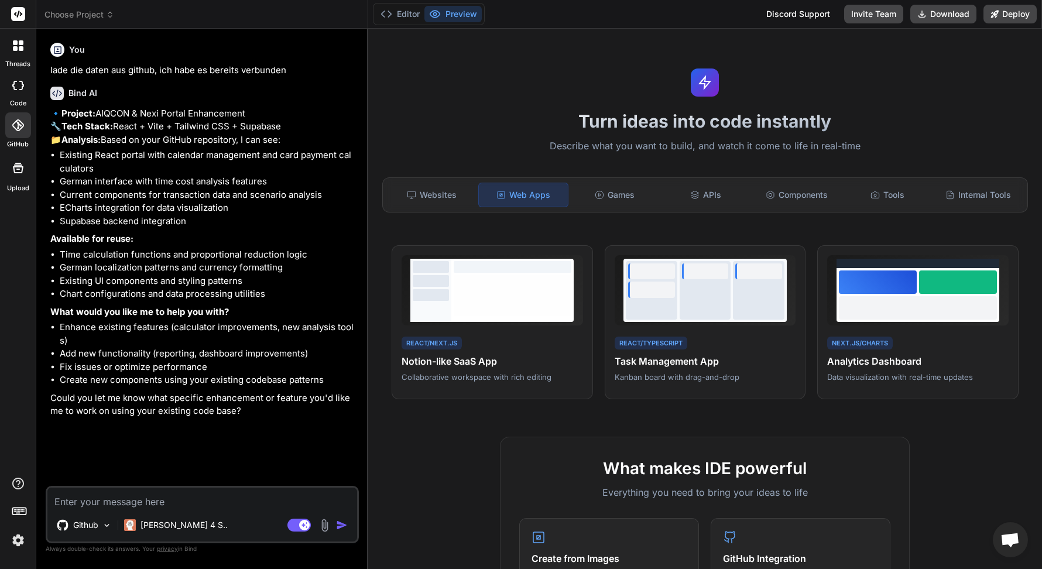
type textarea "x"
click at [458, 13] on button "Preview" at bounding box center [452, 14] width 57 height 16
click at [395, 13] on button "Editor" at bounding box center [400, 14] width 49 height 16
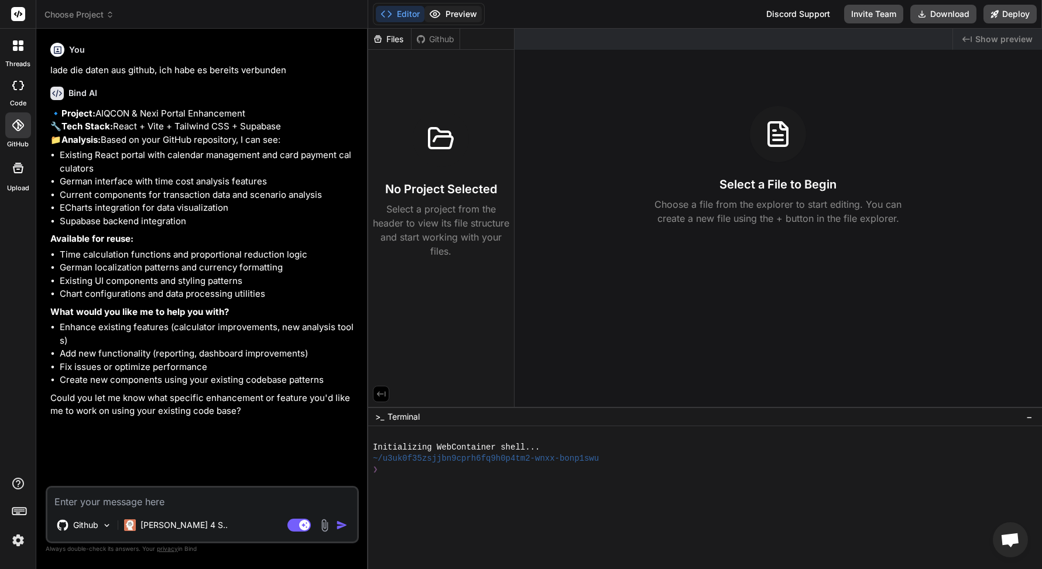
click at [450, 12] on button "Preview" at bounding box center [452, 14] width 57 height 16
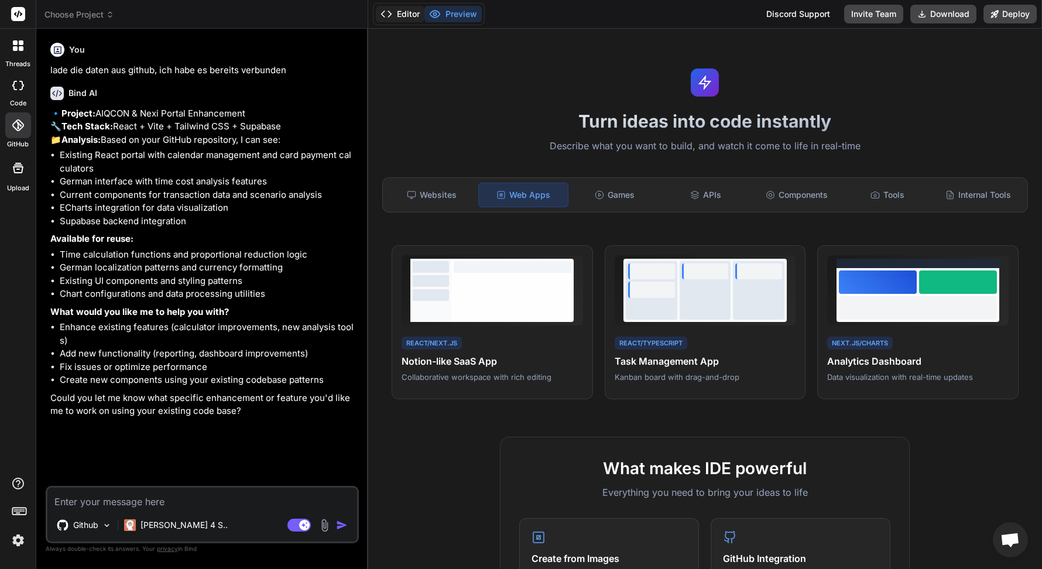
click at [406, 10] on button "Editor" at bounding box center [400, 14] width 49 height 16
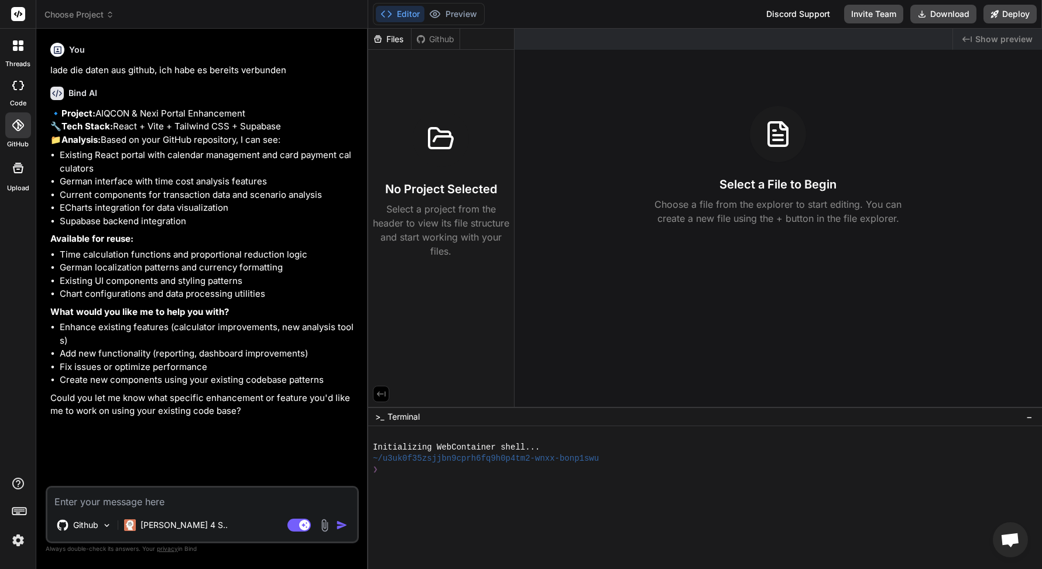
click at [266, 500] on textarea at bounding box center [202, 498] width 310 height 21
type textarea "o"
type textarea "x"
type textarea "op"
type textarea "x"
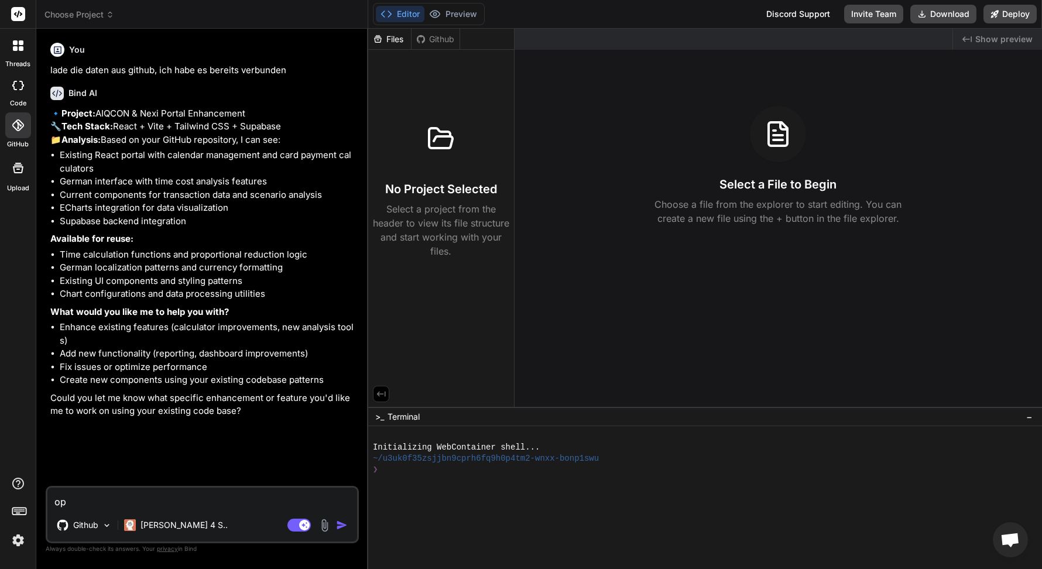
type textarea "opt"
type textarea "x"
type textarea "opti"
type textarea "x"
type textarea "optim"
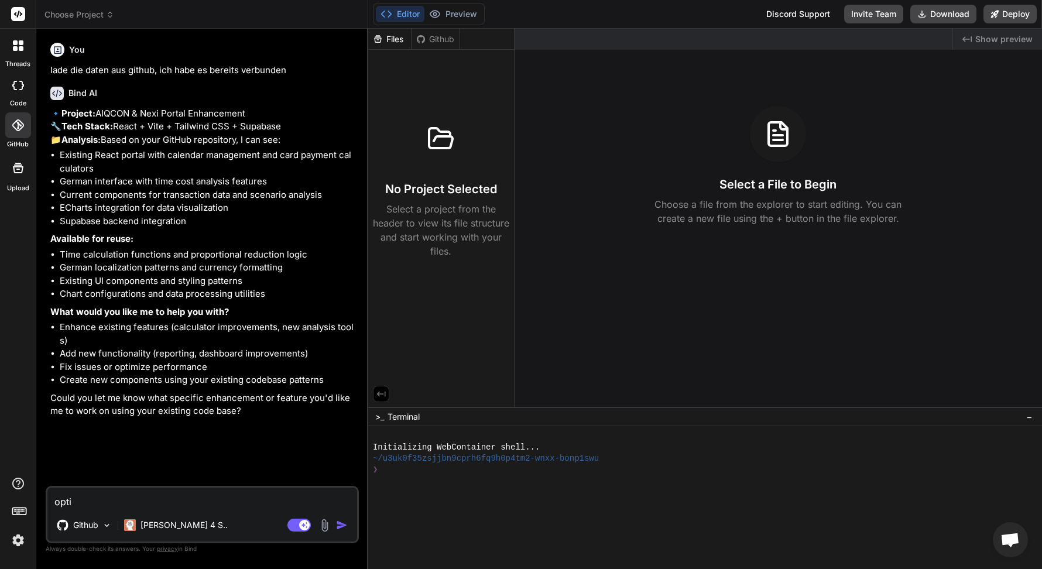
type textarea "x"
type textarea "optimi"
type textarea "x"
type textarea "optimie"
type textarea "x"
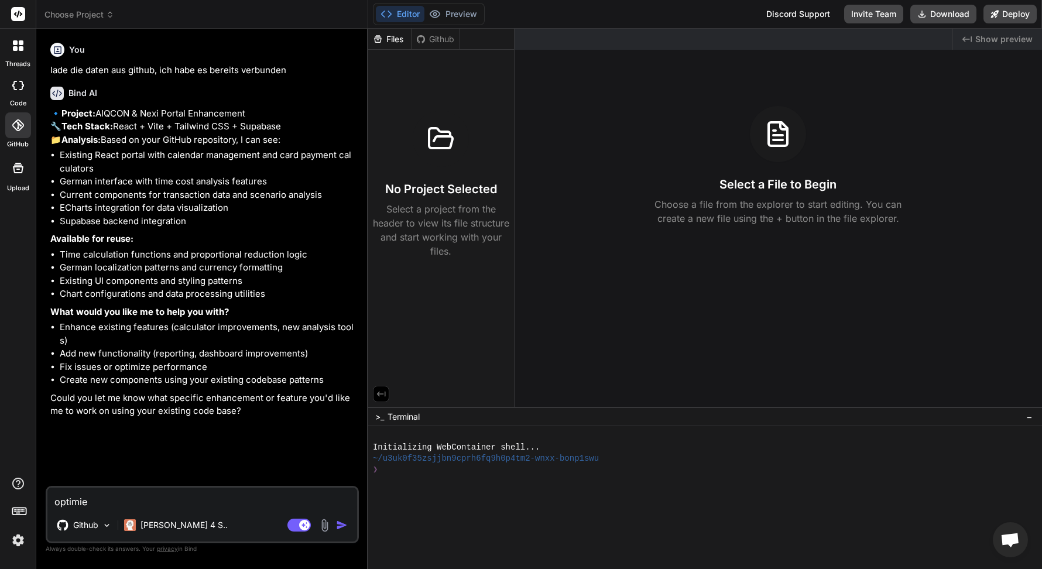
type textarea "optimier"
type textarea "x"
type textarea "optimiere"
type textarea "x"
type textarea "optimiere"
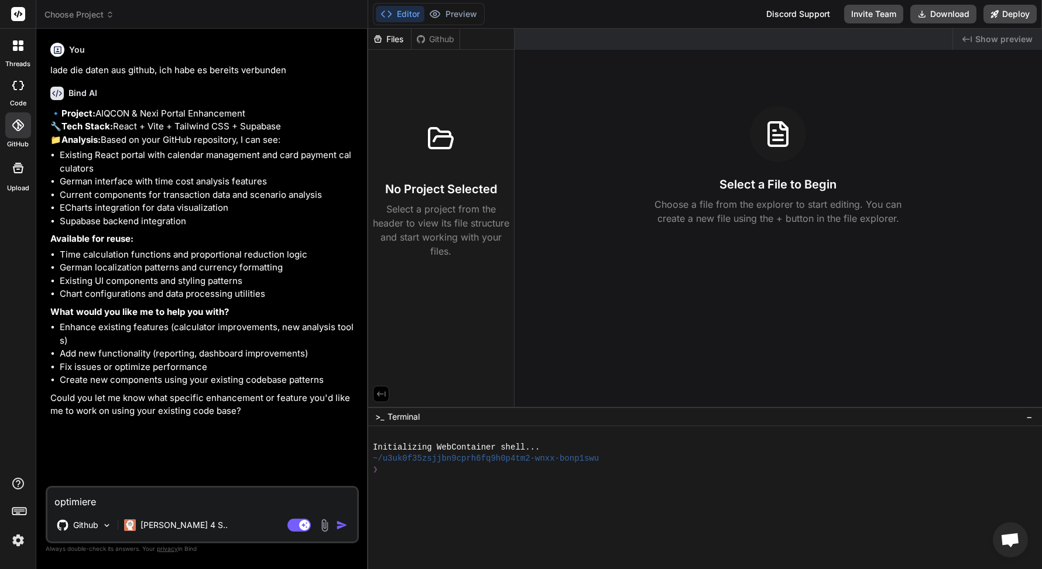
type textarea "x"
type textarea "optimiere d"
type textarea "x"
type textarea "optimiere di"
type textarea "x"
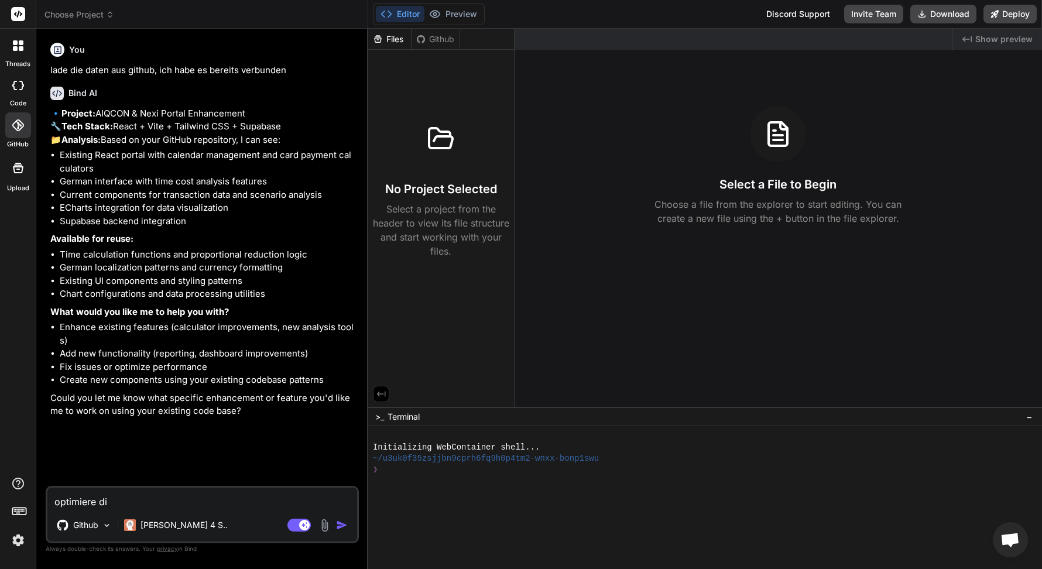
type textarea "optimiere die"
type textarea "x"
type textarea "optimiere die"
type textarea "x"
type textarea "optimiere die w"
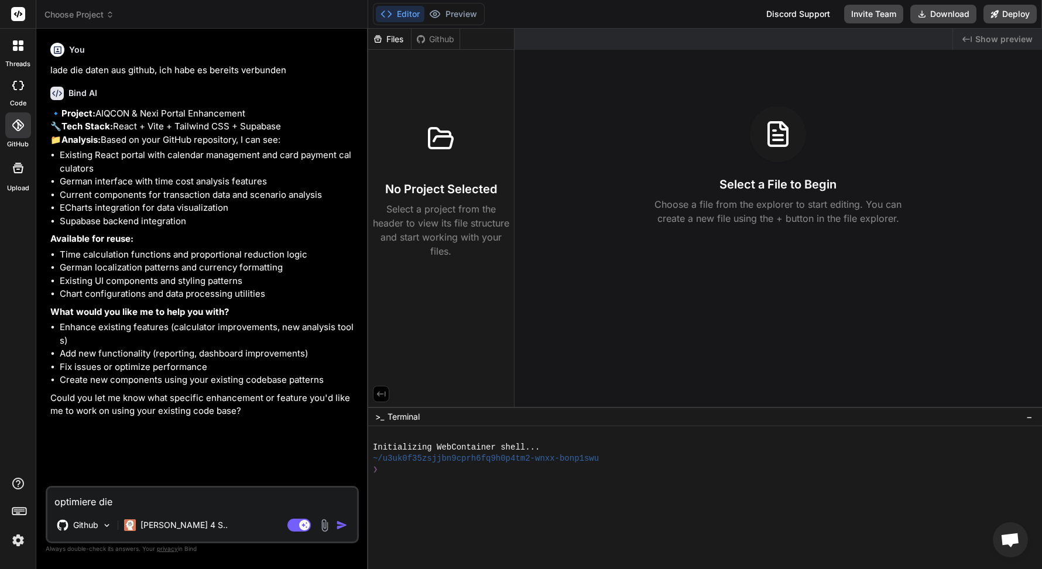
type textarea "x"
type textarea "optimiere die we"
type textarea "x"
type textarea "optimiere die web"
type textarea "x"
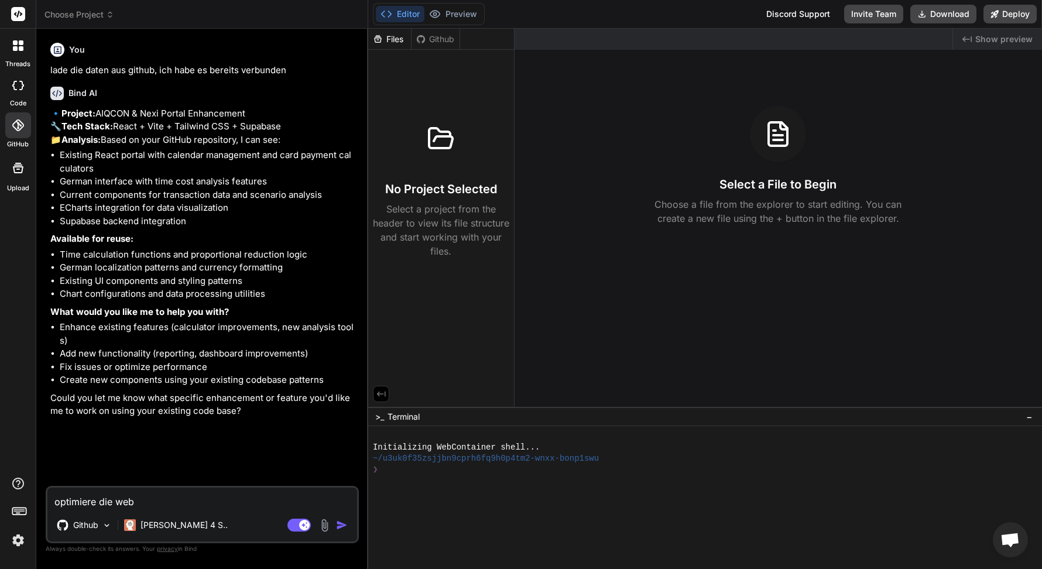
type textarea "optimiere die webs"
type textarea "x"
type textarea "optimiere die websi"
type textarea "x"
type textarea "optimiere die websit"
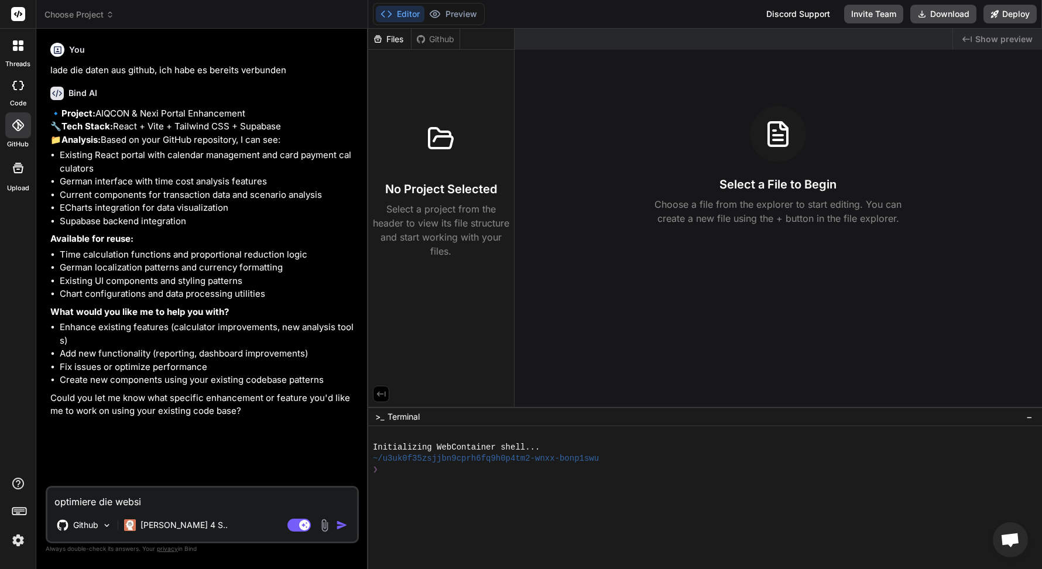
type textarea "x"
type textarea "optimiere die website"
type textarea "x"
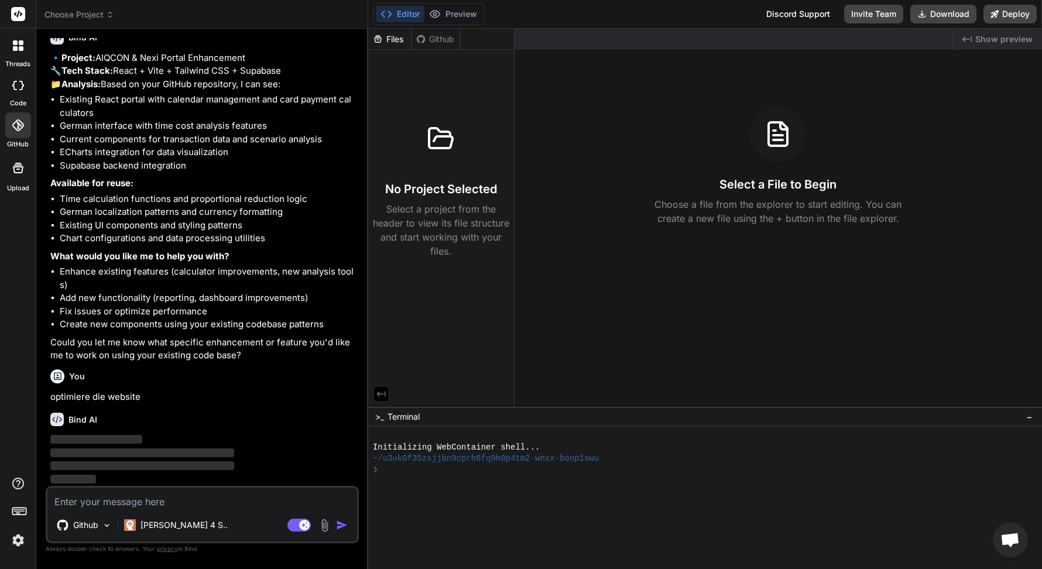
scroll to position [82, 0]
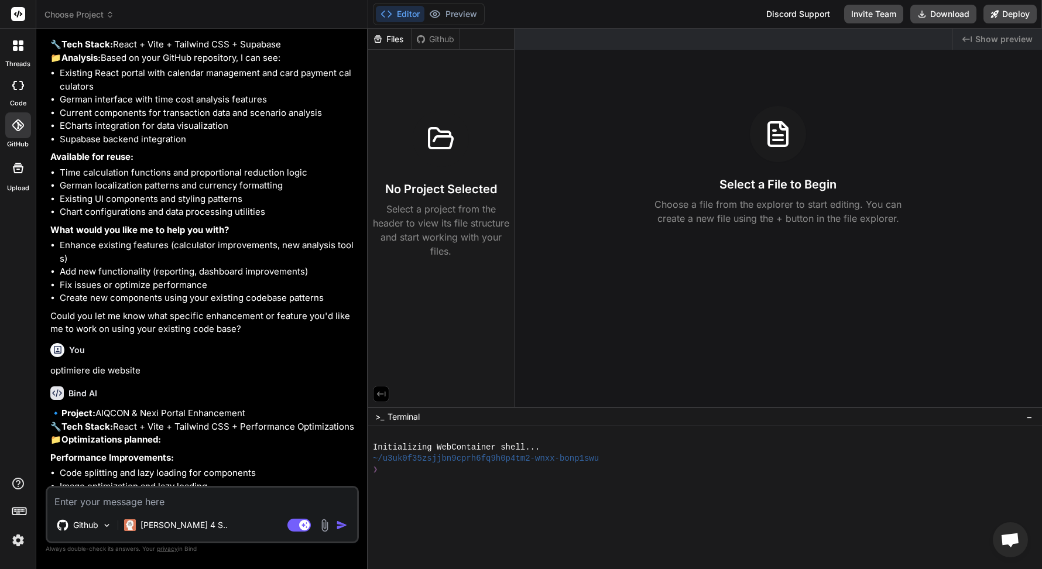
type textarea "x"
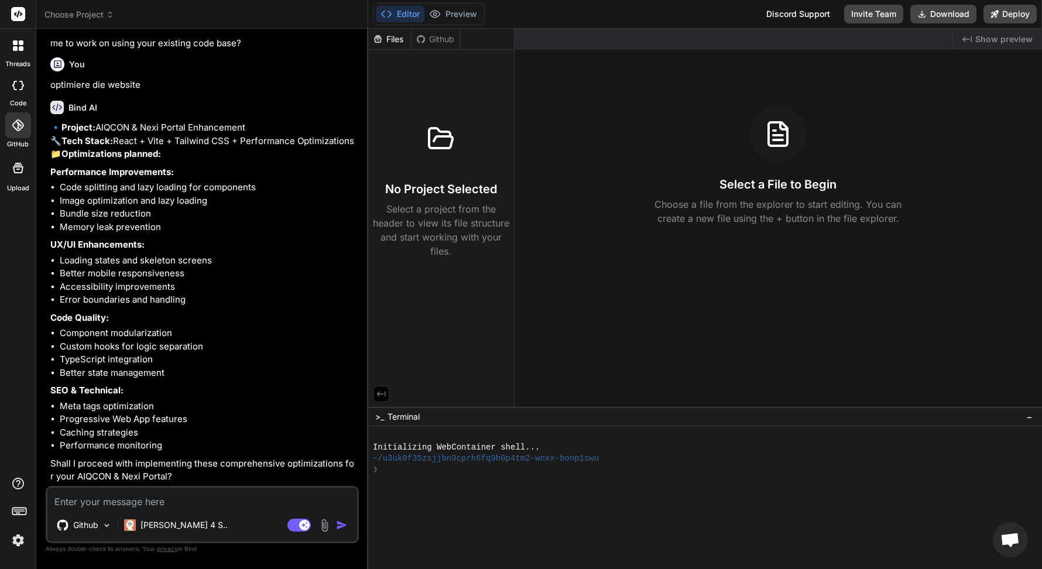
scroll to position [420, 0]
type textarea "j"
type textarea "x"
type textarea "ja"
type textarea "x"
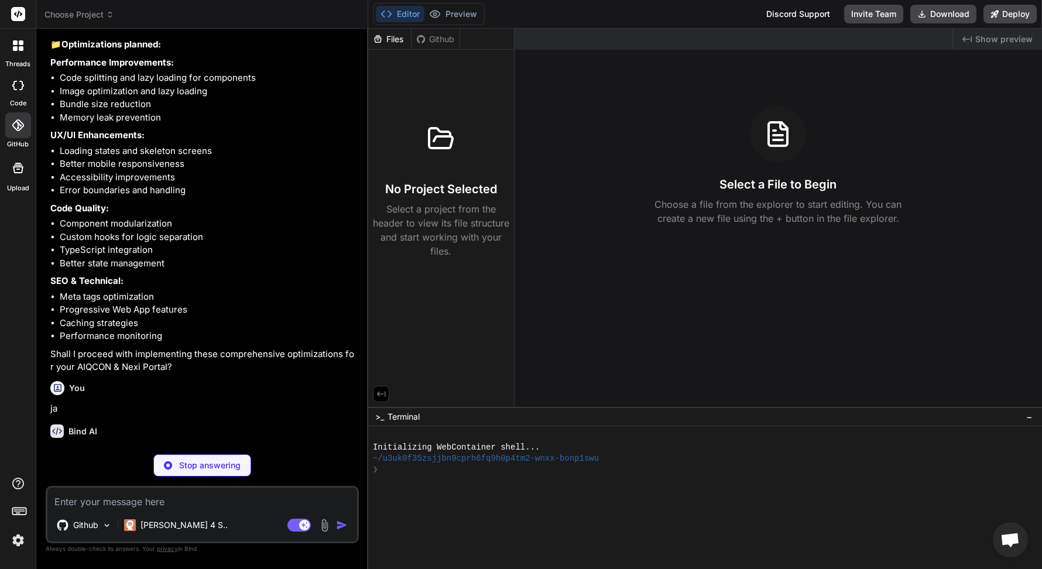
scroll to position [542, 0]
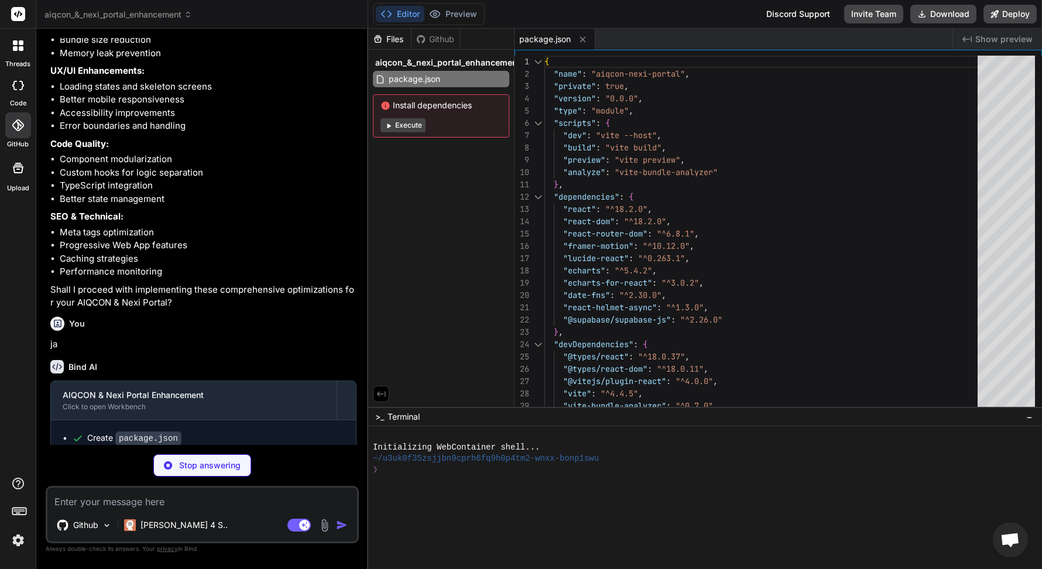
type textarea "x"
type textarea "}, server: { host: true, port: 3000 } })"
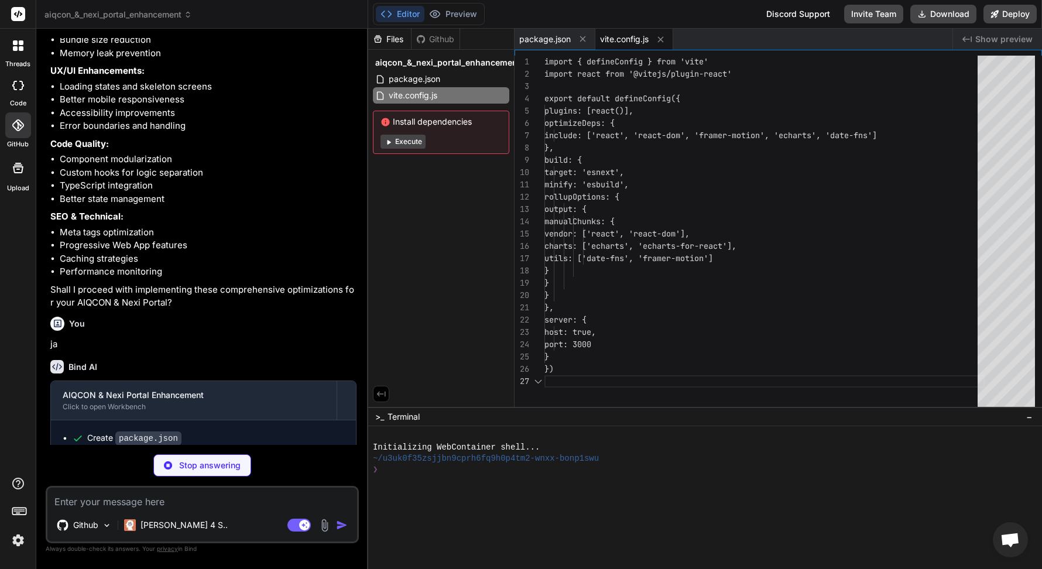
scroll to position [74, 0]
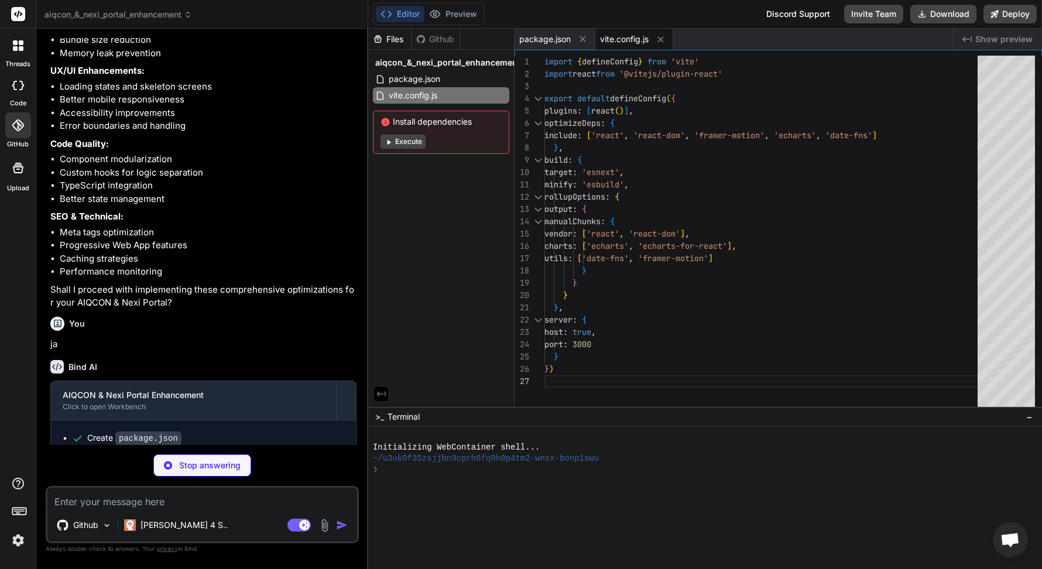
type textarea "x"
type textarea "}"
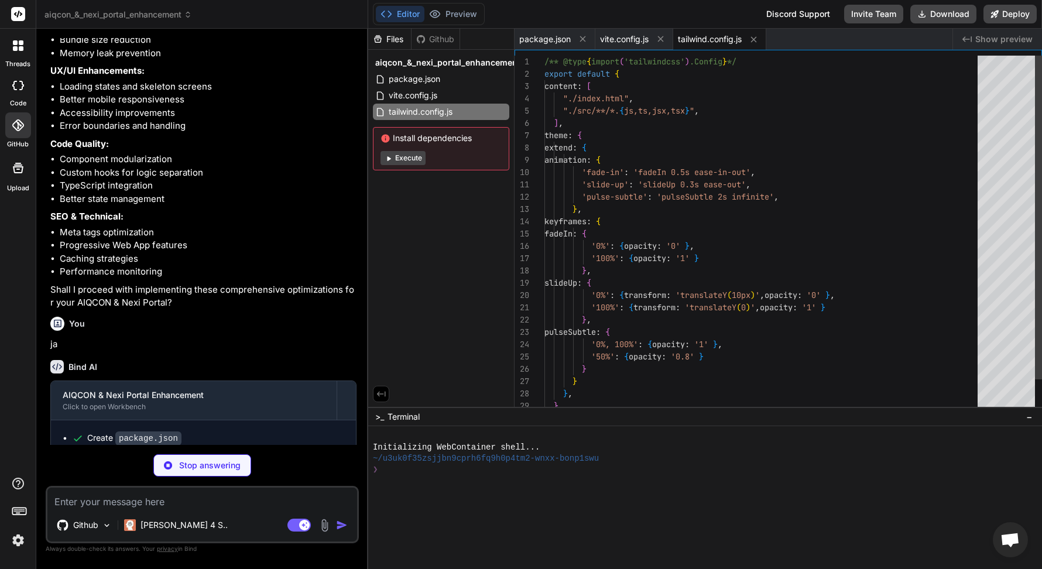
type textarea "x"
type textarea "export default { plugins: { tailwindcss: {}, autoprefixer: {}, }, }"
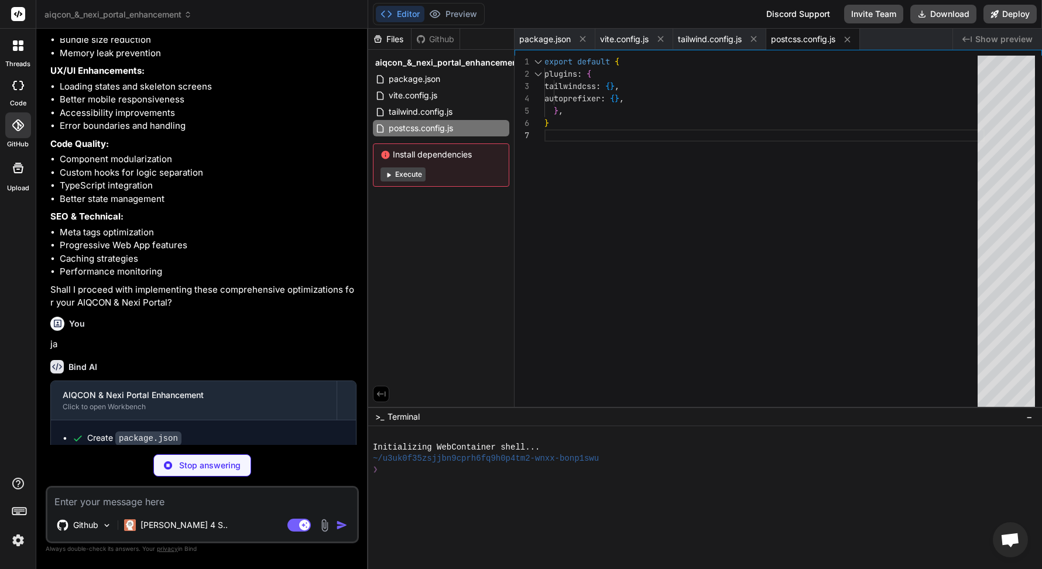
type textarea "x"
type textarea "<script type="module" src="/src/main.jsx"></script> </body> </html>"
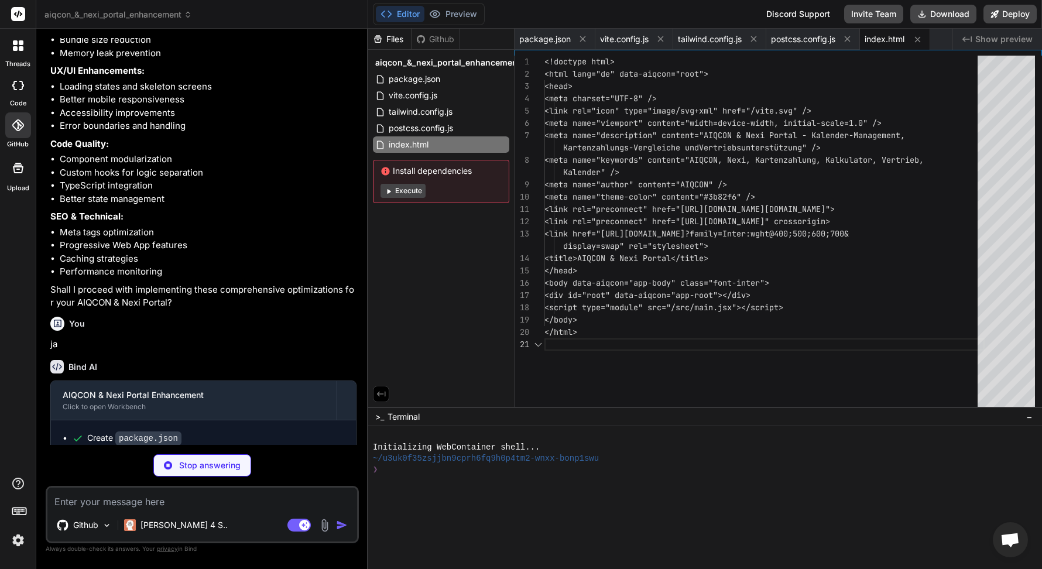
scroll to position [37, 0]
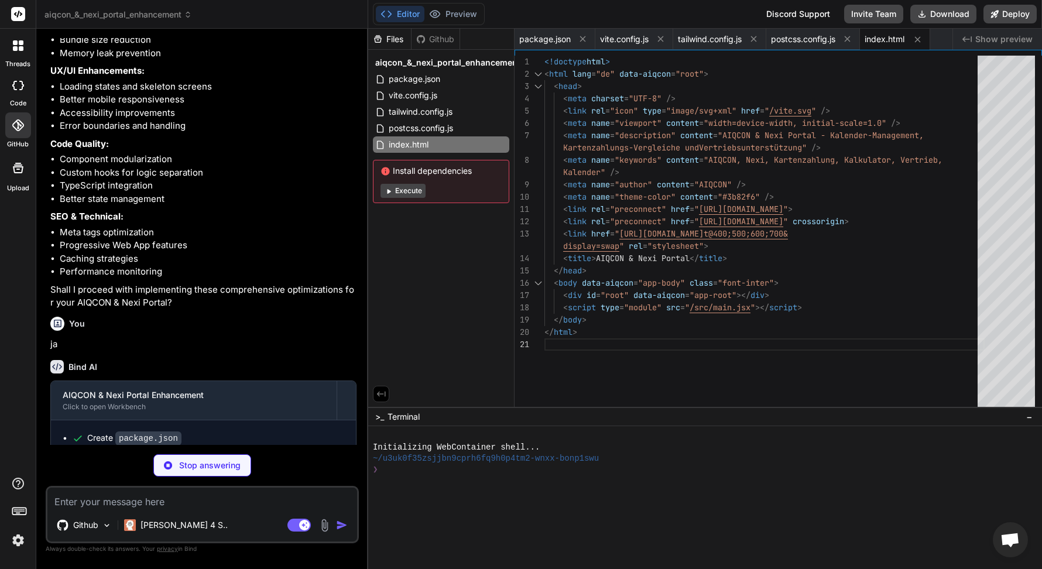
type textarea "x"
type textarea "<HelmetProvider> <BrowserRouter> <ErrorBoundary> <App /> </ErrorBoundary> </Bro…"
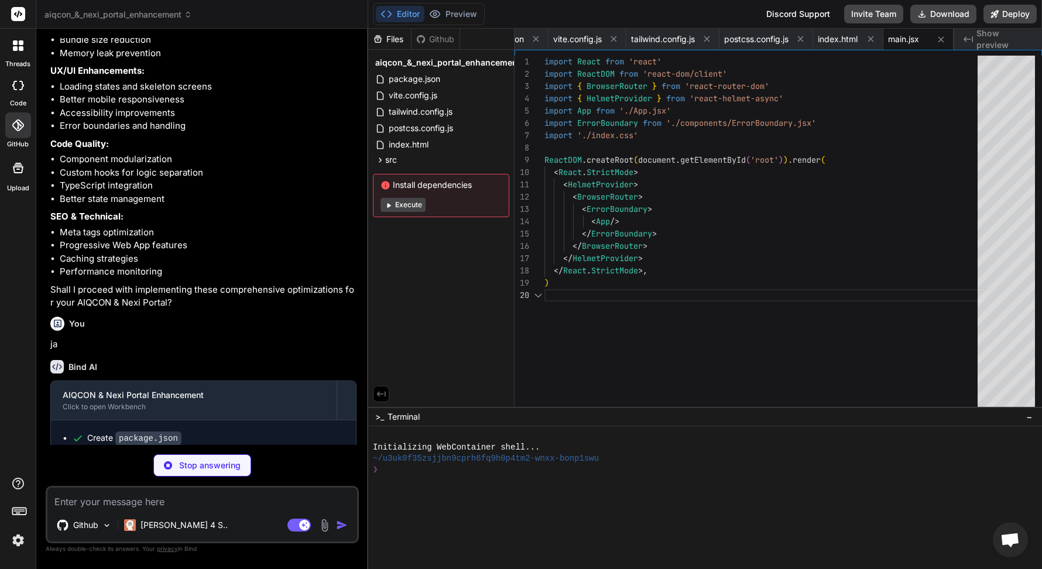
scroll to position [111, 0]
type textarea "x"
type textarea ".container-responsive { padding: 1rem; } }"
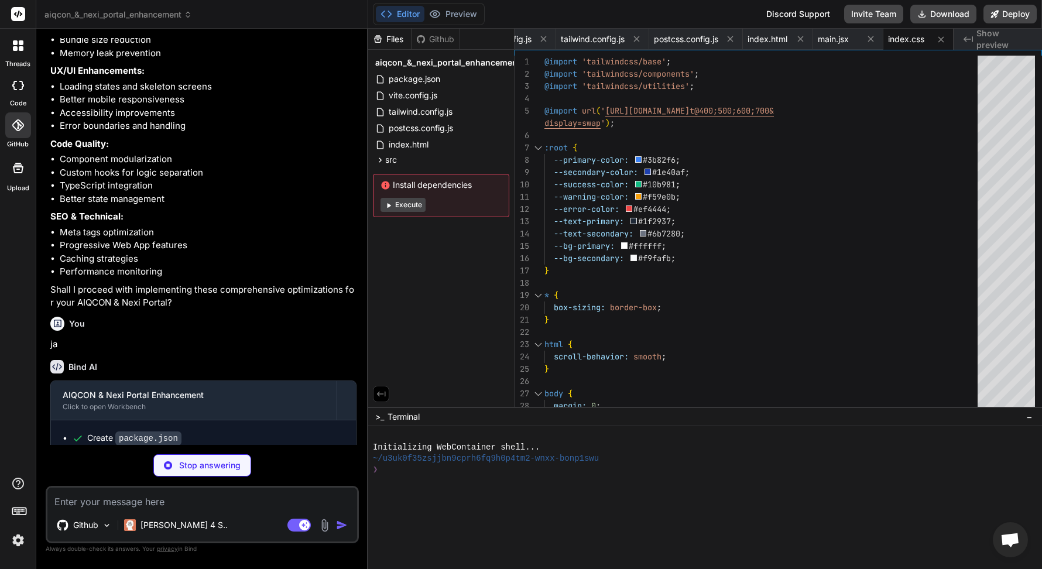
type textarea "x"
type textarea "} export default App"
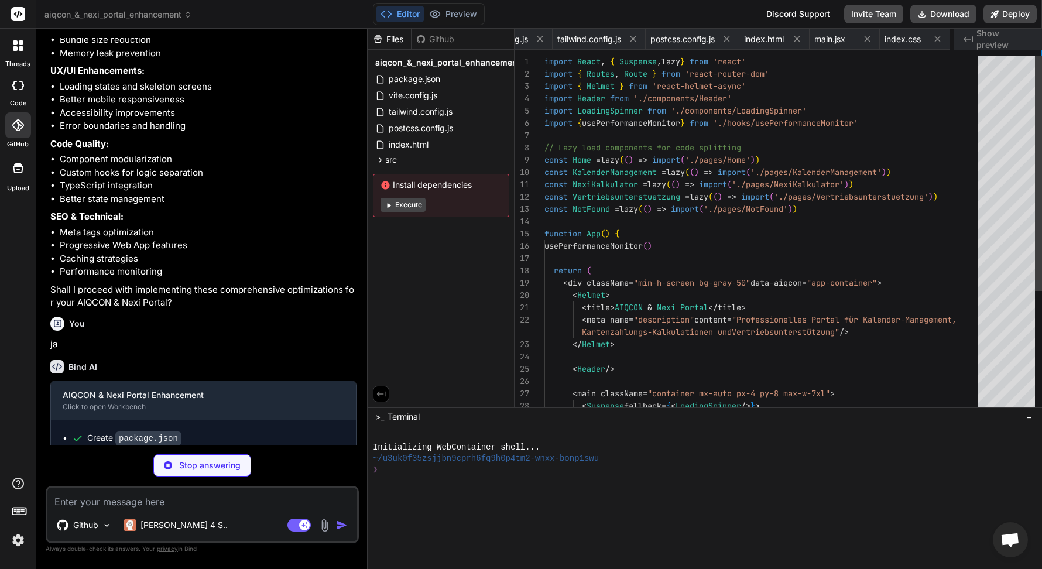
scroll to position [49, 0]
type textarea "x"
type textarea "} return this.props.children } } export default ErrorBoundary"
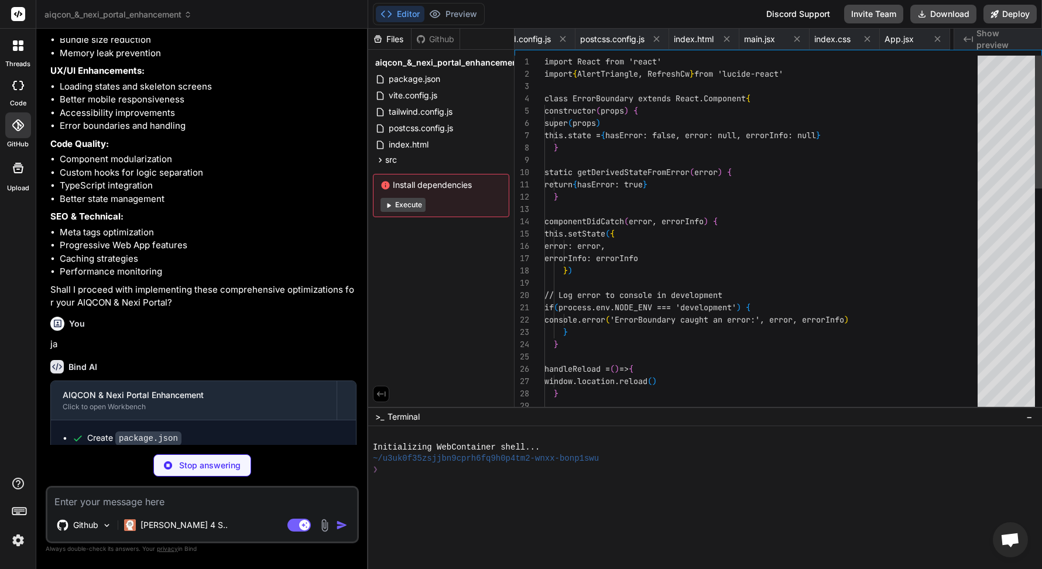
scroll to position [49, 0]
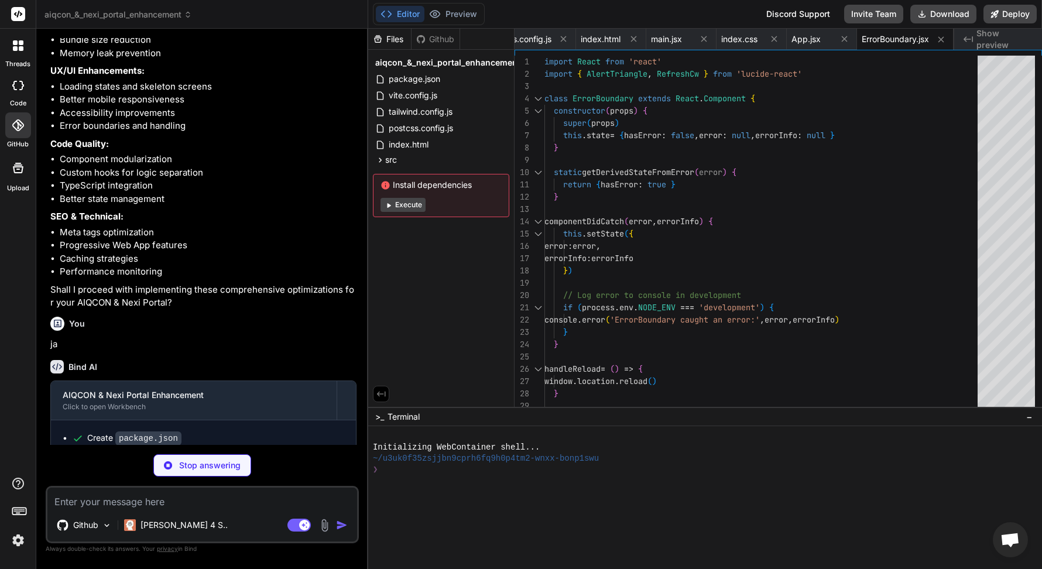
type textarea "x"
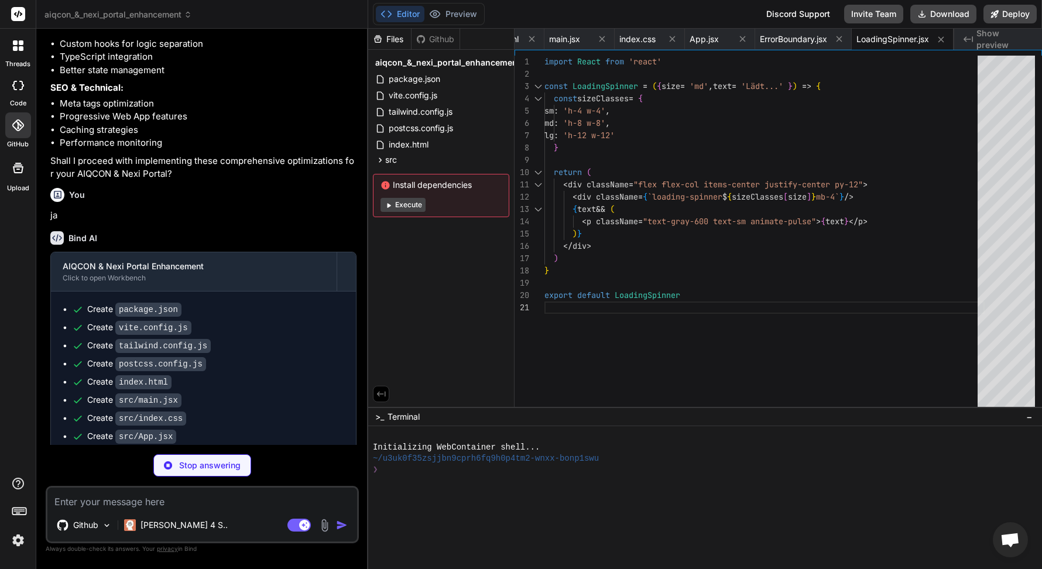
scroll to position [784, 0]
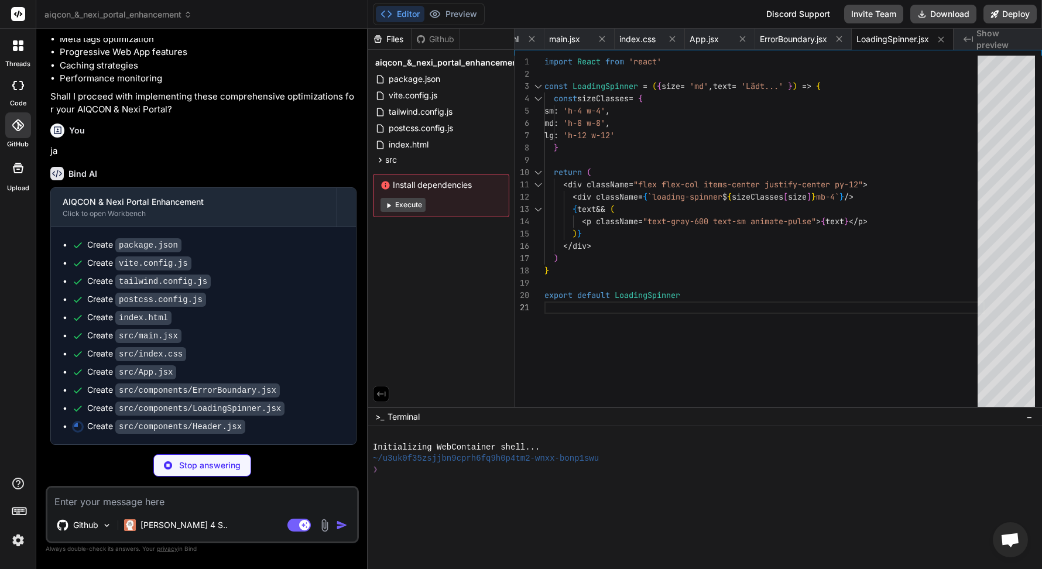
type textarea "x"
type textarea "</AnimatePresence> </header> ) }) Header.displayName = 'Header' export default …"
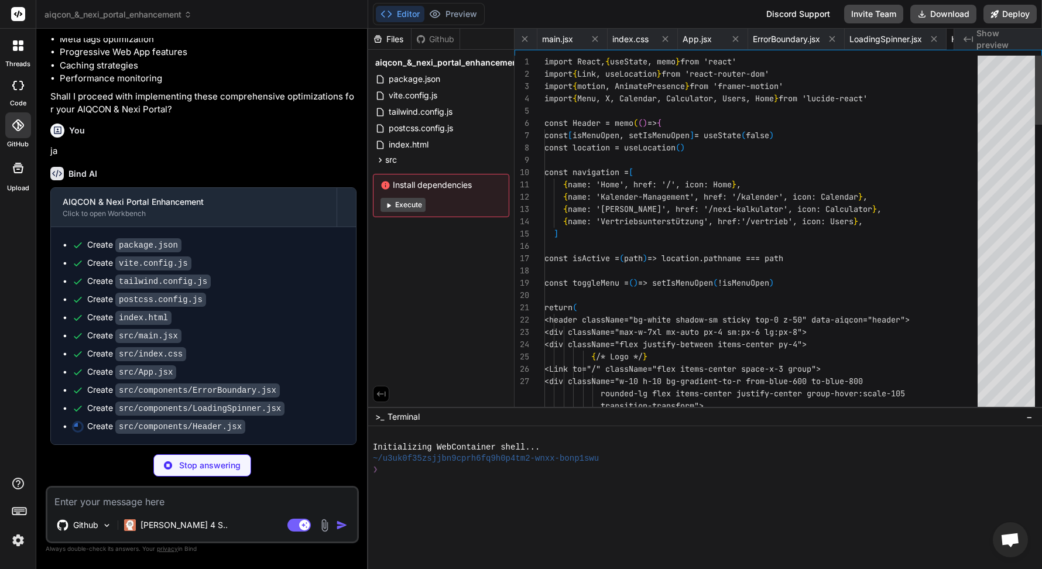
scroll to position [0, 463]
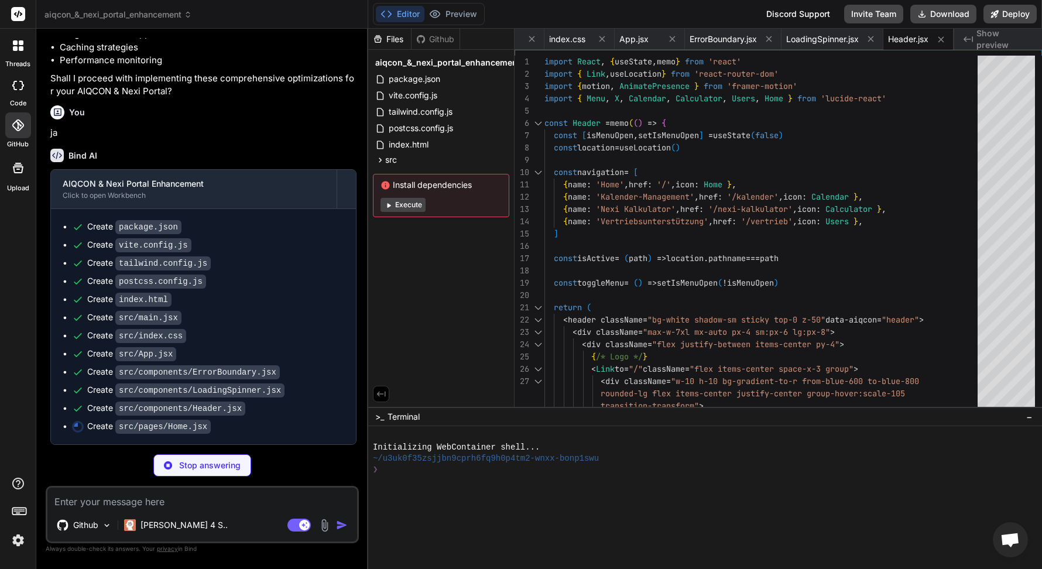
type textarea "x"
type textarea "} export default Home"
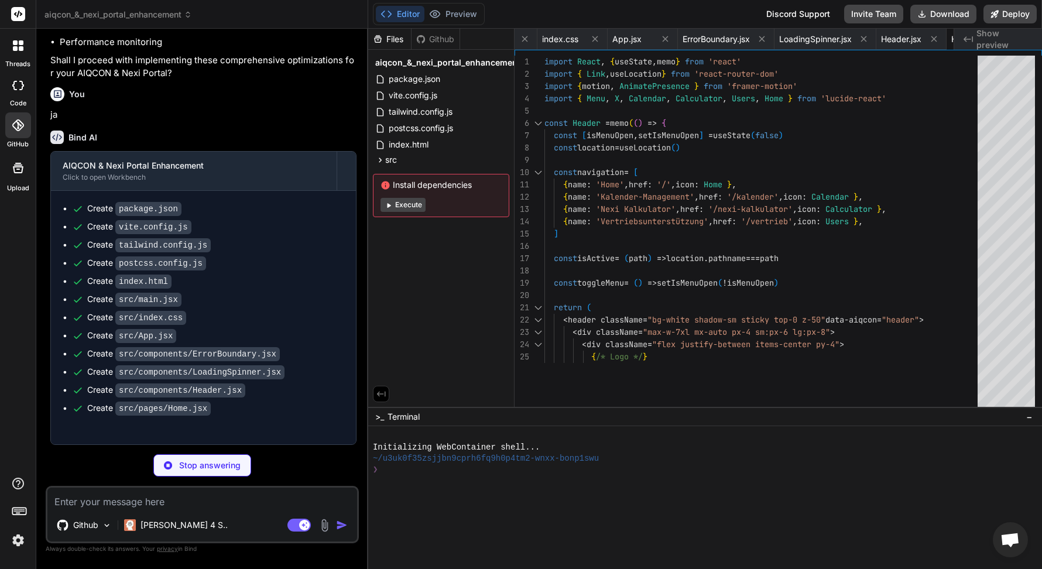
type textarea "x"
type textarea "return result }"
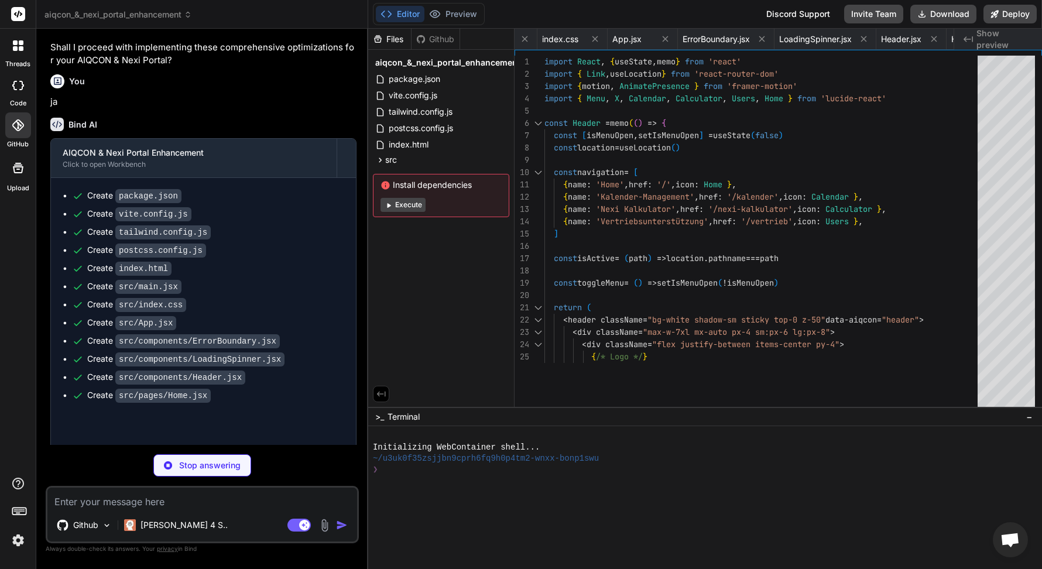
type textarea "x"
type textarea "}, [key, initialValue]) return [storedValue, setValue] }"
type textarea "x"
type textarea "export default NotFound"
type textarea "x"
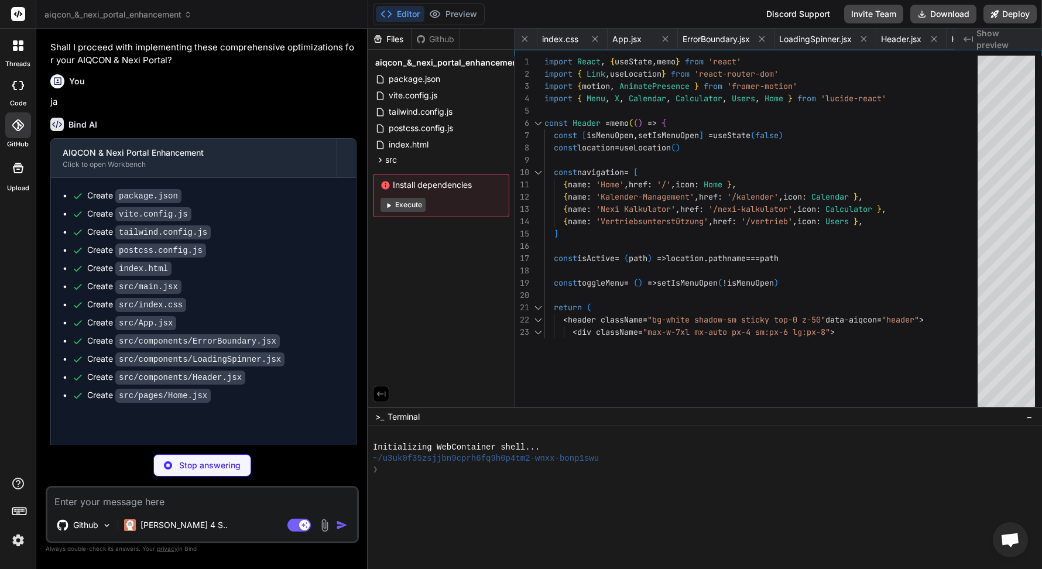
type textarea "} export default KalenderManagement"
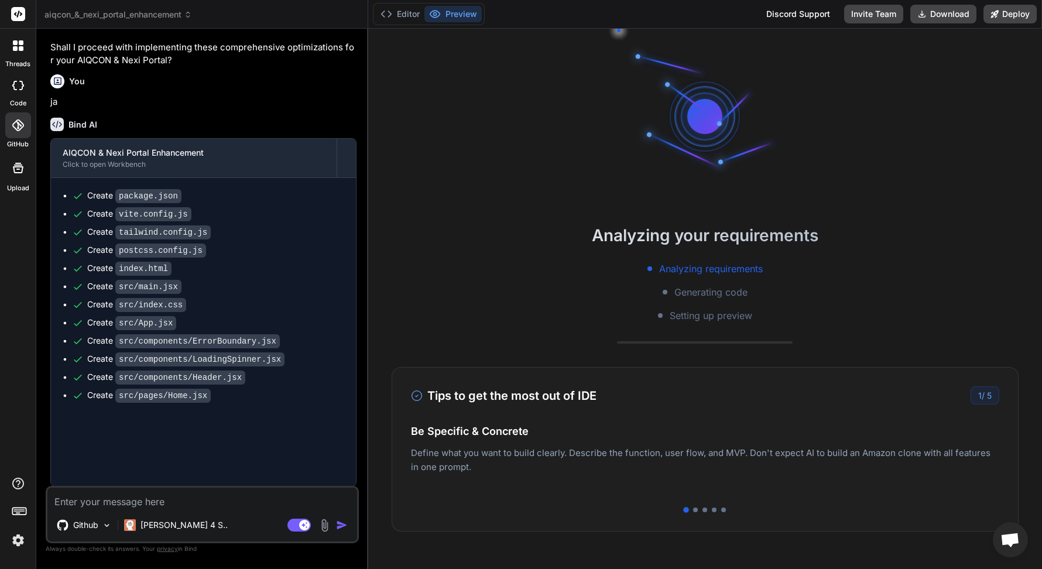
type textarea "x"
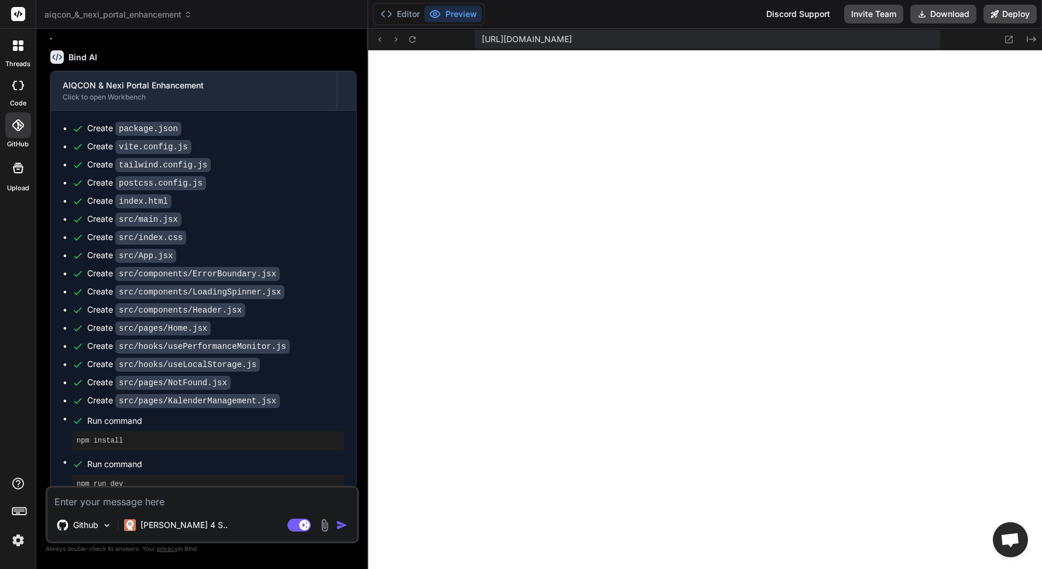
scroll to position [919, 0]
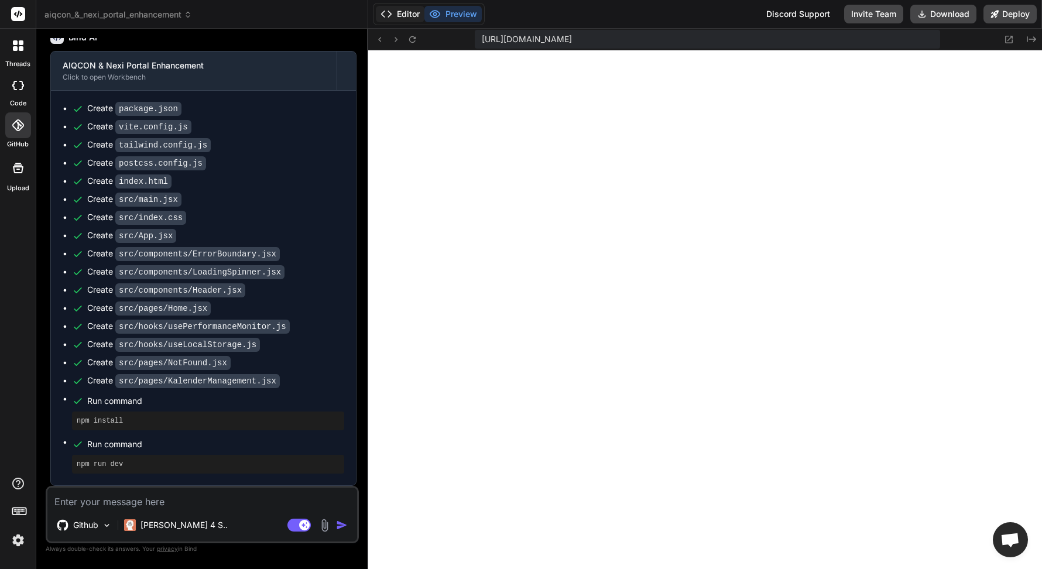
click at [401, 12] on button "Editor" at bounding box center [400, 14] width 49 height 16
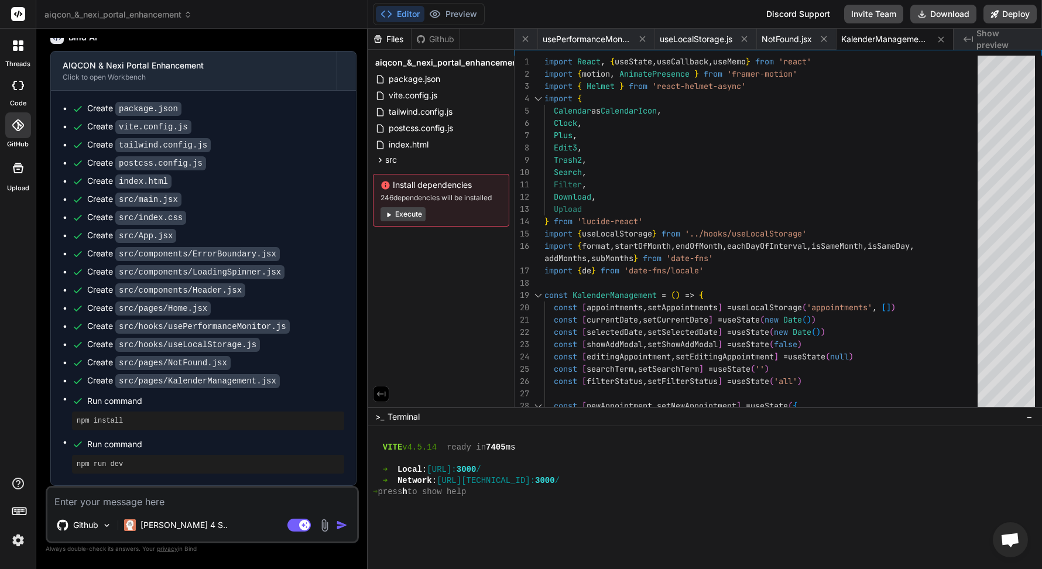
click at [521, 503] on div at bounding box center [699, 503] width 652 height 11
type textarea "npm start"
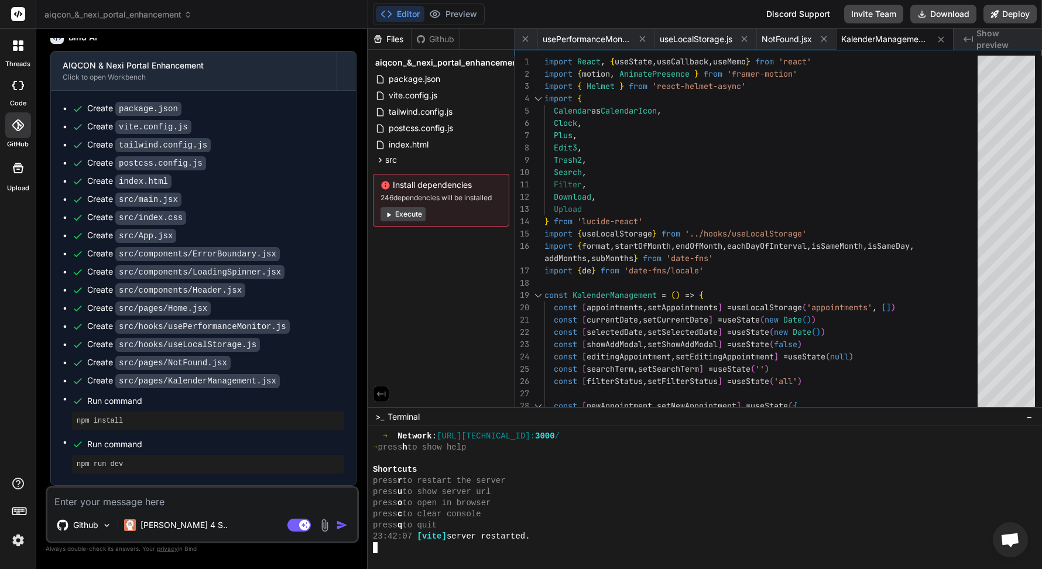
scroll to position [0, 0]
click at [454, 11] on button "Preview" at bounding box center [452, 14] width 57 height 16
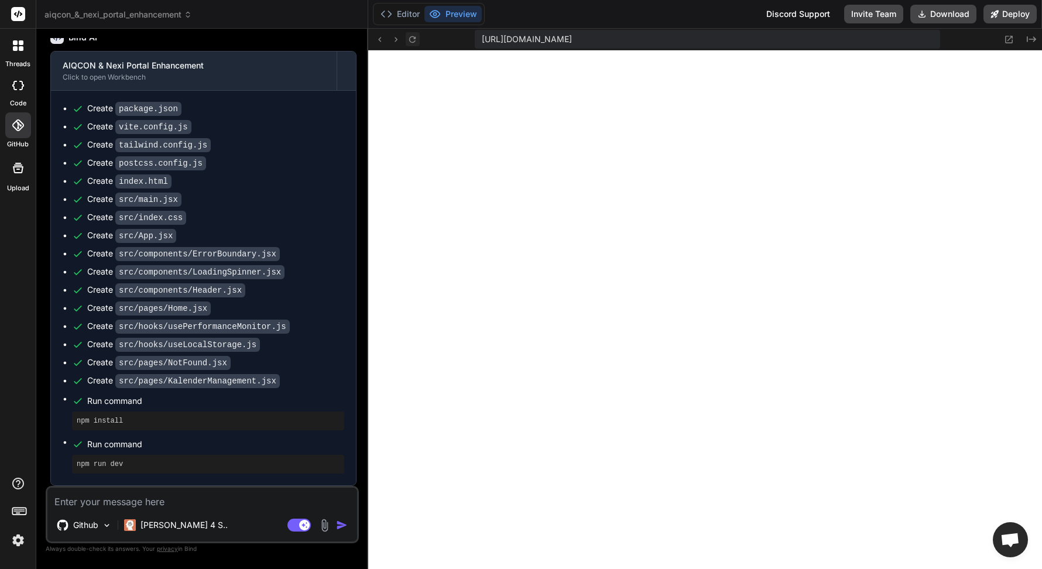
click at [407, 42] on button at bounding box center [413, 39] width 14 height 14
click at [410, 40] on icon at bounding box center [412, 40] width 10 height 10
click at [407, 11] on button "Editor" at bounding box center [400, 14] width 49 height 16
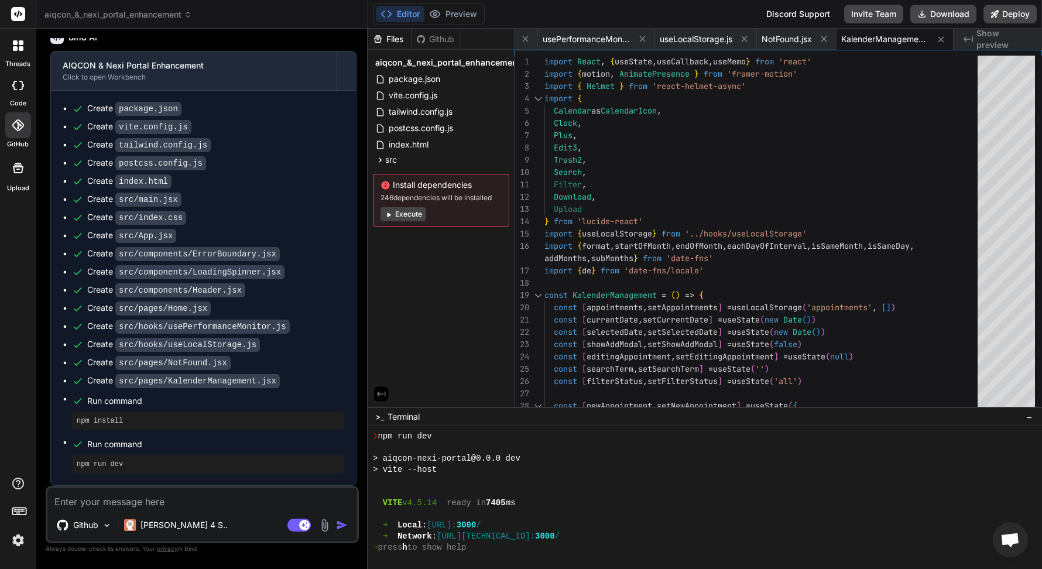
scroll to position [378, 0]
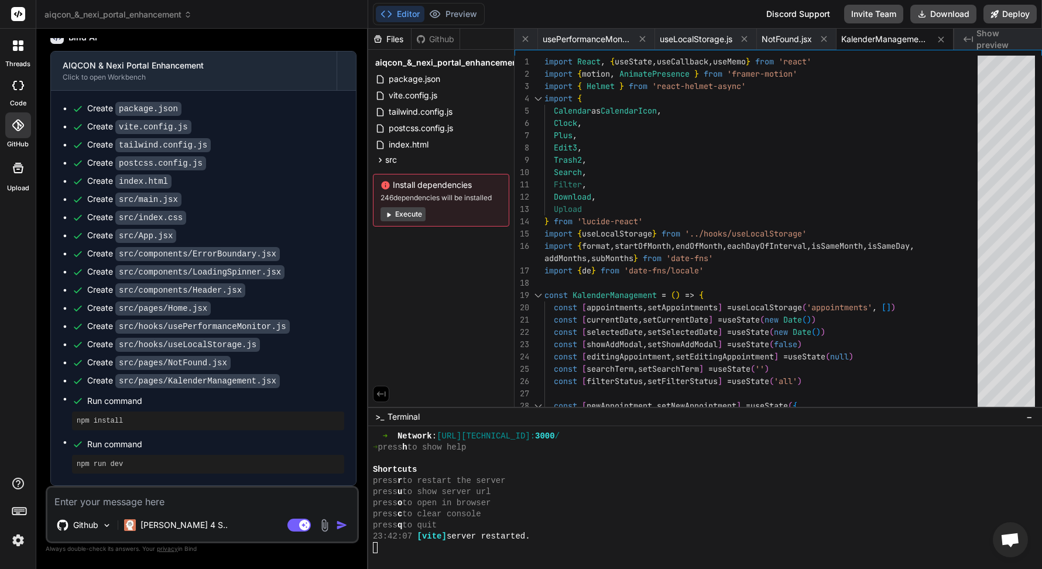
click at [460, 550] on div at bounding box center [699, 547] width 652 height 11
click at [458, 15] on button "Preview" at bounding box center [452, 14] width 57 height 16
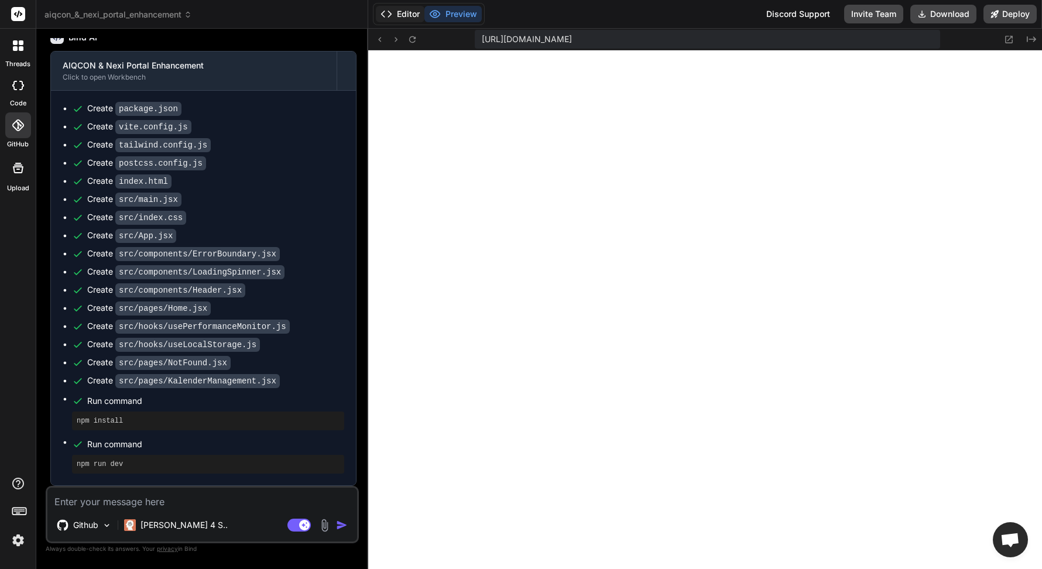
click at [401, 11] on button "Editor" at bounding box center [400, 14] width 49 height 16
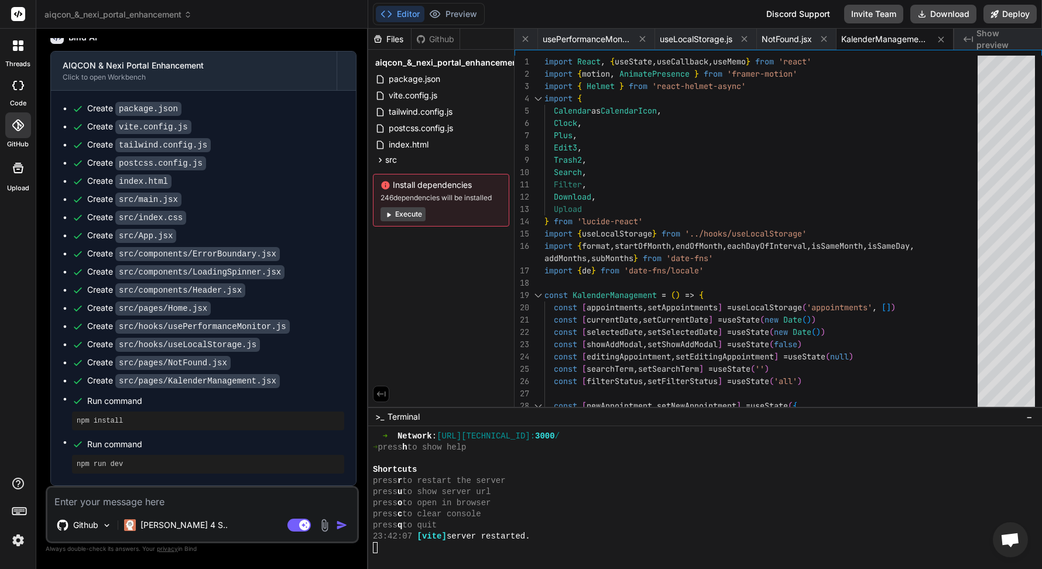
click at [428, 554] on div at bounding box center [705, 497] width 674 height 143
click at [378, 417] on span ">_" at bounding box center [379, 417] width 9 height 12
click at [410, 550] on div at bounding box center [699, 547] width 652 height 11
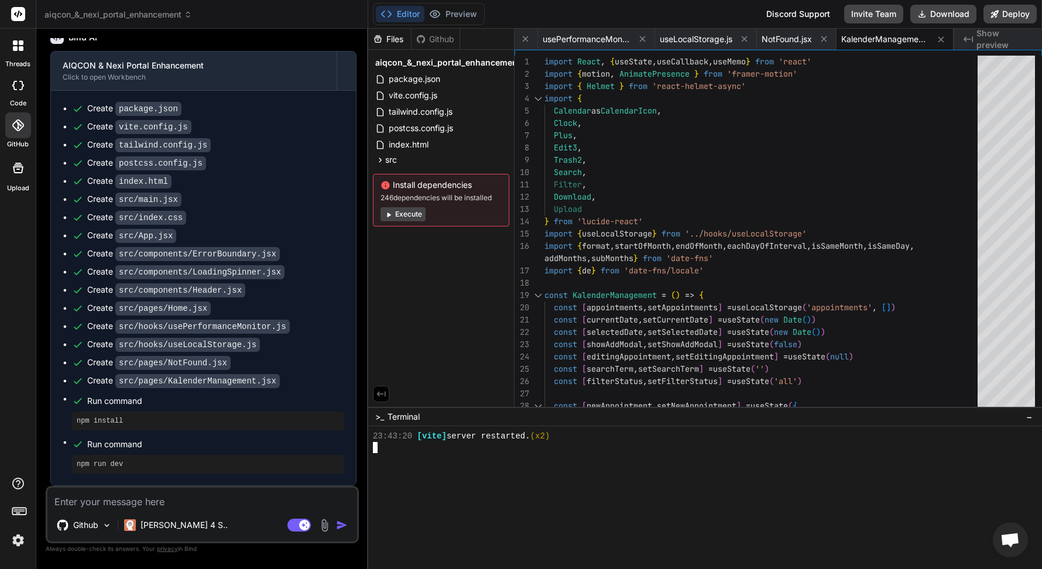
scroll to position [489, 0]
click at [378, 420] on span ">_" at bounding box center [379, 417] width 9 height 12
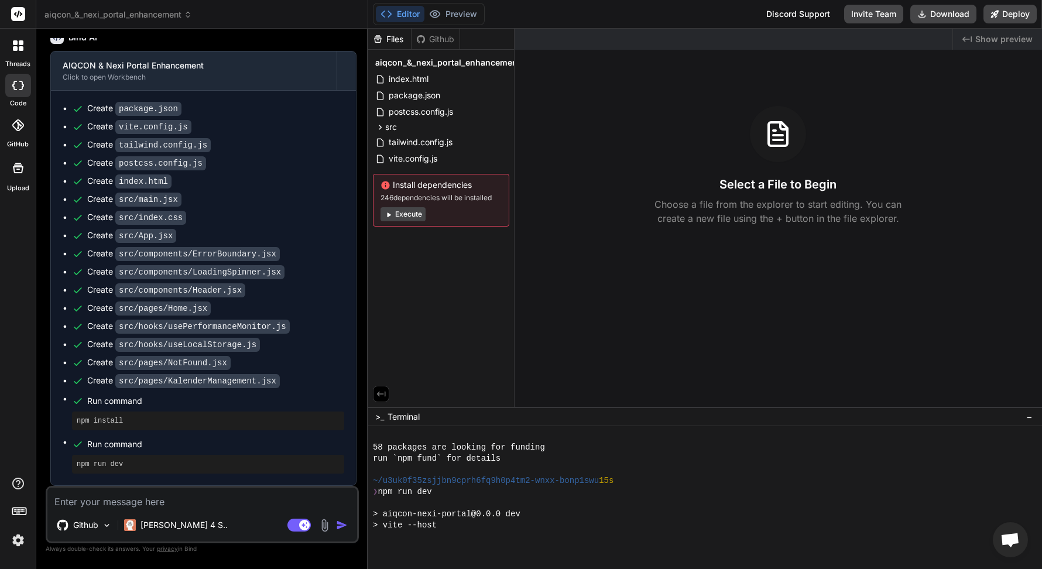
scroll to position [222, 0]
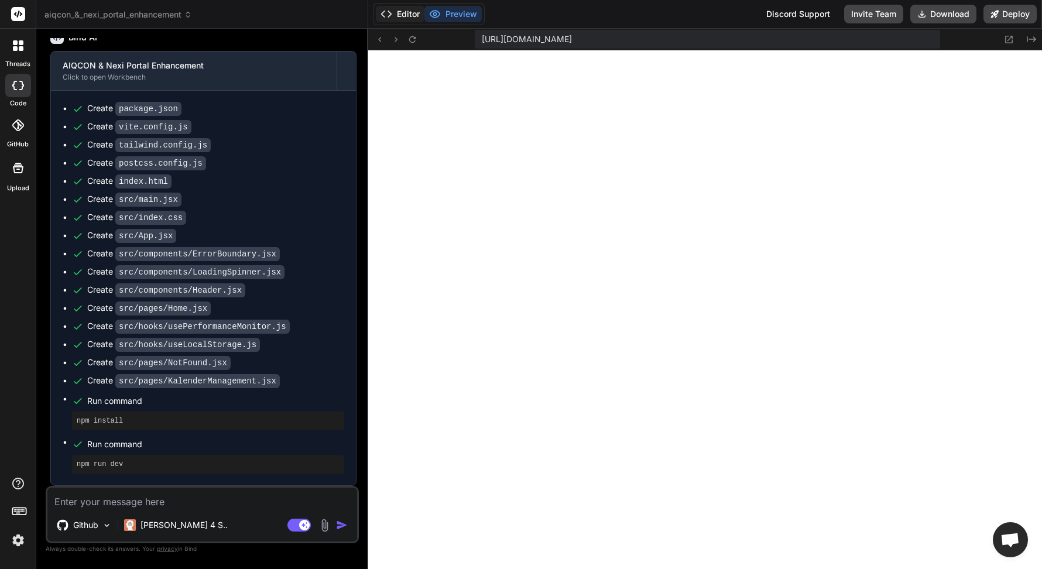
click at [407, 12] on button "Editor" at bounding box center [400, 14] width 49 height 16
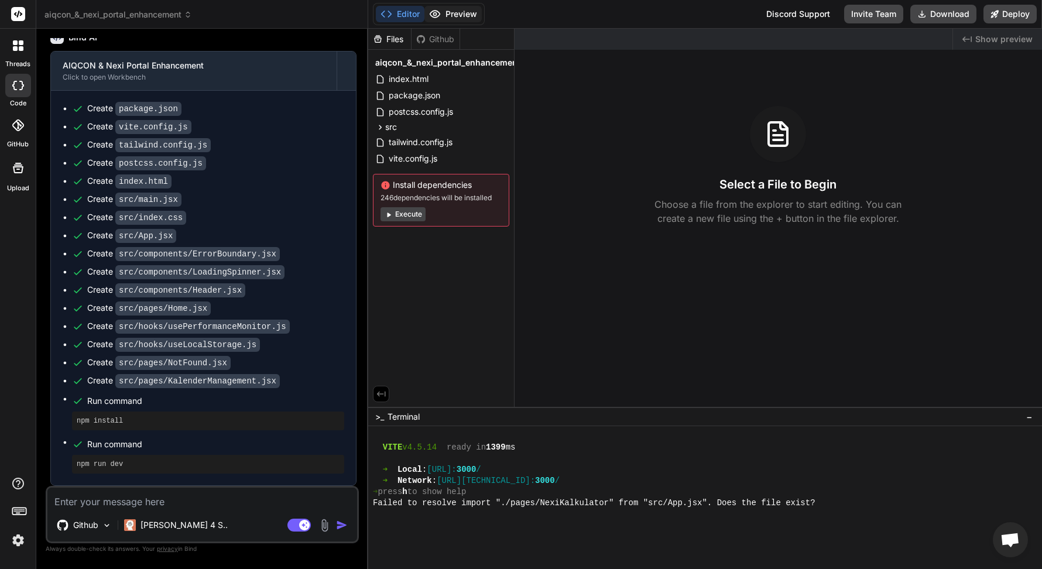
click at [446, 13] on button "Preview" at bounding box center [452, 14] width 57 height 16
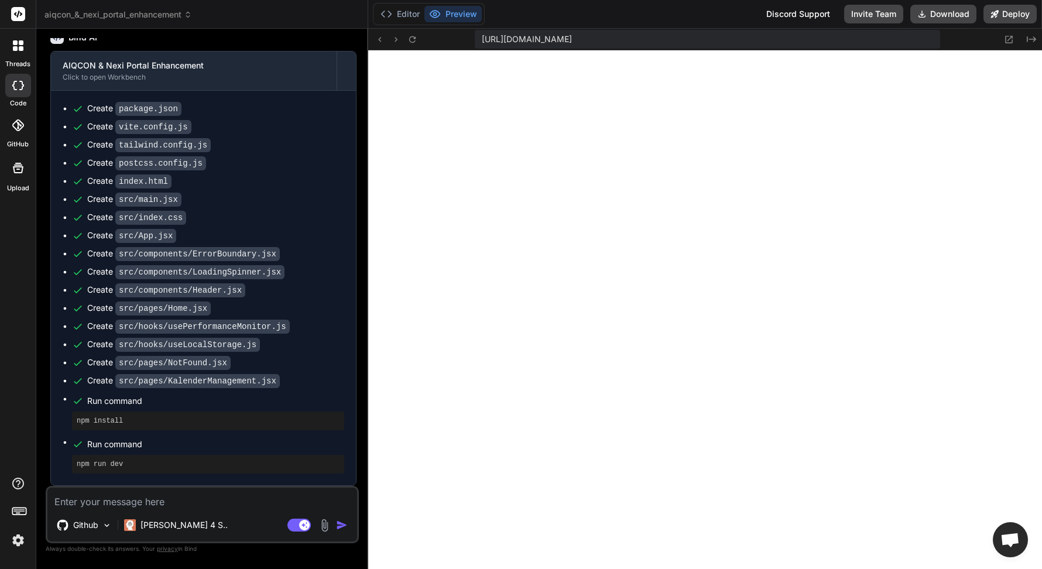
click at [567, 36] on span "[URL][DOMAIN_NAME]" at bounding box center [527, 39] width 90 height 12
click at [572, 38] on span "[URL][DOMAIN_NAME]" at bounding box center [527, 39] width 90 height 12
click at [407, 8] on button "Editor" at bounding box center [400, 14] width 49 height 16
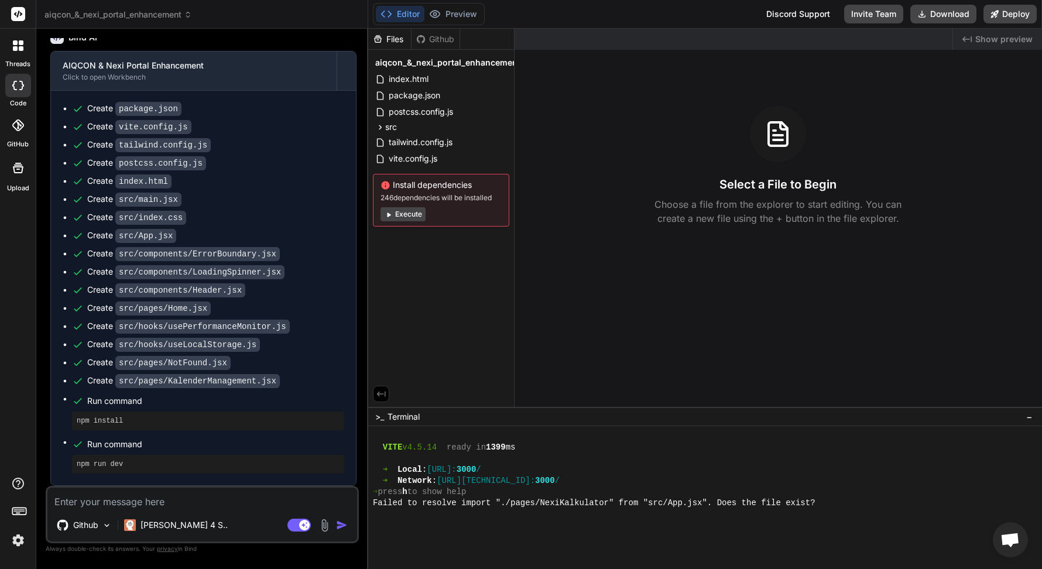
click at [409, 215] on button "Execute" at bounding box center [403, 214] width 45 height 14
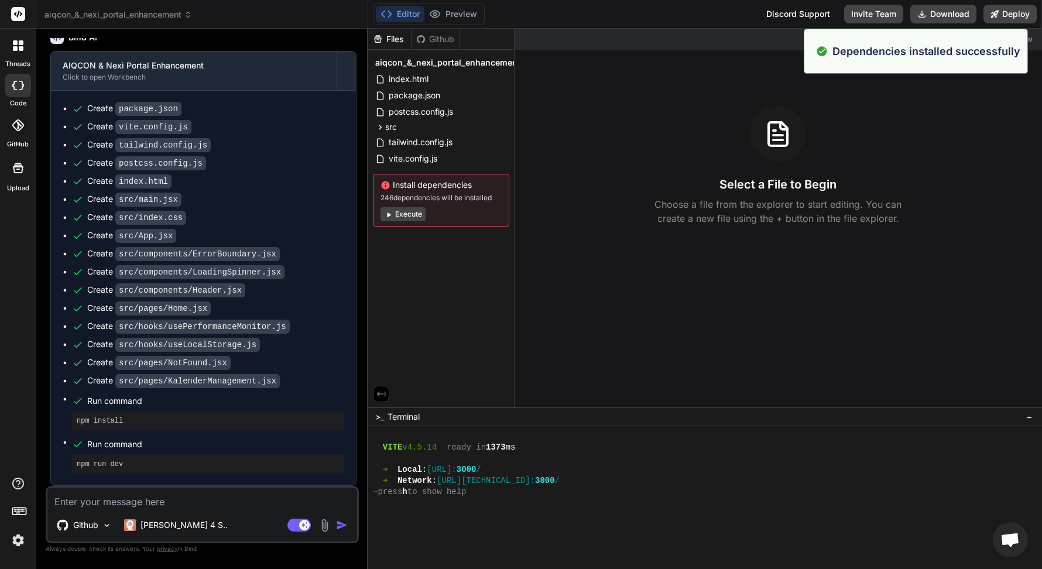
scroll to position [489, 0]
click at [407, 215] on button "Execute" at bounding box center [403, 214] width 45 height 14
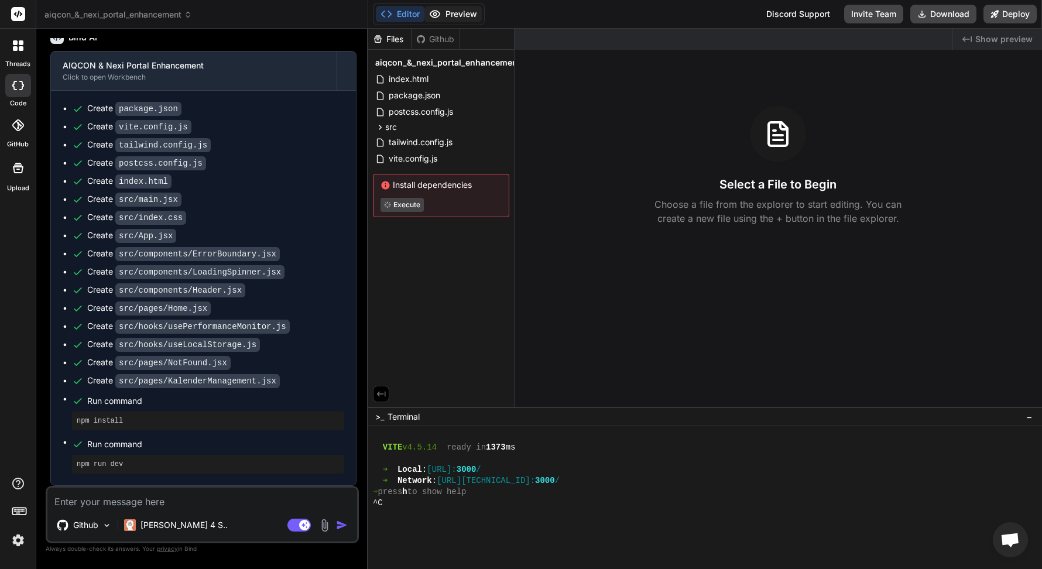
click at [455, 9] on button "Preview" at bounding box center [452, 14] width 57 height 16
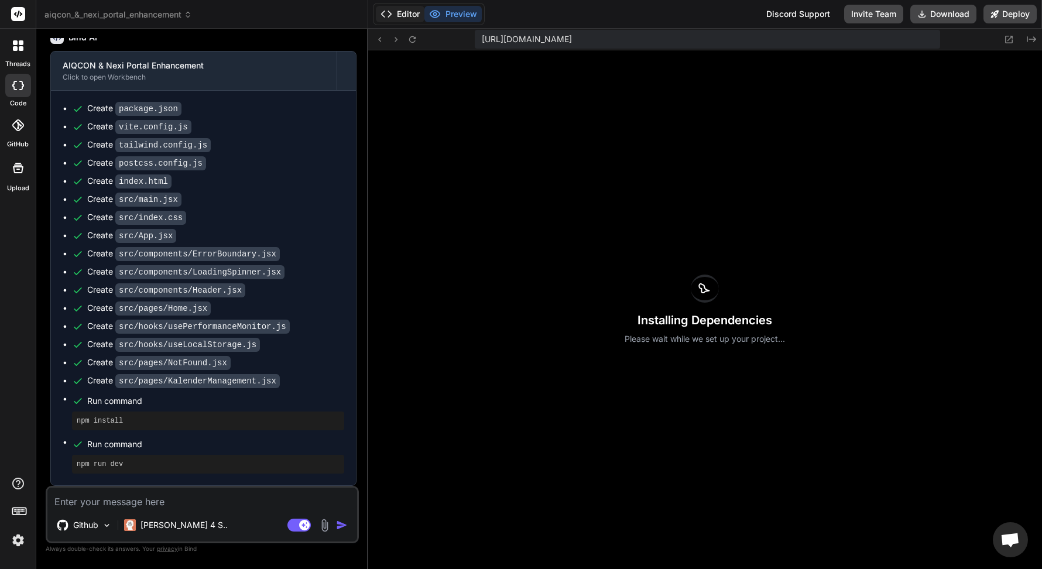
click at [398, 12] on button "Editor" at bounding box center [400, 14] width 49 height 16
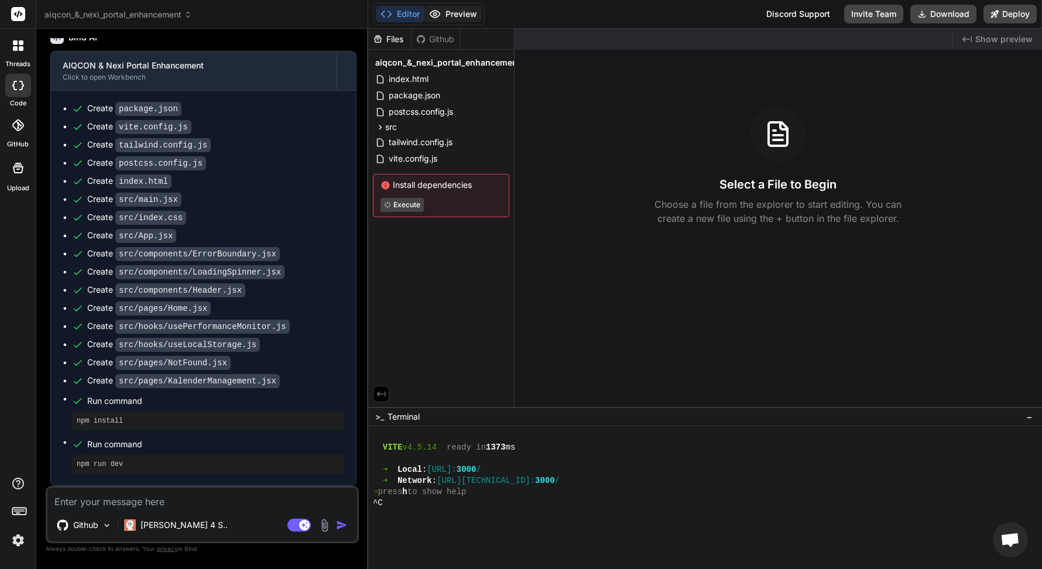
click at [454, 15] on button "Preview" at bounding box center [452, 14] width 57 height 16
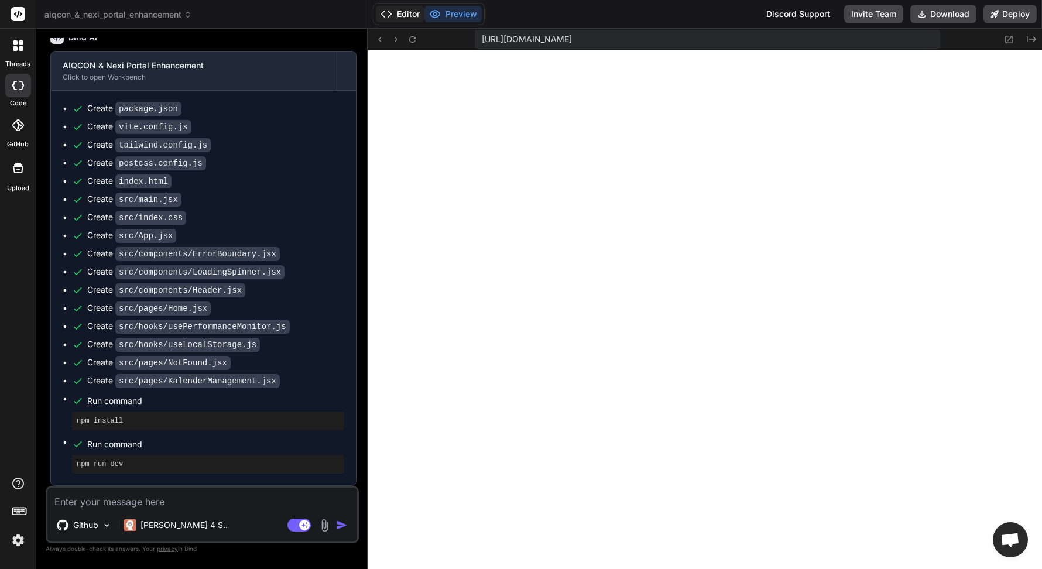
click at [396, 13] on button "Editor" at bounding box center [400, 14] width 49 height 16
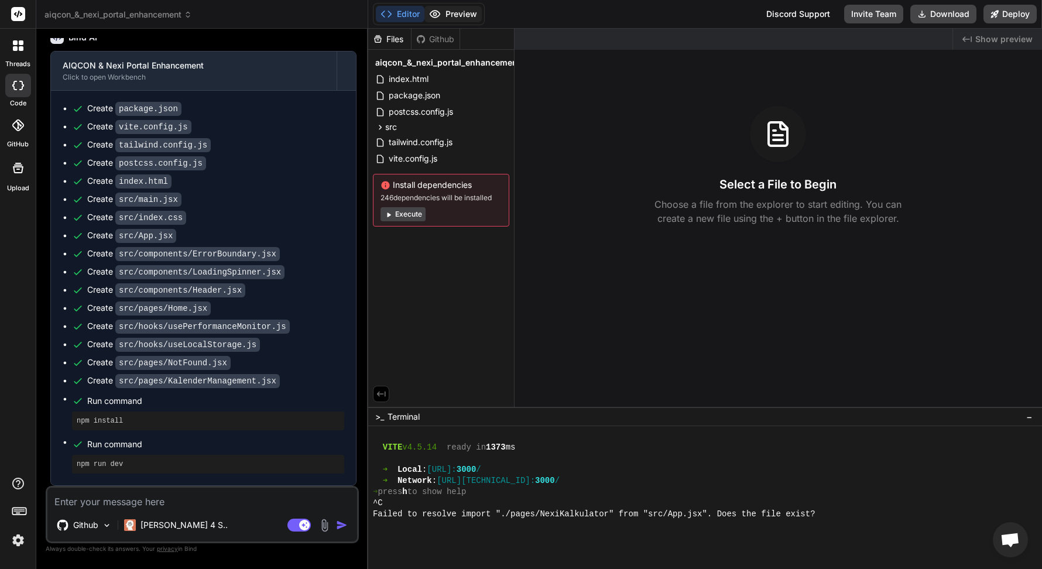
click at [450, 18] on button "Preview" at bounding box center [452, 14] width 57 height 16
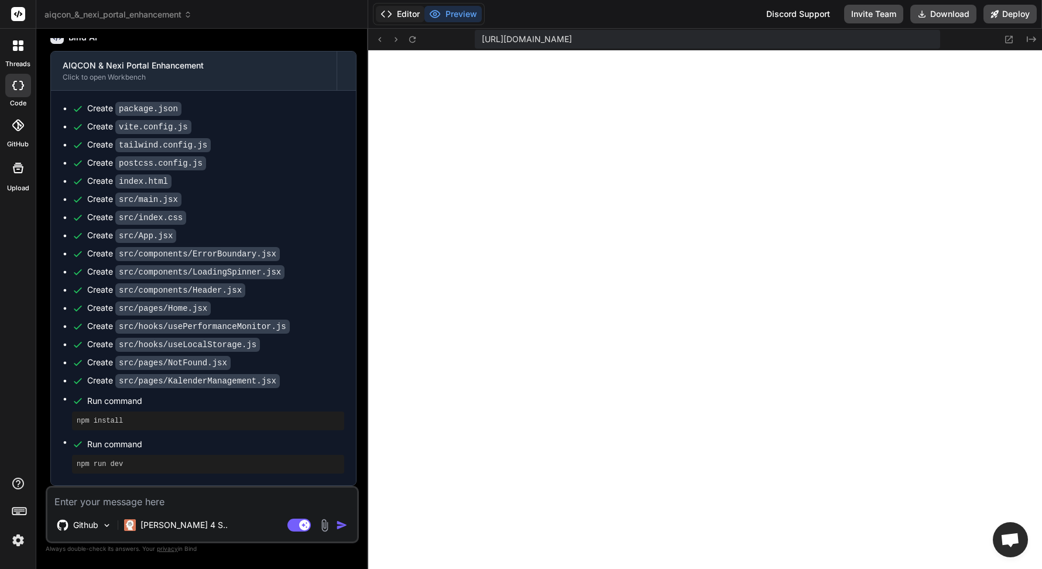
click at [409, 20] on button "Editor" at bounding box center [400, 14] width 49 height 16
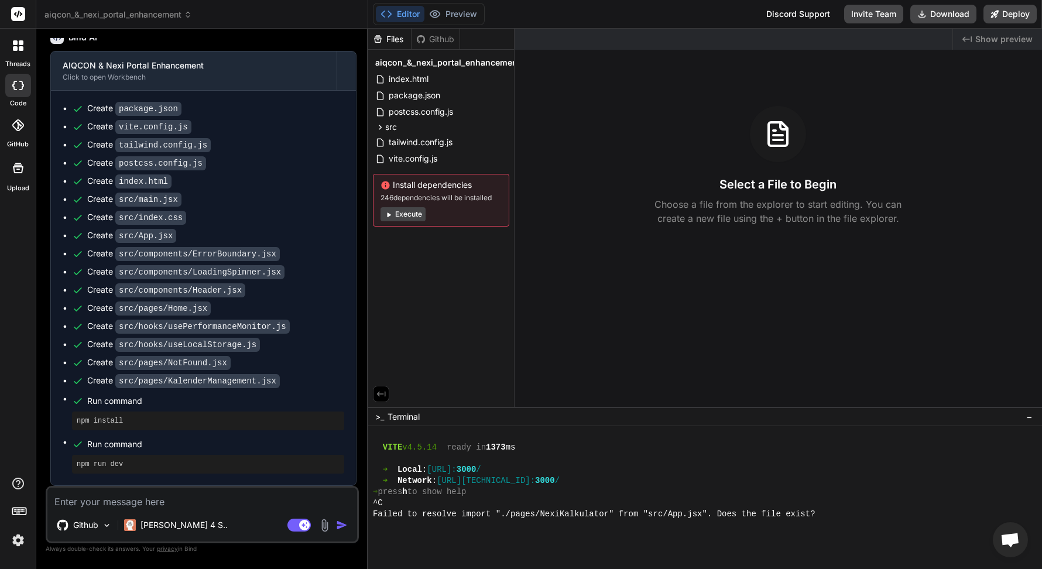
click at [411, 215] on button "Execute" at bounding box center [403, 214] width 45 height 14
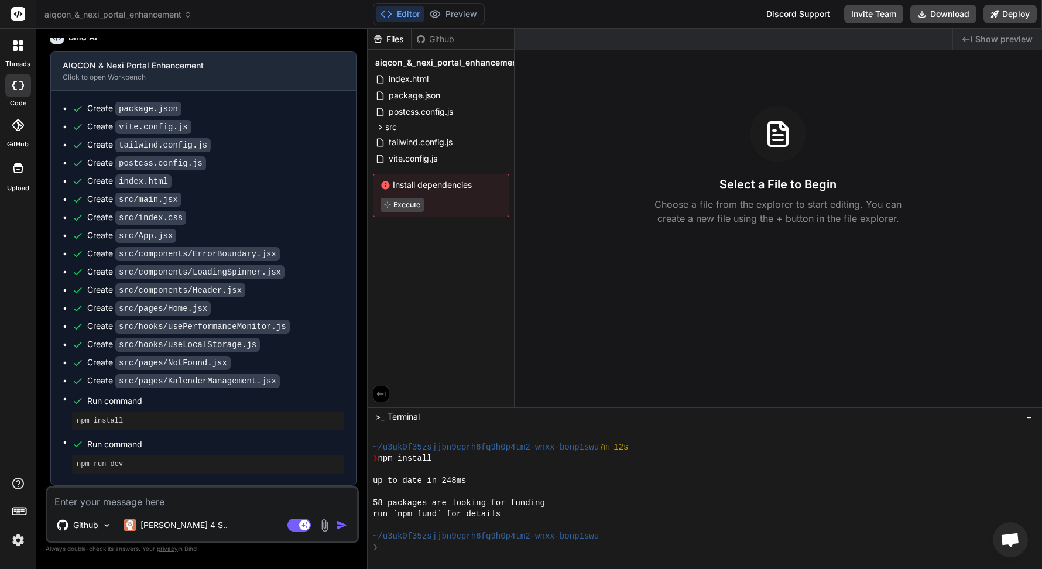
scroll to position [601, 0]
type textarea "x"
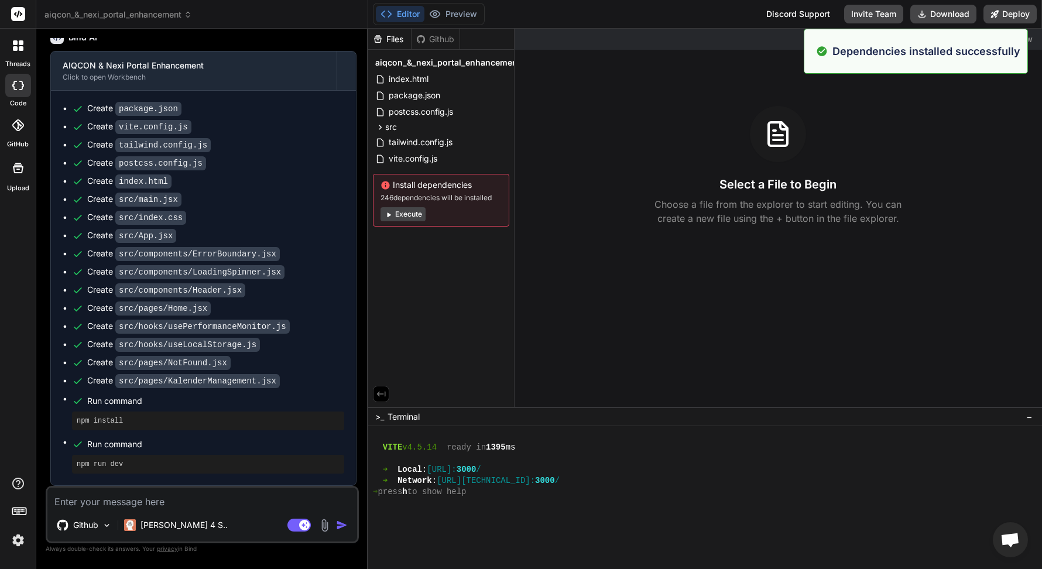
scroll to position [767, 0]
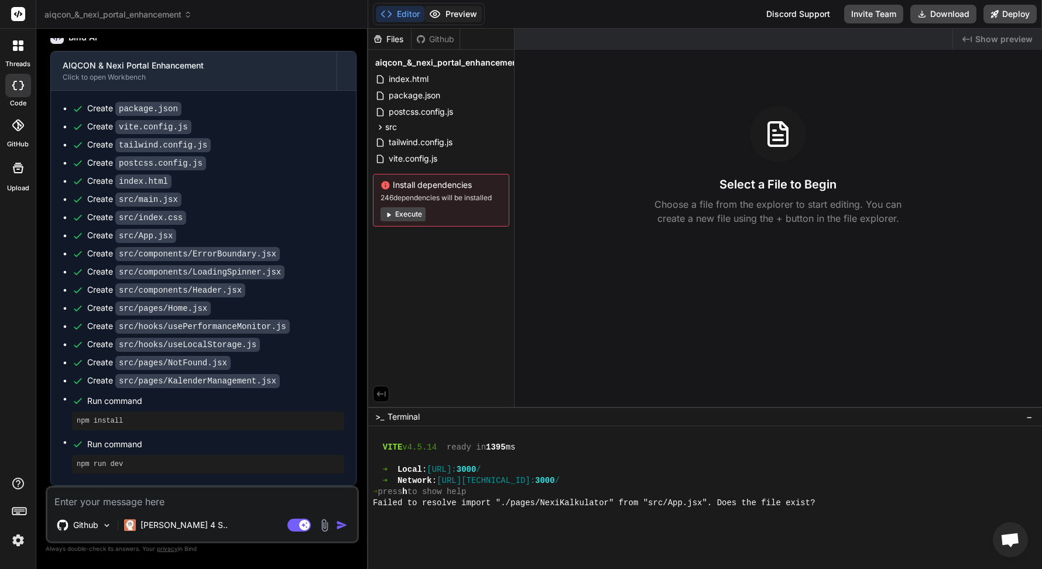
click at [454, 12] on button "Preview" at bounding box center [452, 14] width 57 height 16
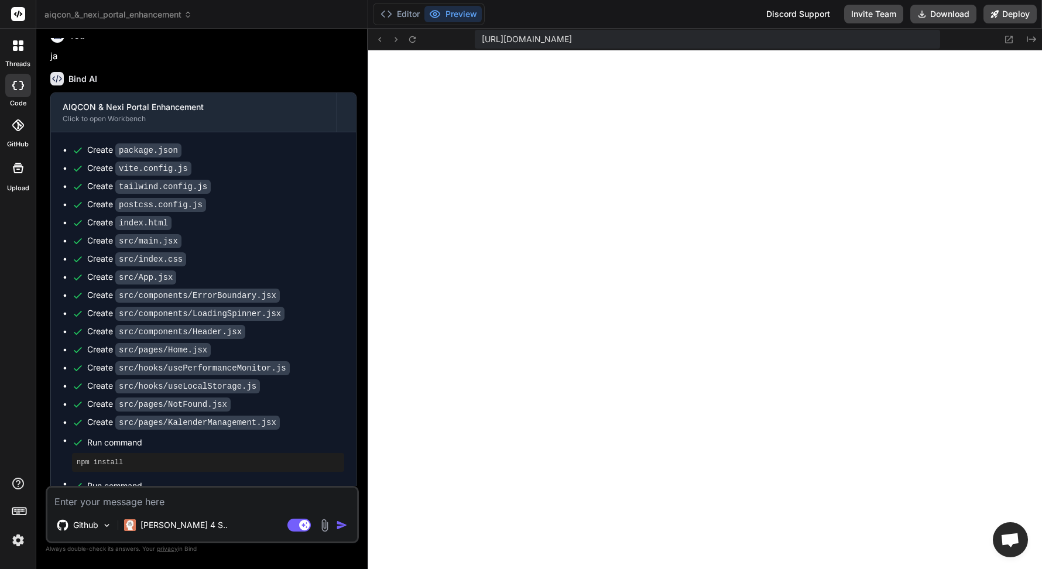
scroll to position [919, 0]
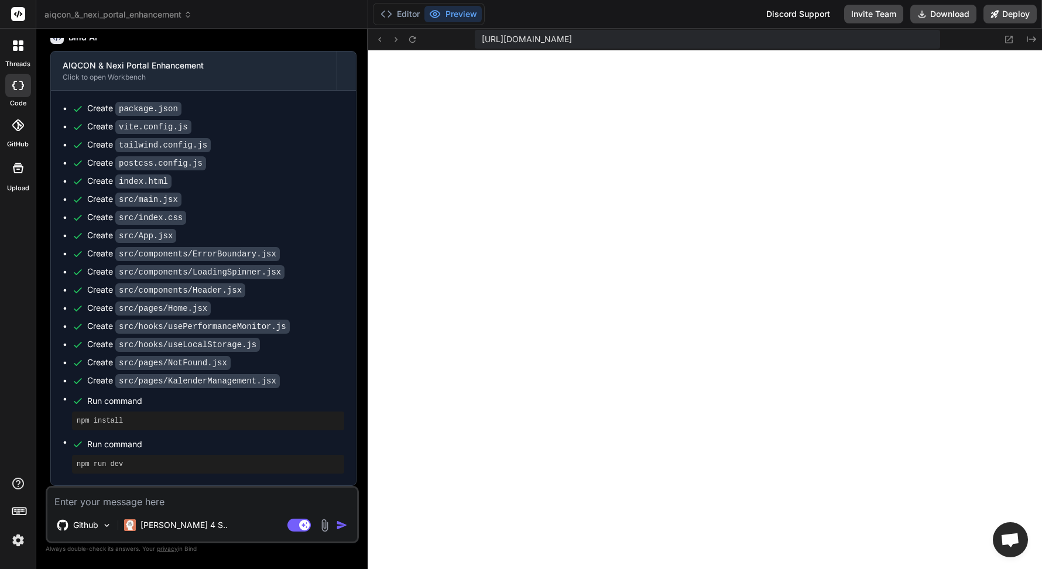
click at [204, 499] on textarea at bounding box center [202, 498] width 310 height 21
type textarea "d"
type textarea "x"
type textarea "da"
type textarea "x"
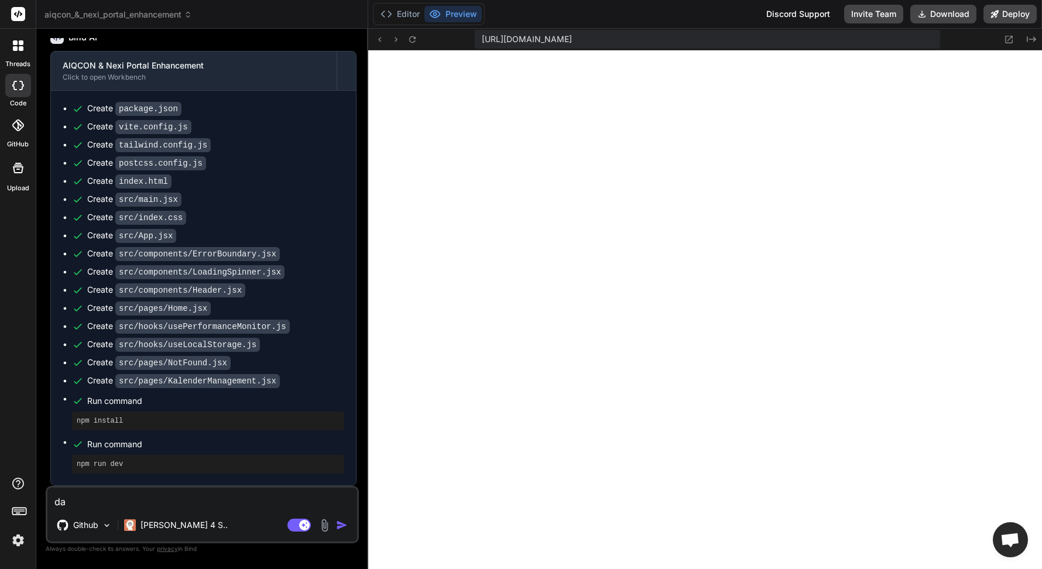
type textarea "da"
type textarea "x"
type textarea "da i"
type textarea "x"
type textarea "da is"
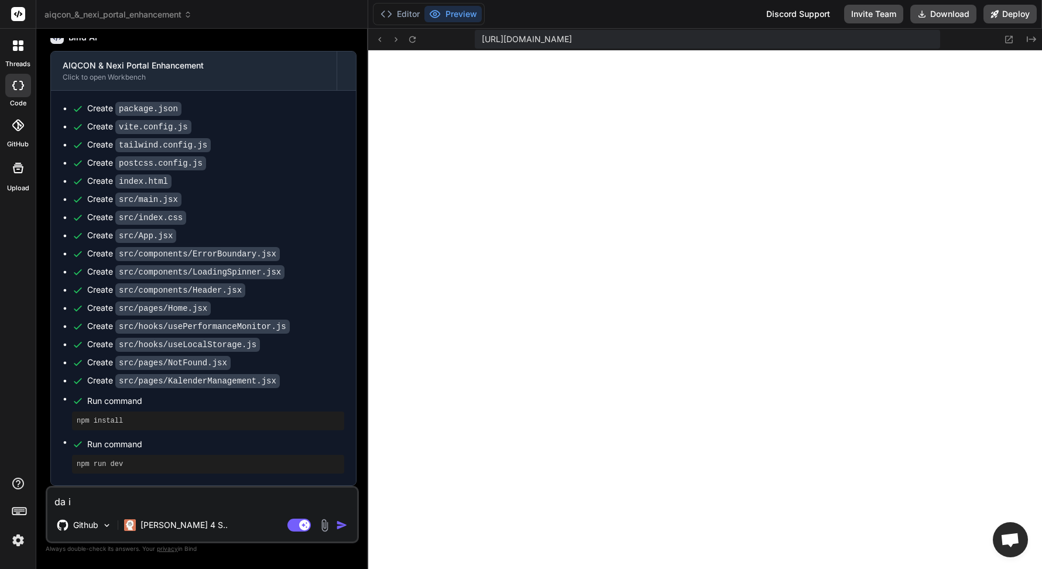
type textarea "x"
type textarea "da ist"
type textarea "x"
type textarea "da ist"
type textarea "x"
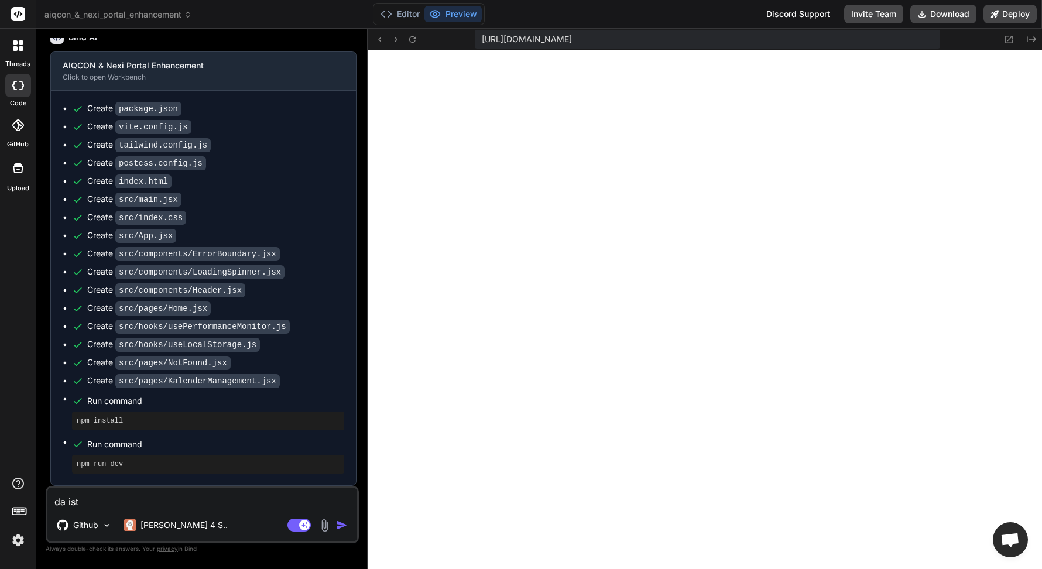
type textarea "da ist n"
type textarea "x"
type textarea "da ist nu"
type textarea "x"
type textarea "da ist nur"
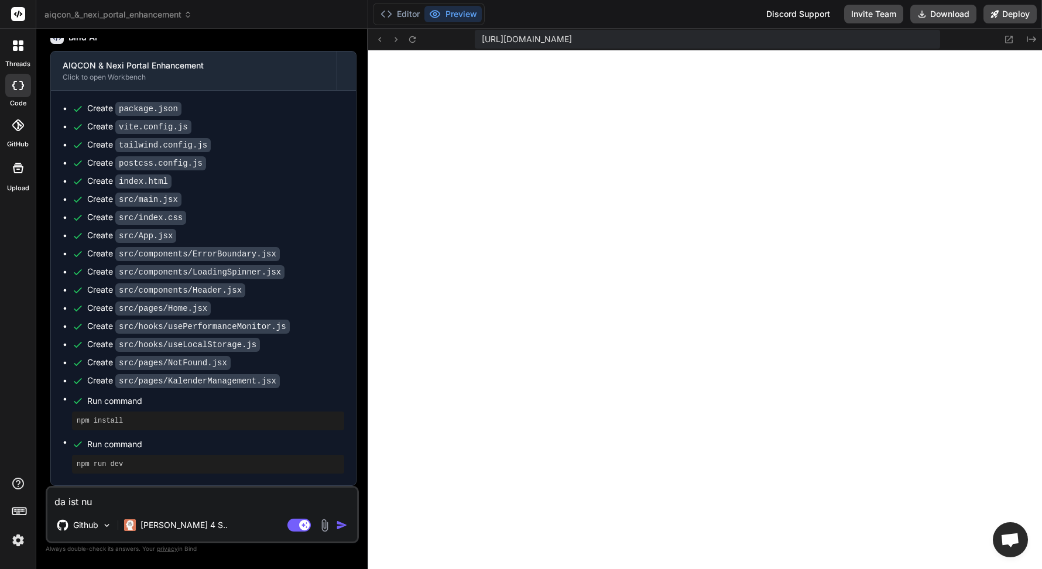
type textarea "x"
type textarea "da ist nur"
type textarea "x"
type textarea "da ist nur e"
type textarea "x"
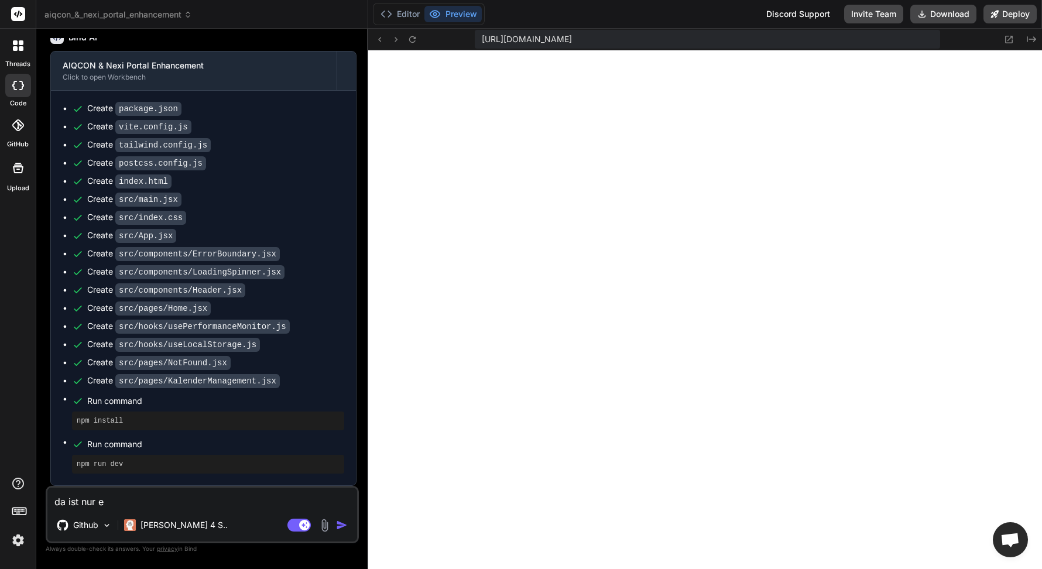
type textarea "da ist nur ei"
type textarea "x"
type textarea "da ist nur ein"
type textarea "x"
type textarea "da ist nur ein"
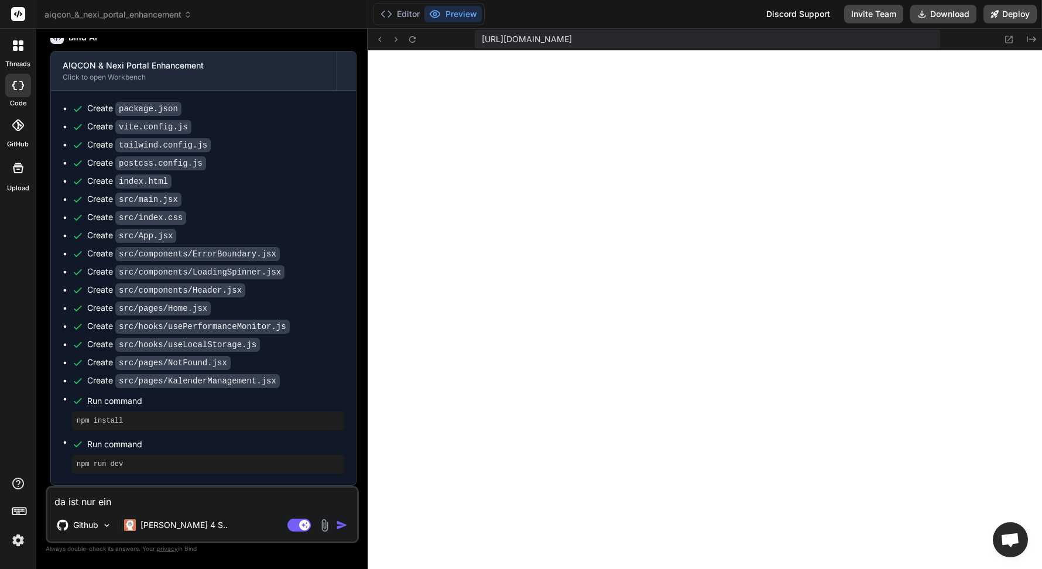
type textarea "x"
type textarea "da ist nur ein w"
type textarea "x"
type textarea "da ist nur ein wh"
type textarea "x"
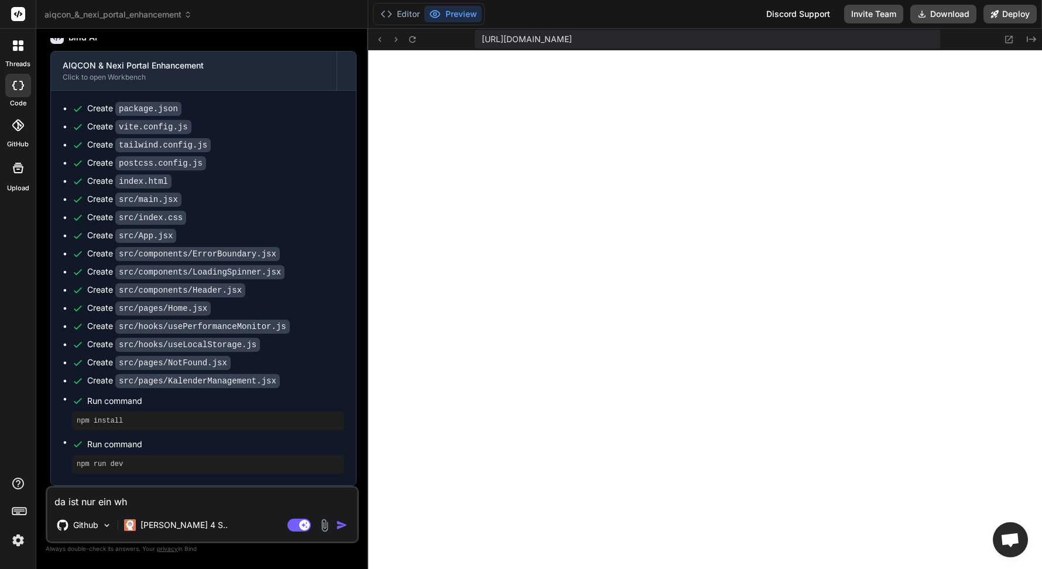
type textarea "da ist nur ein whi"
type textarea "x"
type textarea "da ist nur ein whit"
type textarea "x"
type textarea "da ist nur ein white"
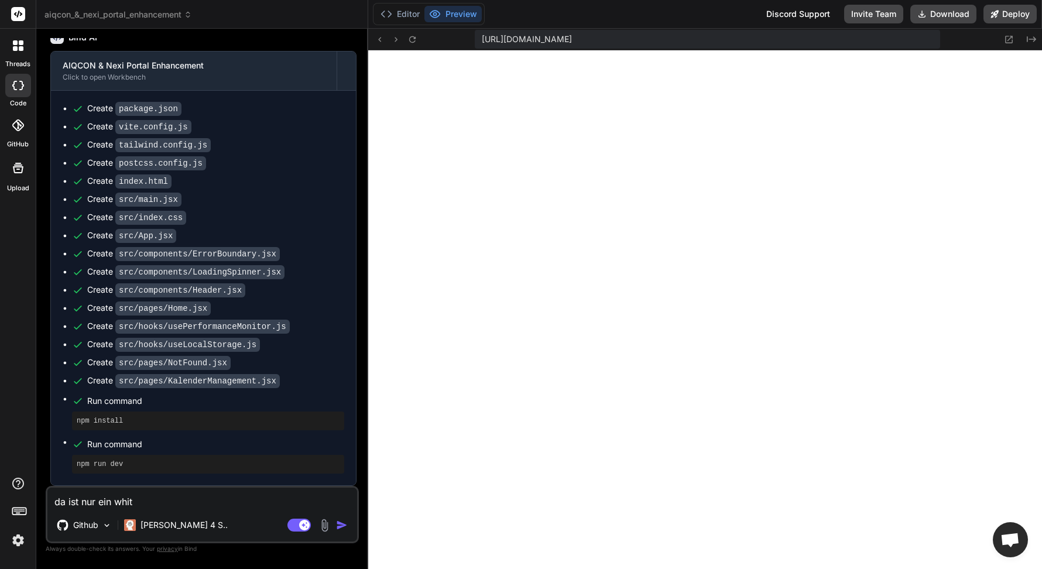
type textarea "x"
type textarea "da ist nur ein white"
type textarea "x"
type textarea "da ist nur ein white s"
type textarea "x"
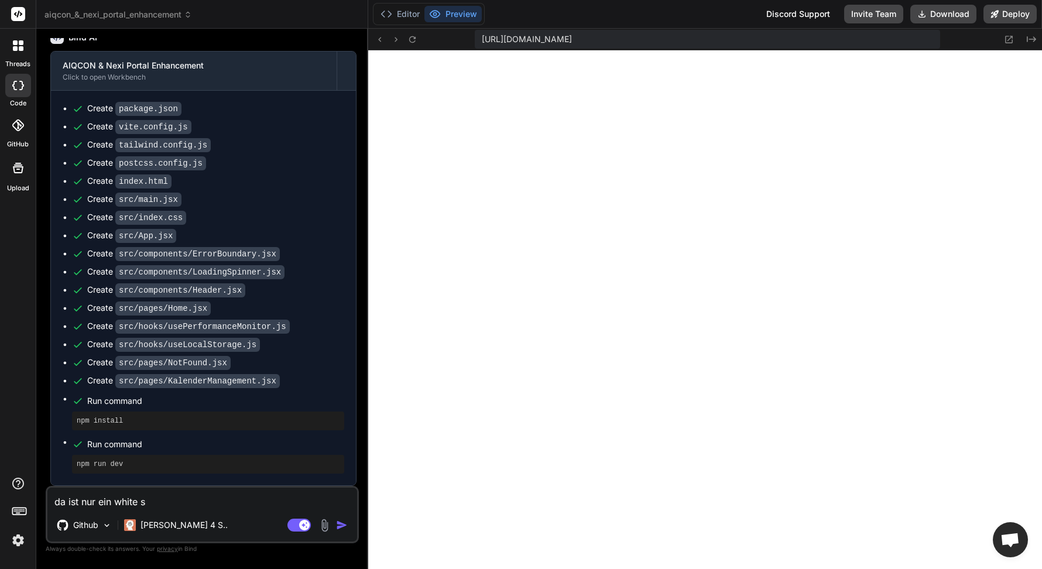
type textarea "da ist nur ein white sc"
type textarea "x"
type textarea "da ist nur ein white scr"
type textarea "x"
type textarea "da ist nur ein white scre"
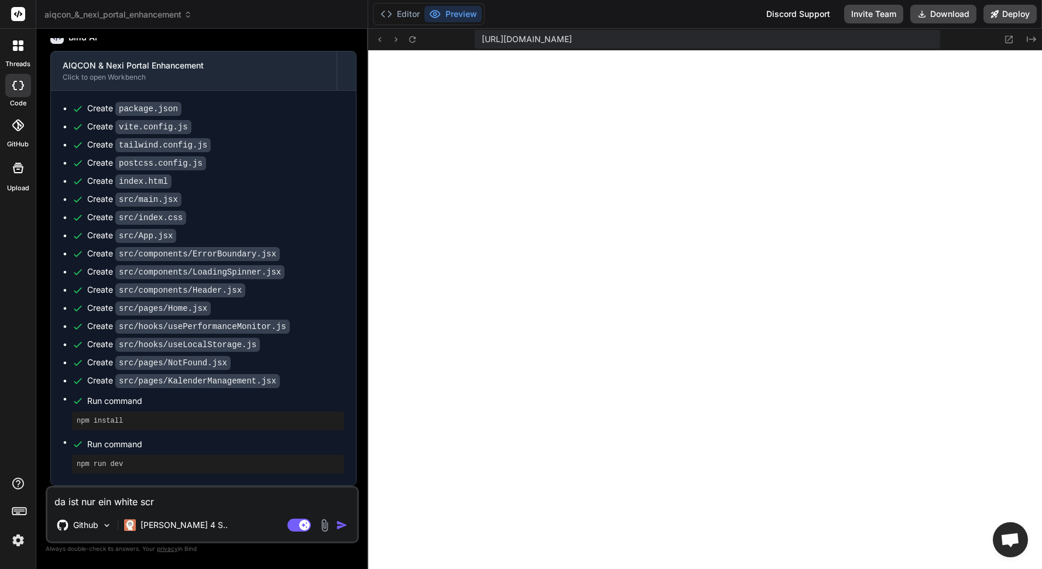
type textarea "x"
type textarea "da ist nur ein white scree"
type textarea "x"
type textarea "da ist nur ein white screen"
type textarea "x"
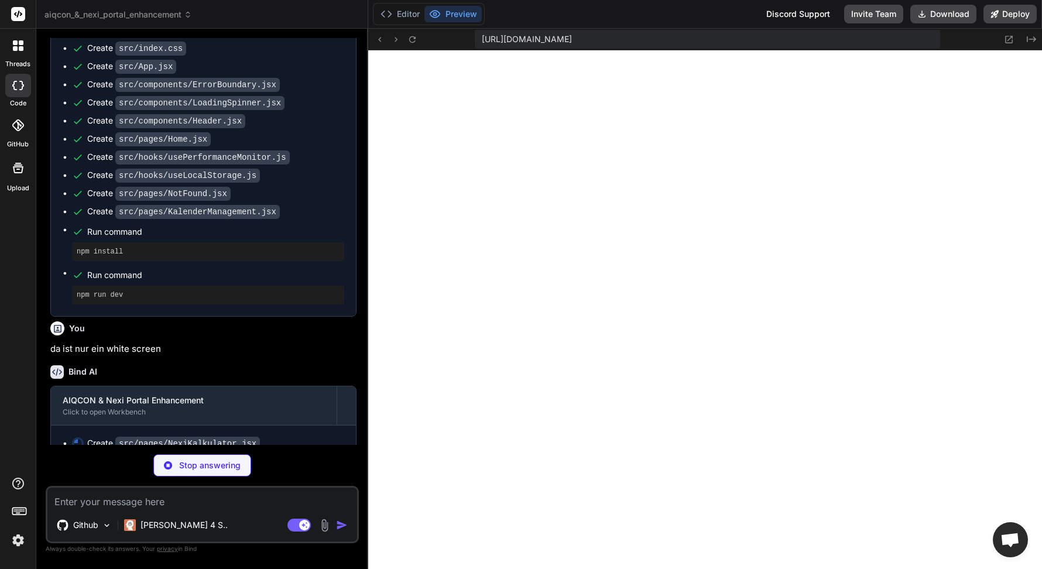
scroll to position [1105, 0]
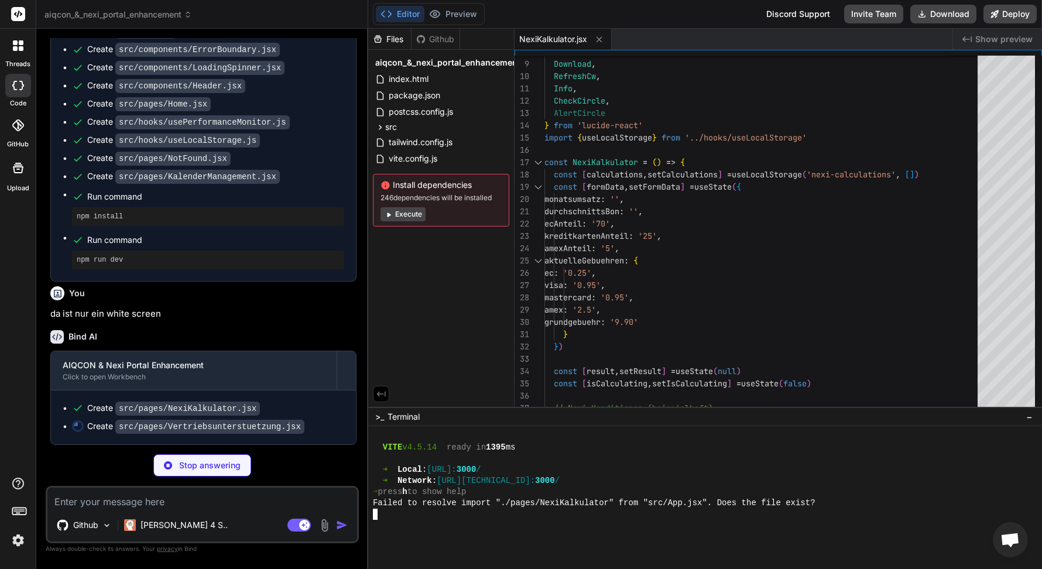
click at [561, 533] on div at bounding box center [699, 536] width 652 height 11
type textarea "x"
type textarea "</div> </AnimatePresence> </div> </> ) } export default Vertriebsunterstuetzung"
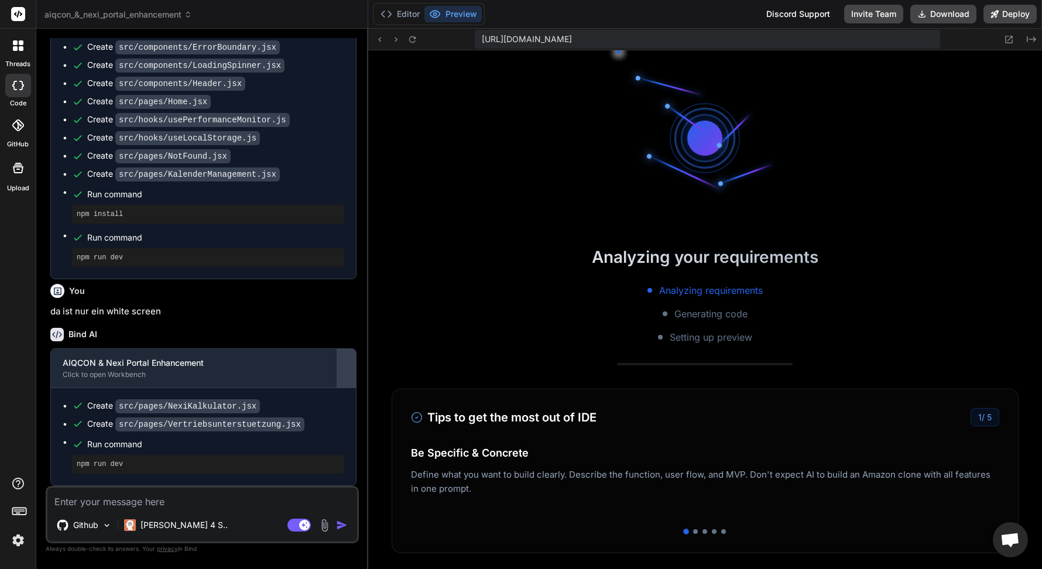
scroll to position [934, 0]
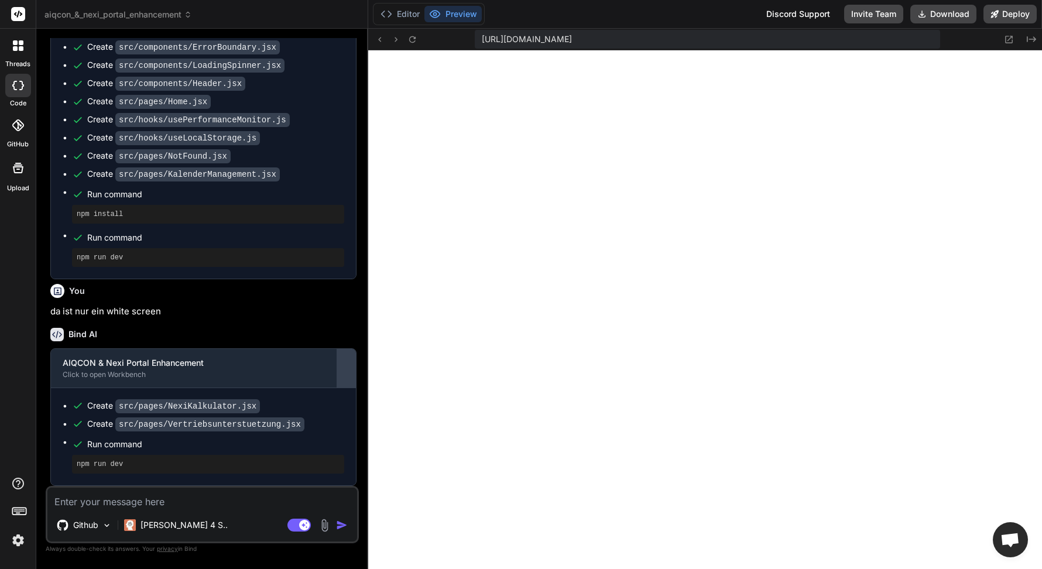
type textarea "x"
click at [116, 465] on pre "npm run dev" at bounding box center [208, 464] width 263 height 9
copy div "npm run dev 🎉 Your Preview is Ready! Tap to view your project preview View Prev…"
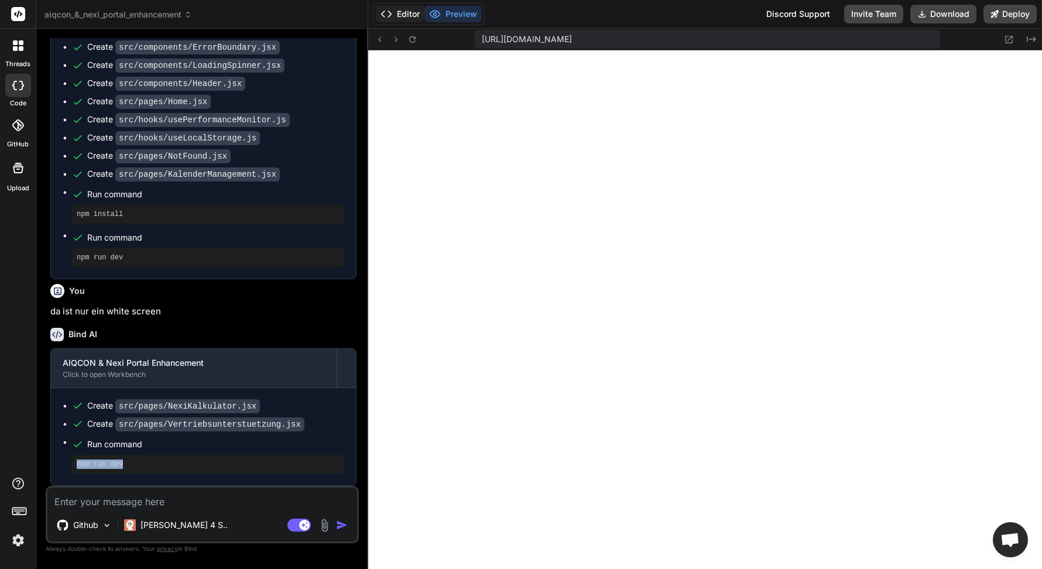
click at [405, 18] on button "Editor" at bounding box center [400, 14] width 49 height 16
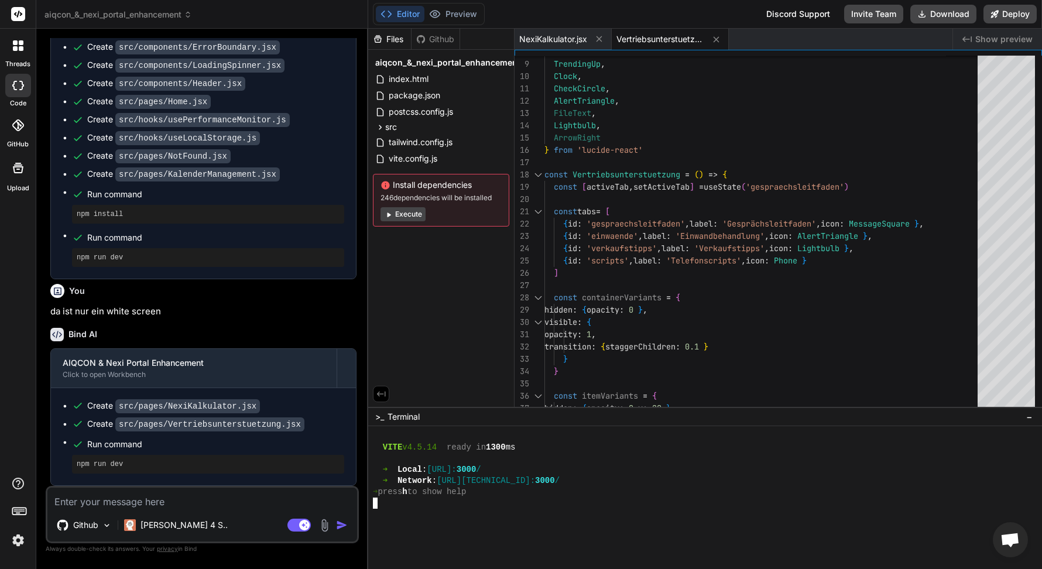
click at [467, 520] on div at bounding box center [699, 525] width 652 height 11
type textarea "npm run dev"
click at [381, 423] on div ">_ Terminal −" at bounding box center [705, 416] width 674 height 19
click at [379, 419] on span ">_" at bounding box center [379, 417] width 9 height 12
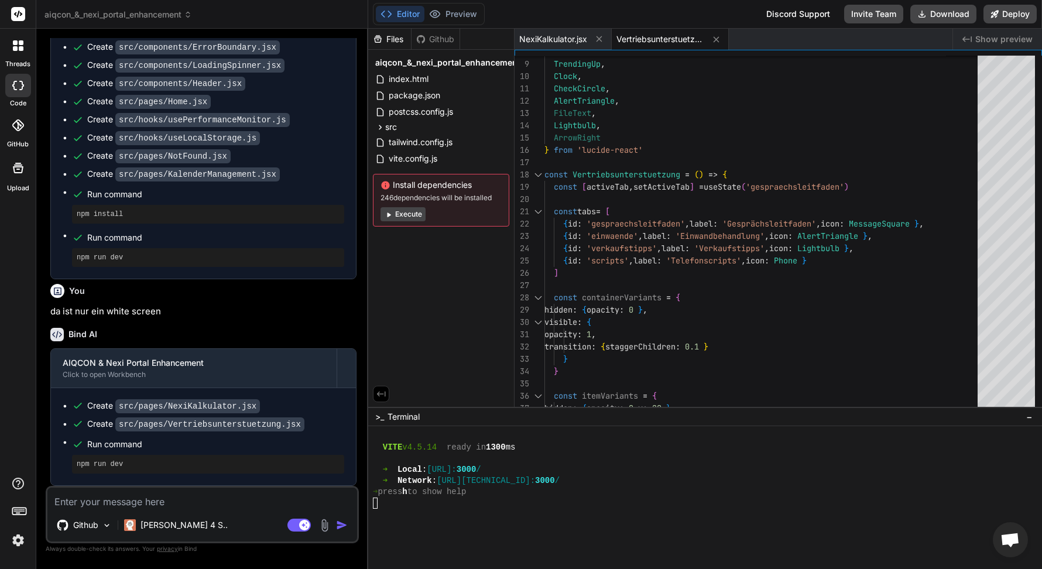
click at [380, 395] on icon at bounding box center [381, 394] width 11 height 11
type textarea ") } export default Vertriebsunterstuetzung"
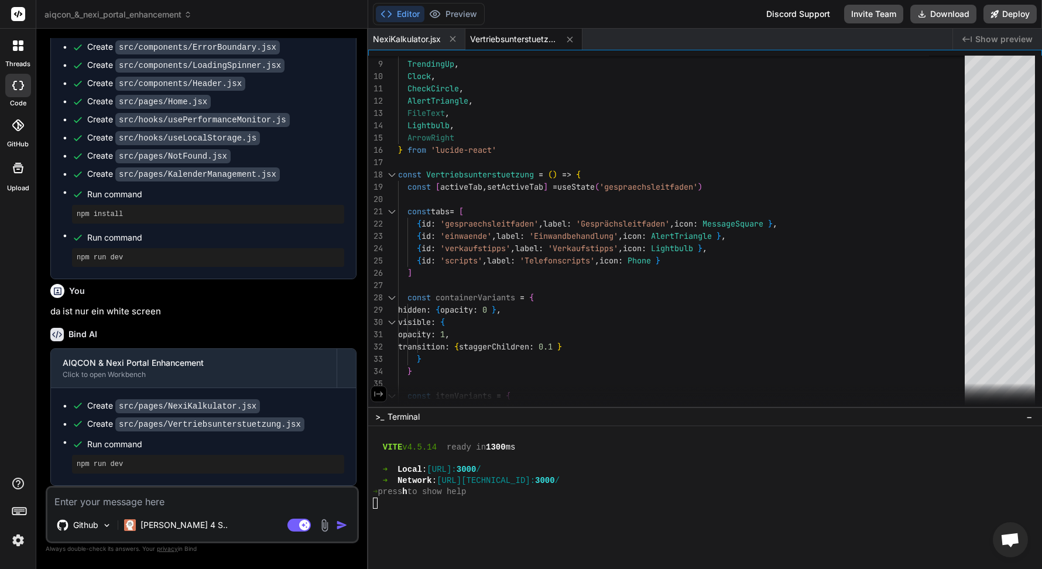
click at [378, 419] on span ">_" at bounding box center [379, 417] width 9 height 12
click at [473, 516] on div at bounding box center [699, 514] width 652 height 11
type textarea "npm run dev"
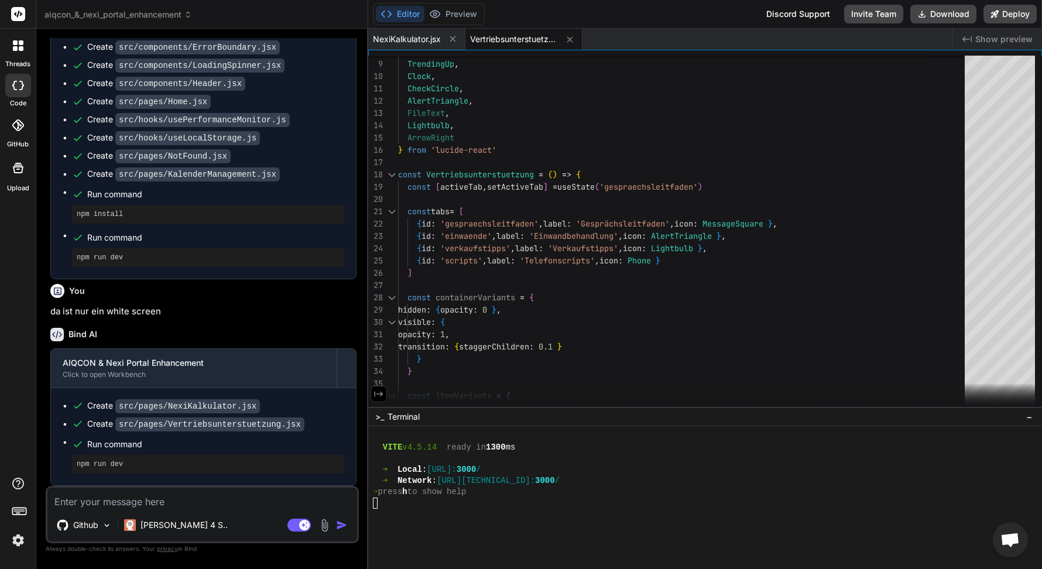
click at [495, 36] on span "Vertriebsunterstuetzung.jsx" at bounding box center [514, 39] width 88 height 12
click at [520, 42] on span "Vertriebsunterstuetzung.jsx" at bounding box center [514, 39] width 88 height 12
click at [416, 46] on div "NexiKalkulator.jsx" at bounding box center [416, 39] width 97 height 21
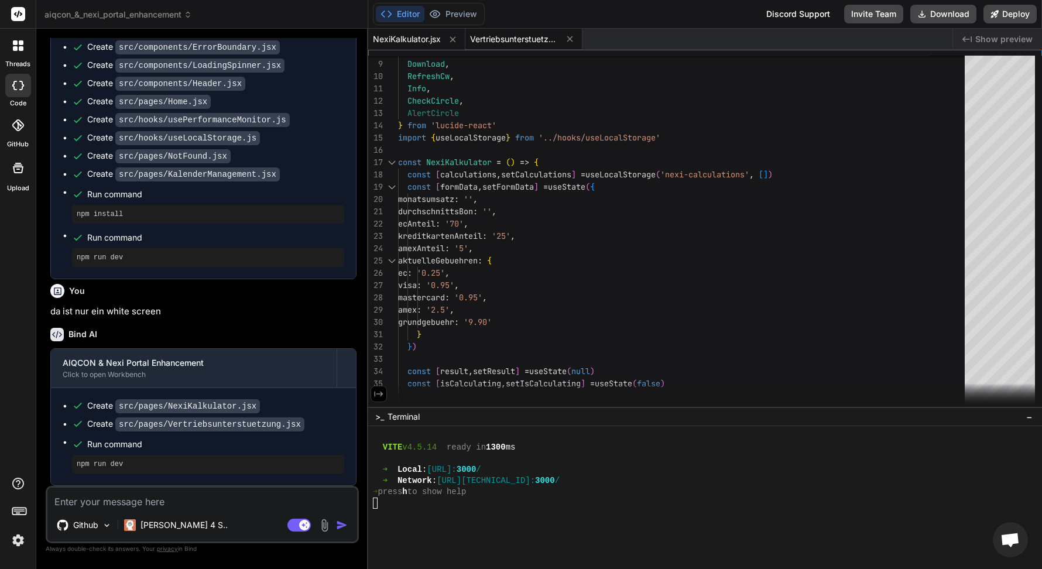
click at [482, 42] on span "Vertriebsunterstuetzung.jsx" at bounding box center [514, 39] width 88 height 12
type textarea ") } export default Vertriebsunterstuetzung"
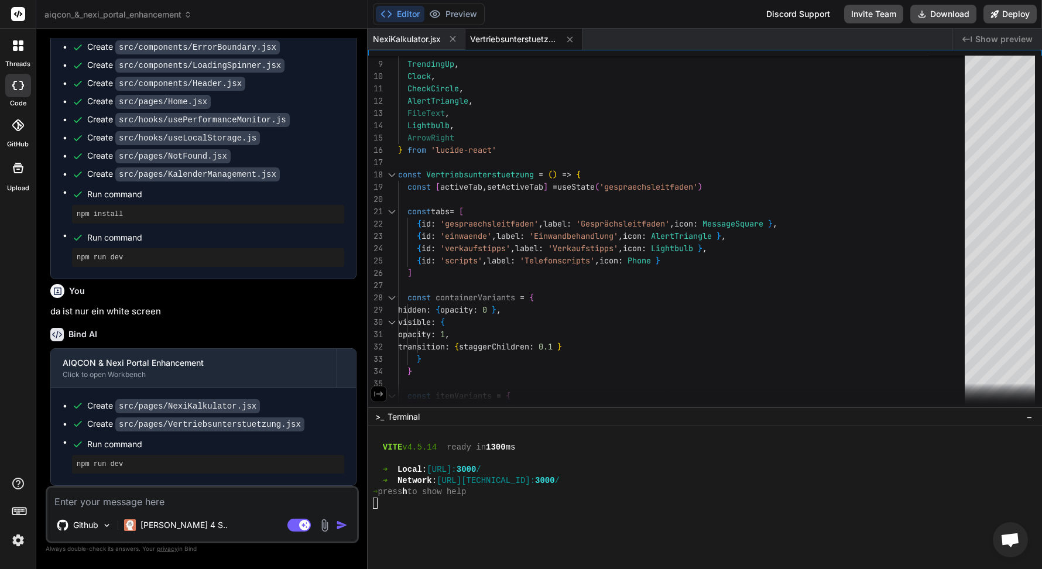
click at [420, 513] on div at bounding box center [699, 514] width 652 height 11
type textarea "npm run dev"
drag, startPoint x: 134, startPoint y: 465, endPoint x: 77, endPoint y: 465, distance: 56.8
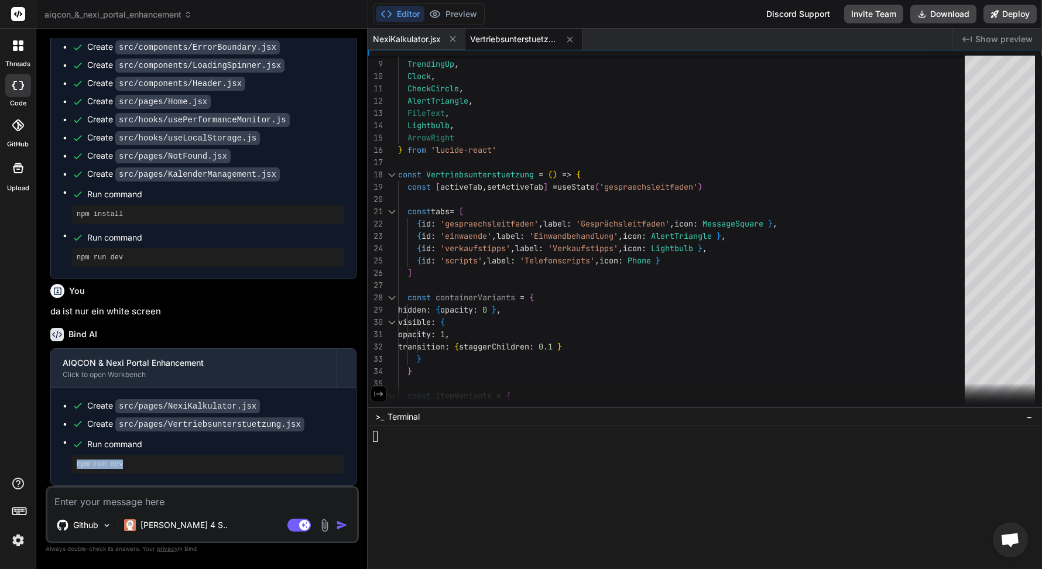
click at [77, 465] on pre "npm run dev" at bounding box center [208, 464] width 263 height 9
copy pre "npm run dev"
click at [412, 444] on div at bounding box center [699, 447] width 652 height 11
type textarea "npm run dev"
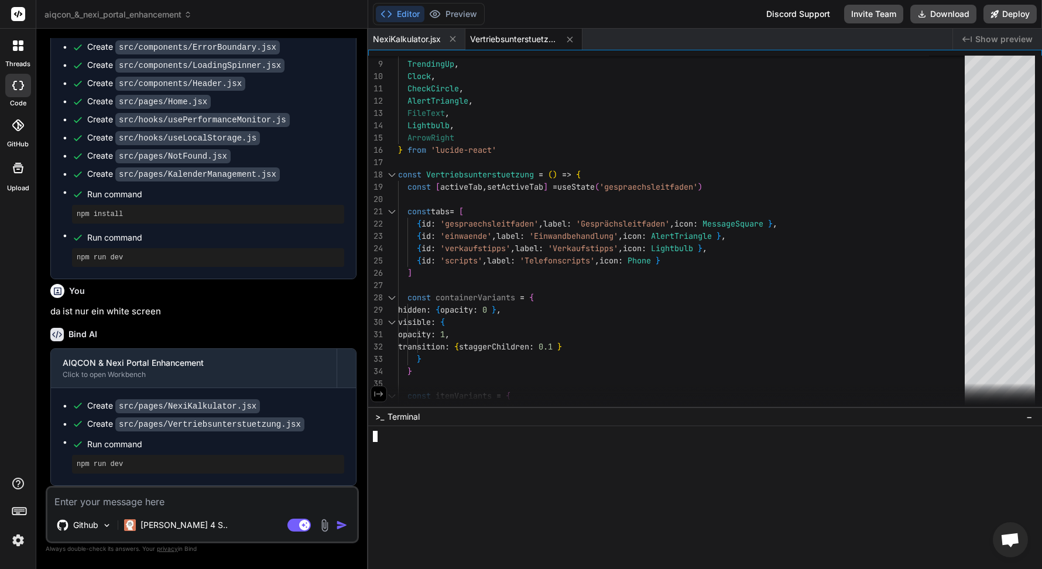
scroll to position [0, 0]
click at [580, 424] on div ">_ Terminal −" at bounding box center [705, 416] width 674 height 19
click at [512, 459] on div at bounding box center [699, 458] width 652 height 11
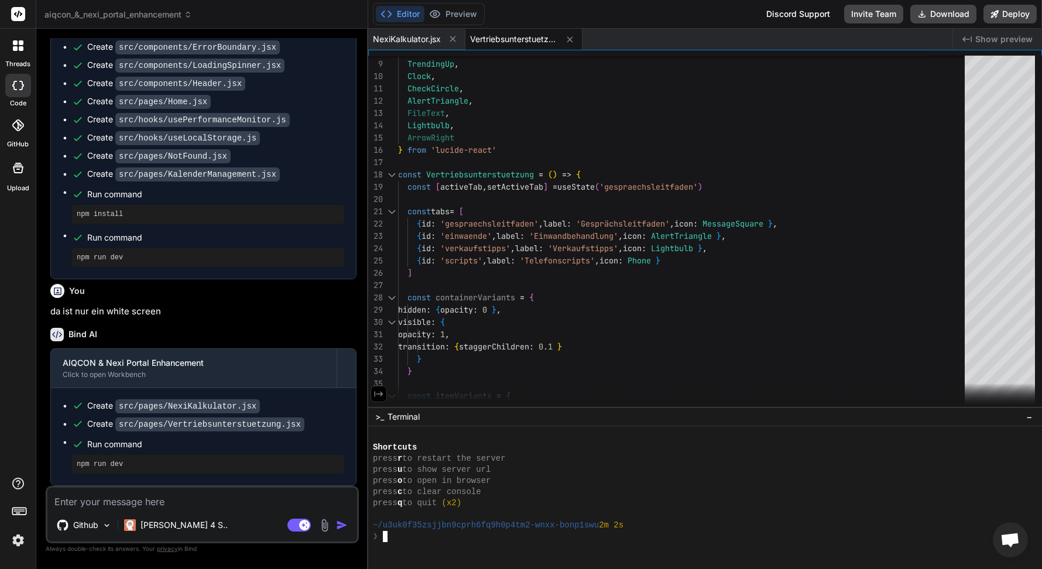
type textarea "npm run dev"
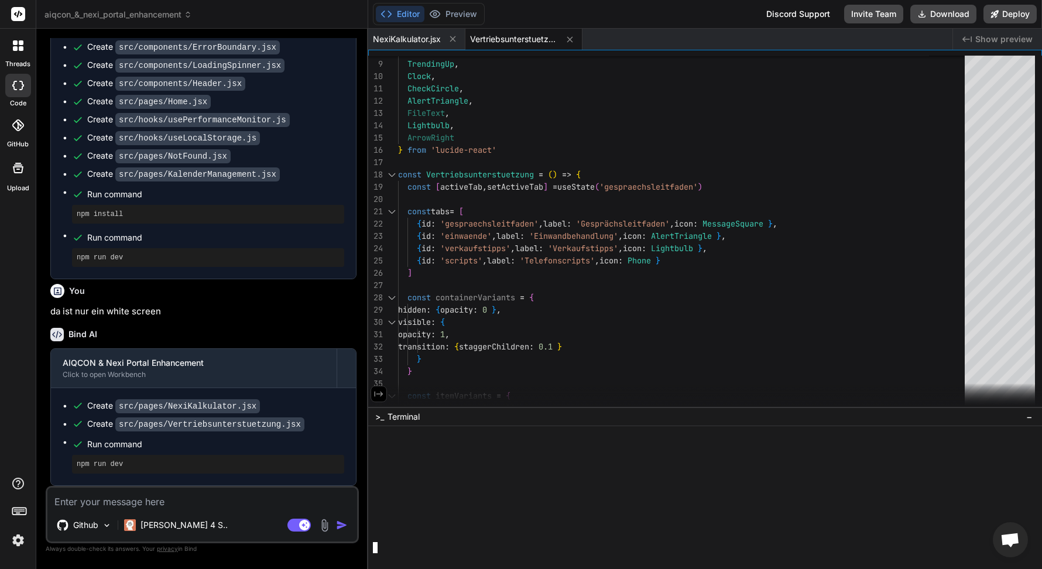
scroll to position [1235, 0]
click at [454, 15] on button "Preview" at bounding box center [452, 14] width 57 height 16
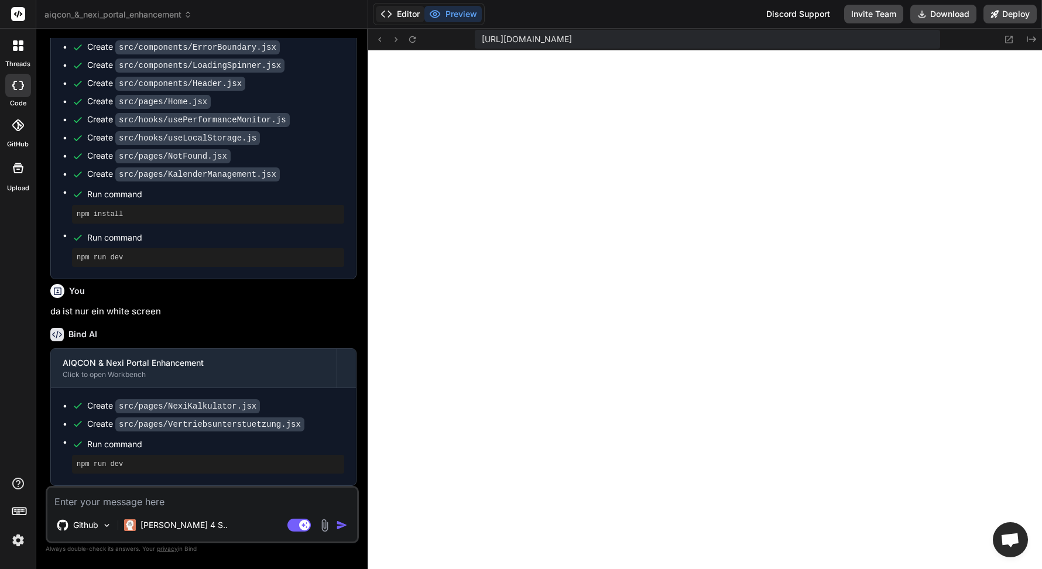
click at [403, 9] on button "Editor" at bounding box center [400, 14] width 49 height 16
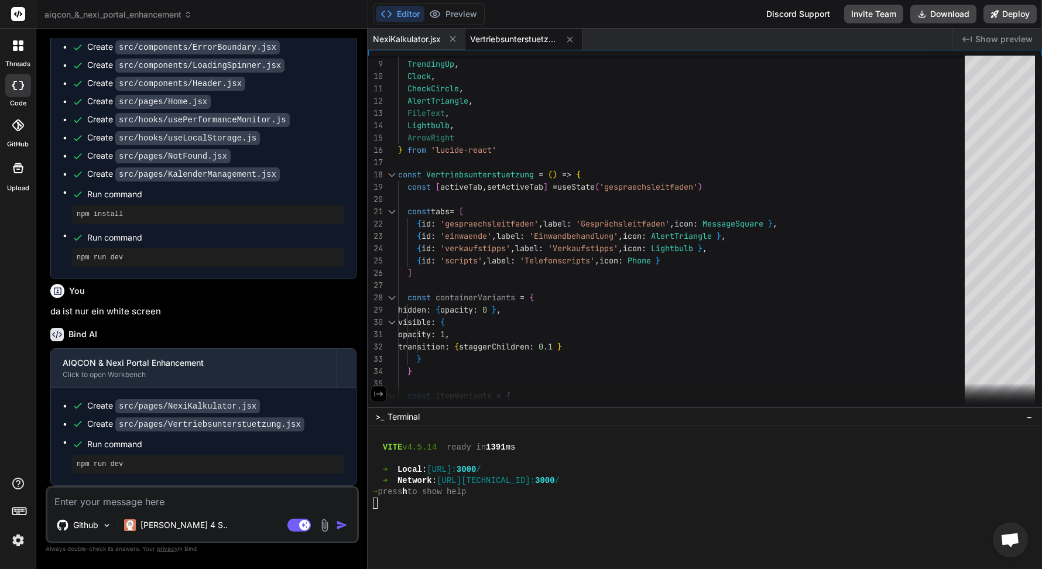
click at [465, 519] on div at bounding box center [699, 514] width 652 height 11
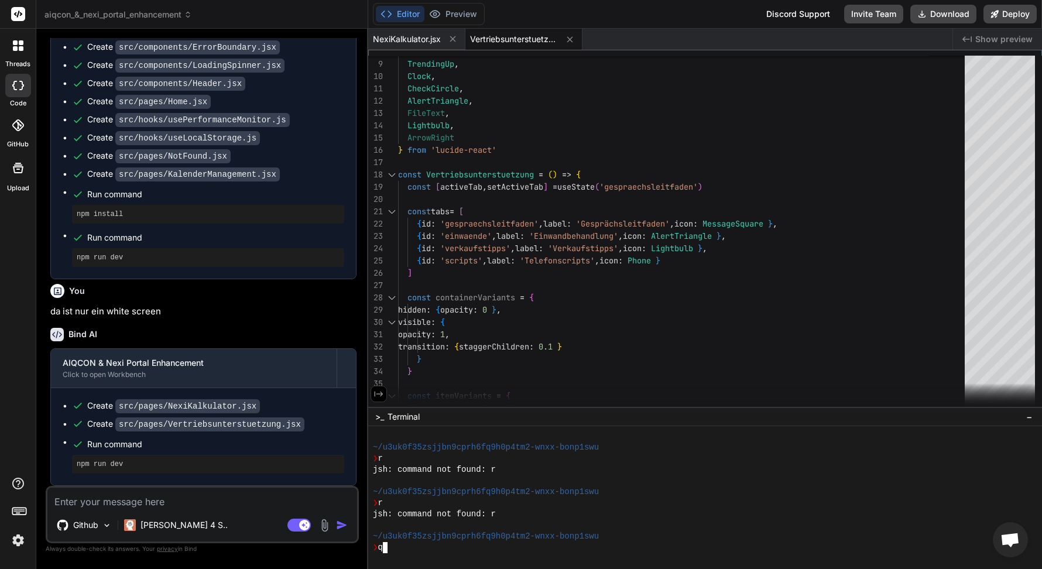
scroll to position [1468, 0]
click at [451, 19] on button "Preview" at bounding box center [452, 14] width 57 height 16
click at [516, 42] on div "Disabled until preview for your project is generated" at bounding box center [453, 37] width 179 height 16
click at [533, 33] on span "Vertriebsunterstuetzung.jsx" at bounding box center [514, 39] width 88 height 12
click at [529, 44] on span "Vertriebsunterstuetzung.jsx" at bounding box center [514, 39] width 88 height 12
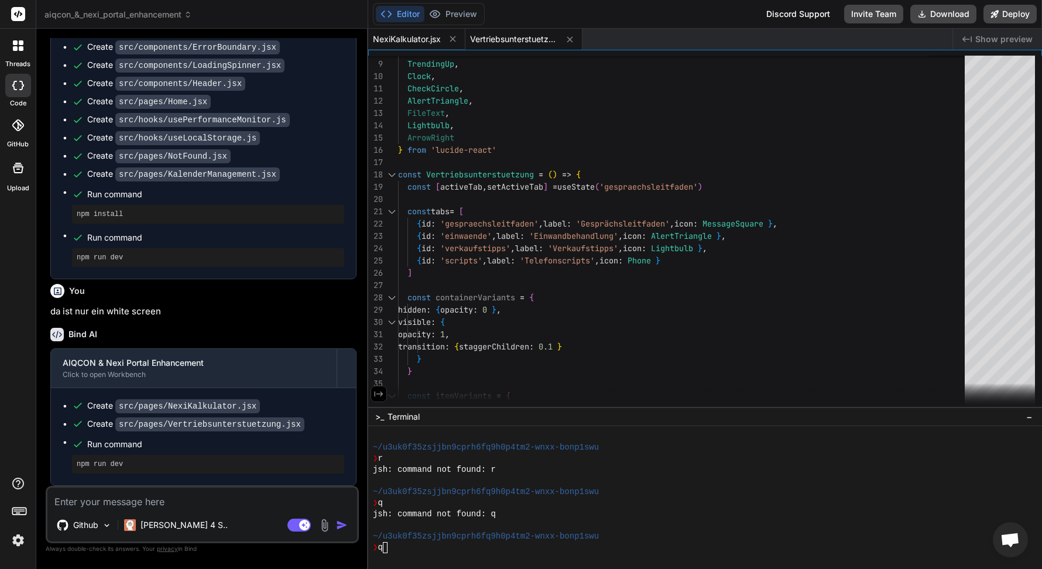
click at [416, 44] on span "NexiKalkulator.jsx" at bounding box center [407, 39] width 68 height 12
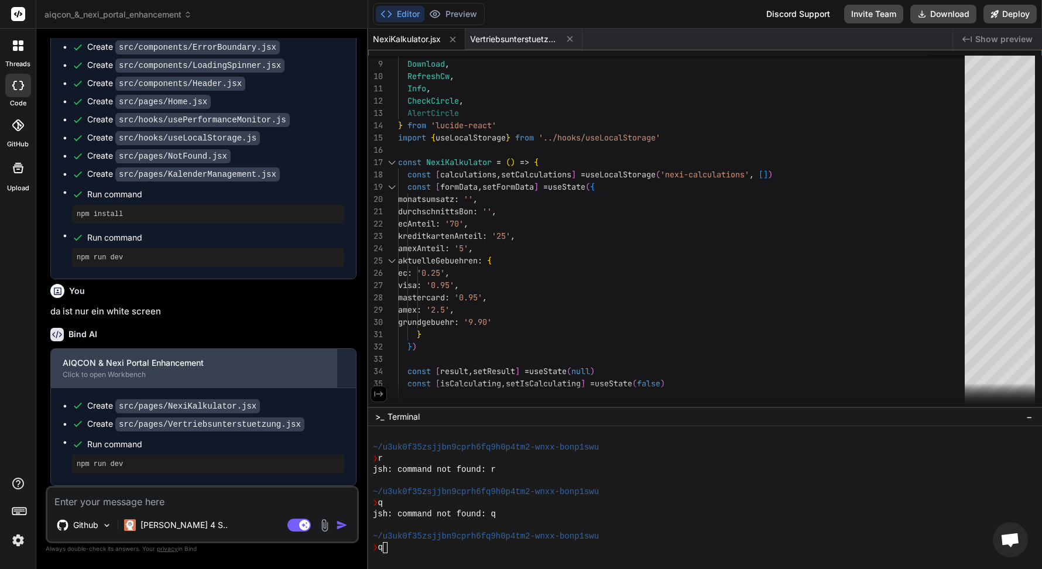
scroll to position [1125, 0]
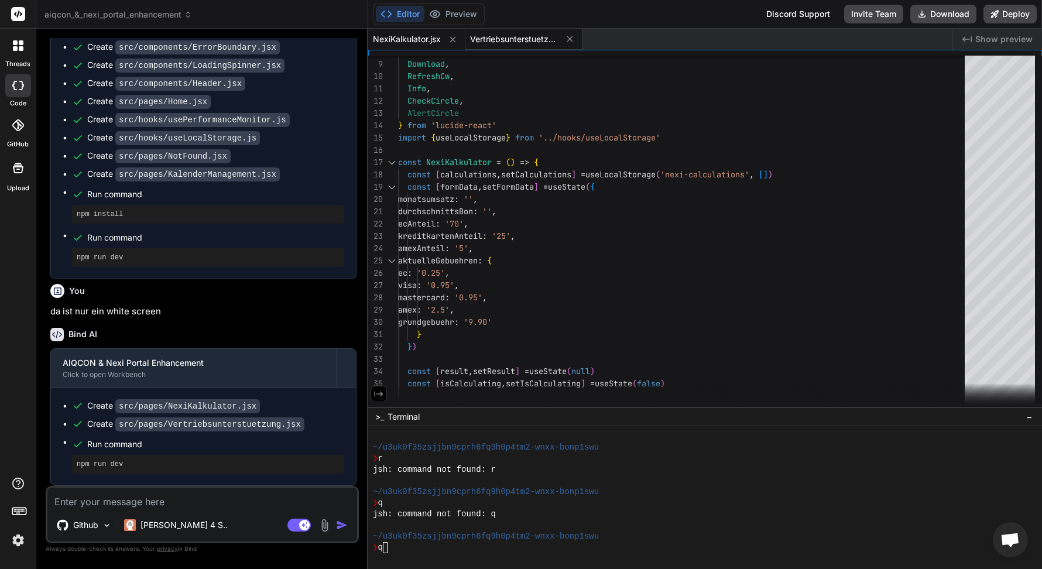
click at [525, 35] on span "Vertriebsunterstuetzung.jsx" at bounding box center [514, 39] width 88 height 12
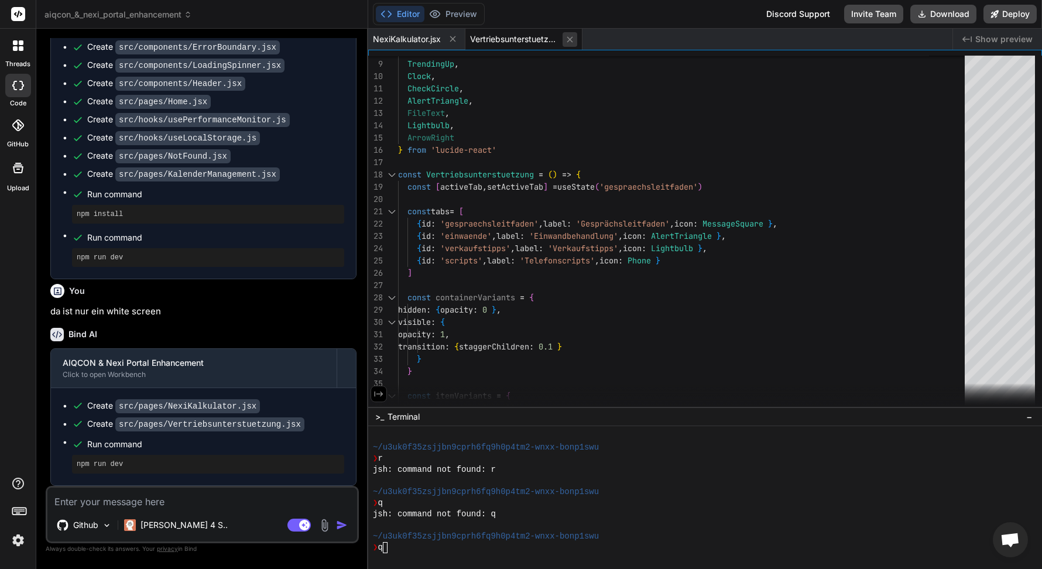
click at [571, 38] on icon at bounding box center [570, 39] width 6 height 6
type textarea "</div> </motion.div> )} </div> </> ) } export default NexiKalkulator"
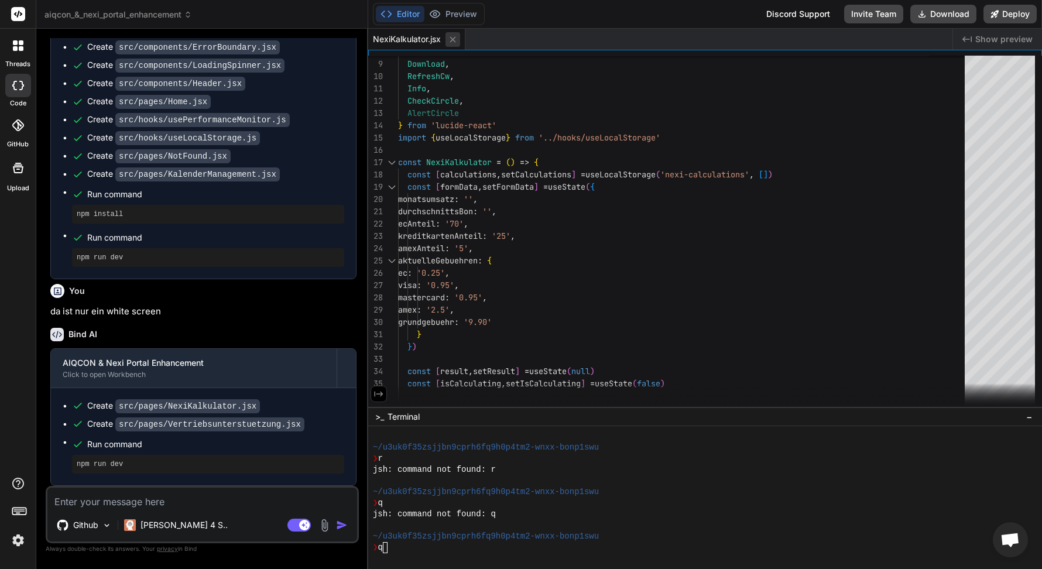
click at [454, 42] on icon at bounding box center [453, 40] width 10 height 10
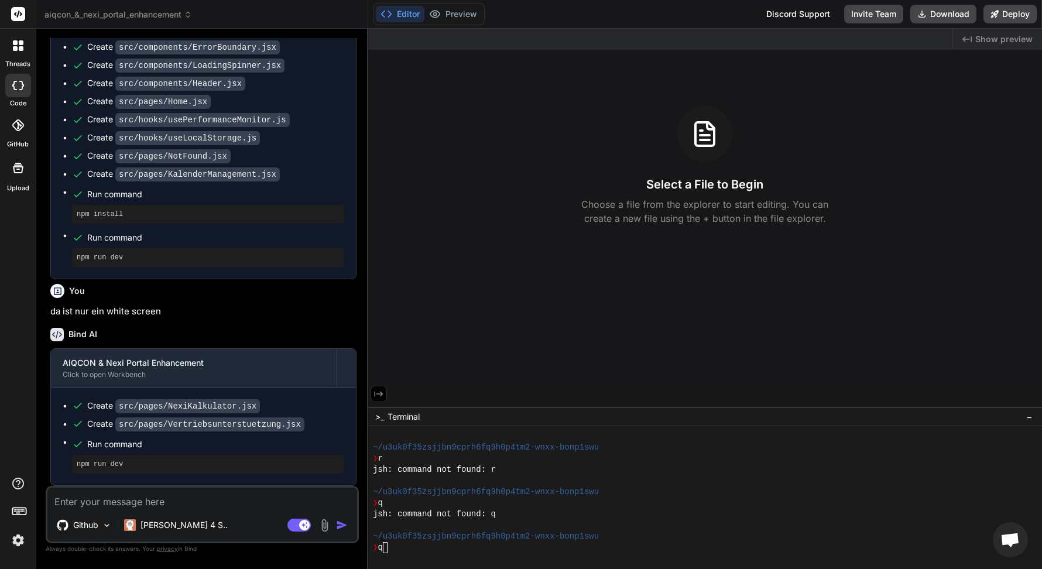
click at [407, 15] on button "Editor" at bounding box center [400, 14] width 49 height 16
click at [177, 503] on textarea at bounding box center [202, 498] width 310 height 21
type textarea "r"
type textarea "x"
type textarea "rp"
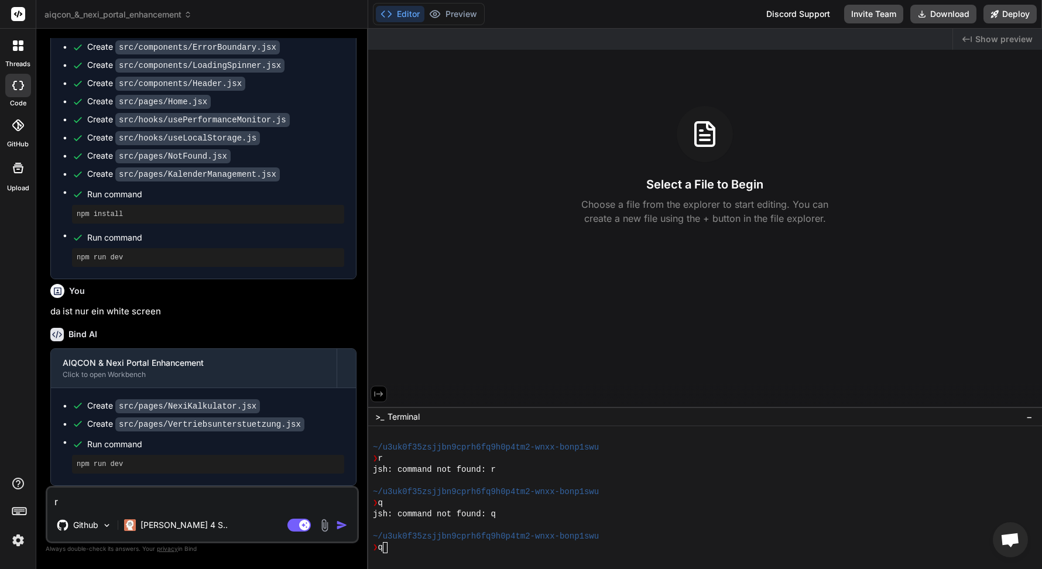
type textarea "x"
type textarea "rpe"
type textarea "x"
type textarea "rper"
type textarea "x"
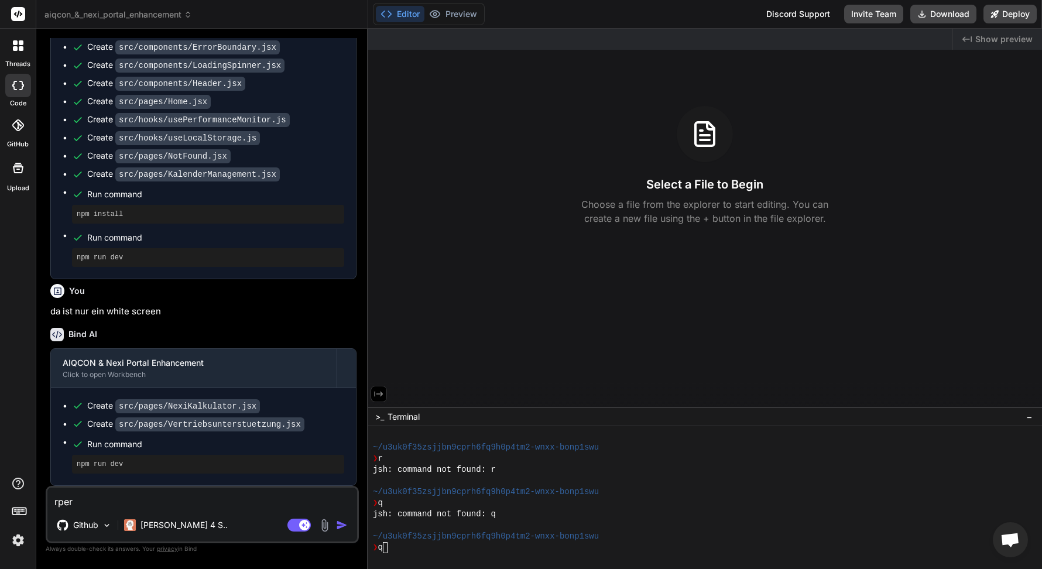
type textarea "rperi"
type textarea "x"
type textarea "rperie"
type textarea "x"
type textarea "rperier"
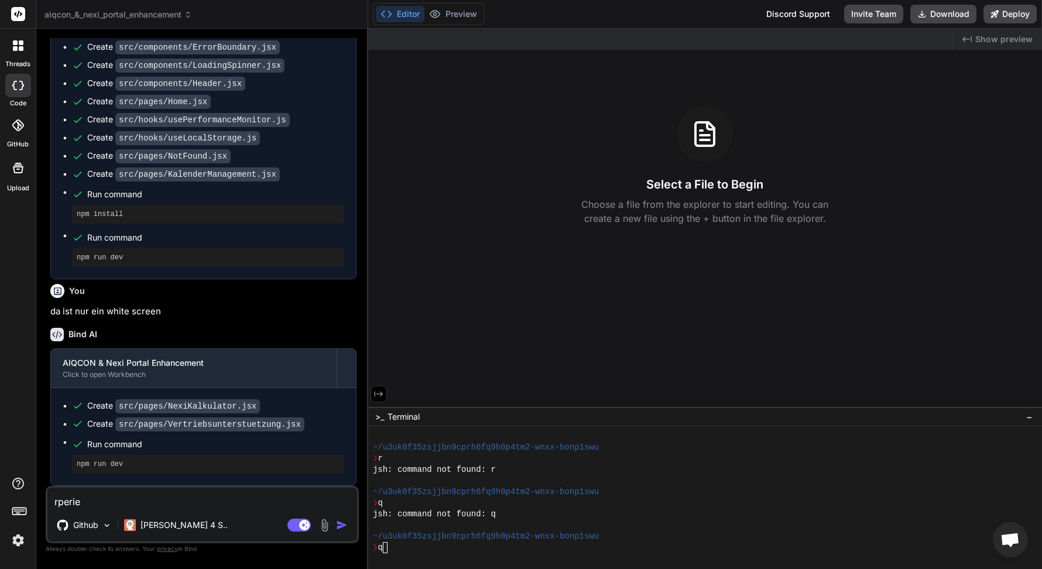
type textarea "x"
type textarea "rperiere"
type textarea "x"
type textarea "rperiere"
type textarea "x"
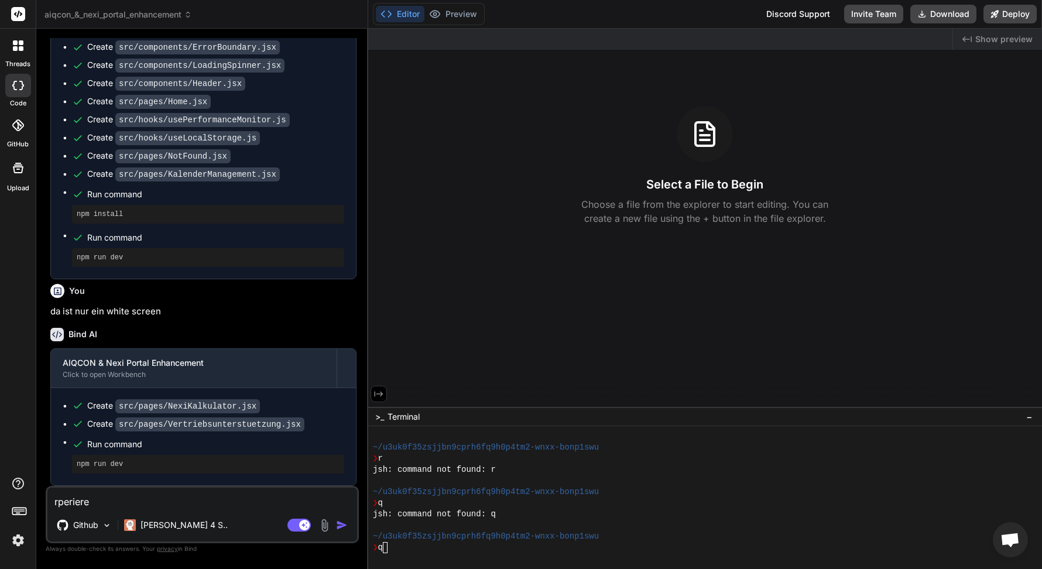
type textarea "rperiere a"
type textarea "x"
type textarea "rperiere al"
type textarea "x"
type textarea "rperiere all"
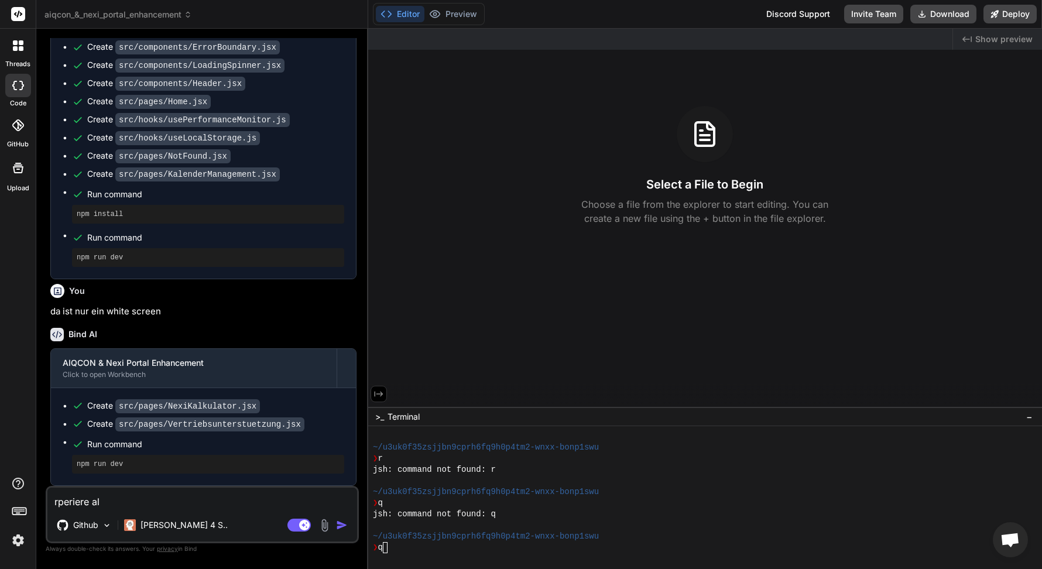
type textarea "x"
type textarea "rperiere alle"
type textarea "x"
type textarea "rperiere alle"
type textarea "x"
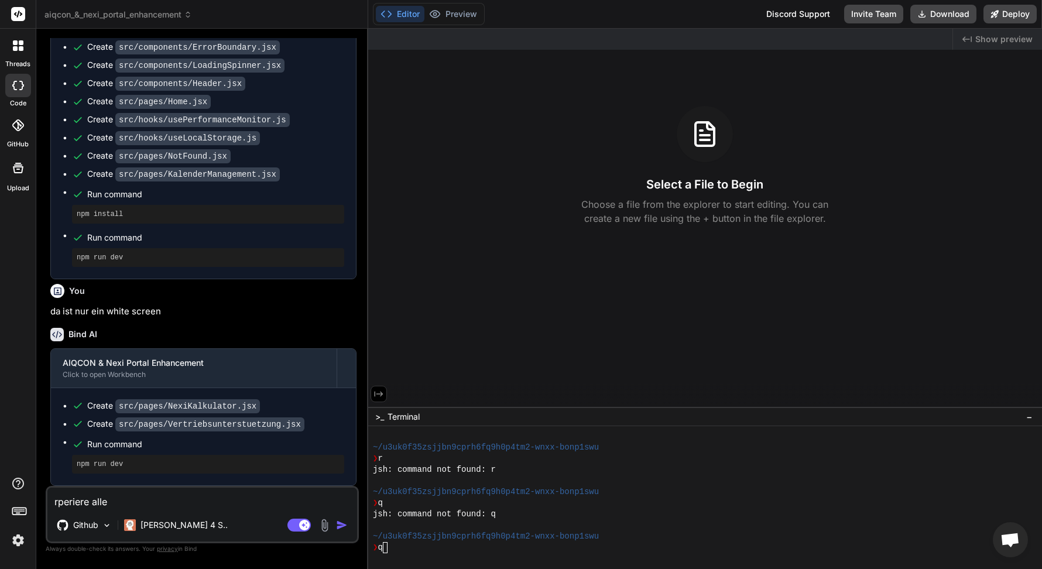
type textarea "rperiere alle b"
type textarea "x"
type textarea "rperiere alle bu"
type textarea "x"
type textarea "rperiere alle bug"
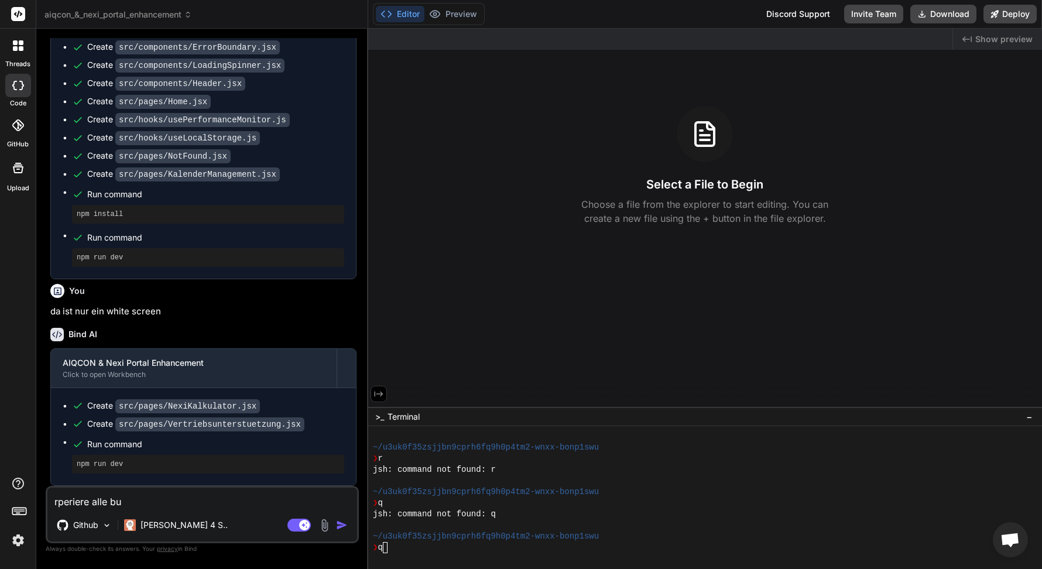
type textarea "x"
type textarea "rperiere alle bugs"
type textarea "x"
type textarea "rperiere alle bugs"
type textarea "x"
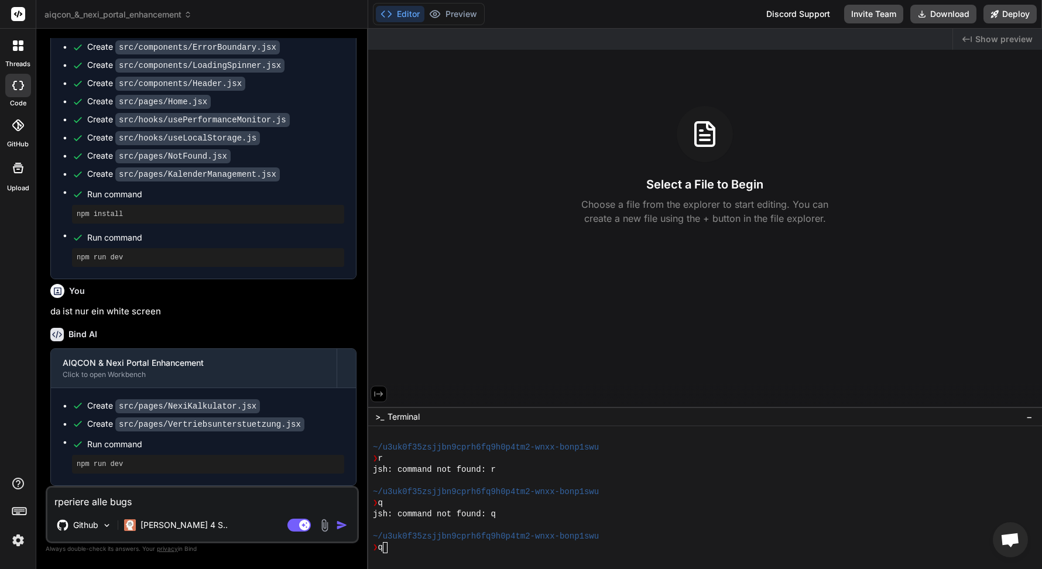
type textarea "rperiere alle bugs u"
type textarea "x"
type textarea "rperiere alle bugs un"
type textarea "x"
type textarea "rperiere alle bugs und"
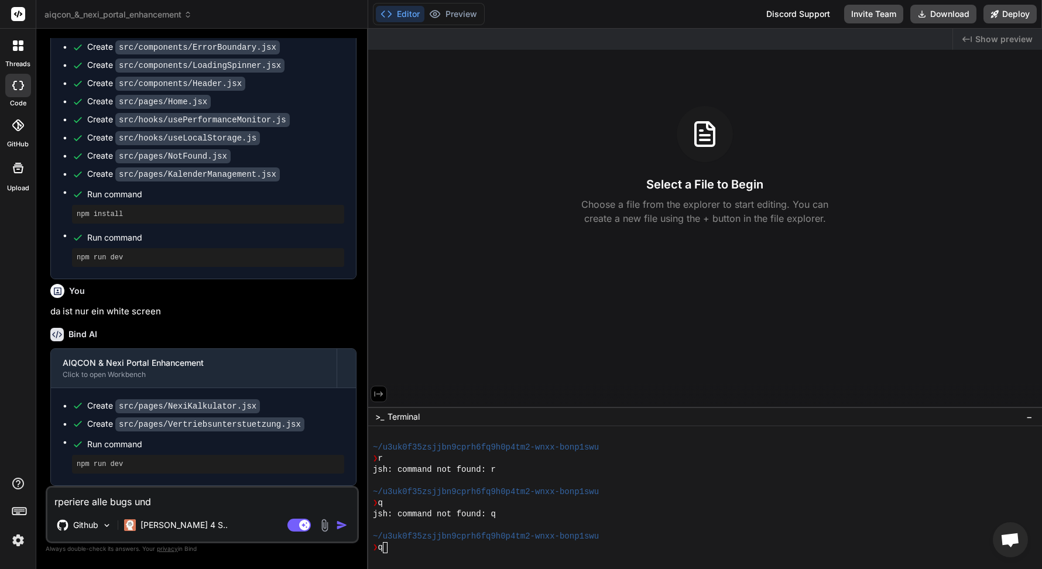
type textarea "x"
type textarea "rperiere alle bugs und"
type textarea "x"
type textarea "rperiere alle bugs und o"
type textarea "x"
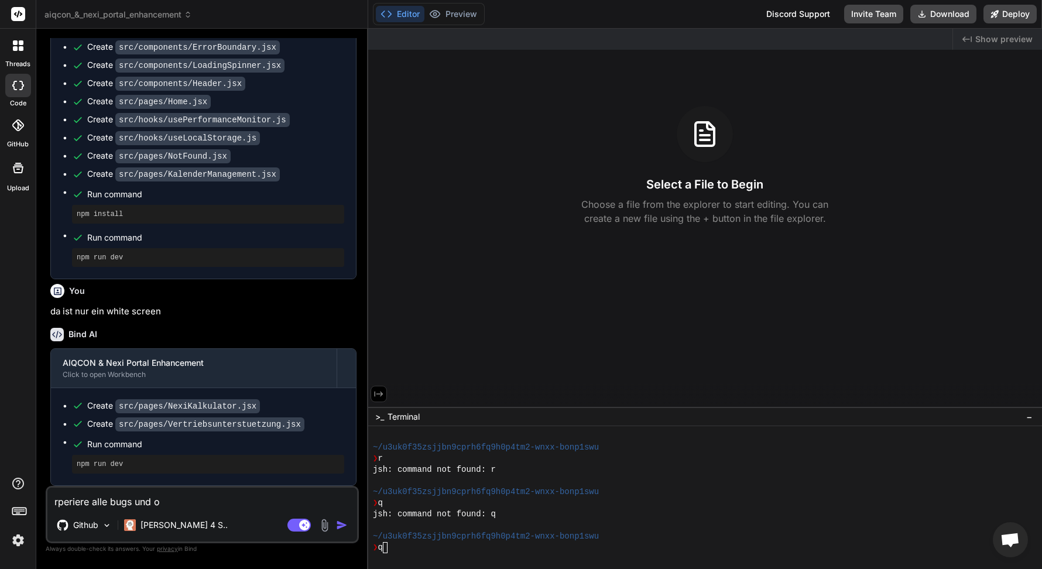
type textarea "rperiere alle bugs und op"
type textarea "x"
type textarea "rperiere alle bugs und opt"
type textarea "x"
type textarea "rperiere alle bugs und opti"
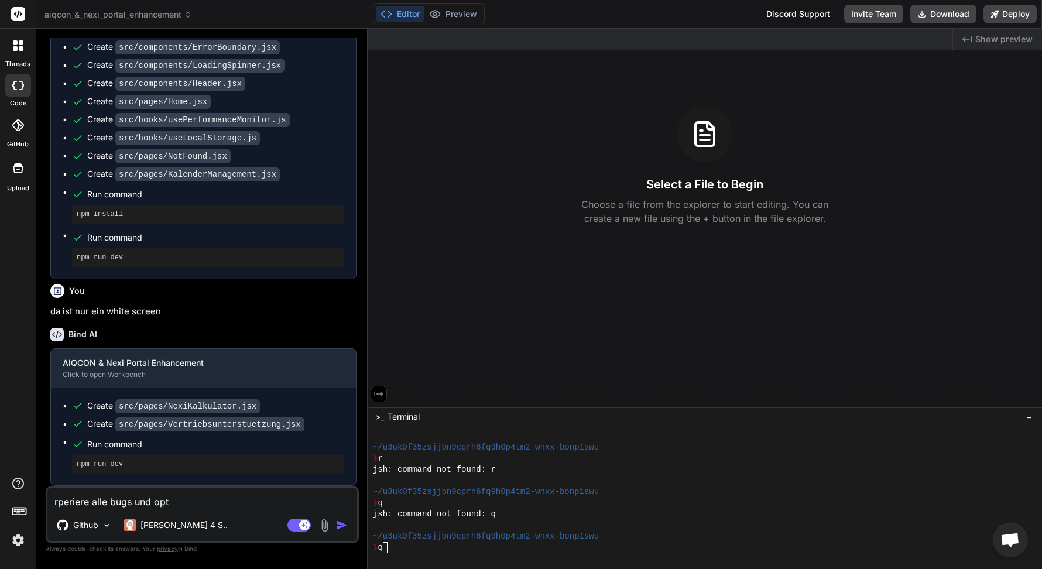
type textarea "x"
type textarea "rperiere alle bugs und optim"
type textarea "x"
type textarea "rperiere alle bugs und optimi"
type textarea "x"
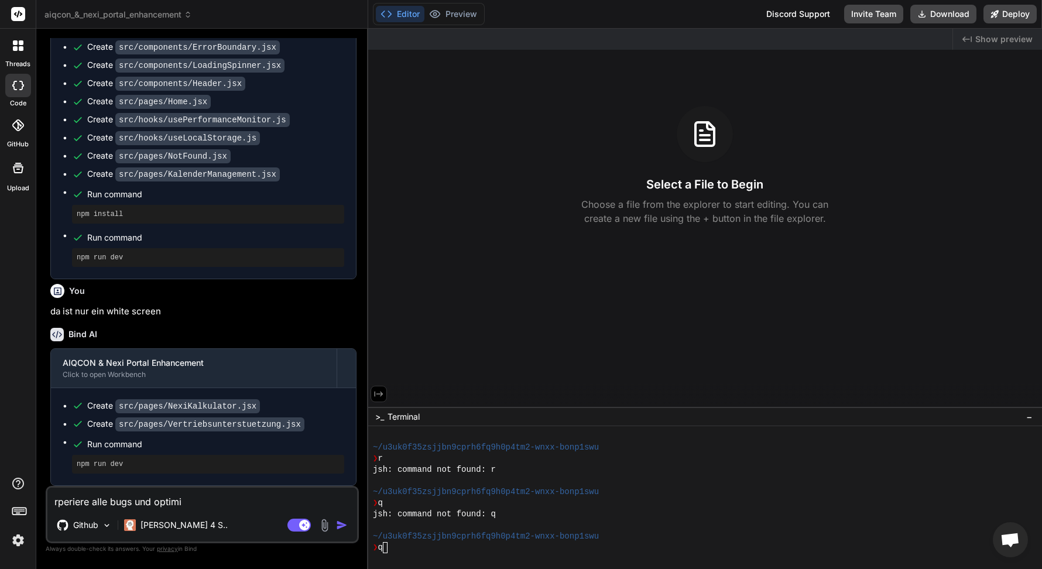
type textarea "rperiere alle bugs und optimie"
type textarea "x"
type textarea "rperiere alle bugs und optimier"
type textarea "x"
type textarea "rperiere alle bugs und optimiere"
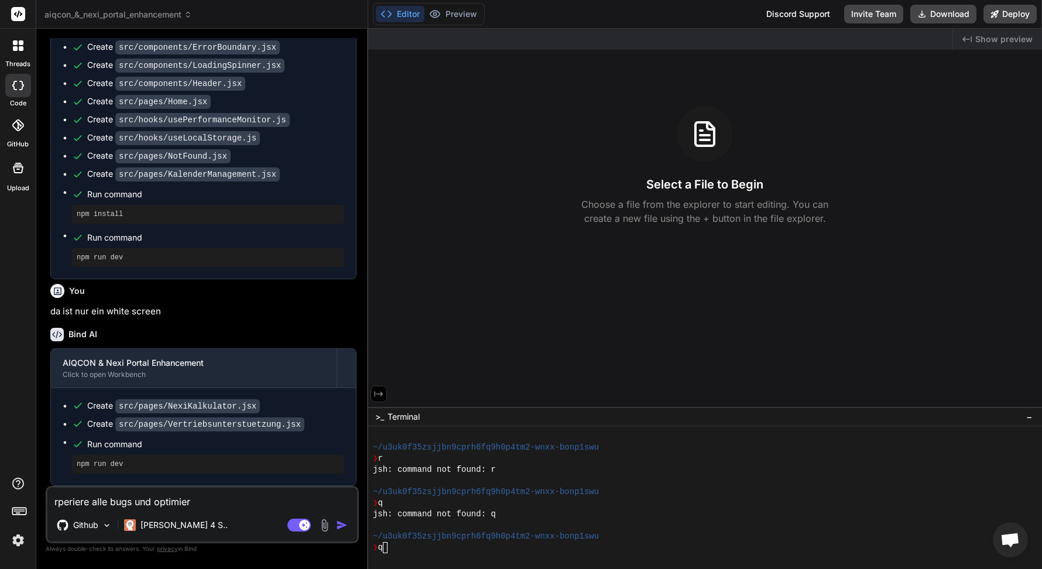
type textarea "x"
type textarea "rperiere alle bugs und optimiere"
type textarea "x"
type textarea "rperiere alle bugs und optimiere d"
type textarea "x"
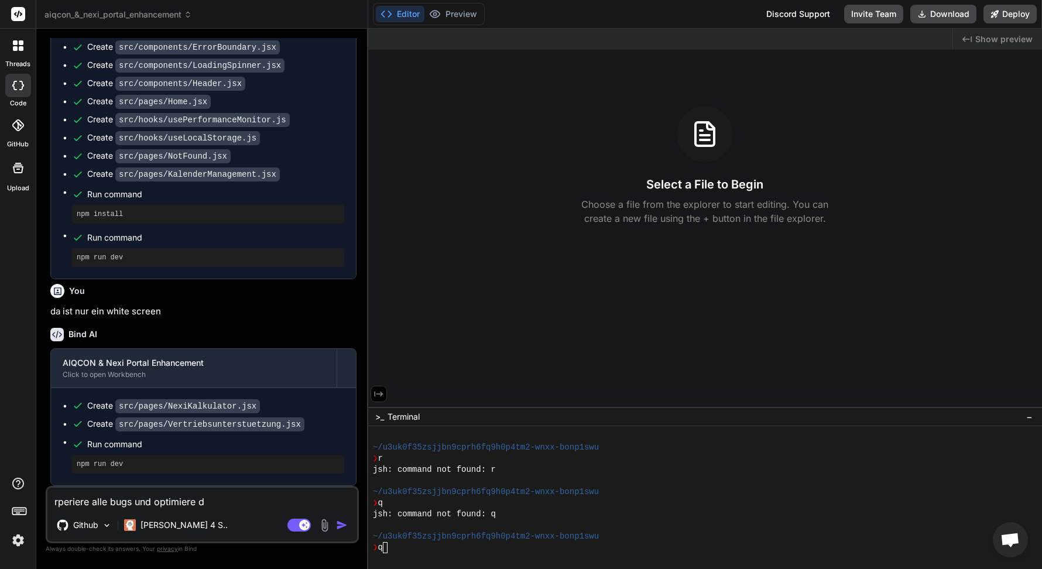
type textarea "rperiere alle bugs und optimiere di"
type textarea "x"
type textarea "rperiere alle bugs und optimiere die"
type textarea "x"
type textarea "rperiere alle bugs und optimiere die"
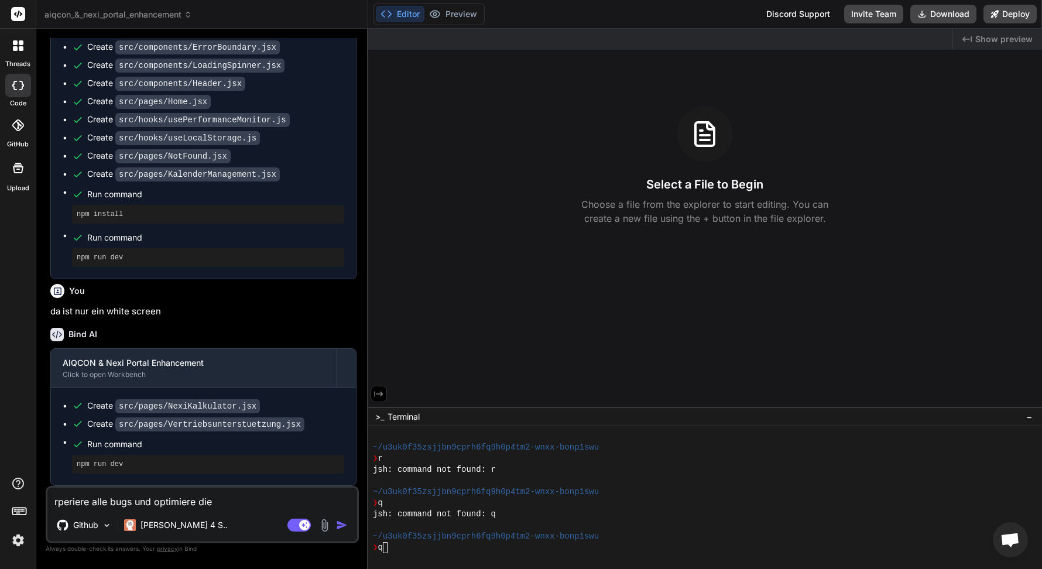
type textarea "x"
type textarea "rperiere alle bugs und optimiere die w"
type textarea "x"
type textarea "rperiere alle bugs und optimiere die we"
type textarea "x"
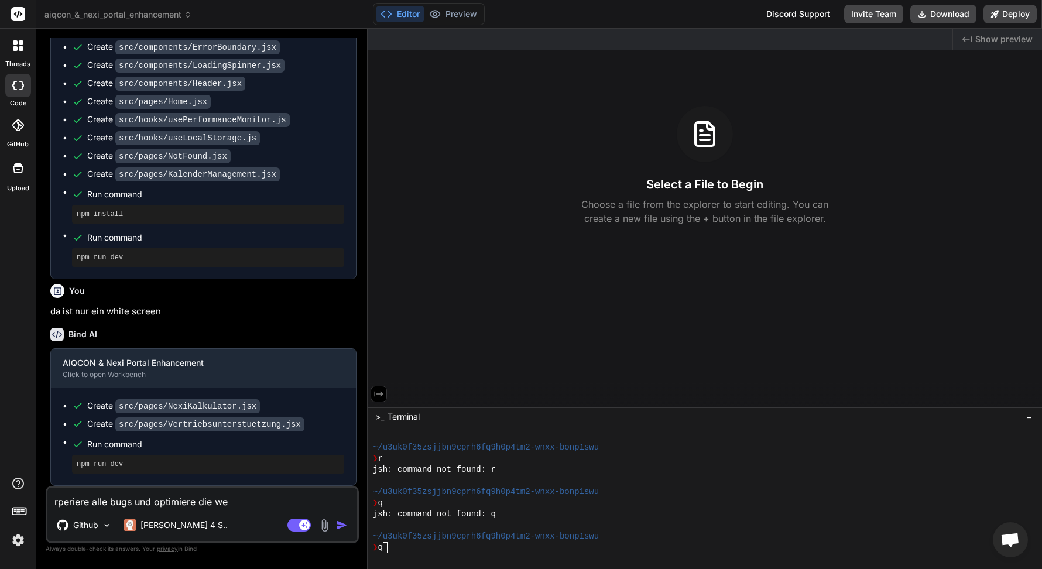
type textarea "rperiere alle bugs und optimiere die web"
type textarea "x"
type textarea "rperiere alle bugs und optimiere die webs"
type textarea "x"
type textarea "rperiere alle bugs und optimiere die websi"
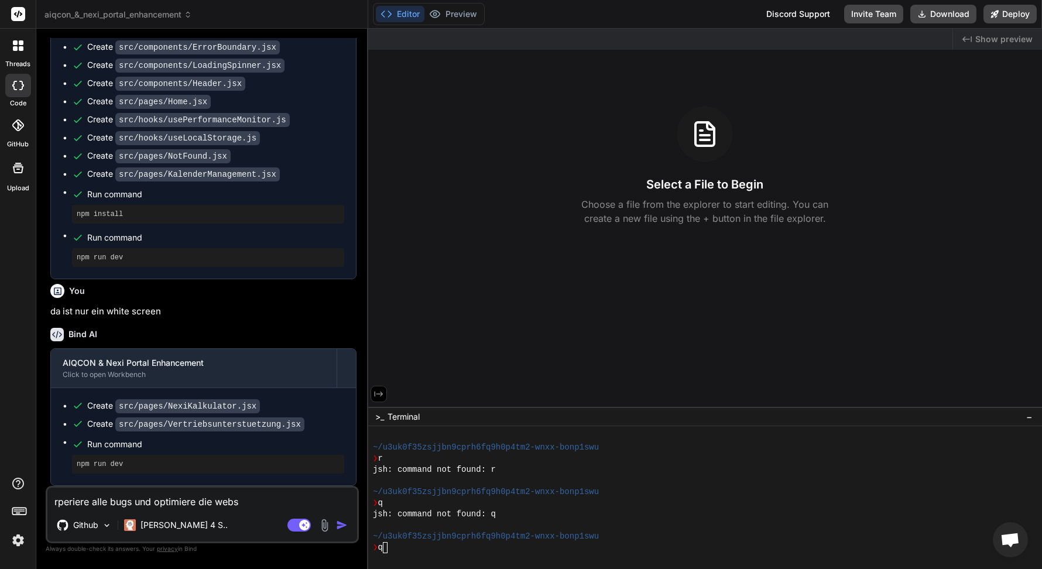
type textarea "x"
type textarea "rperiere alle bugs und optimiere die websit"
type textarea "x"
type textarea "rperiere alle bugs und optimiere die website"
type textarea "x"
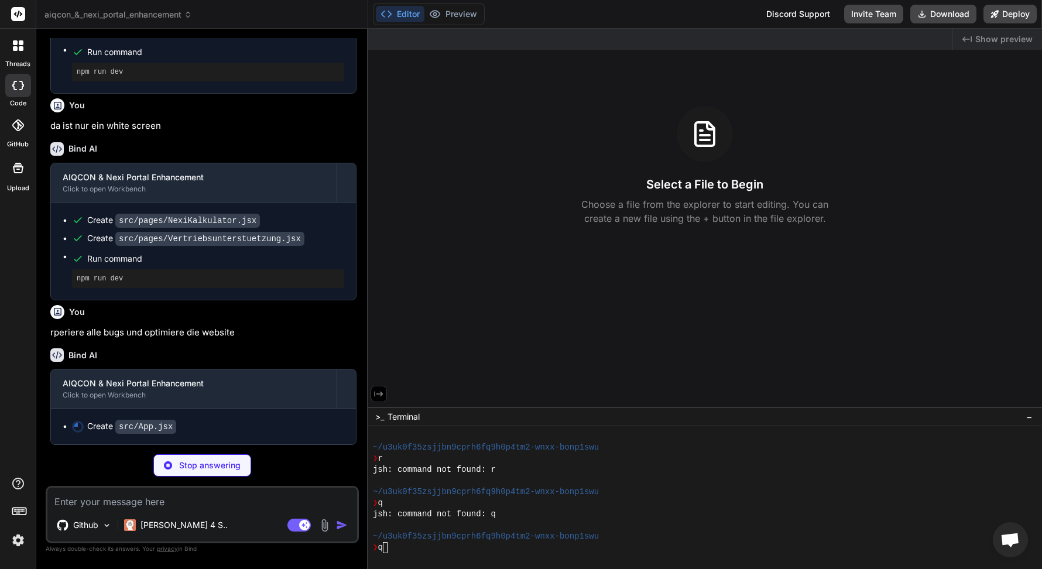
scroll to position [1310, 0]
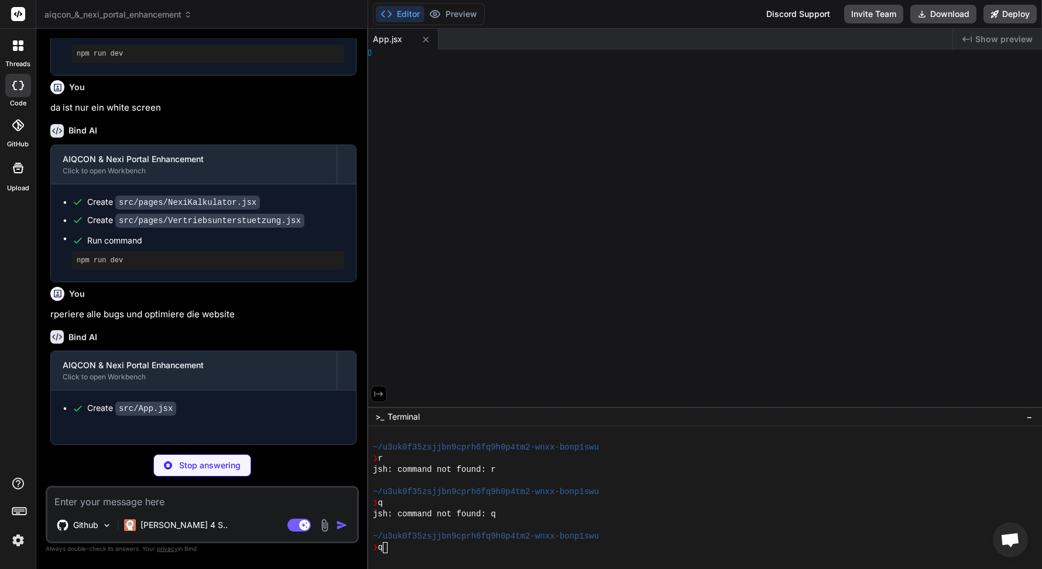
type textarea "x"
type textarea "lt Header"
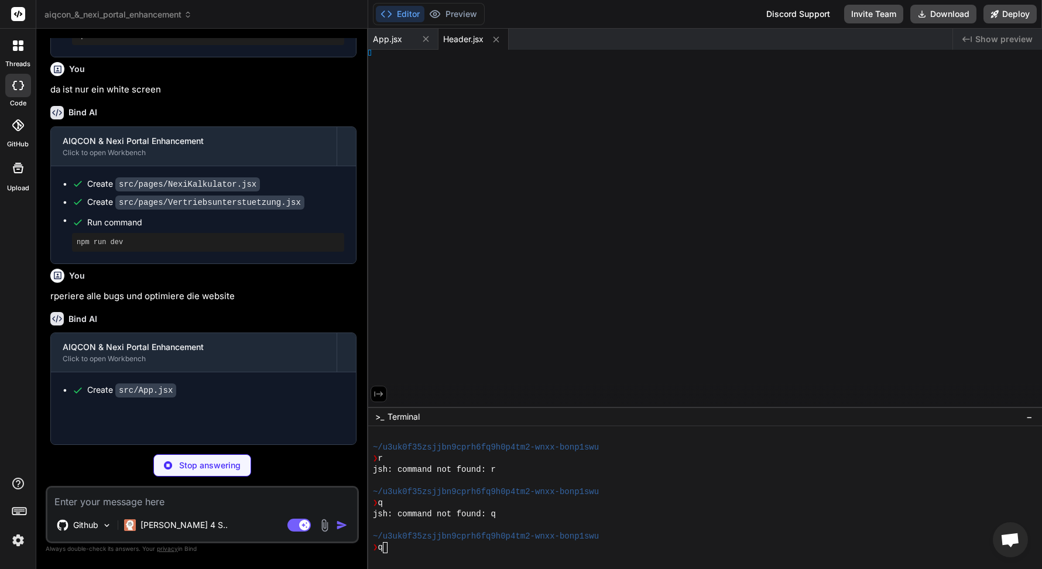
type textarea "x"
type textarea "Spinner"
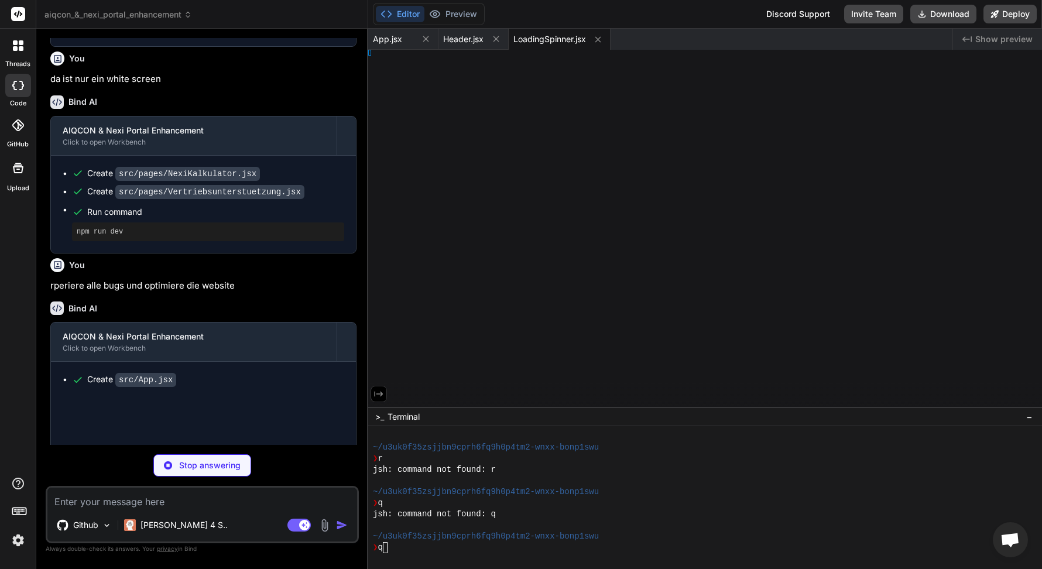
type textarea "x"
type textarea "} }"
type textarea "x"
type textarea "ent"
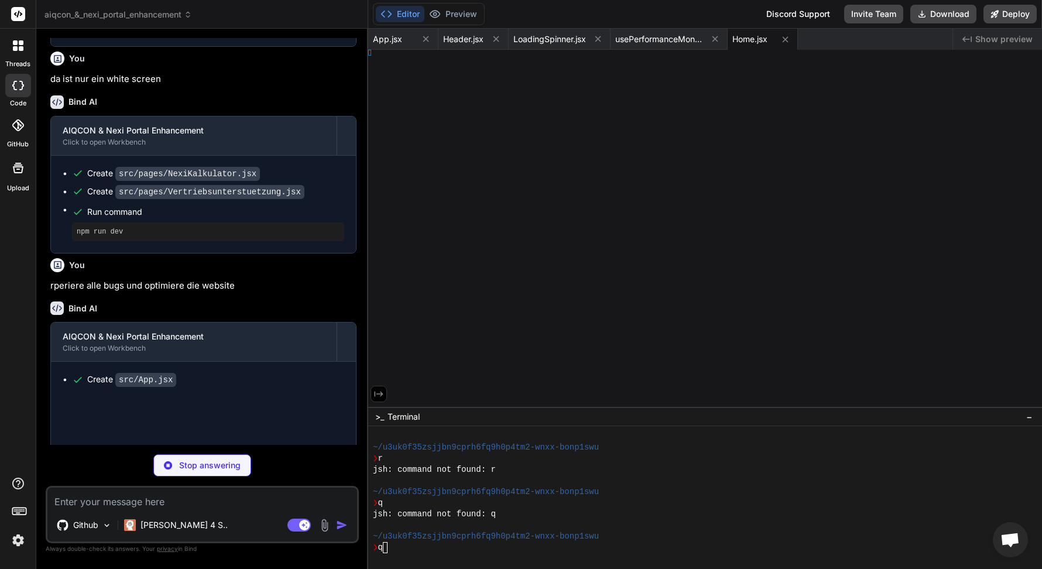
type textarea "x"
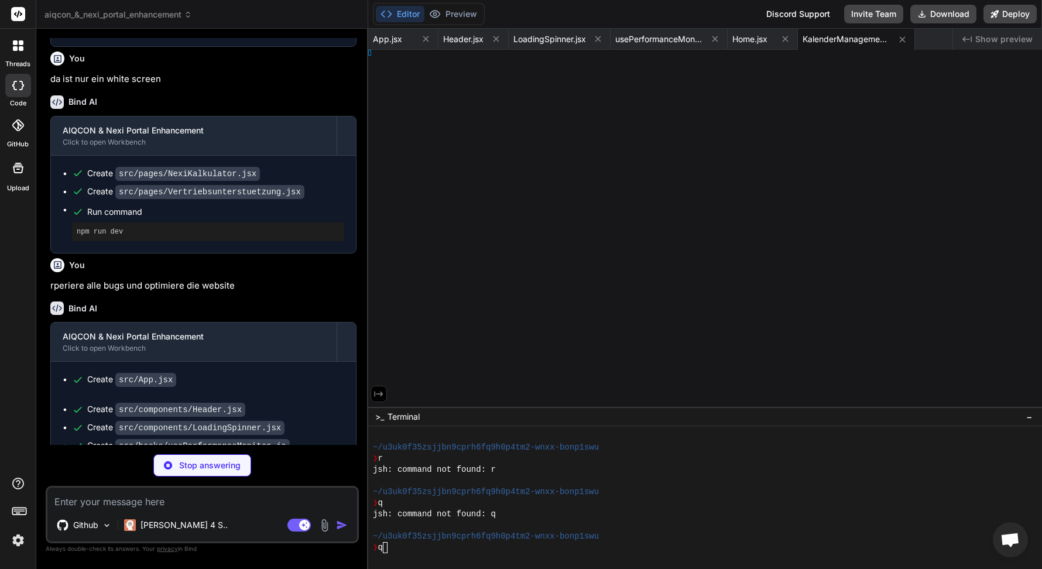
type textarea "</AnimatePresence> </div> </> ) } export default KalenderManagement"
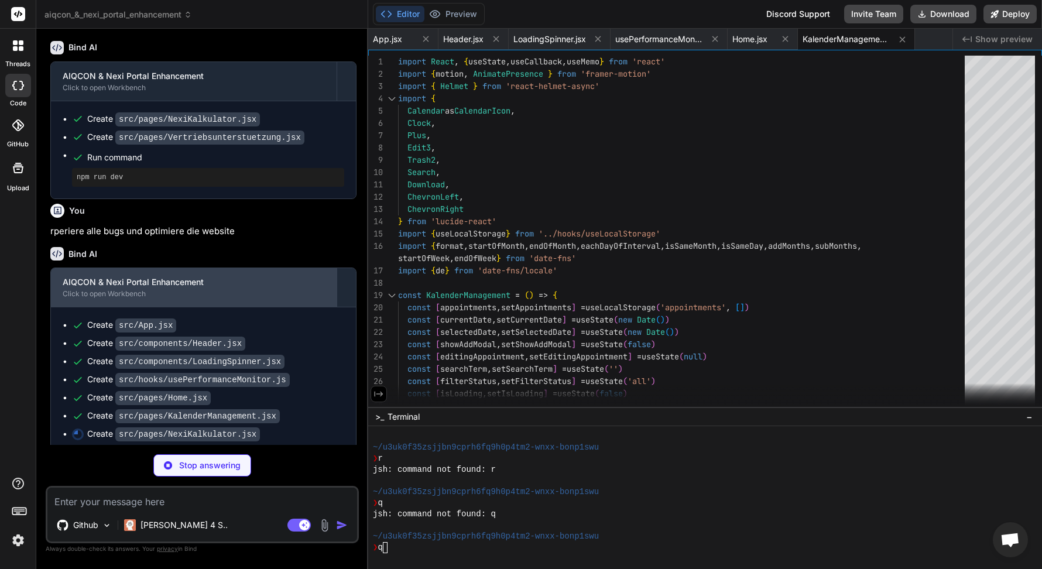
scroll to position [1417, 0]
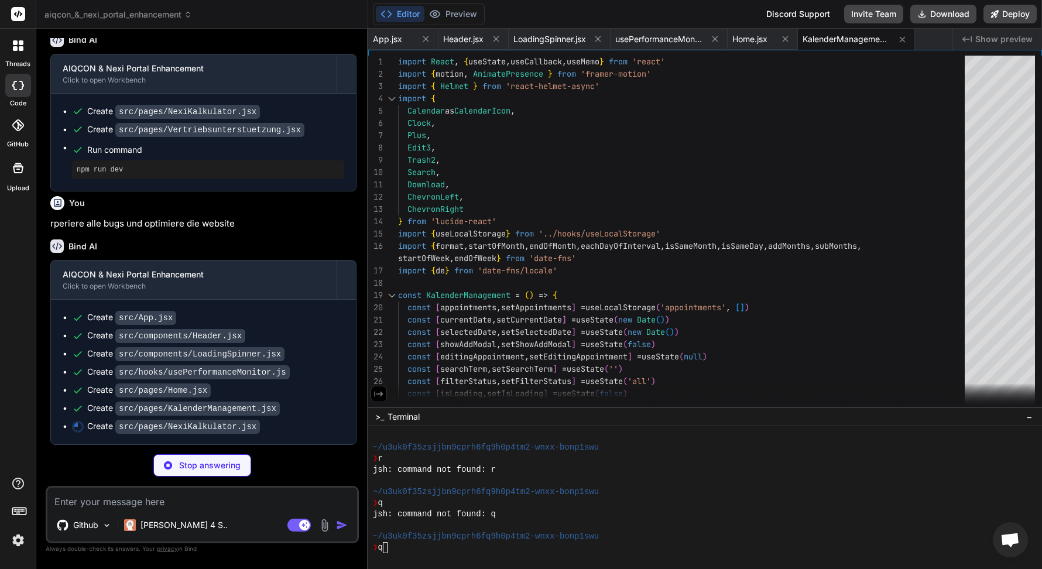
type textarea "x"
type textarea "</> ) } export default NexiKalkulator"
type textarea "x"
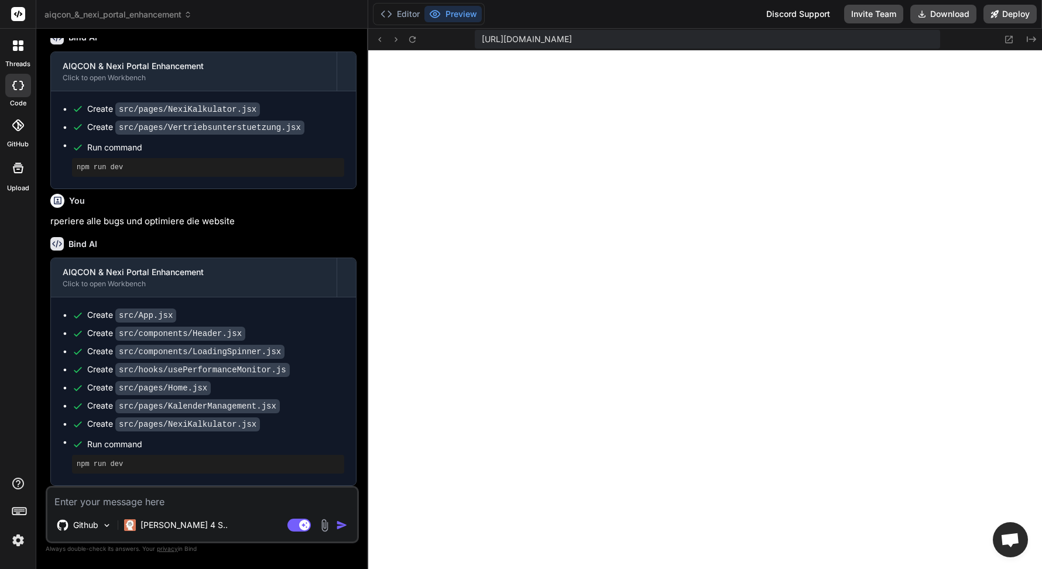
scroll to position [1420, 0]
click at [168, 505] on textarea at bounding box center [202, 498] width 310 height 21
click at [105, 461] on pre "npm run dev" at bounding box center [208, 464] width 263 height 9
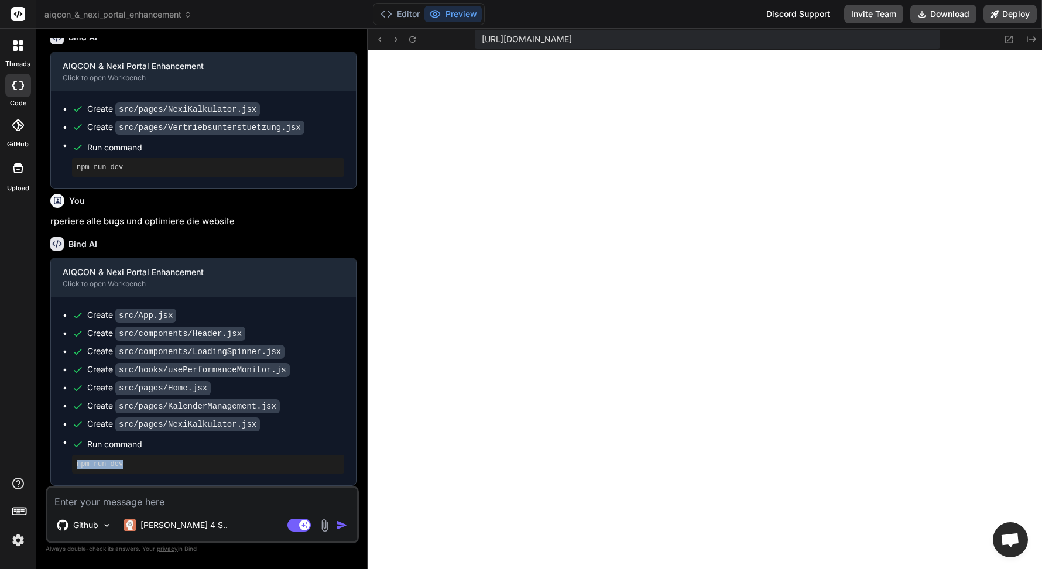
copy div "npm run dev 🎉 Your Preview is Ready! Tap to view your project preview View Prev…"
click at [399, 12] on button "Editor" at bounding box center [400, 14] width 49 height 16
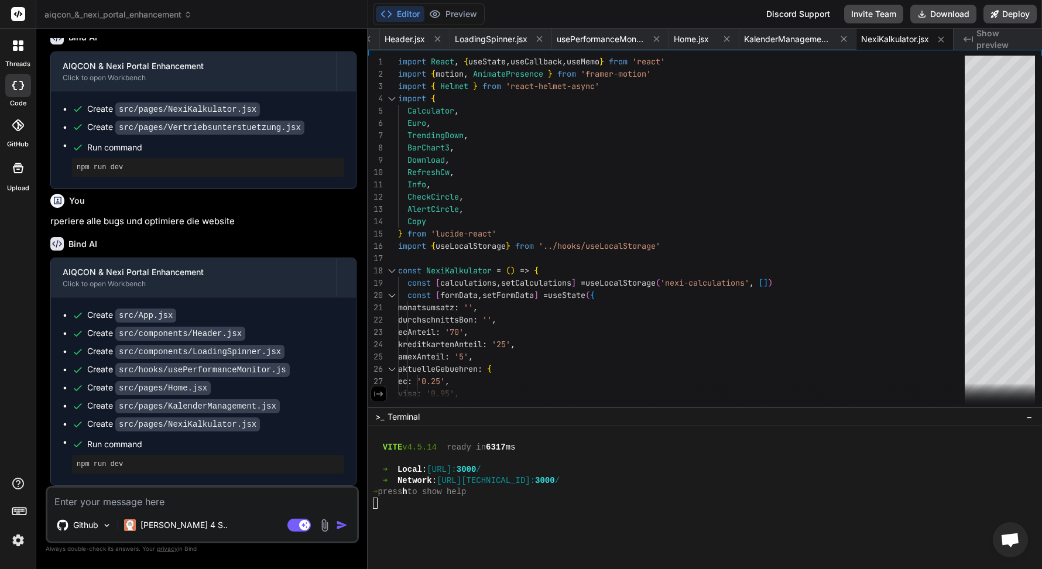
click at [436, 516] on div at bounding box center [699, 514] width 652 height 11
type textarea "npm run dev"
click at [438, 506] on div at bounding box center [699, 503] width 652 height 11
click at [204, 499] on textarea at bounding box center [202, 498] width 310 height 21
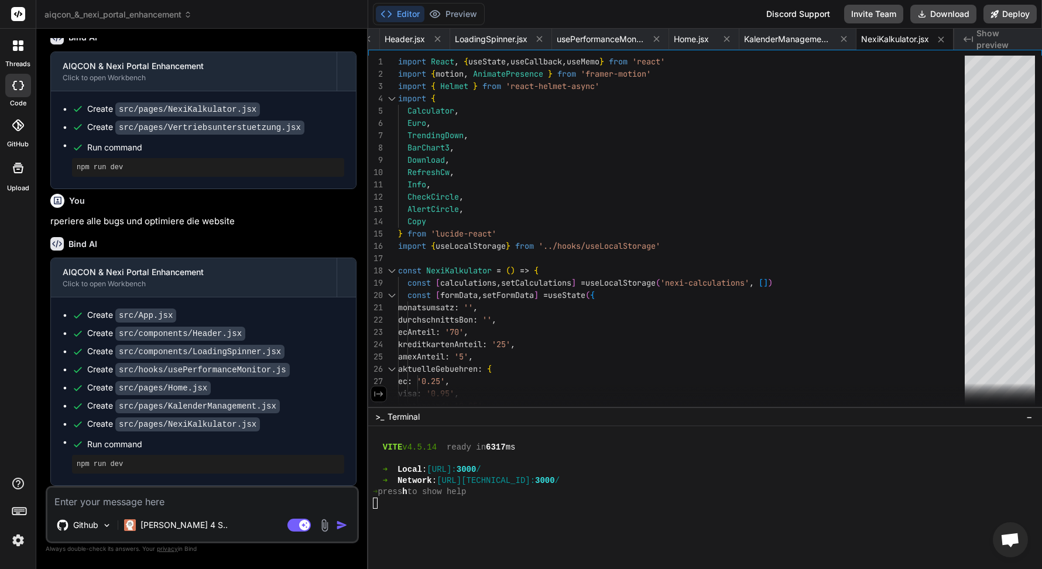
click at [194, 499] on textarea at bounding box center [202, 498] width 310 height 21
type textarea "d"
type textarea "x"
type textarea "du"
type textarea "x"
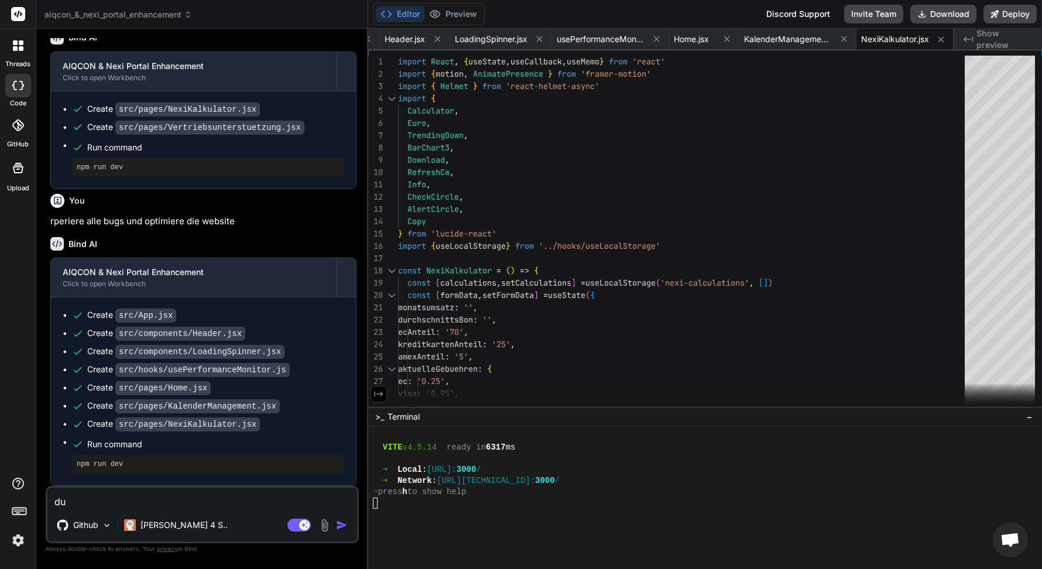
type textarea "du"
type textarea "x"
type textarea "du k"
type textarea "x"
type textarea "du ka"
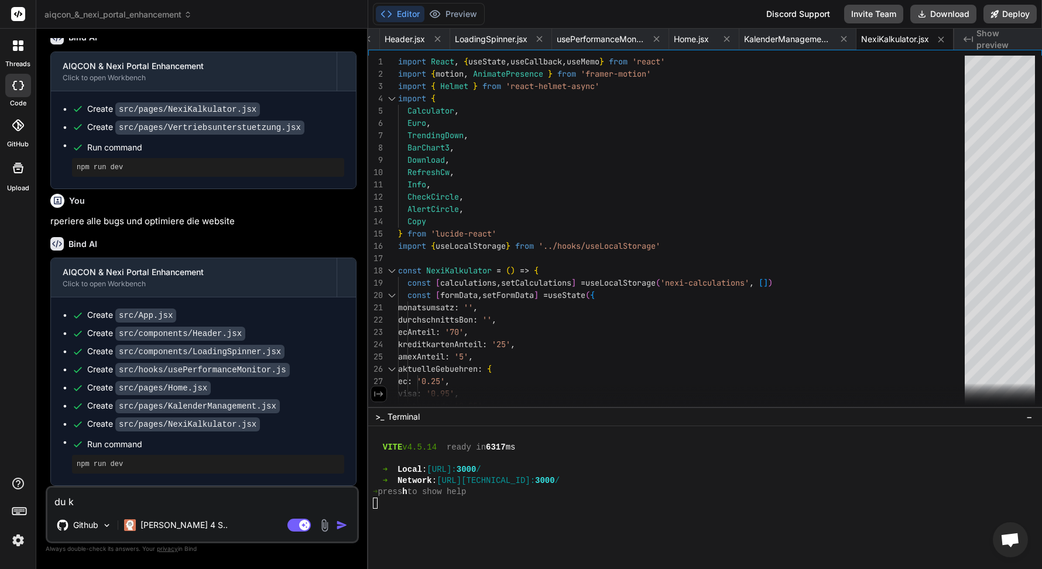
type textarea "x"
type textarea "du kan"
type textarea "x"
type textarea "du kann"
type textarea "x"
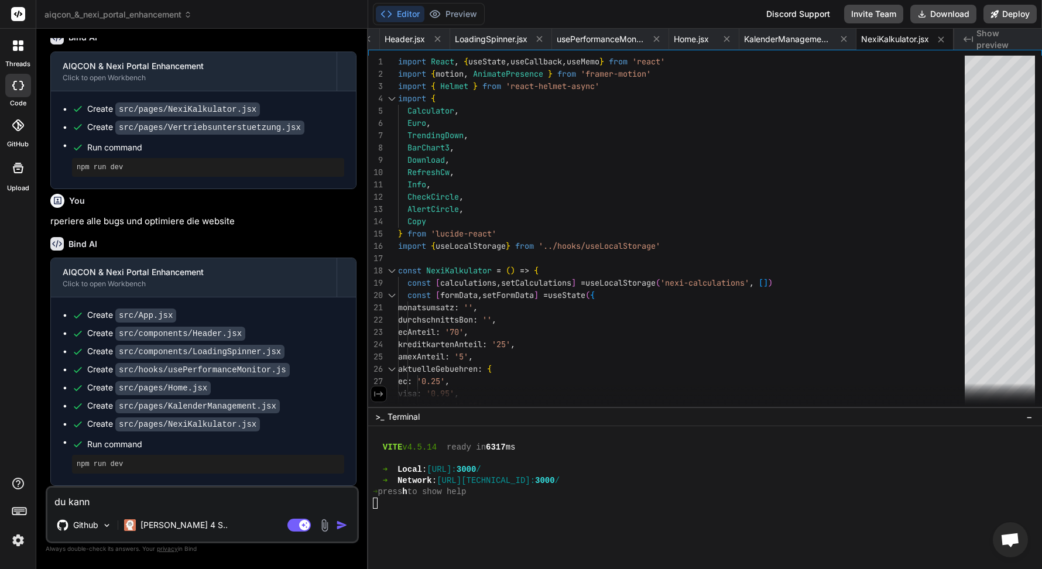
type textarea "du kan"
type textarea "x"
type textarea "du ka"
type textarea "x"
type textarea "du k"
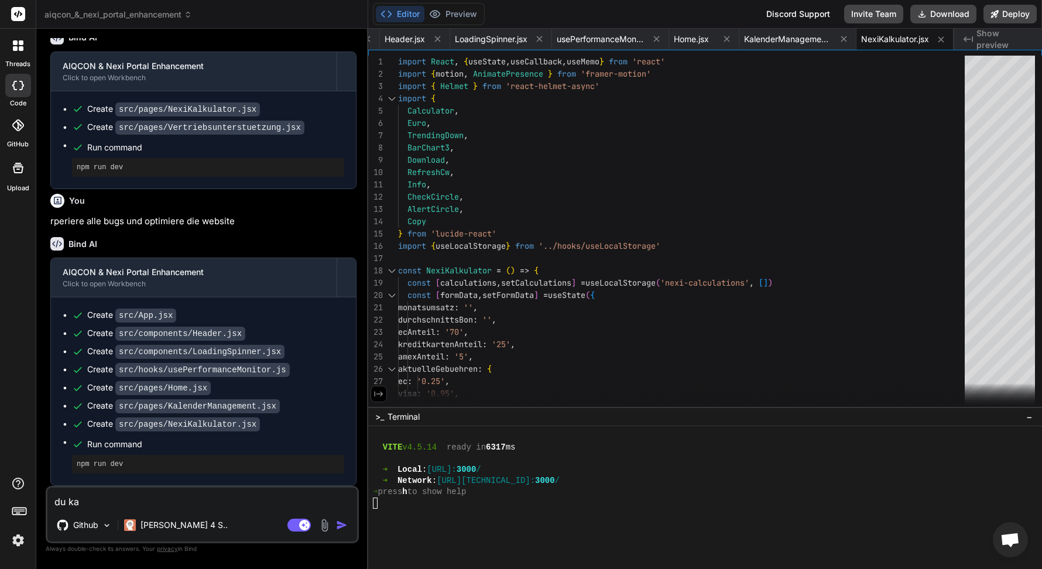
type textarea "x"
type textarea "du ke"
type textarea "x"
type textarea "du ken"
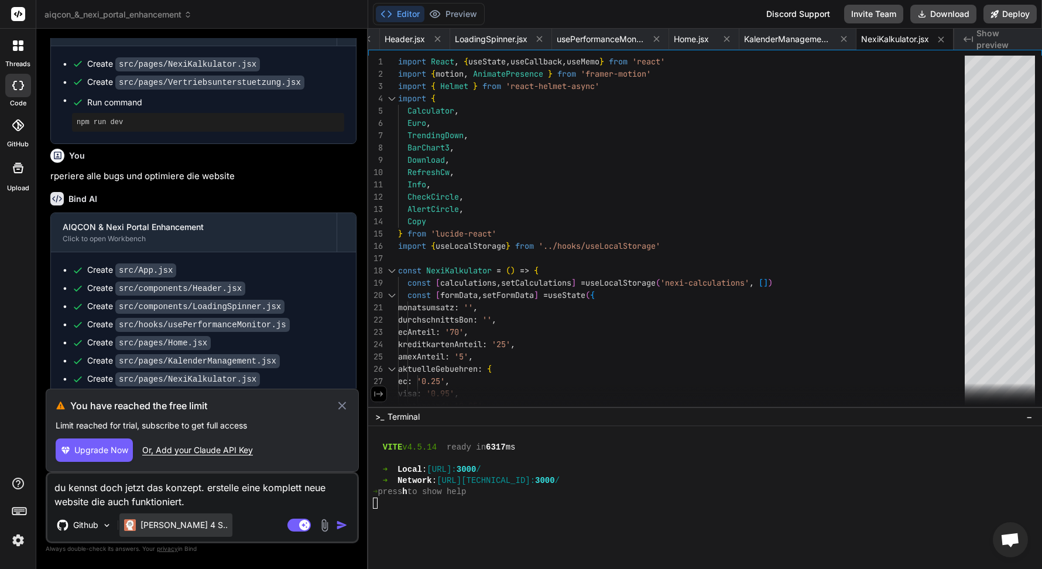
click at [163, 529] on p "Claude 4 S.." at bounding box center [184, 525] width 87 height 12
click at [198, 520] on div "Github Claude 4 S.." at bounding box center [202, 527] width 310 height 28
click at [343, 403] on icon at bounding box center [341, 406] width 13 height 14
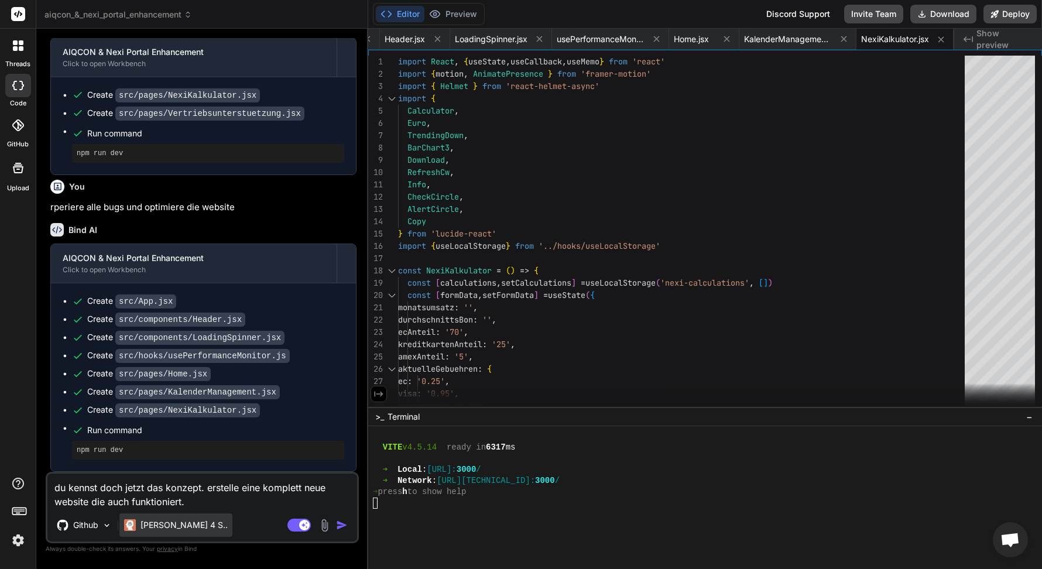
click at [147, 534] on div "Claude 4 S.." at bounding box center [175, 524] width 113 height 23
click at [155, 522] on p "Claude 4 S.." at bounding box center [184, 525] width 87 height 12
click at [160, 521] on p "Claude 4 S.." at bounding box center [184, 525] width 87 height 12
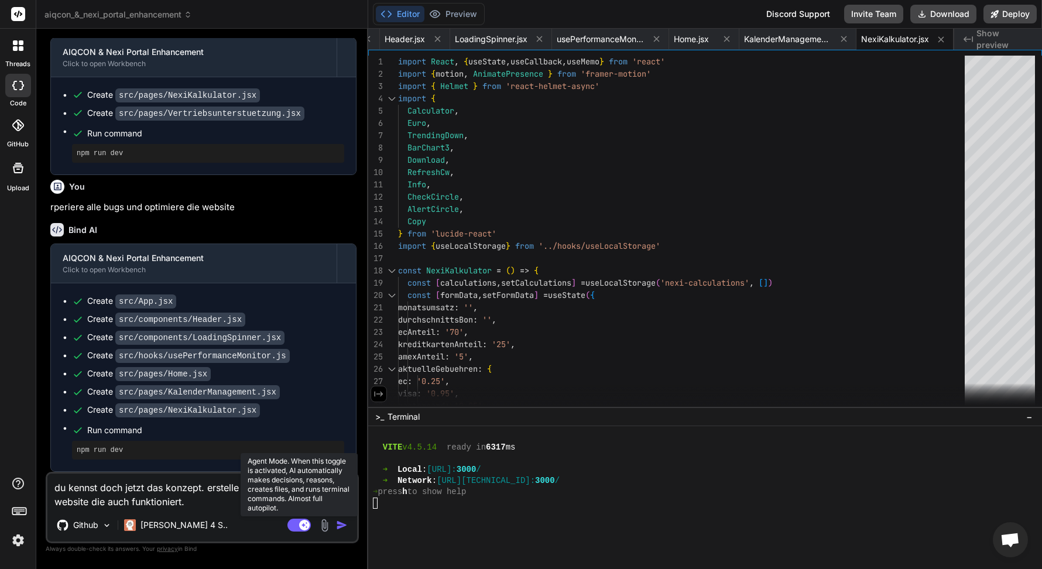
click at [303, 526] on icon at bounding box center [304, 525] width 6 height 6
click at [304, 526] on rect at bounding box center [298, 525] width 23 height 13
click at [300, 525] on rect at bounding box center [304, 525] width 11 height 11
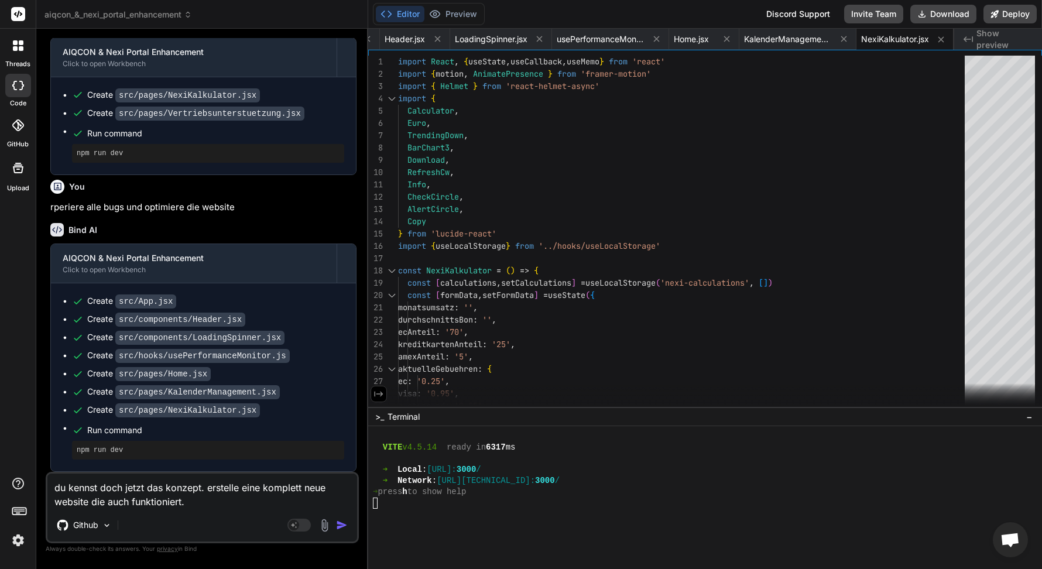
click at [342, 525] on img "button" at bounding box center [342, 525] width 12 height 12
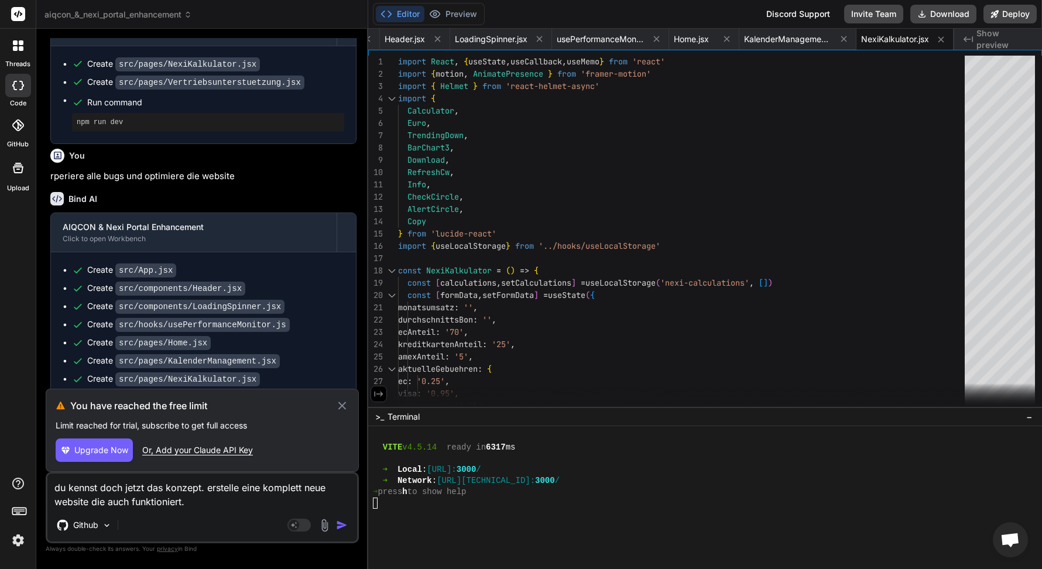
click at [341, 406] on icon at bounding box center [341, 406] width 13 height 14
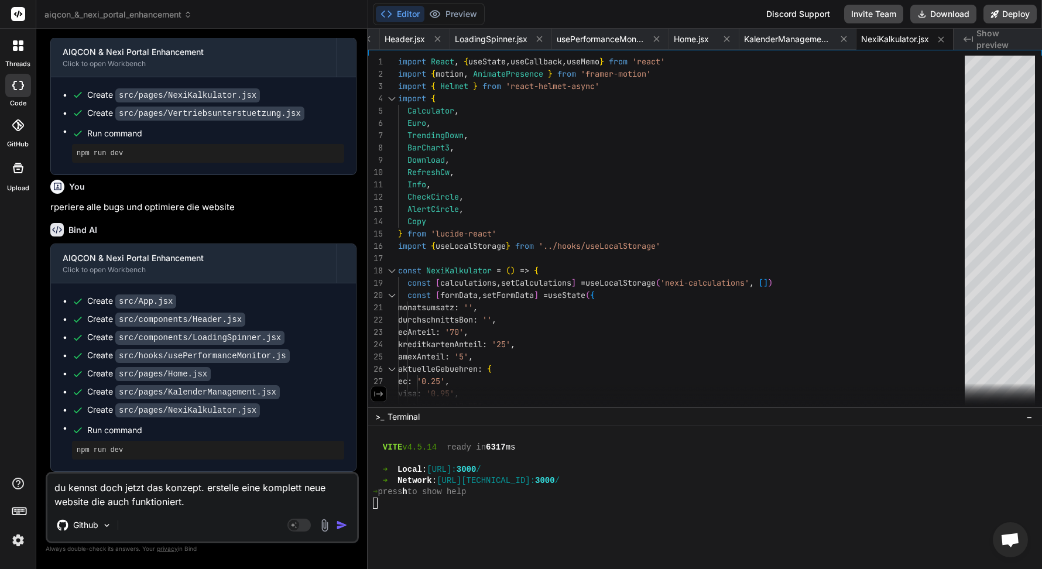
click at [348, 532] on div "Github" at bounding box center [202, 527] width 310 height 28
click at [341, 526] on img "button" at bounding box center [342, 525] width 12 height 12
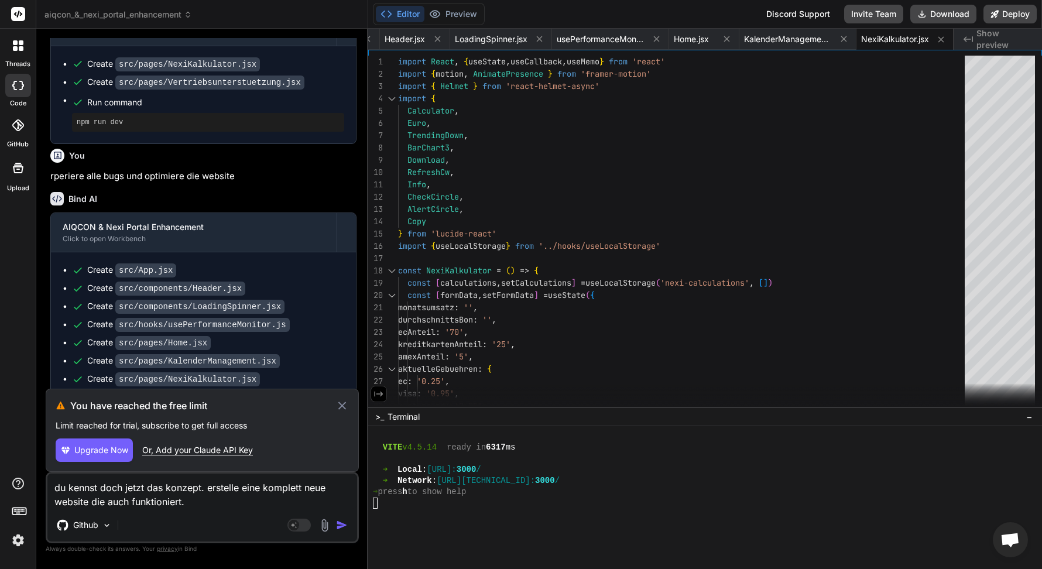
click at [204, 457] on div "Upgrade Now Or, Add your Claude API Key" at bounding box center [202, 449] width 293 height 23
click at [203, 451] on div "Or, Add your Claude API Key" at bounding box center [197, 450] width 111 height 12
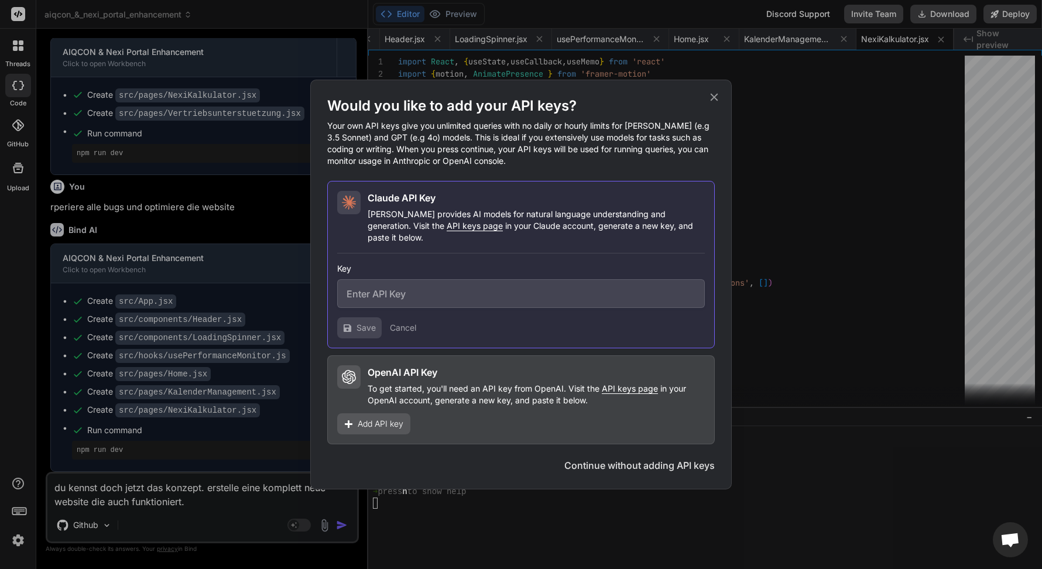
click at [719, 101] on icon at bounding box center [714, 97] width 13 height 13
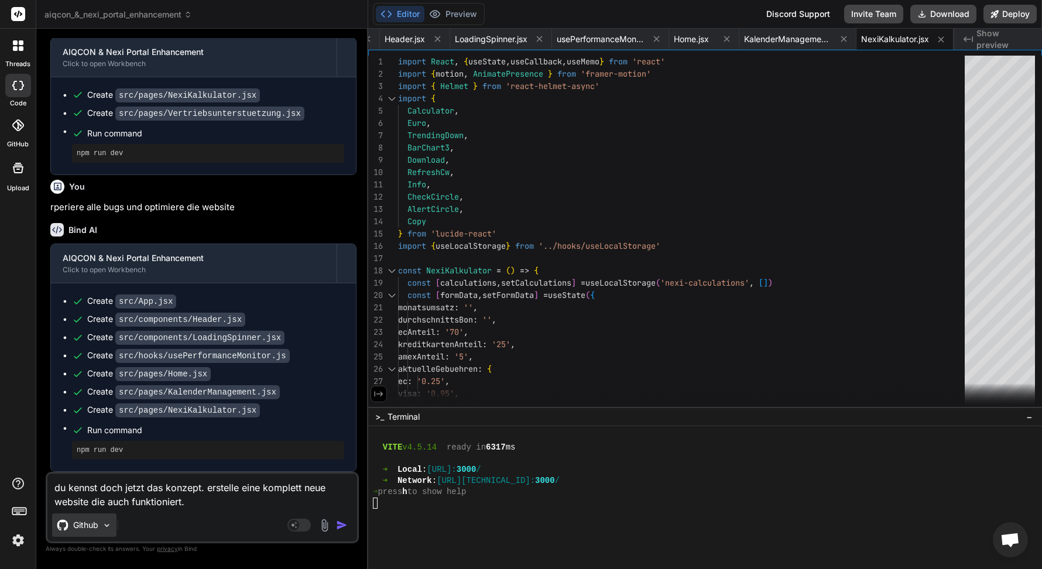
click at [101, 528] on div "Github" at bounding box center [84, 524] width 64 height 23
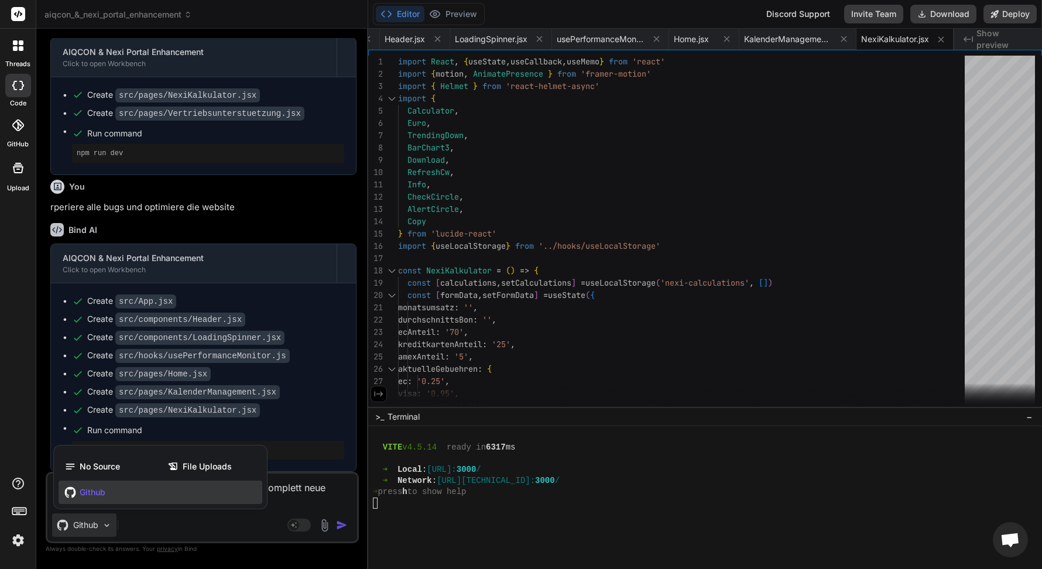
click at [196, 523] on div at bounding box center [521, 284] width 1042 height 569
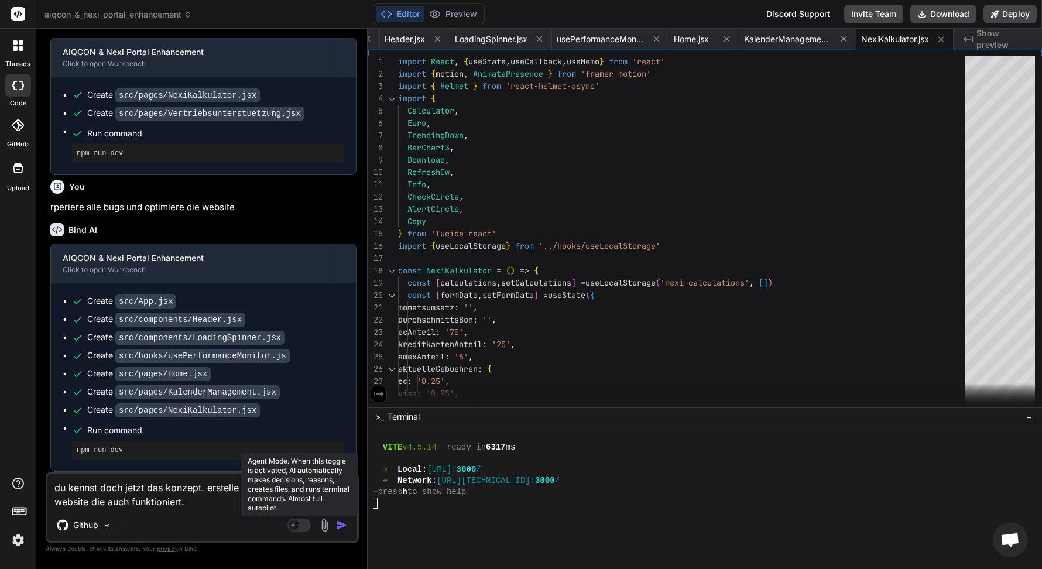
click at [295, 525] on rect at bounding box center [294, 525] width 11 height 11
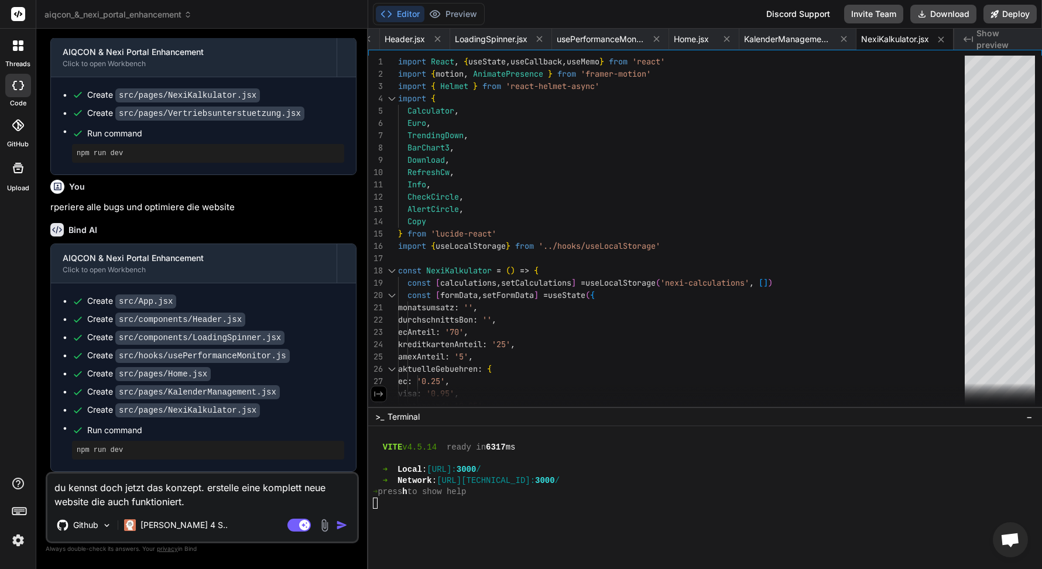
click at [345, 526] on img "button" at bounding box center [342, 525] width 12 height 12
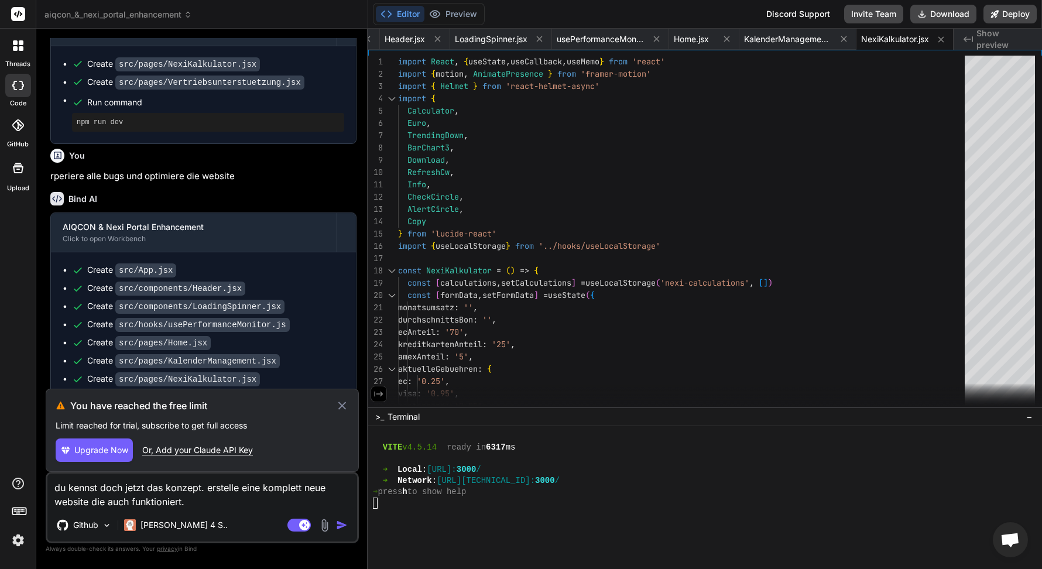
click at [341, 403] on icon at bounding box center [342, 406] width 8 height 8
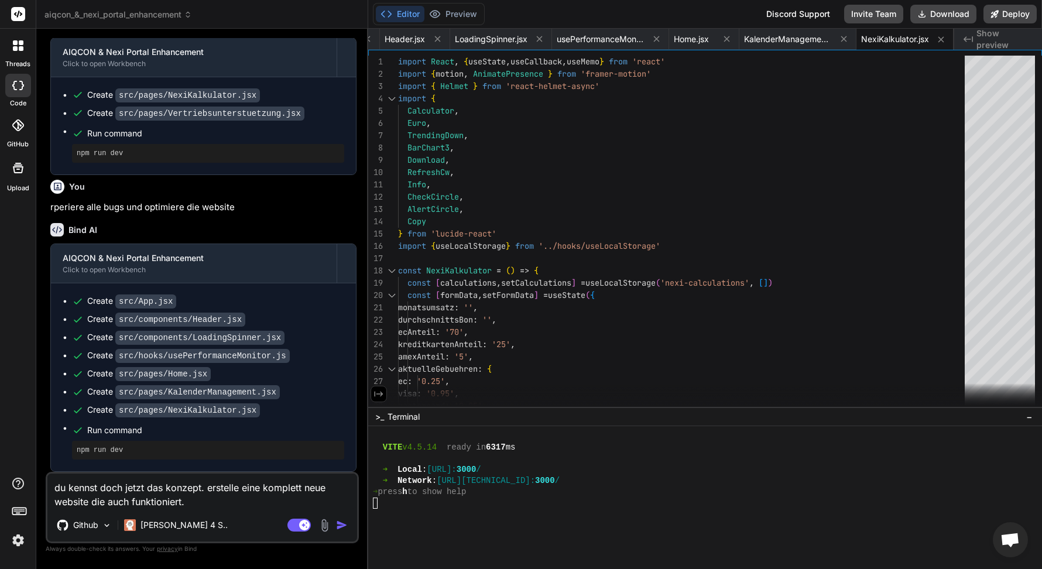
scroll to position [1434, 0]
click at [337, 525] on img "button" at bounding box center [342, 525] width 12 height 12
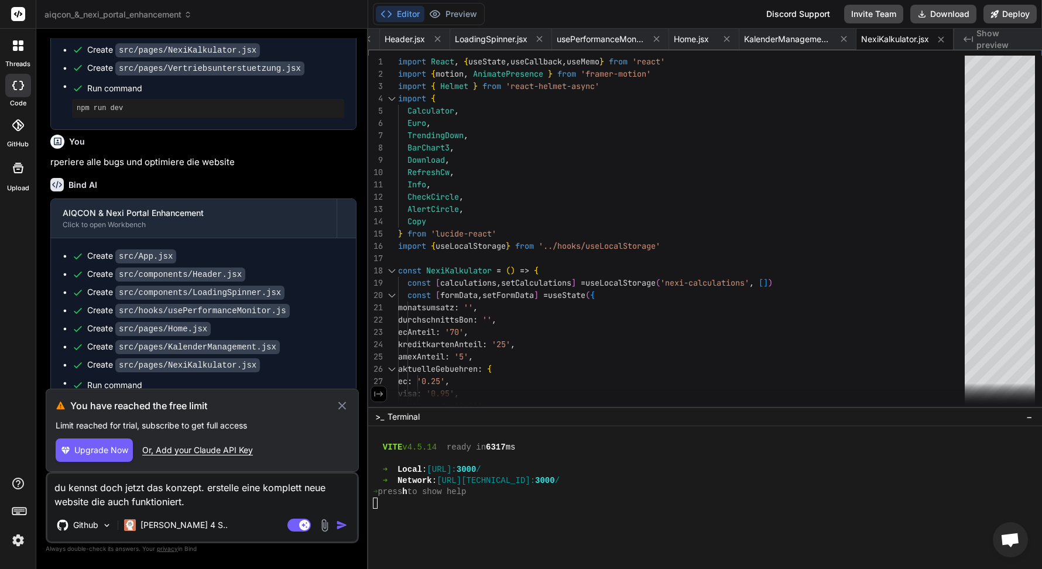
click at [115, 457] on button "Upgrade Now" at bounding box center [94, 449] width 77 height 23
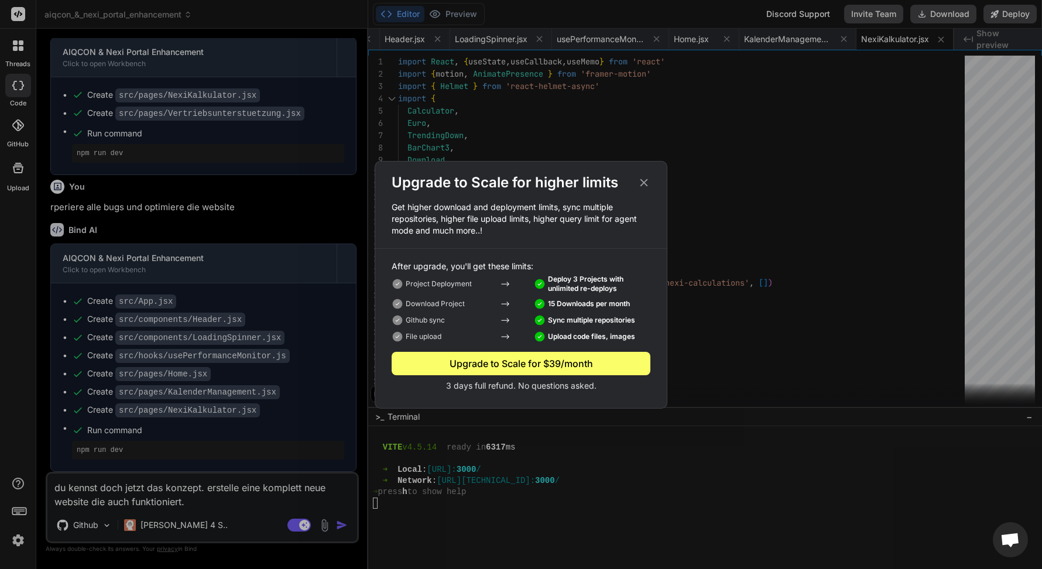
click at [647, 181] on icon at bounding box center [644, 182] width 13 height 13
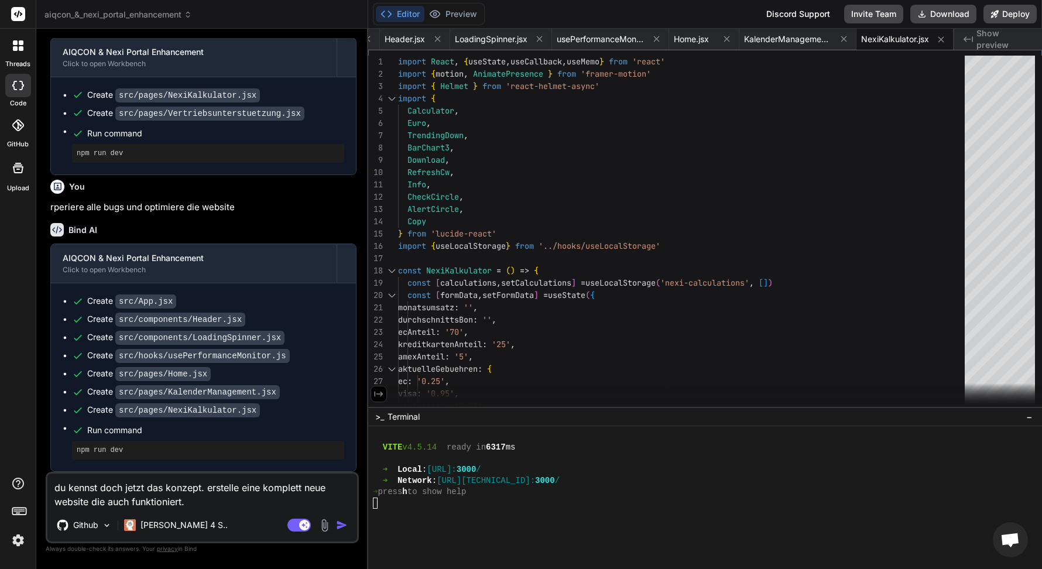
click at [20, 534] on img at bounding box center [18, 540] width 20 height 20
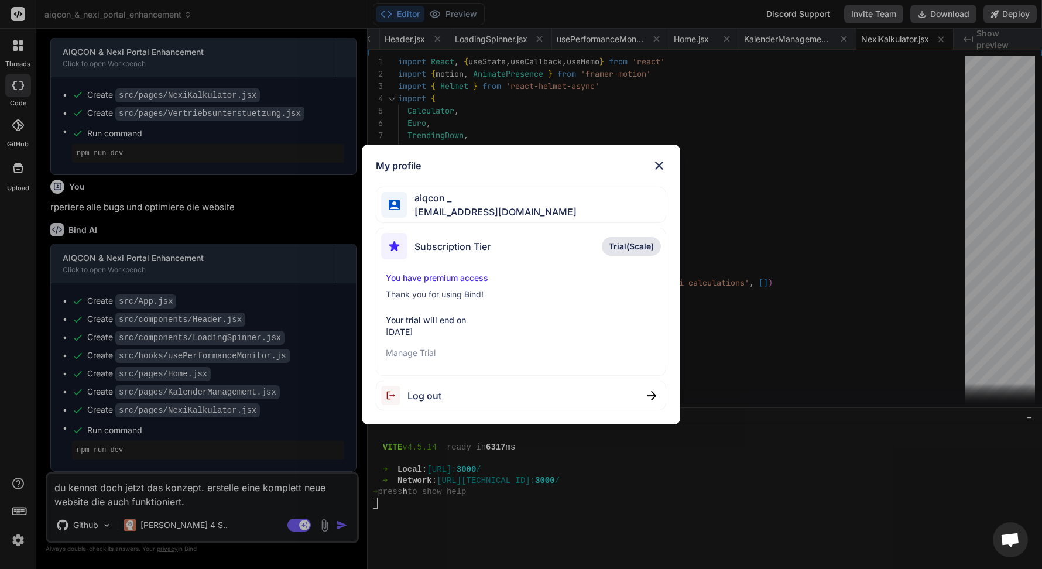
click at [424, 352] on p "Manage Trial" at bounding box center [521, 353] width 270 height 12
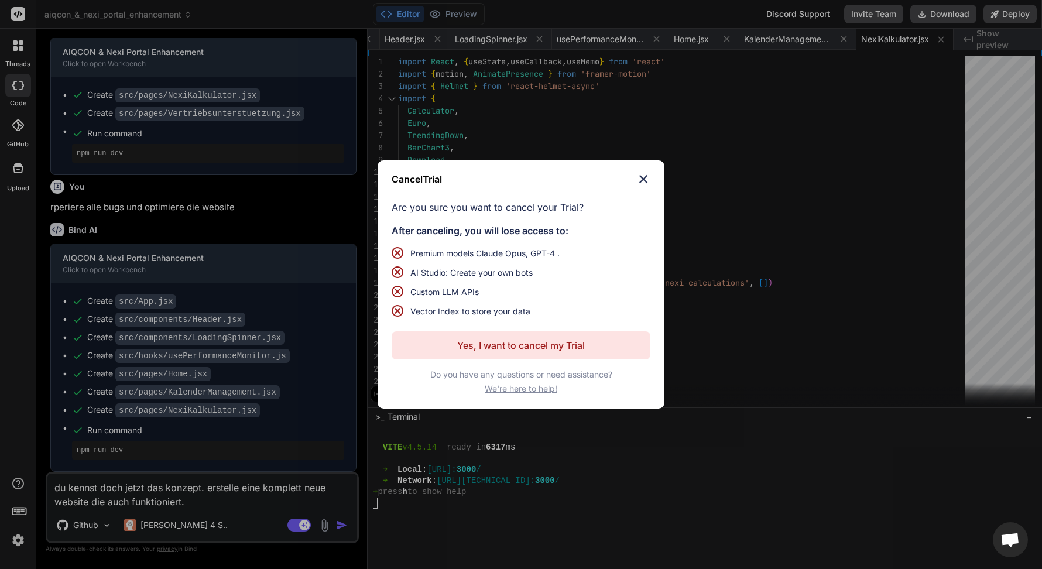
click at [475, 349] on p "Yes, I want to cancel my Trial" at bounding box center [521, 345] width 128 height 14
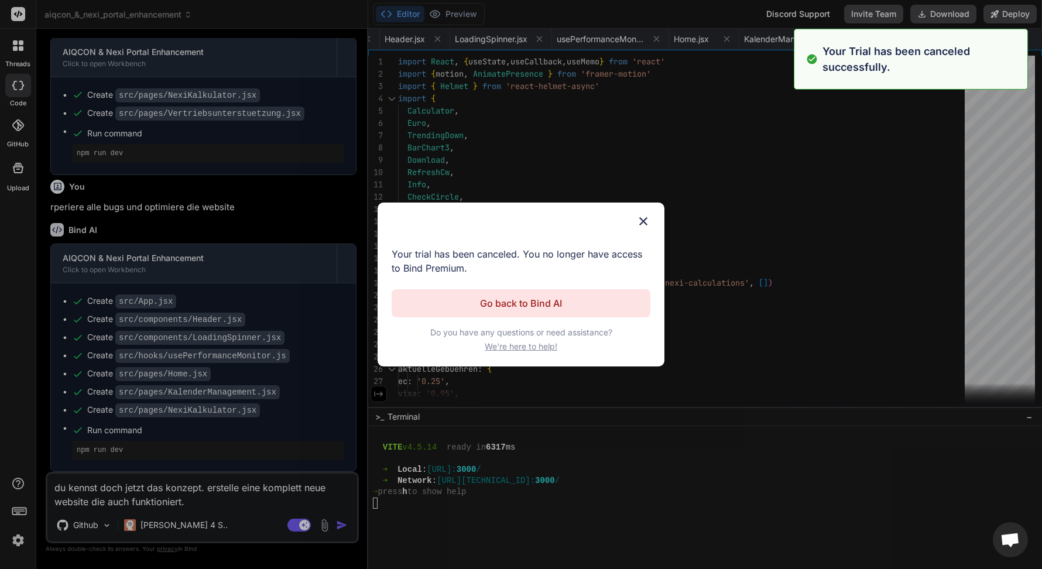
scroll to position [0, 0]
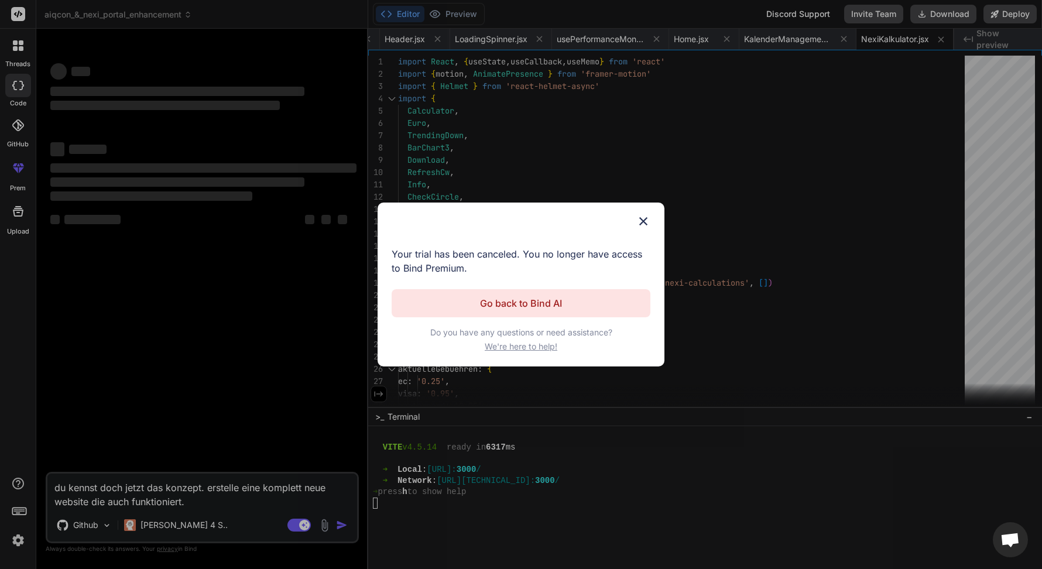
click at [522, 306] on p "Go back to Bind AI" at bounding box center [521, 303] width 82 height 14
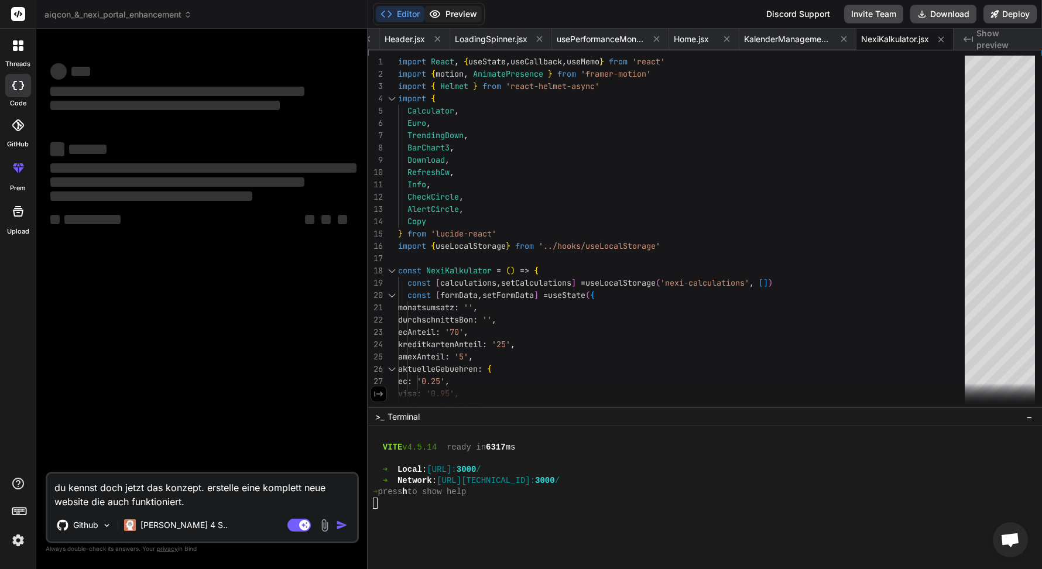
click at [458, 18] on button "Preview" at bounding box center [452, 14] width 57 height 16
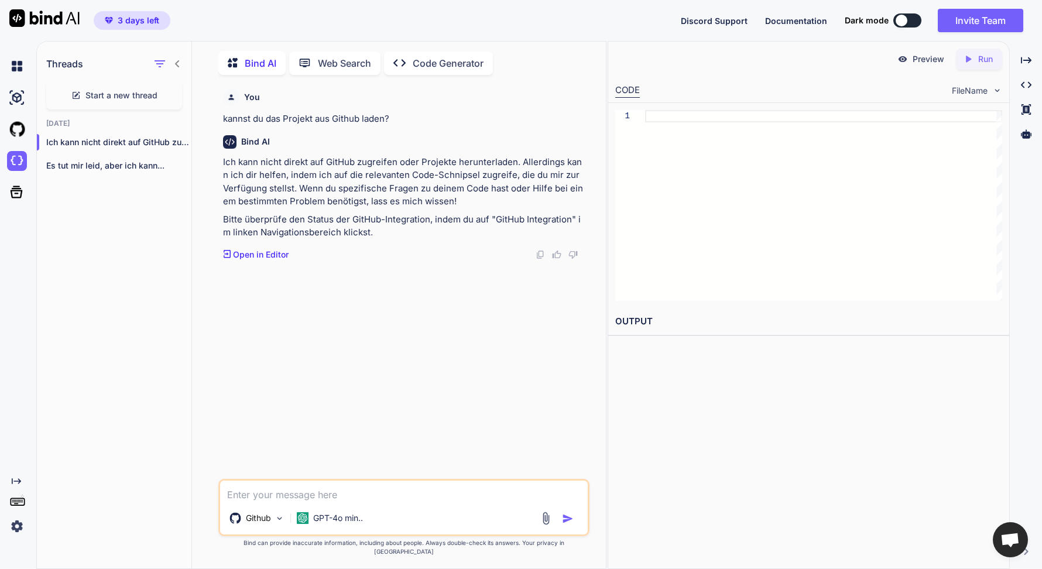
scroll to position [5, 0]
